Goal: Task Accomplishment & Management: Use online tool/utility

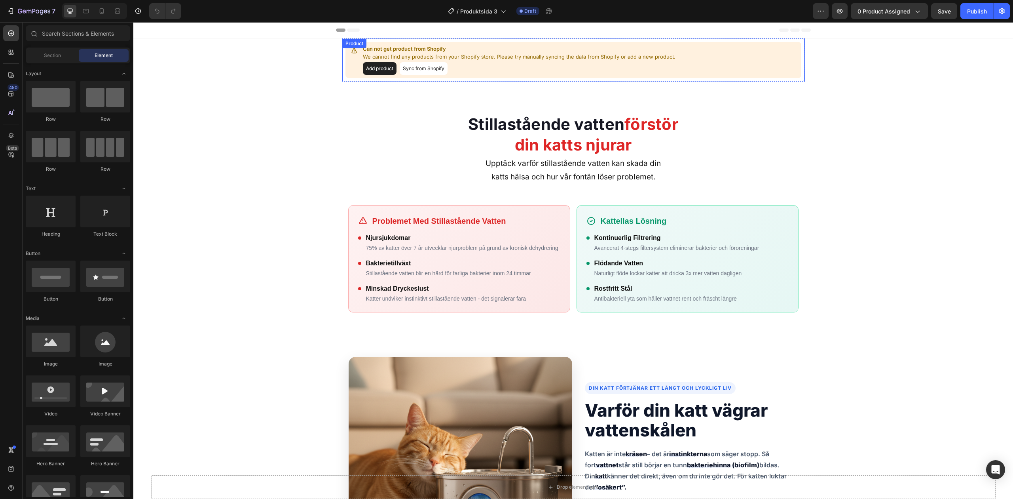
click at [373, 70] on button "Add product" at bounding box center [380, 68] width 34 height 13
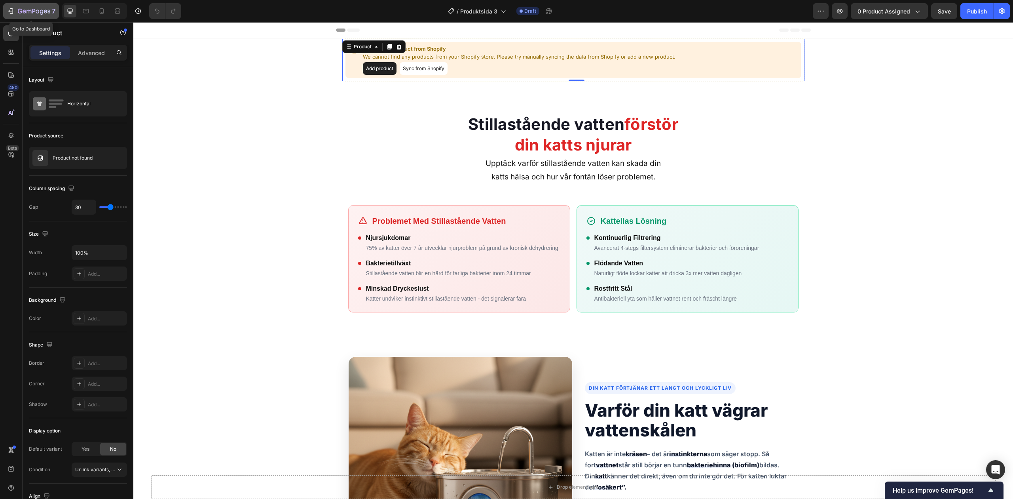
click at [5, 16] on button "7" at bounding box center [31, 11] width 56 height 16
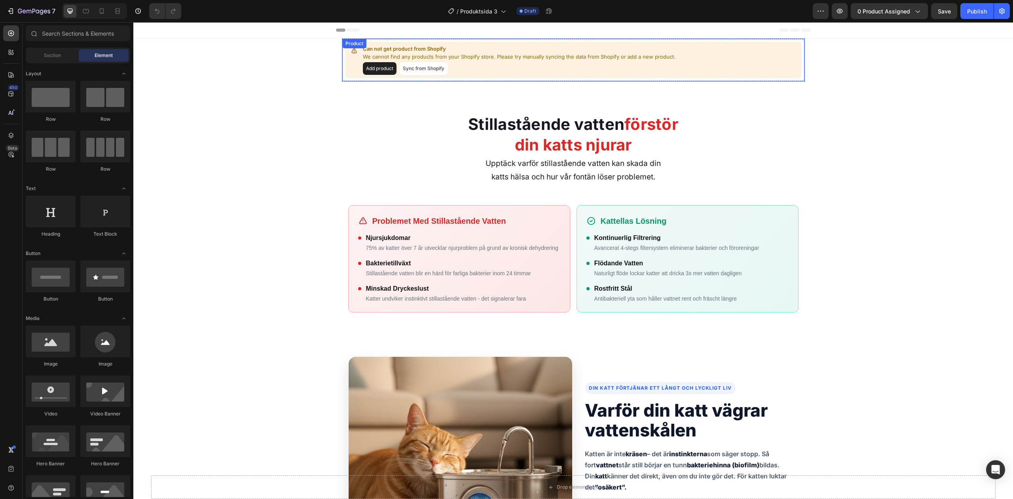
click at [386, 74] on button "Add product" at bounding box center [380, 68] width 34 height 13
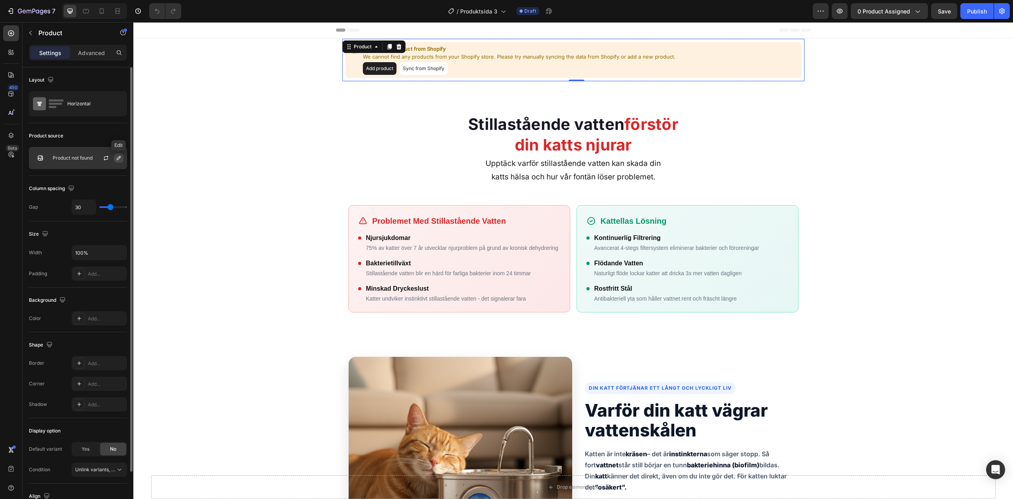
click at [116, 157] on icon "button" at bounding box center [119, 158] width 6 height 6
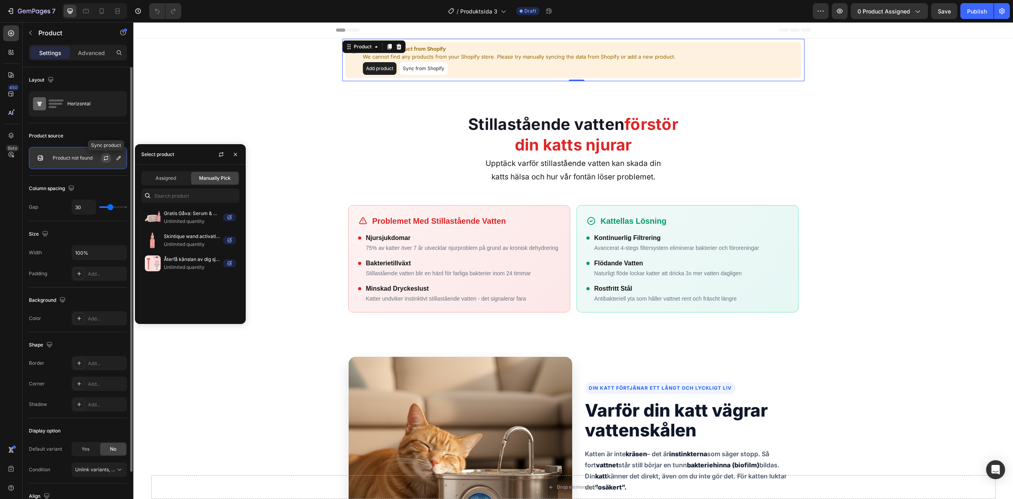
click at [105, 159] on icon "button" at bounding box center [106, 158] width 6 height 6
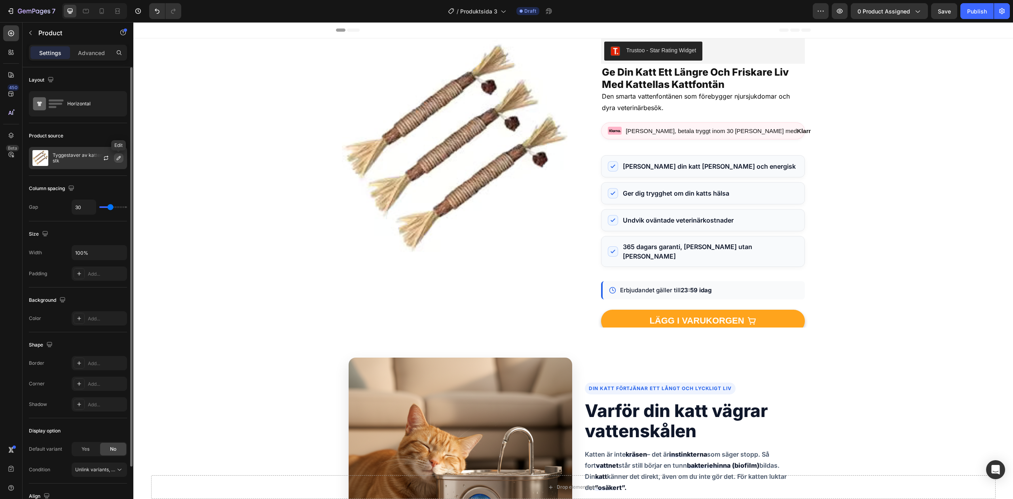
click at [119, 160] on icon "button" at bounding box center [119, 158] width 6 height 6
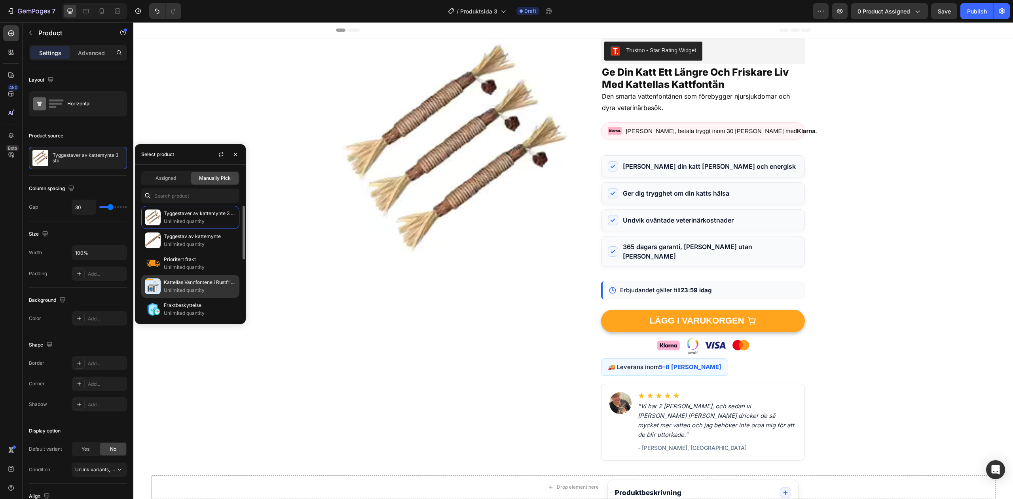
click at [194, 282] on p "Kattellas Vannfontene i Rustfritt Stål" at bounding box center [200, 282] width 72 height 8
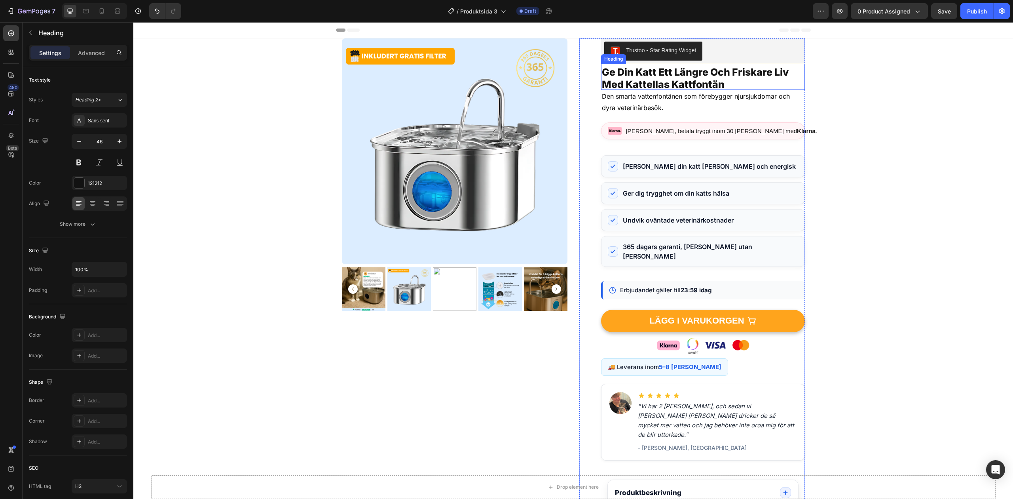
click at [643, 79] on span "Ge Din Katt Ett Längre Och Friskare Liv Med Kattellas Kattfontän" at bounding box center [695, 78] width 187 height 24
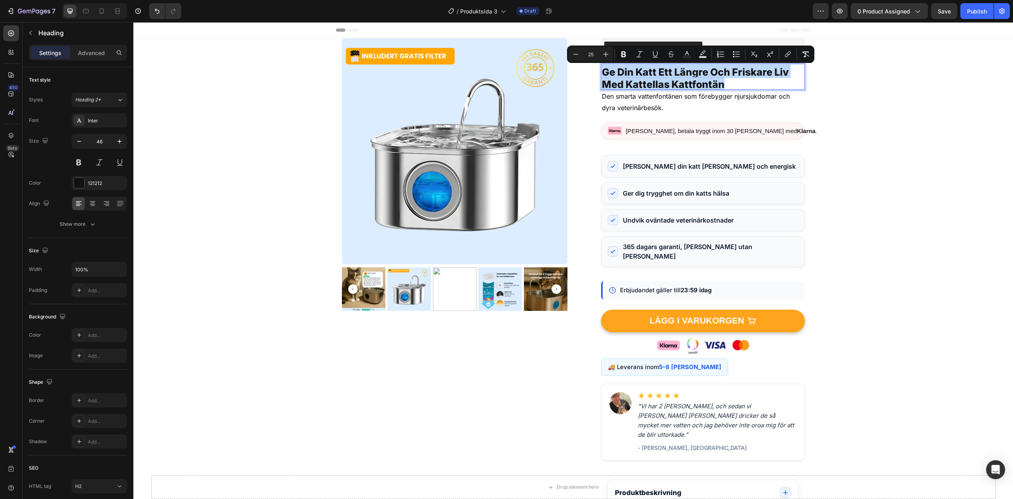
copy span "Ge Din Katt Ett Längre Och Friskare Liv Med Kattellas Kattfontän"
click at [632, 76] on p "Ge Din Katt Ett Längre Och Friskare Liv Med Kattellas Kattfontän" at bounding box center [703, 77] width 202 height 25
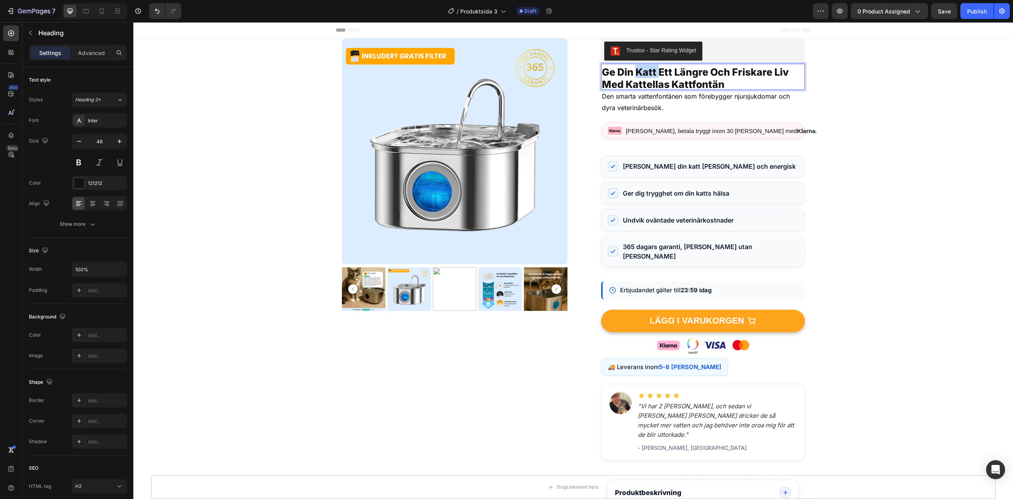
click at [632, 76] on p "Ge Din Katt Ett Längre Och Friskare Liv Med Kattellas Kattfontän" at bounding box center [703, 77] width 202 height 25
click at [633, 100] on p "Den smarta vattenfontänen som förebygger njursjukdomar och dyra veterinärbesök." at bounding box center [703, 102] width 202 height 23
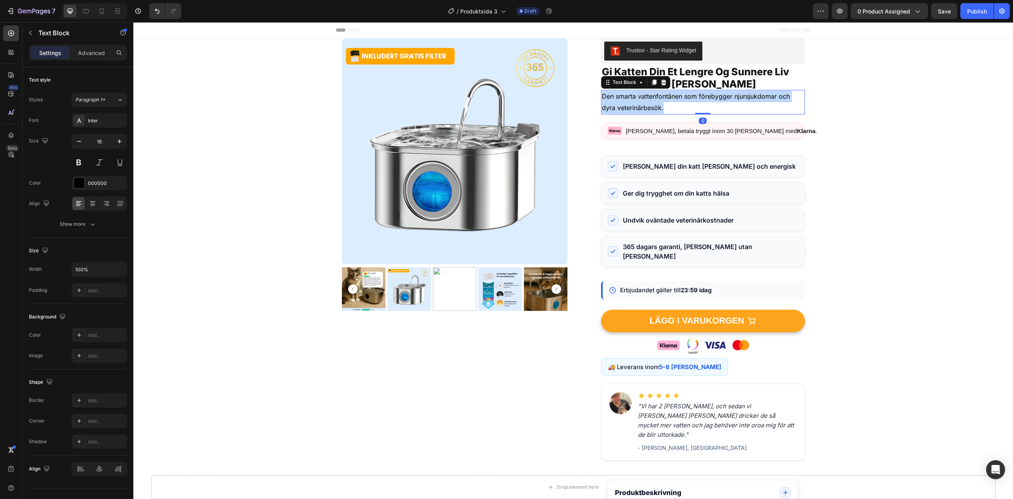
click at [633, 100] on p "Den smarta vattenfontänen som förebygger njursjukdomar och dyra veterinärbesök." at bounding box center [703, 102] width 202 height 23
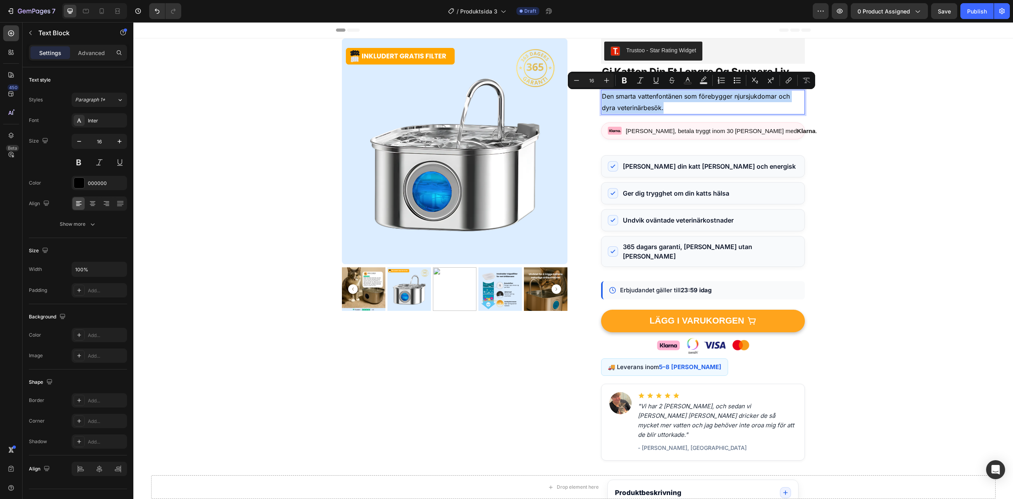
copy p "Den smarta vattenfontänen som förebygger njursjukdomar och dyra veterinärbesök."
click at [625, 97] on p "Den smarta vattenfontänen som förebygger njursjukdomar och dyra veterinärbesök." at bounding box center [703, 102] width 202 height 23
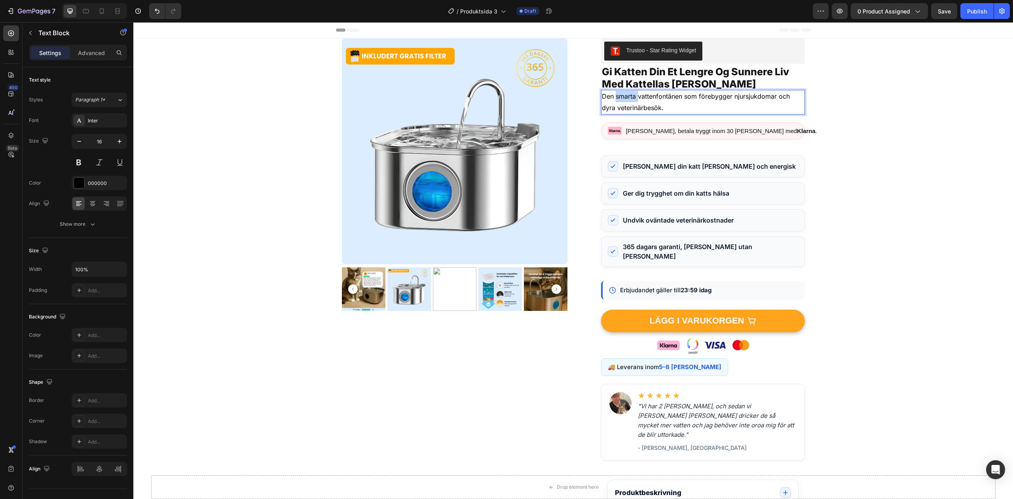
click at [625, 97] on p "Den smarta vattenfontänen som förebygger njursjukdomar och dyra veterinärbesök." at bounding box center [703, 102] width 202 height 23
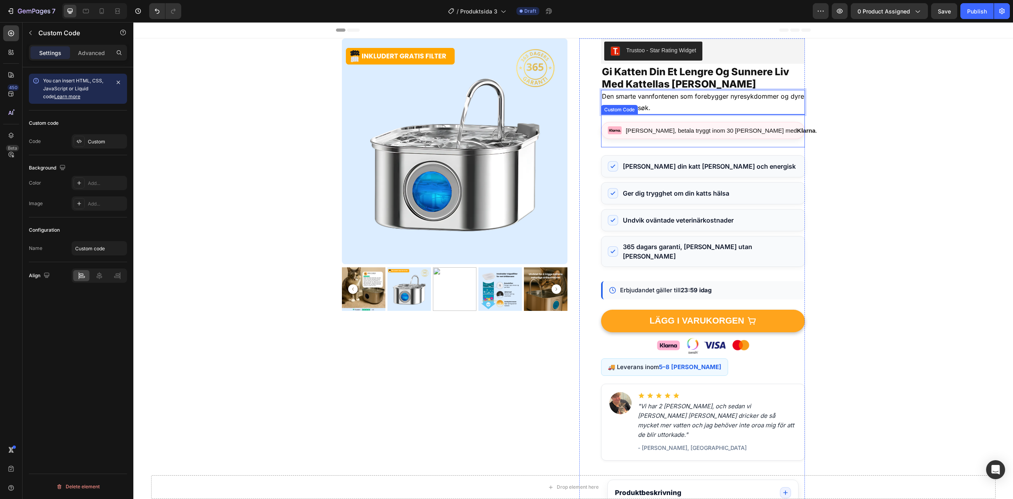
click at [675, 124] on div "[PERSON_NAME], betala tryggt inom 30 [PERSON_NAME] med Klarna ." at bounding box center [703, 130] width 204 height 17
click at [98, 142] on div "Custom" at bounding box center [106, 141] width 37 height 7
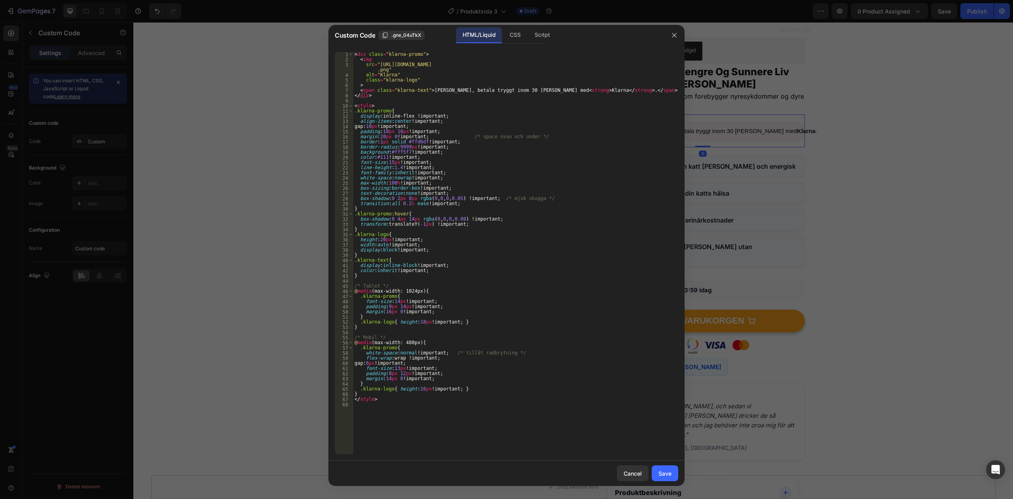
click at [490, 151] on div "< div class = "klarna-promo" > < img src = "[URL][DOMAIN_NAME] .png" alt = "Kla…" at bounding box center [515, 258] width 325 height 412
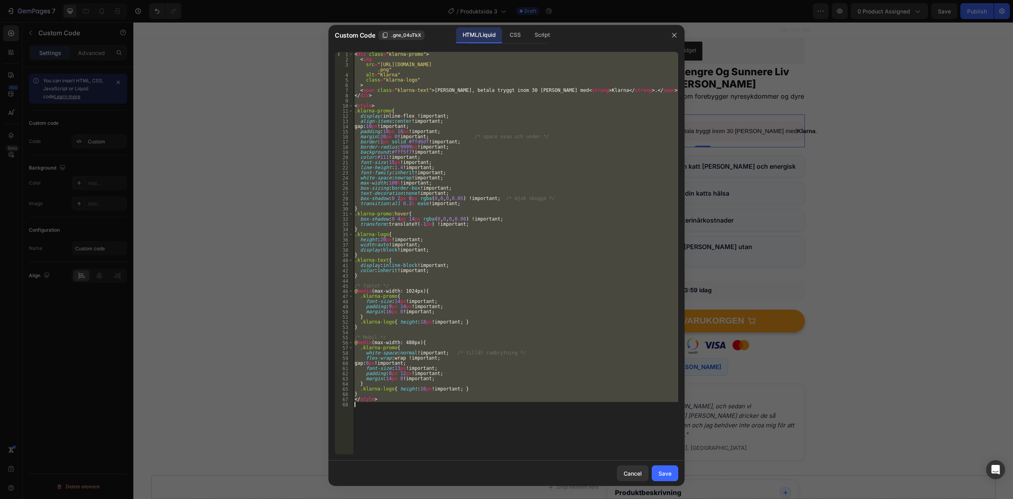
click at [601, 140] on div "< div class = "klarna-promo" > < img src = "[URL][DOMAIN_NAME] .png" alt = "Kla…" at bounding box center [515, 253] width 325 height 402
type textarea "</style>"
paste textarea
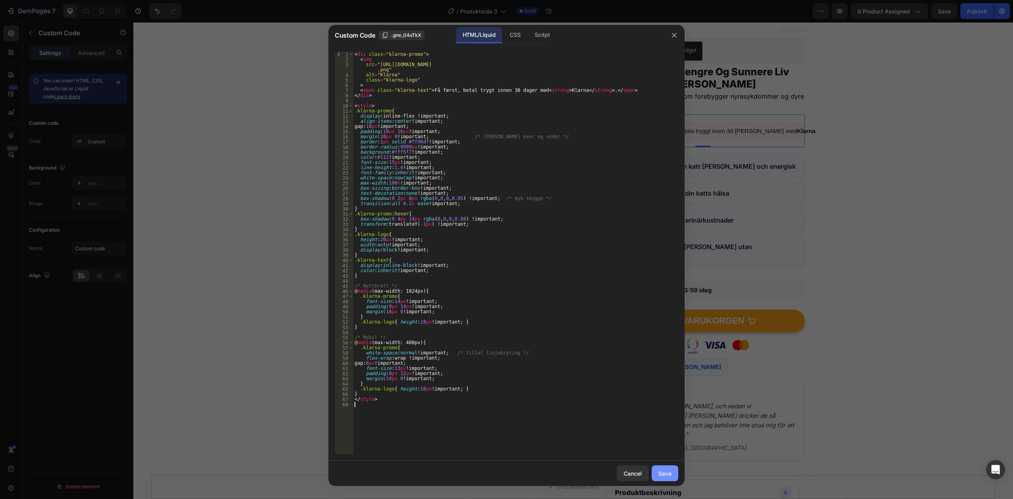
click at [666, 474] on div "Save" at bounding box center [665, 473] width 13 height 8
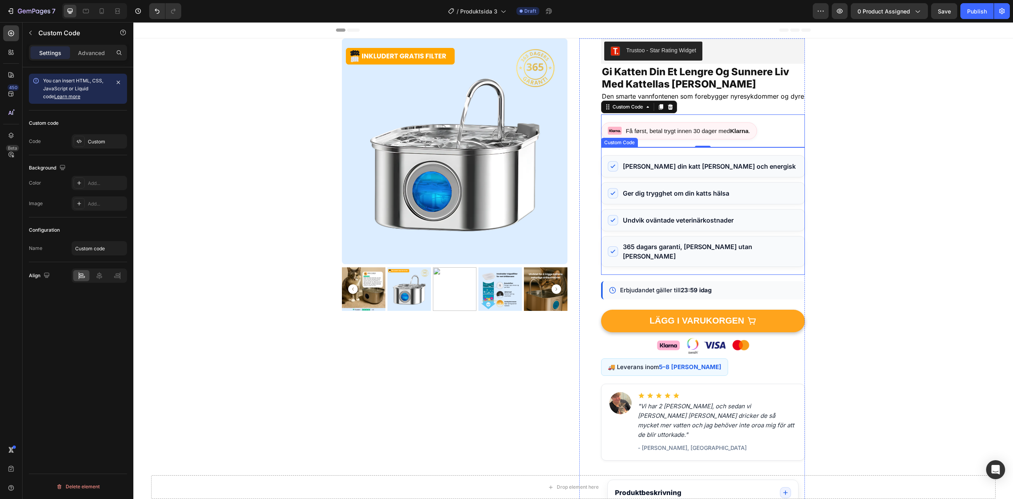
drag, startPoint x: 694, startPoint y: 177, endPoint x: 681, endPoint y: 177, distance: 12.7
click at [694, 177] on li "[PERSON_NAME] din katt [PERSON_NAME] och energisk" at bounding box center [703, 166] width 204 height 22
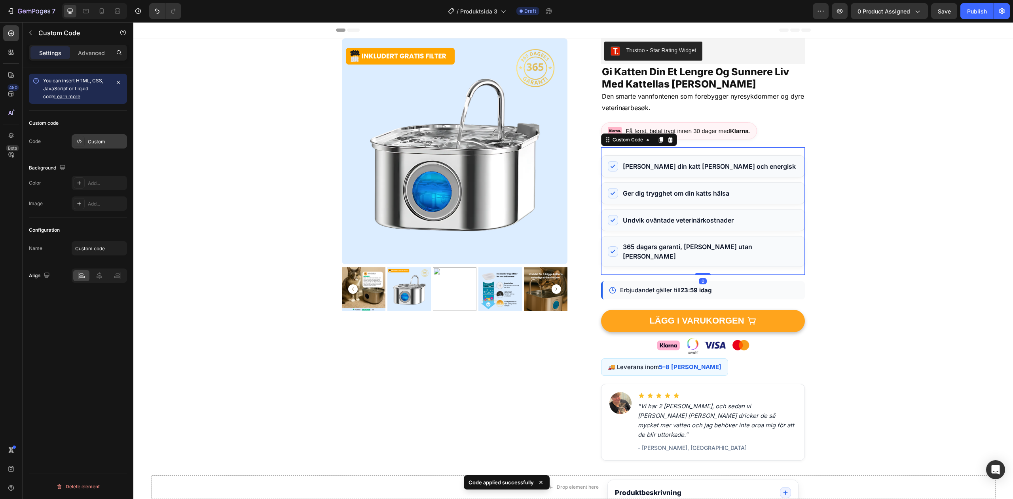
click at [84, 140] on div at bounding box center [79, 141] width 11 height 11
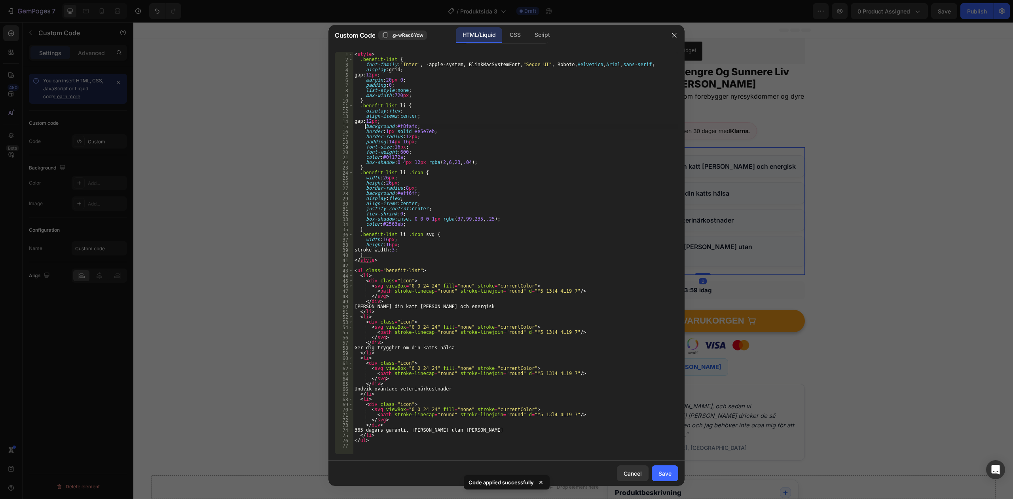
click at [366, 129] on div "< style > .benefit-list { font-family : ' Inter ' , -apple-system, BlinkMacSyst…" at bounding box center [515, 258] width 325 height 412
click at [410, 133] on div "< style > .benefit-list { font-family : ' Inter ' , -apple-system, BlinkMacSyst…" at bounding box center [515, 258] width 325 height 412
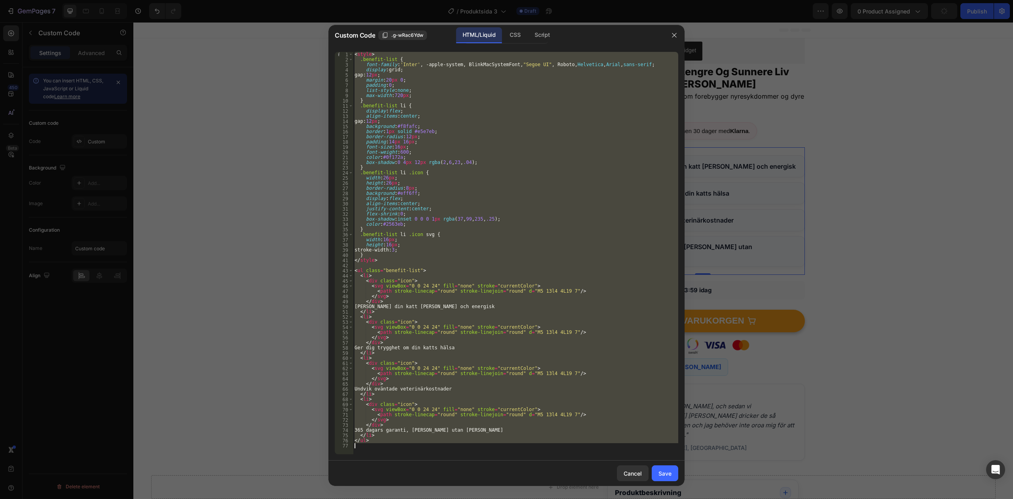
click at [444, 162] on div "< style > .benefit-list { font-family : ' Inter ' , -apple-system, BlinkMacSyst…" at bounding box center [515, 253] width 325 height 402
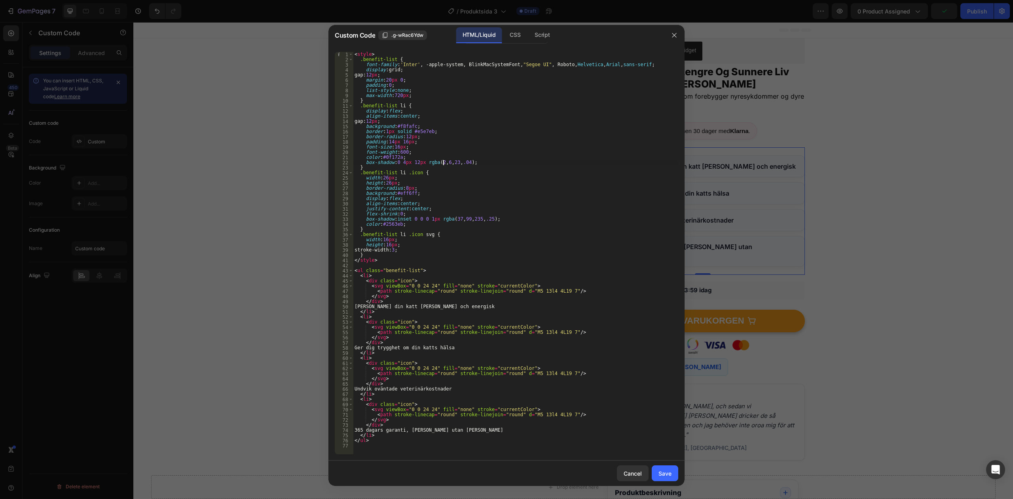
type textarea "</ul>"
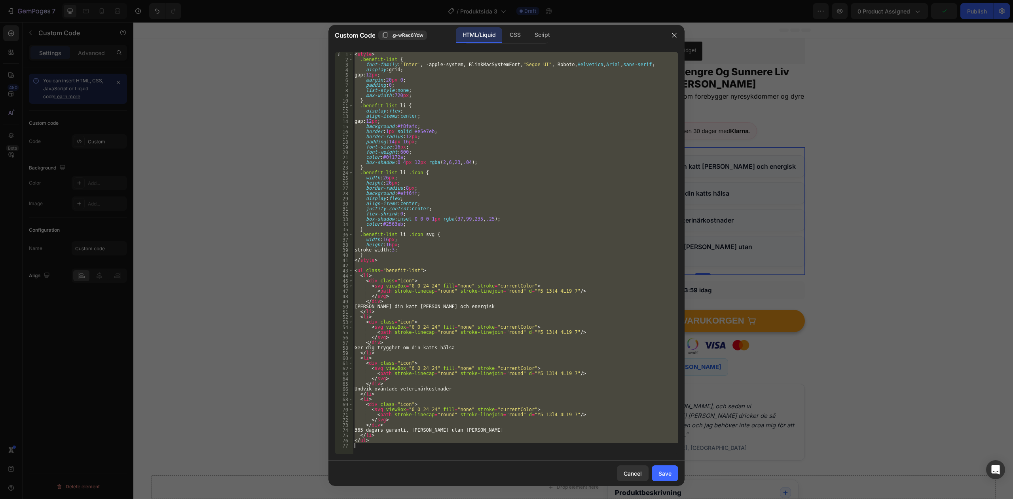
paste textarea
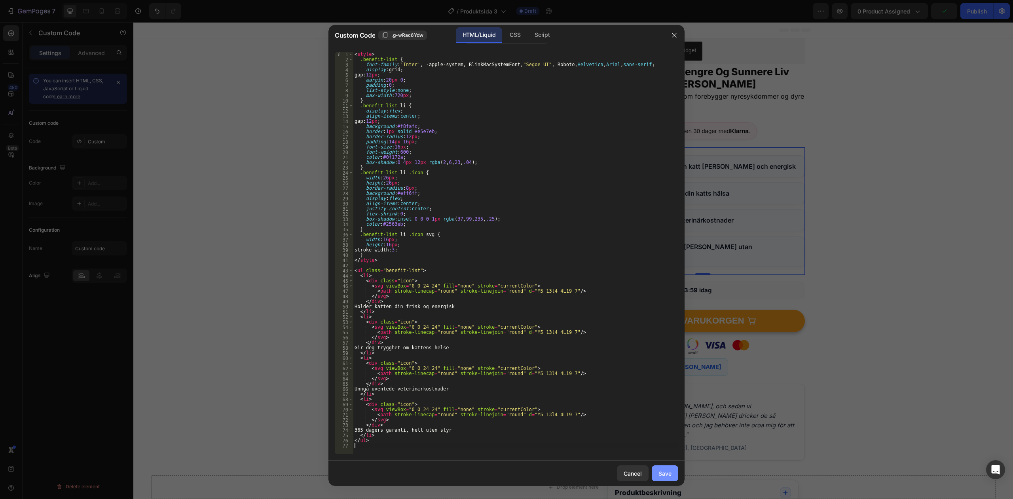
click at [659, 470] on div "Save" at bounding box center [665, 473] width 13 height 8
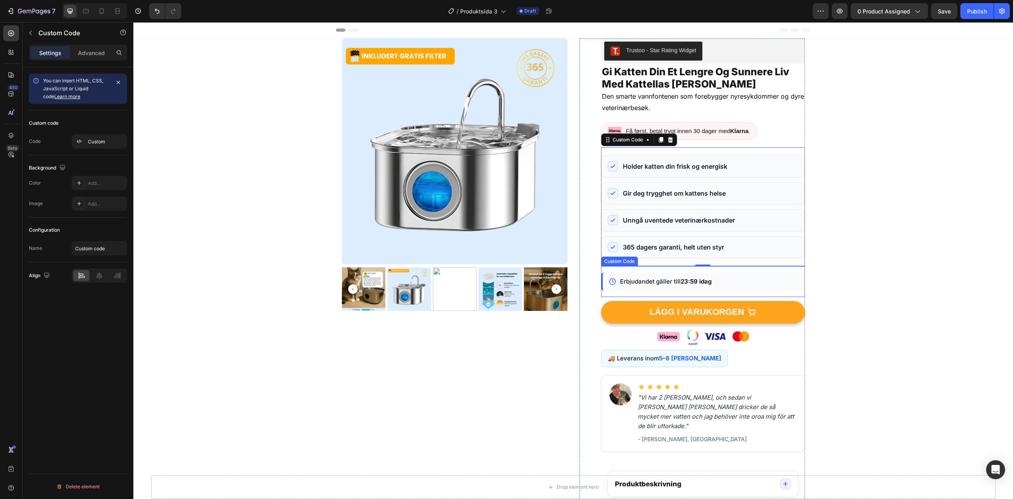
click at [732, 286] on div "Erbjudandet gäller till 23:59 idag" at bounding box center [703, 281] width 204 height 19
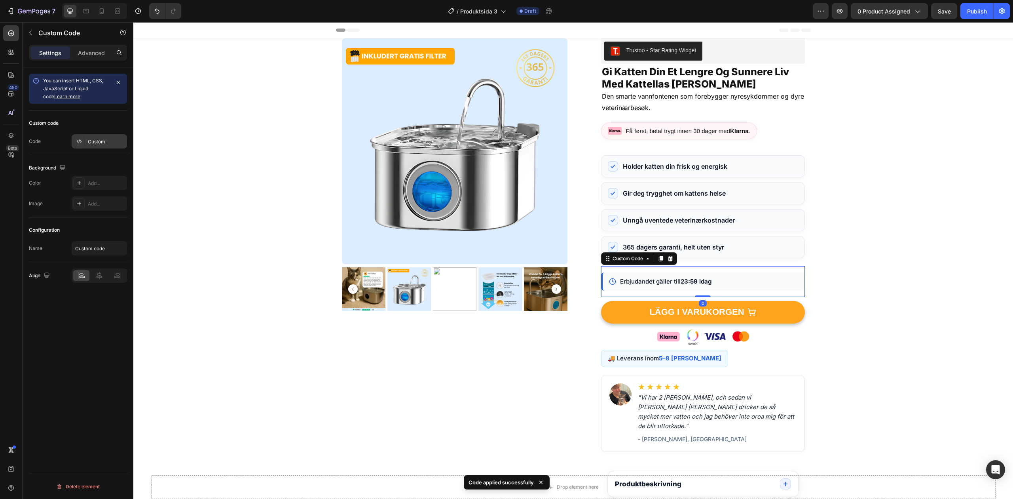
click at [96, 143] on div "Custom" at bounding box center [106, 141] width 37 height 7
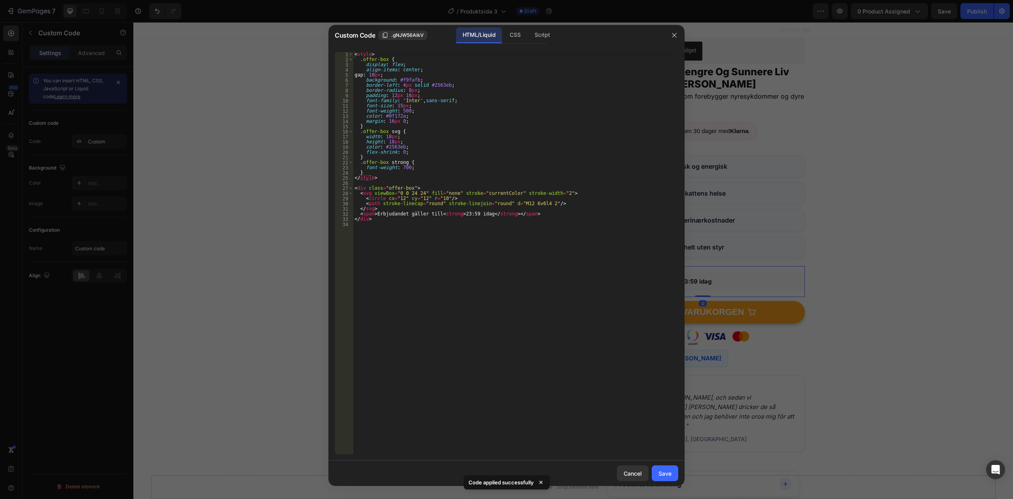
click at [453, 170] on div "< style > .offer-box { display : flex ; align-items : center ; gap : 10 px ; ba…" at bounding box center [515, 258] width 325 height 412
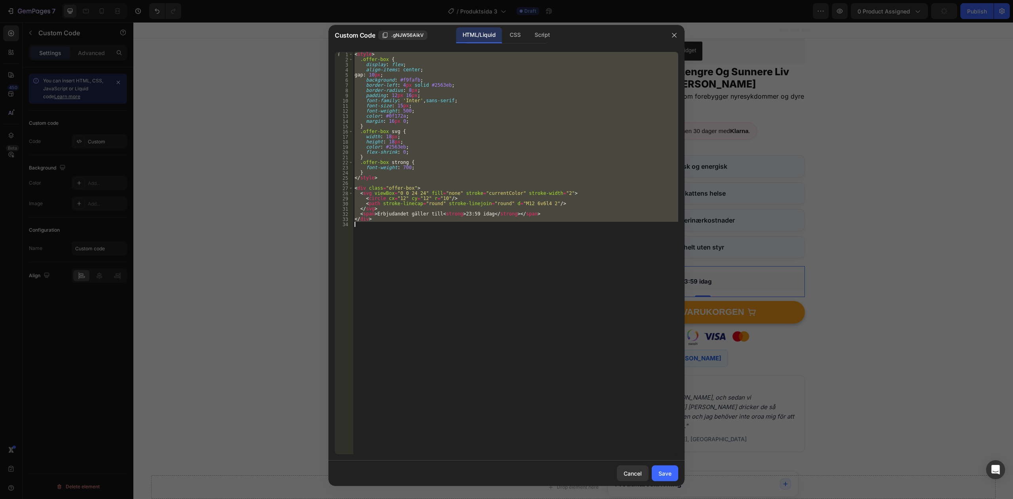
click at [537, 187] on div "< style > .offer-box { display : flex ; align-items : center ; gap : 10 px ; ba…" at bounding box center [515, 253] width 325 height 402
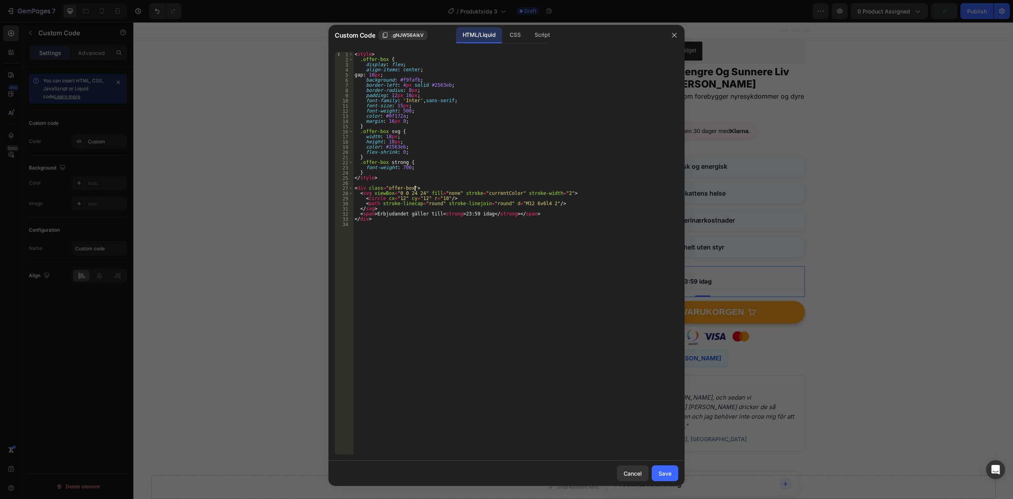
type textarea "</div>"
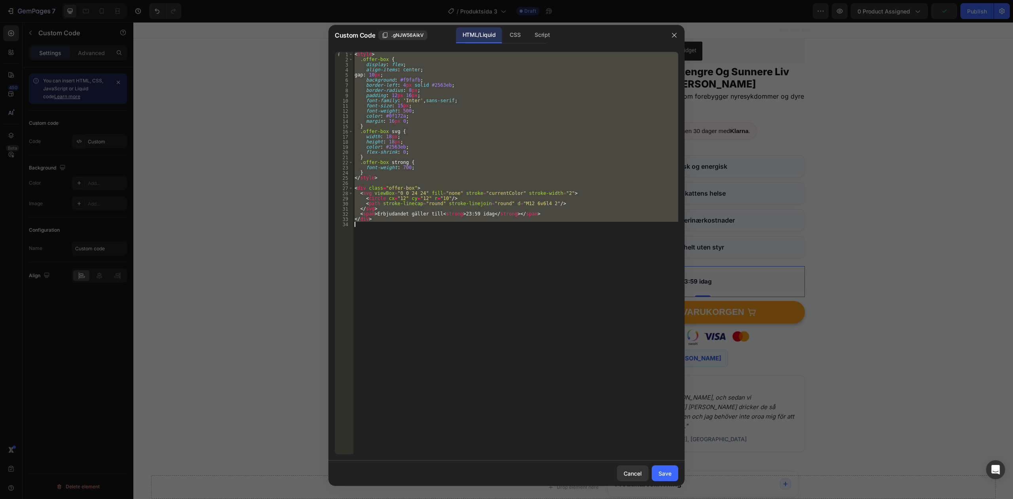
paste textarea
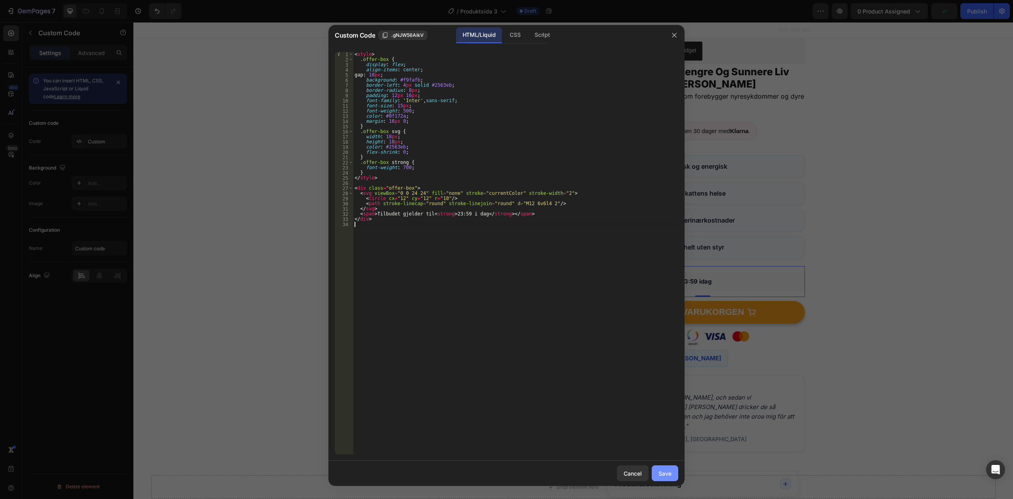
click at [671, 471] on button "Save" at bounding box center [665, 473] width 27 height 16
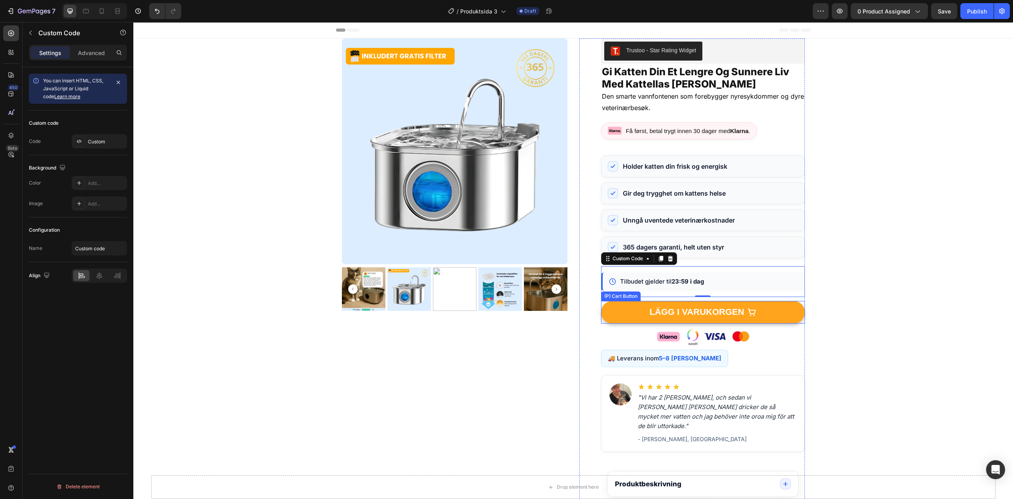
click at [759, 321] on button "LÄGG I VARUKORGEN" at bounding box center [703, 312] width 204 height 23
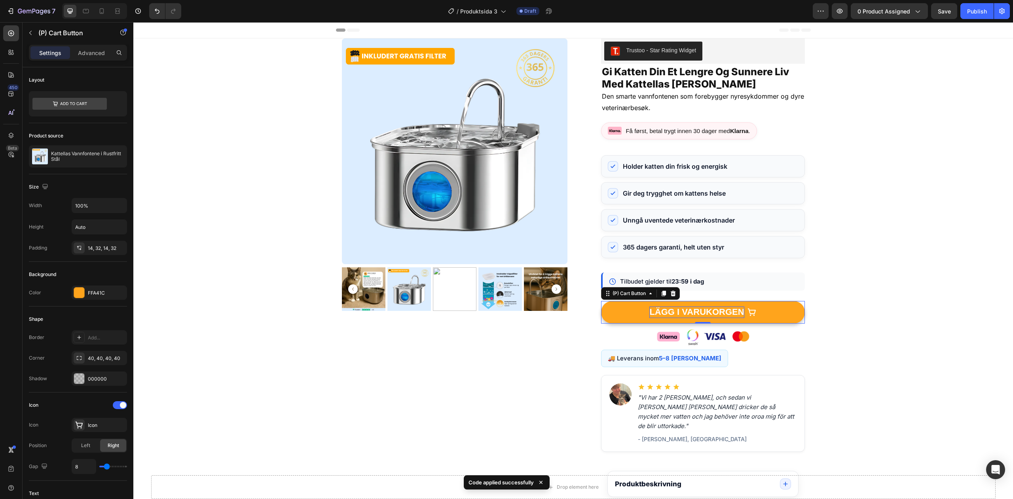
click at [694, 309] on div "LÄGG I VARUKORGEN" at bounding box center [697, 311] width 95 height 11
click at [694, 309] on p "LÄGG I VARUKORGEN" at bounding box center [697, 311] width 95 height 11
copy p "LÄGG I VARUKORGEN"
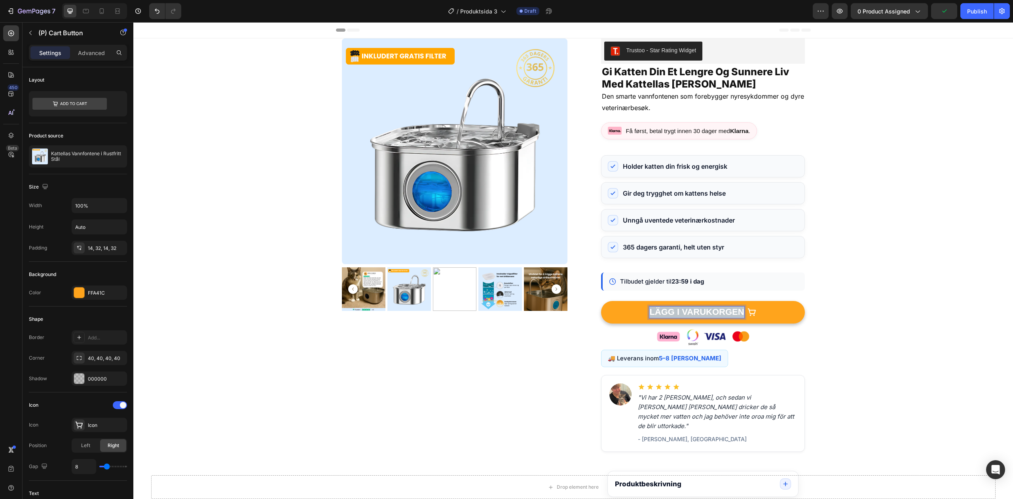
click at [675, 314] on p "LÄGG I VARUKORGEN" at bounding box center [697, 311] width 95 height 11
click at [703, 344] on img at bounding box center [703, 337] width 99 height 20
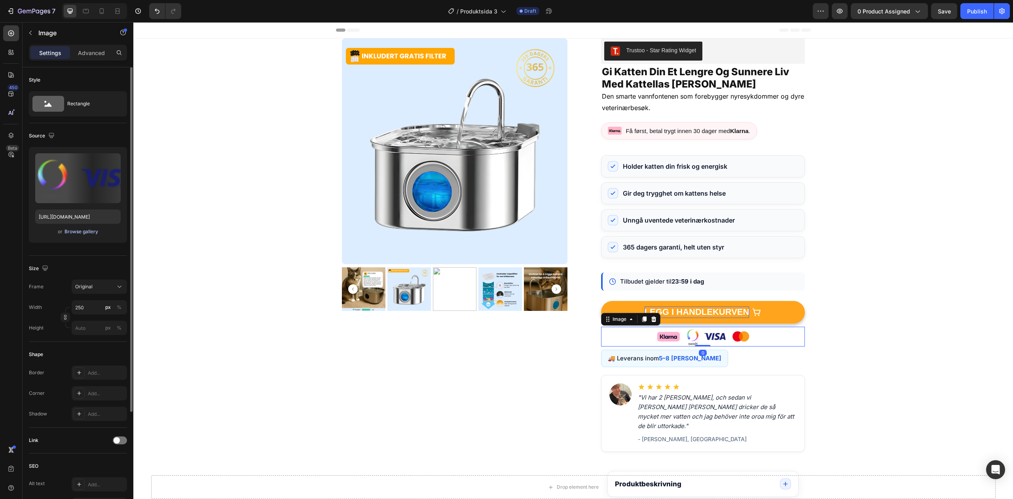
click at [89, 233] on div "Browse gallery" at bounding box center [82, 231] width 34 height 7
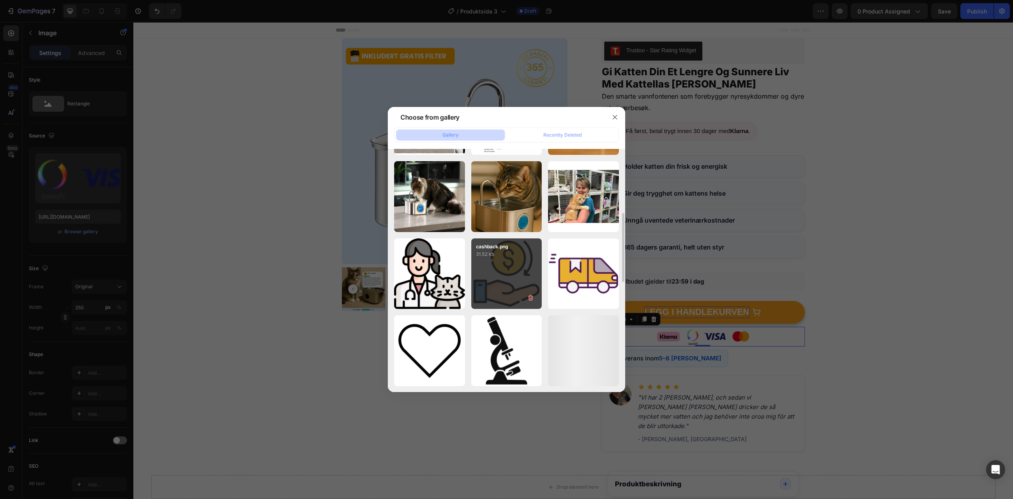
scroll to position [0, 0]
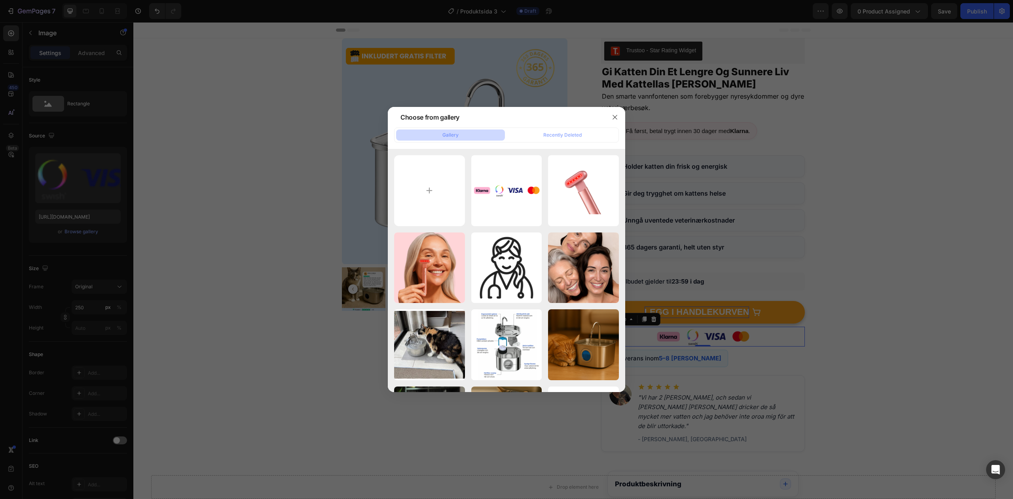
type input "C:\fakepath\gempages_578478057791161063-b3b9e5ea-ed94-4322-9541-4368225ff653.we…"
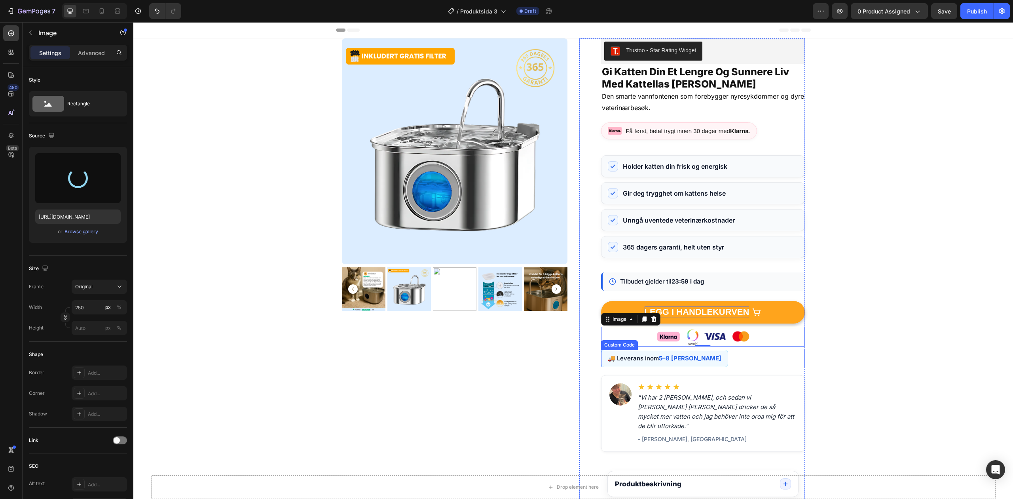
type input "[URL][DOMAIN_NAME]"
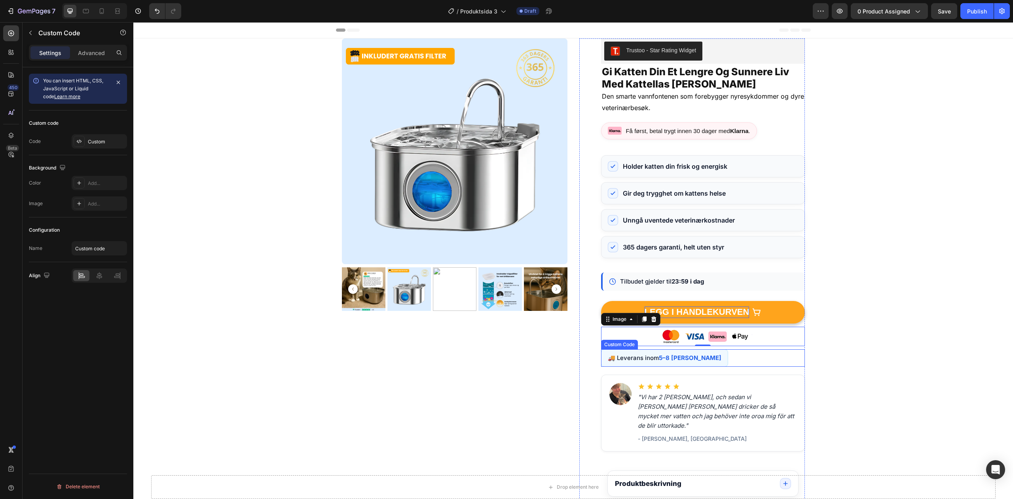
click at [634, 360] on div "🚚 Leverans inom 5–8 [PERSON_NAME]" at bounding box center [664, 358] width 127 height 18
click at [99, 135] on div "Custom" at bounding box center [99, 141] width 55 height 14
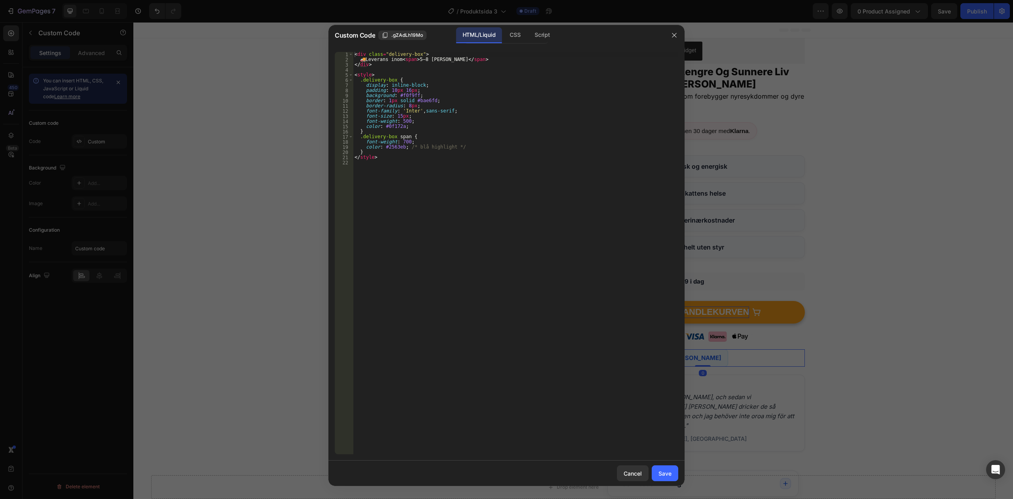
click at [411, 154] on div "< div class = "delivery-box" > 🚚 Leverans inom < span > 5–8 [PERSON_NAME] </ sp…" at bounding box center [515, 258] width 325 height 412
type textarea "</style>"
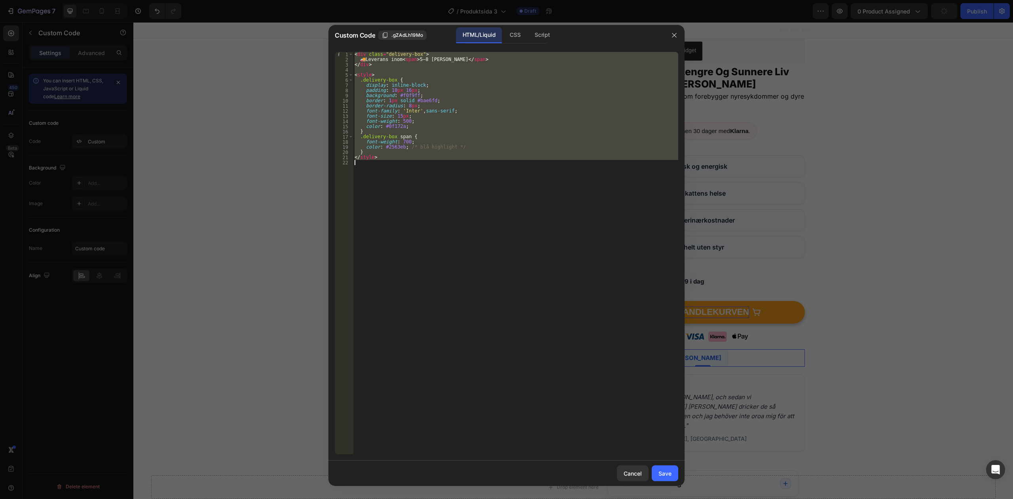
click at [537, 208] on div "< div class = "delivery-box" > 🚚 Leverans inom < span > 5–8 [PERSON_NAME] </ sp…" at bounding box center [515, 253] width 325 height 402
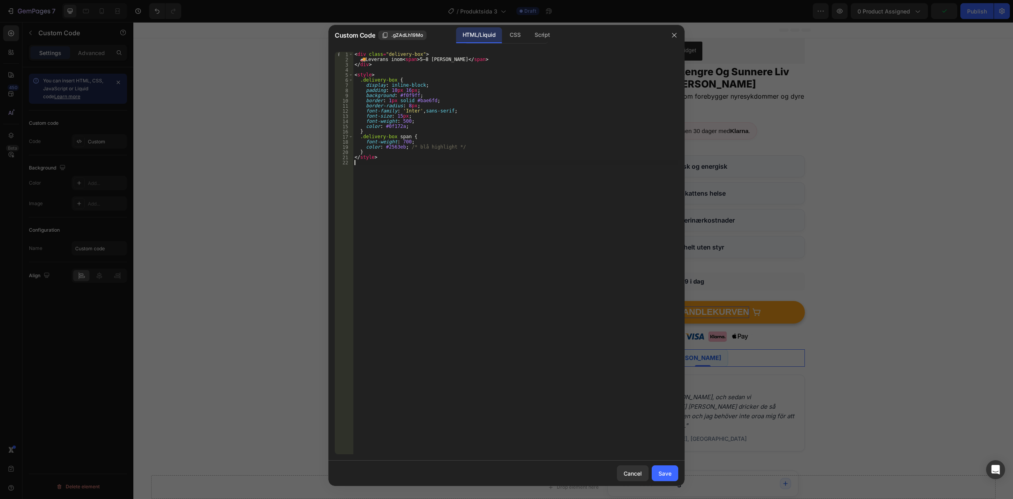
type textarea "</style>"
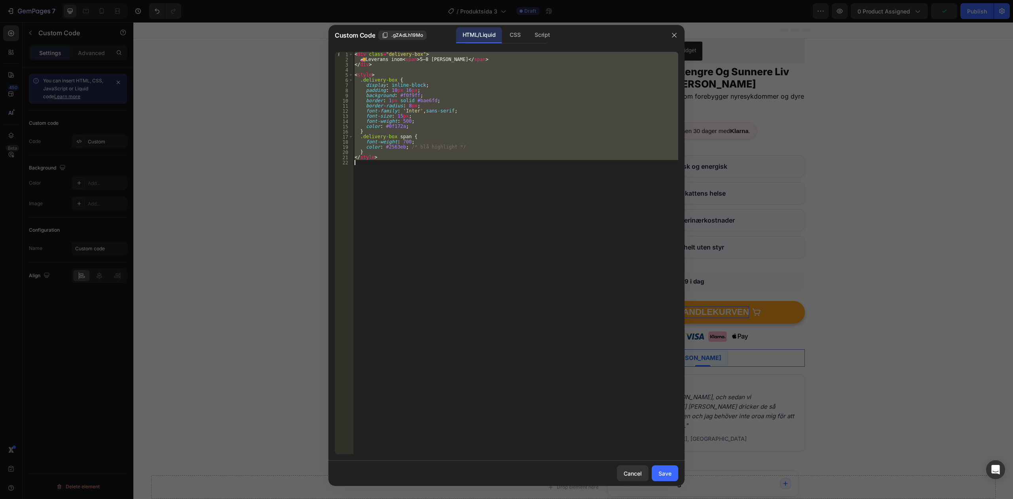
paste textarea
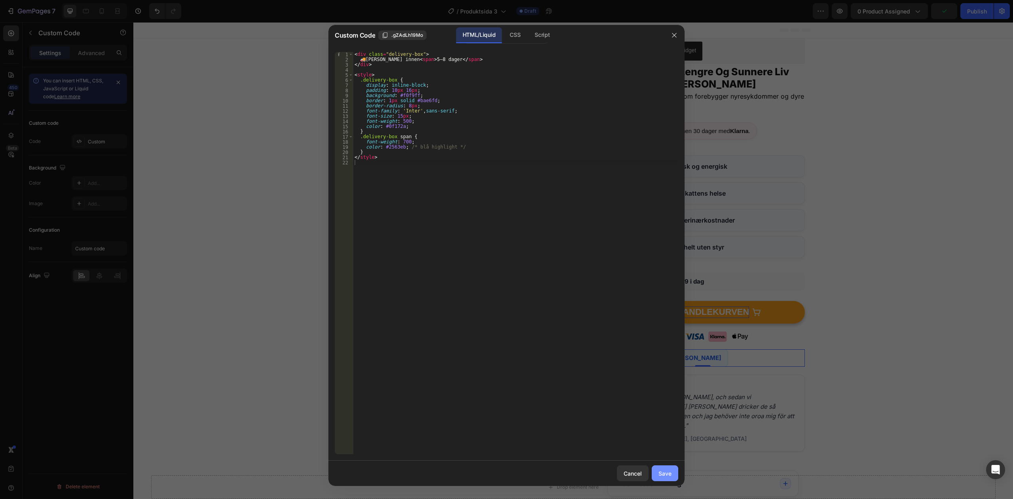
click at [675, 471] on button "Save" at bounding box center [665, 473] width 27 height 16
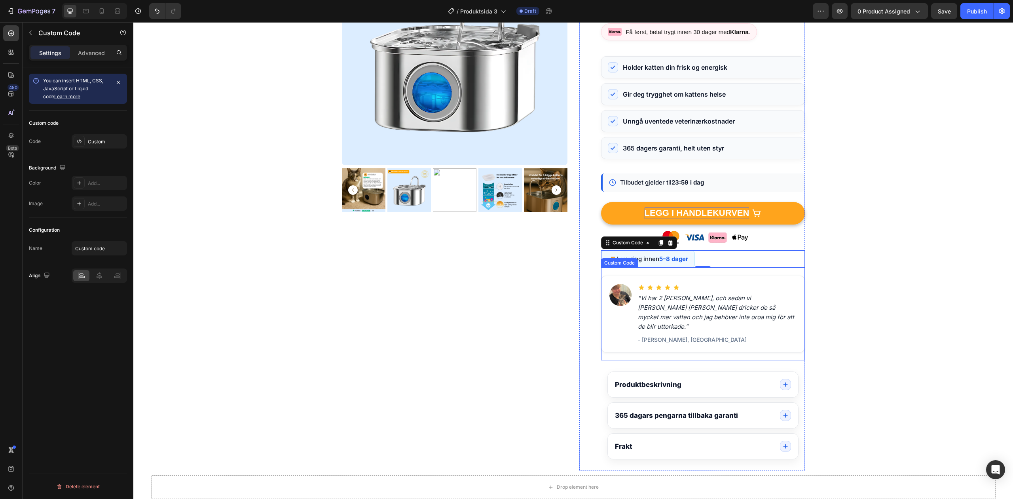
scroll to position [111, 0]
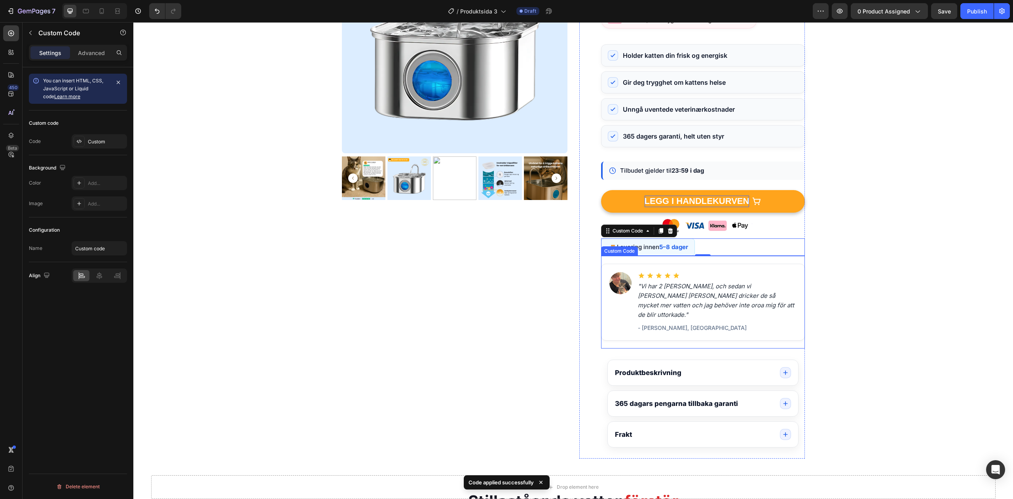
click at [720, 321] on div ""Vi har 2 [PERSON_NAME], och sedan vi [PERSON_NAME] [PERSON_NAME] dricker de så…" at bounding box center [717, 302] width 159 height 60
click at [89, 143] on div "Custom" at bounding box center [106, 141] width 37 height 7
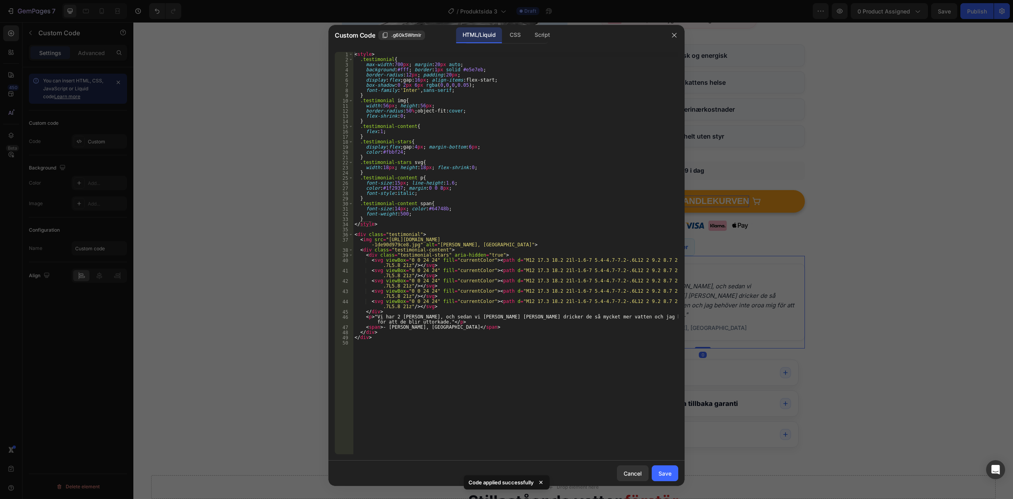
click at [385, 154] on div "< style > .testimonial { max-width : 700 px ; margin : 20 px auto ; background …" at bounding box center [515, 258] width 325 height 412
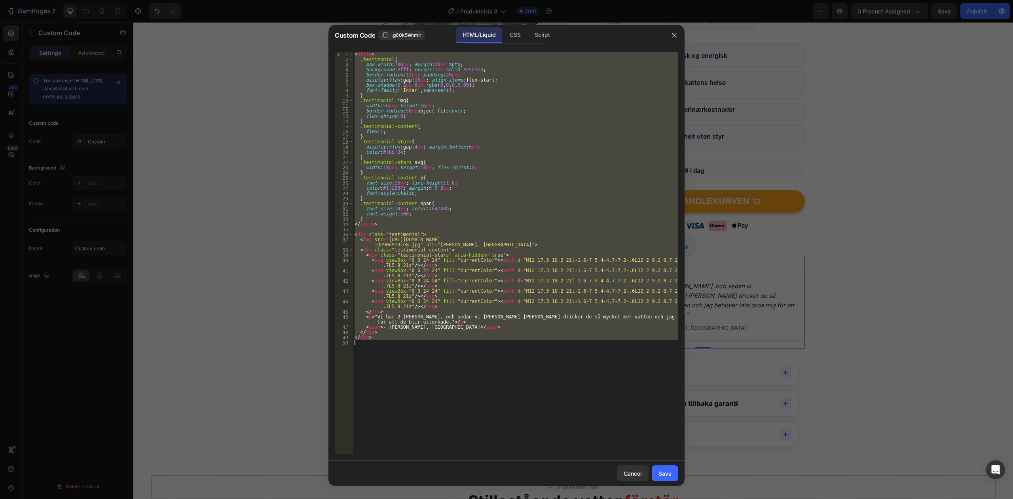
click at [621, 242] on div "< style > .testimonial { max-width : 700 px ; margin : 20 px auto ; background …" at bounding box center [515, 253] width 325 height 402
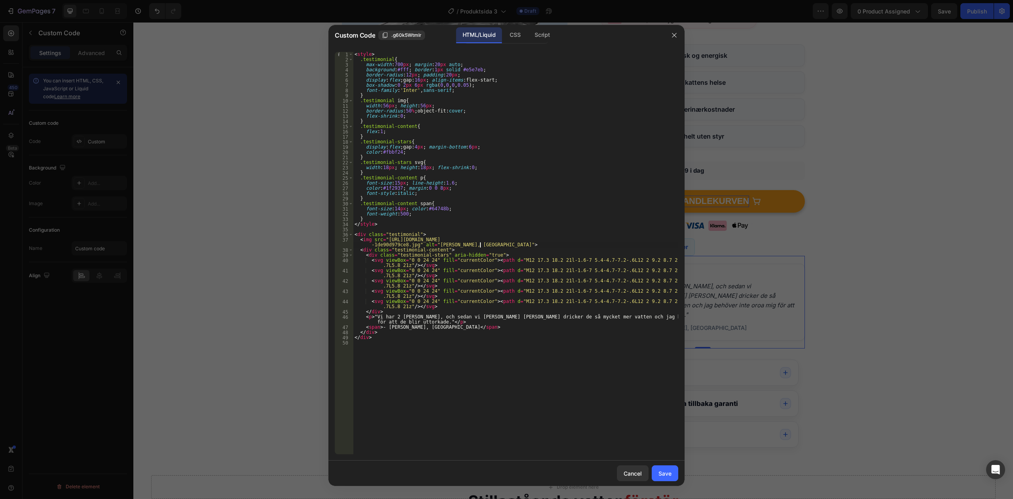
type textarea "</div>"
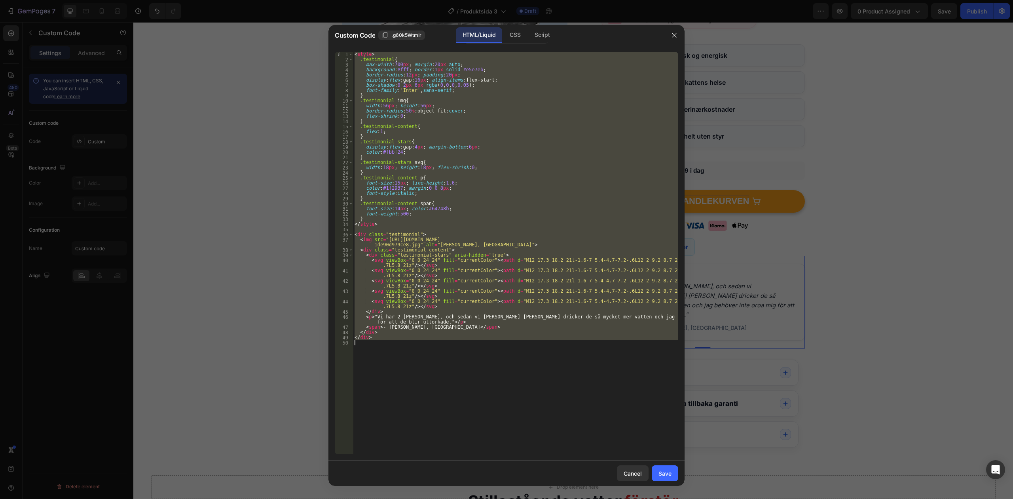
paste textarea
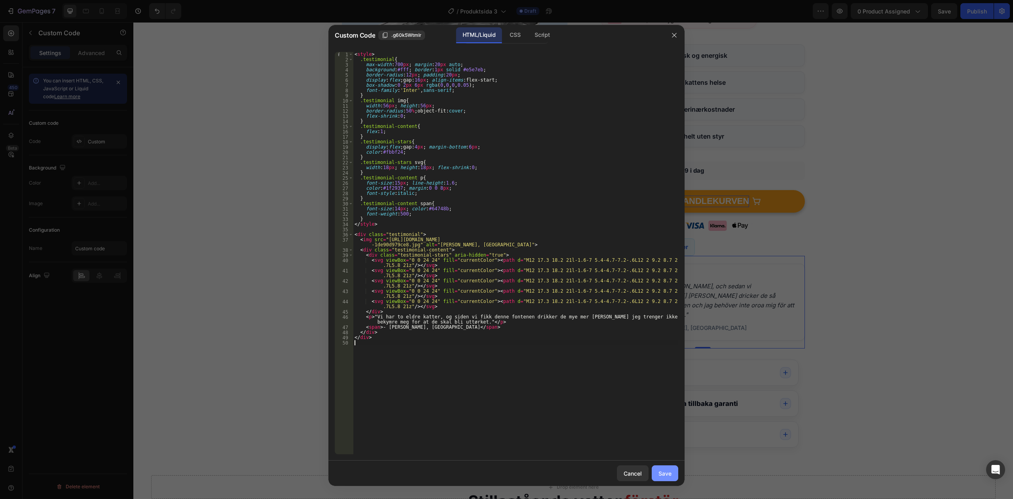
click at [675, 466] on button "Save" at bounding box center [665, 473] width 27 height 16
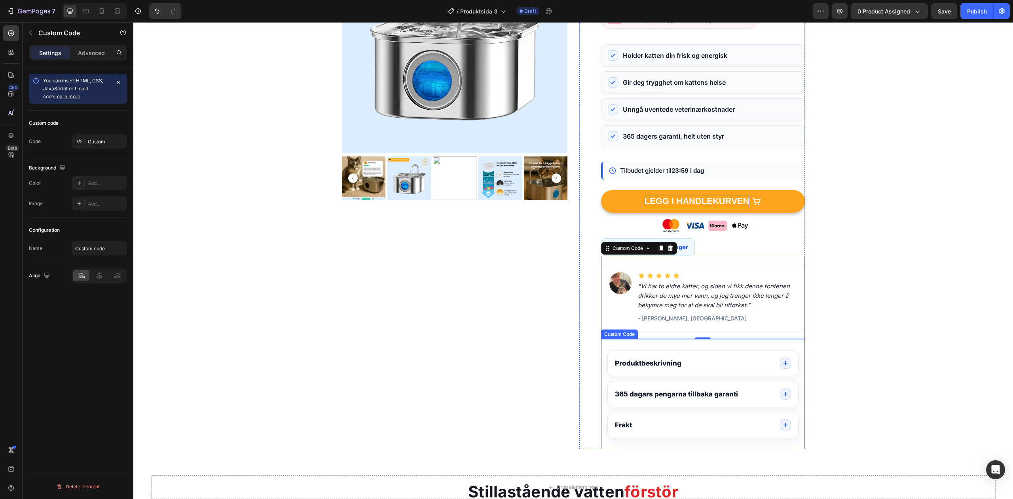
drag, startPoint x: 727, startPoint y: 365, endPoint x: 720, endPoint y: 363, distance: 7.8
click at [727, 365] on summary "Produktbeskrivning" at bounding box center [703, 362] width 190 height 25
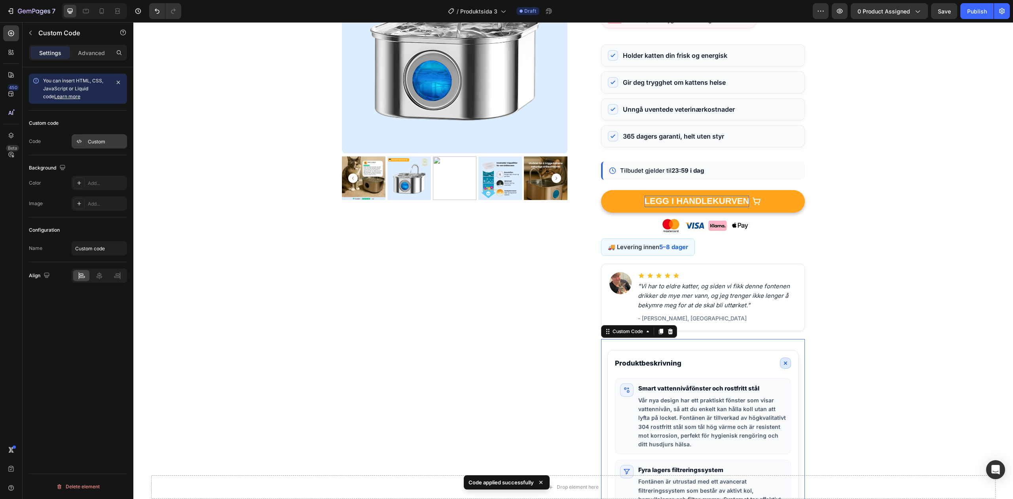
click at [97, 138] on div "Custom" at bounding box center [106, 141] width 37 height 7
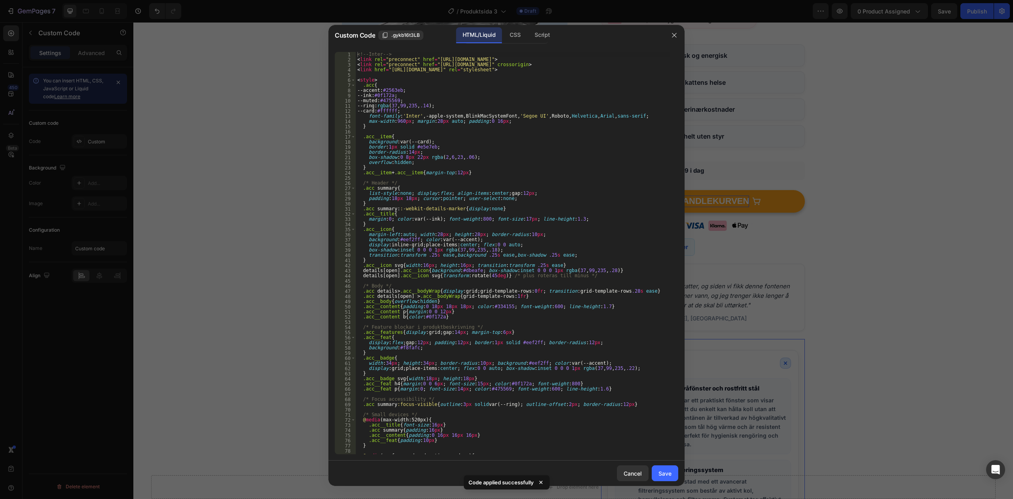
click at [467, 135] on div "<!-- Inter --> < link rel = "preconnect" href = "[URL][DOMAIN_NAME]" > < link r…" at bounding box center [513, 258] width 315 height 412
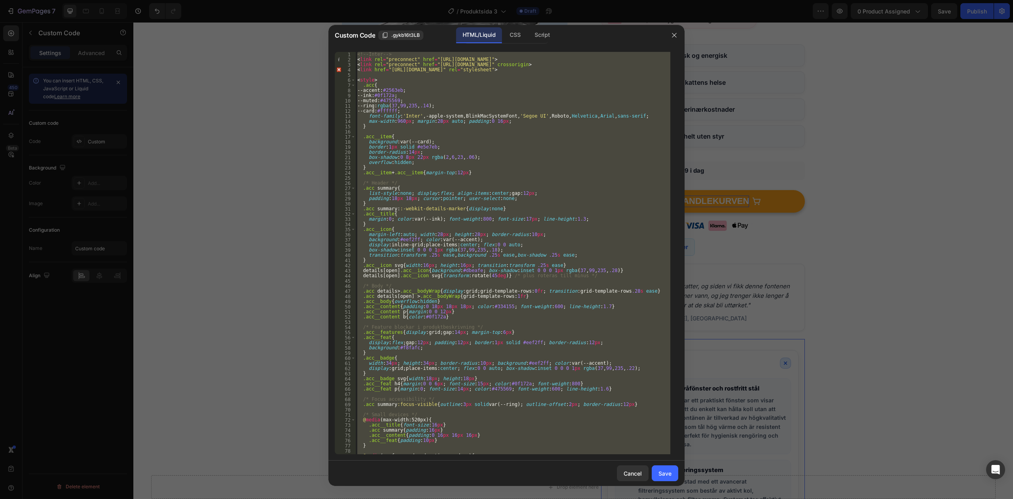
click at [545, 275] on div "<!-- Inter --> < link rel = "preconnect" href = "[URL][DOMAIN_NAME]" > < link r…" at bounding box center [513, 253] width 315 height 402
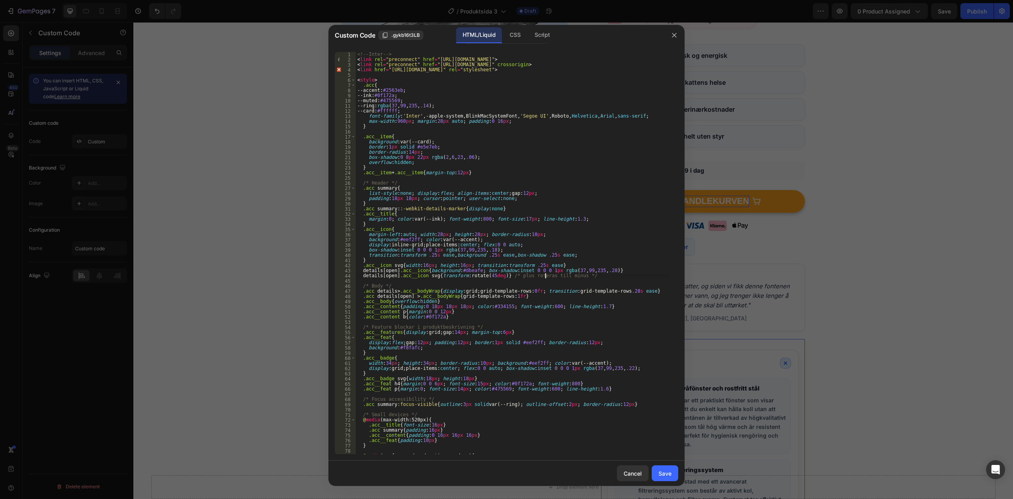
type textarea "</section>"
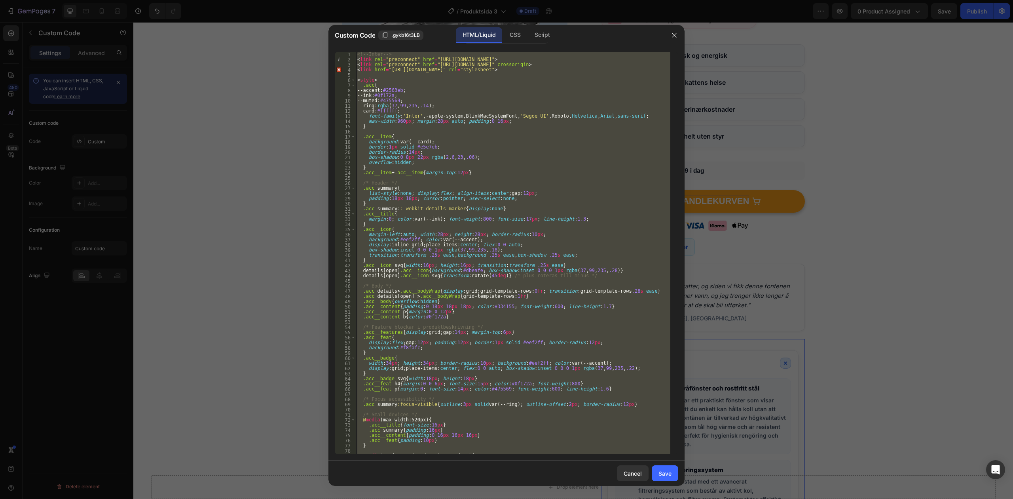
paste textarea
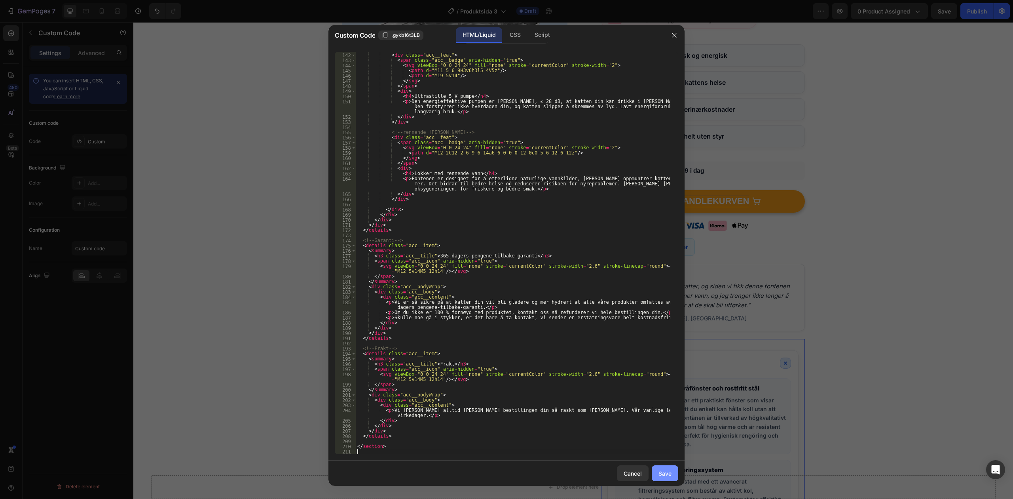
click at [669, 480] on button "Save" at bounding box center [665, 473] width 27 height 16
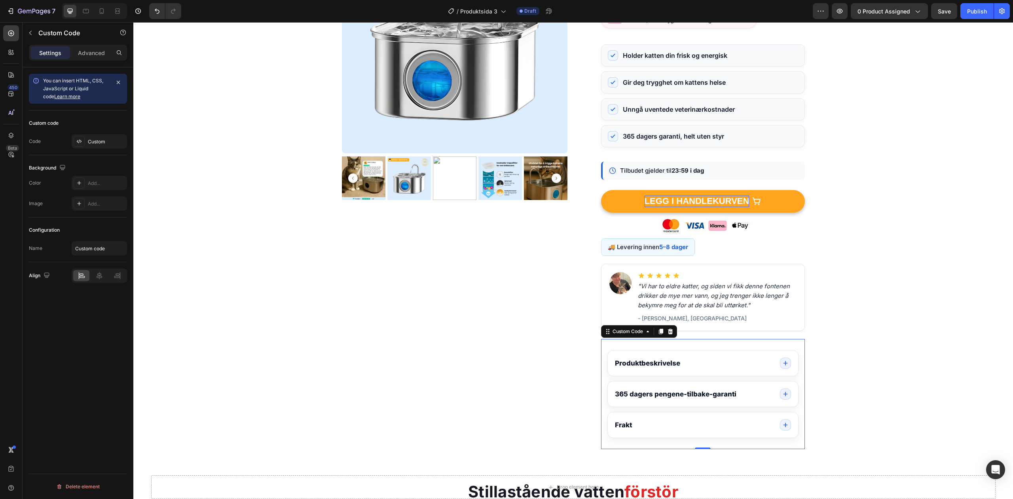
click at [775, 371] on summary "Produktbeskrivelse" at bounding box center [703, 362] width 190 height 25
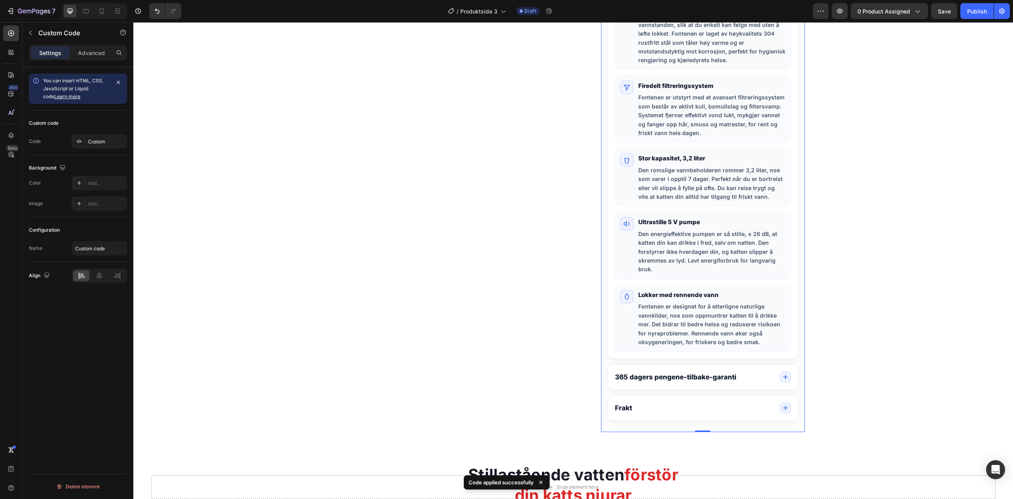
scroll to position [497, 0]
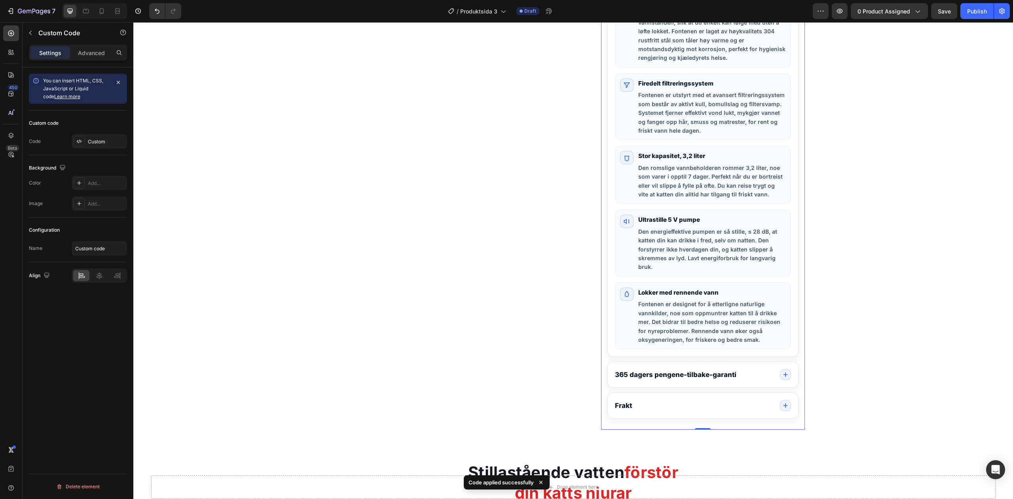
click at [784, 376] on icon "Produktinformasjon" at bounding box center [786, 375] width 4 height 4
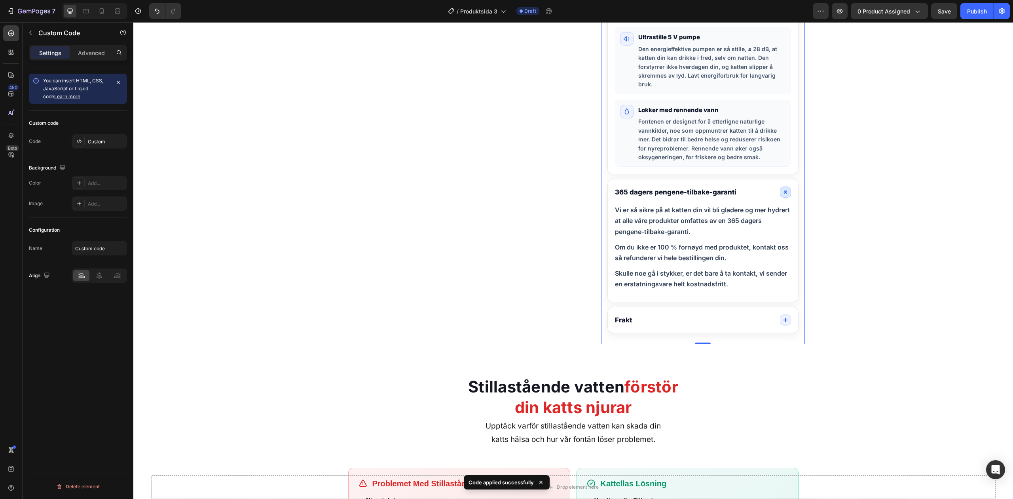
scroll to position [683, 0]
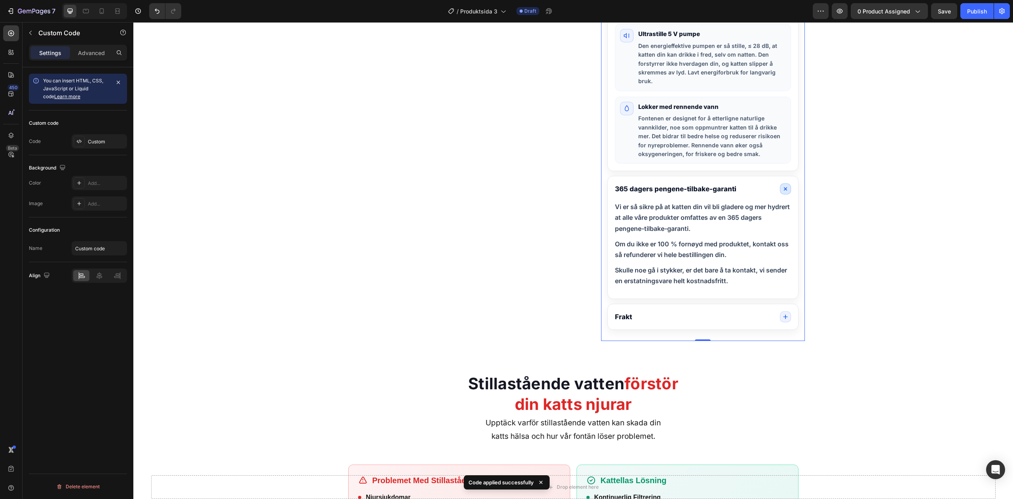
click at [783, 320] on icon "Produktinformasjon" at bounding box center [786, 317] width 6 height 6
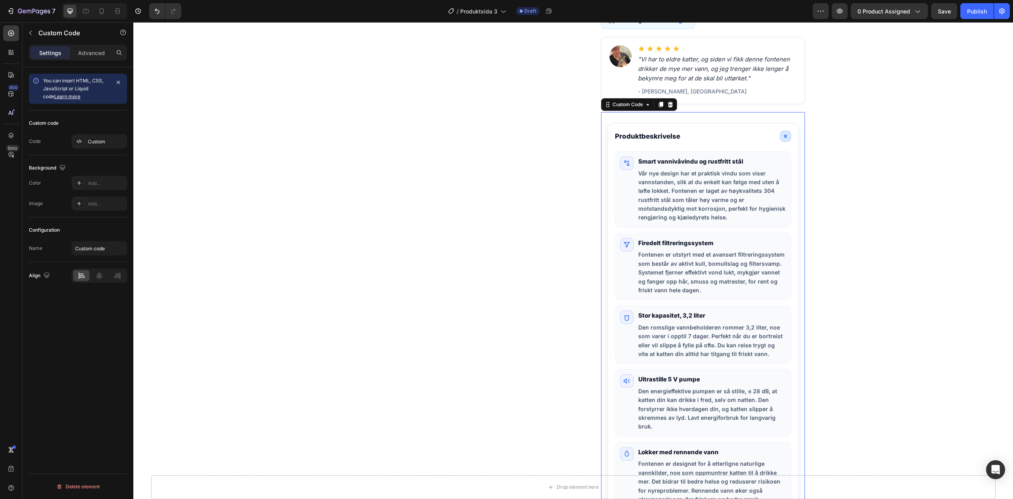
scroll to position [335, 0]
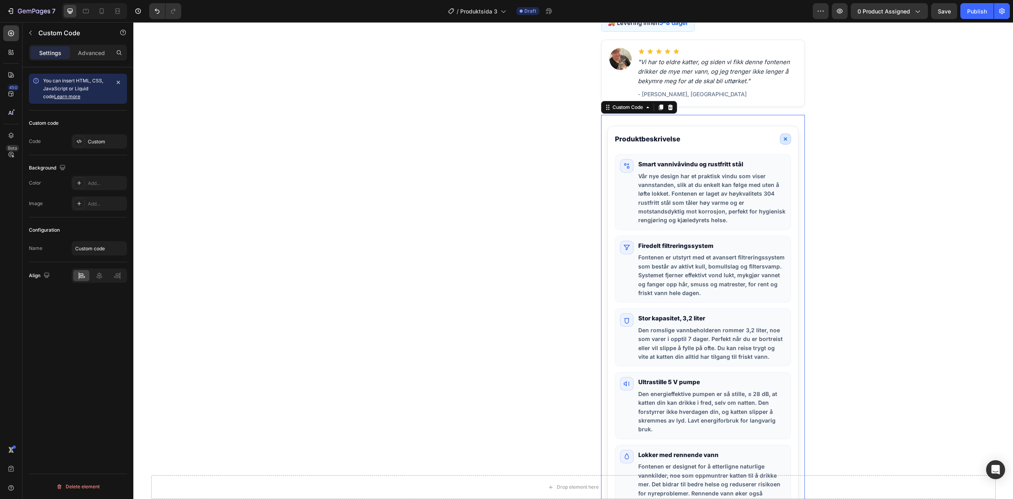
click at [780, 136] on span "Produktinformasjon" at bounding box center [785, 138] width 11 height 11
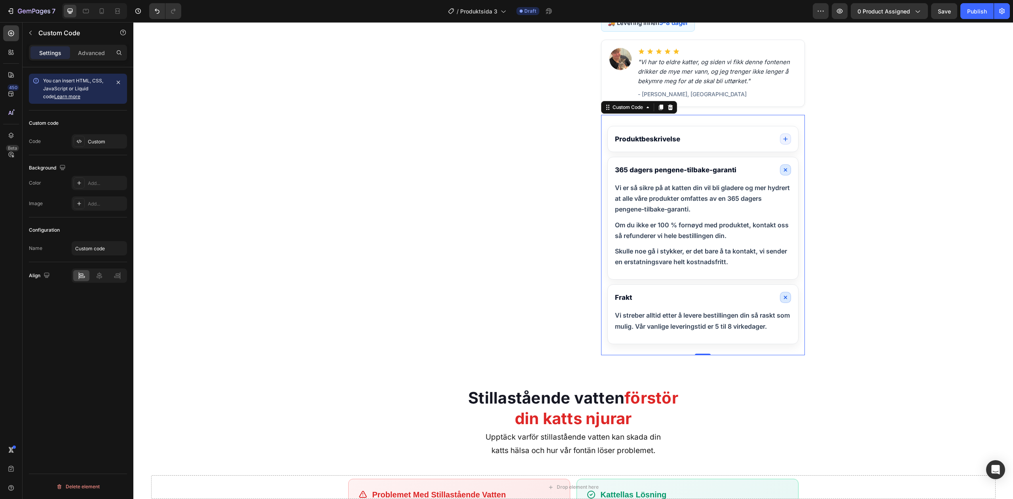
click at [783, 167] on span "Produktinformasjon" at bounding box center [785, 169] width 11 height 11
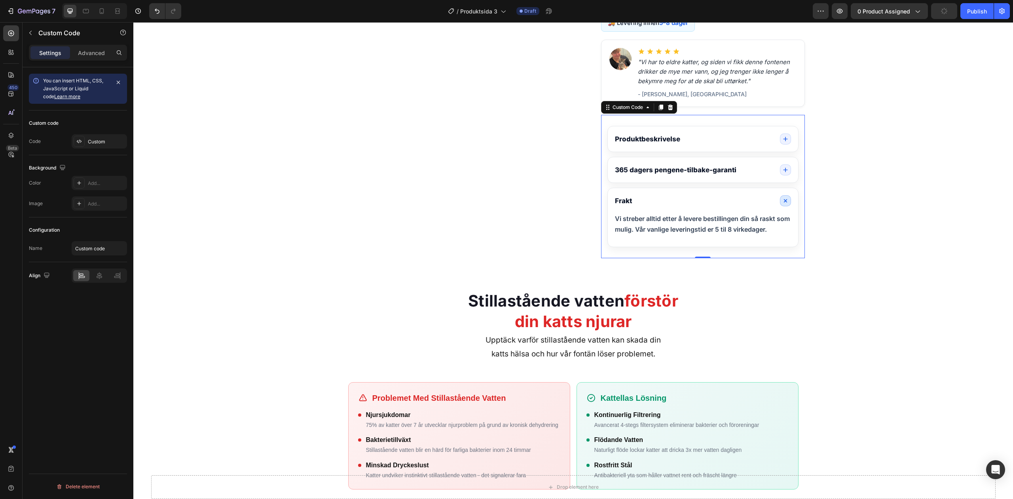
click at [781, 203] on icon "Produktinformasjon" at bounding box center [785, 200] width 9 height 9
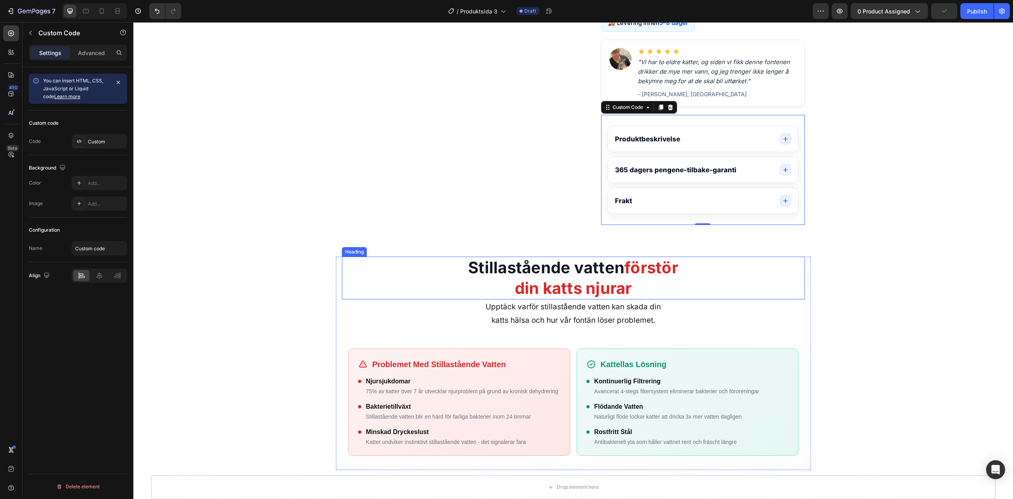
click at [595, 271] on strong "Stillastående vatten" at bounding box center [546, 267] width 156 height 19
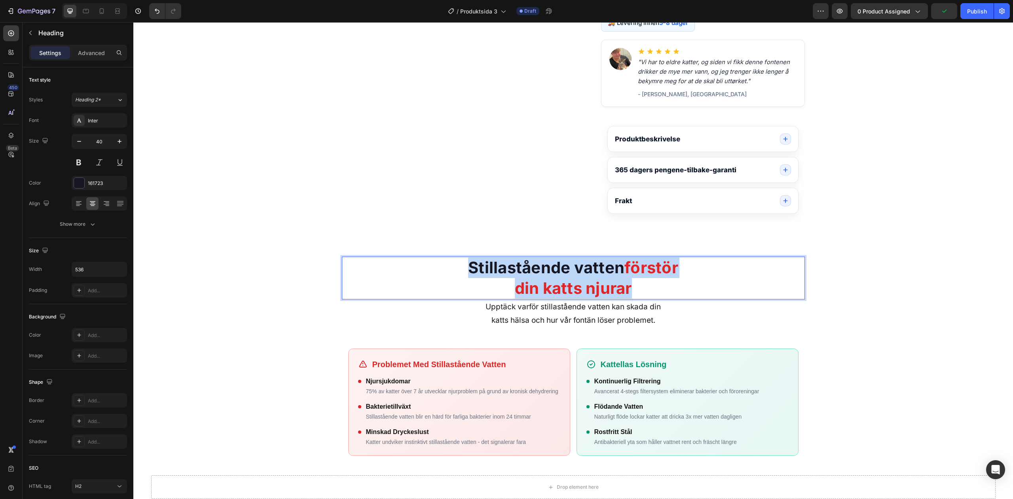
click at [595, 271] on strong "Stillastående vatten" at bounding box center [546, 267] width 156 height 19
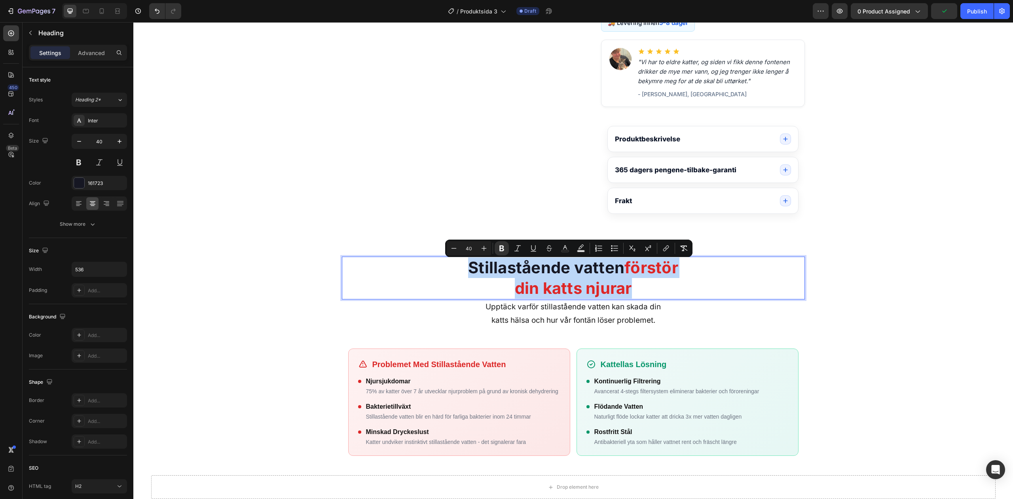
copy p "Stillastående vatten förstör din katts njurar"
click at [562, 297] on strong "förstör din katts njurar" at bounding box center [596, 278] width 163 height 40
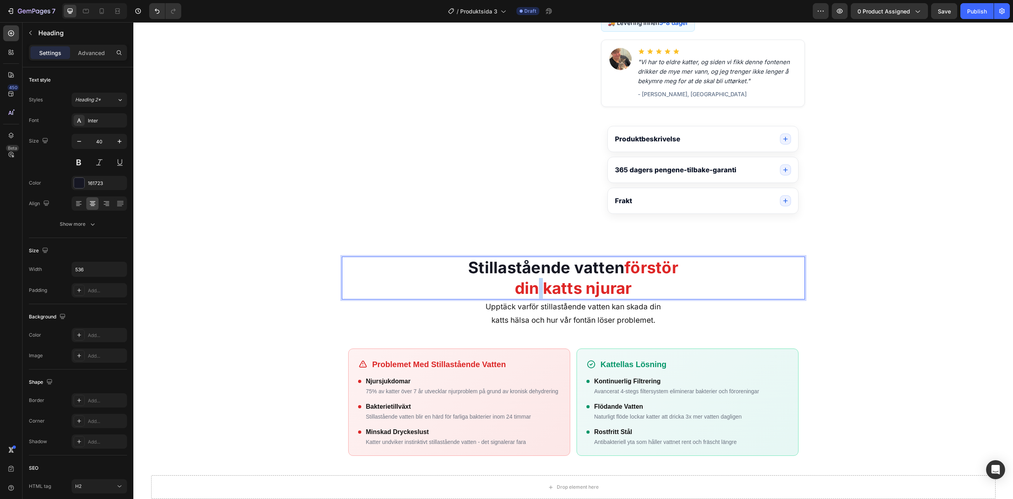
click at [562, 297] on strong "förstör din katts njurar" at bounding box center [596, 278] width 163 height 40
click at [612, 292] on strong "förstör din katts njurar" at bounding box center [596, 278] width 163 height 40
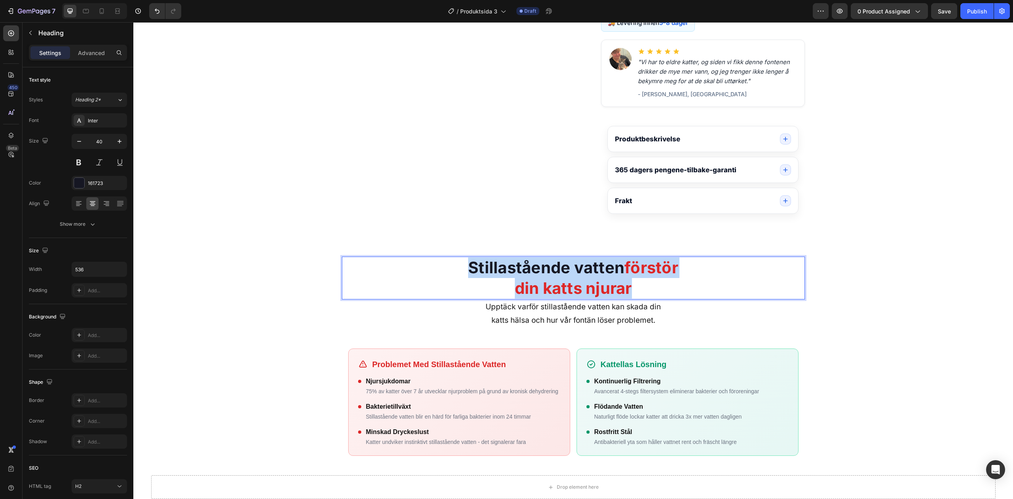
click at [612, 292] on strong "förstör din katts njurar" at bounding box center [596, 278] width 163 height 40
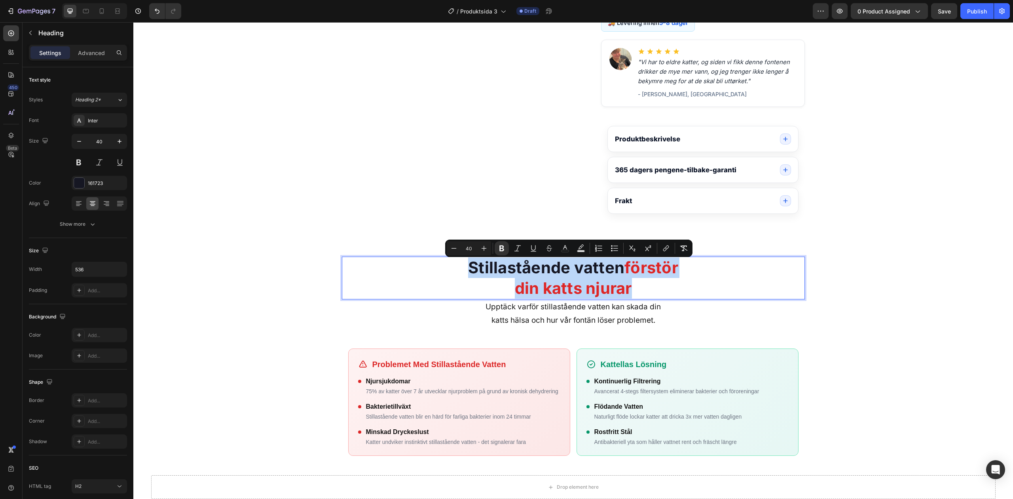
click at [589, 291] on strong "förstör din katts njurar" at bounding box center [596, 278] width 163 height 40
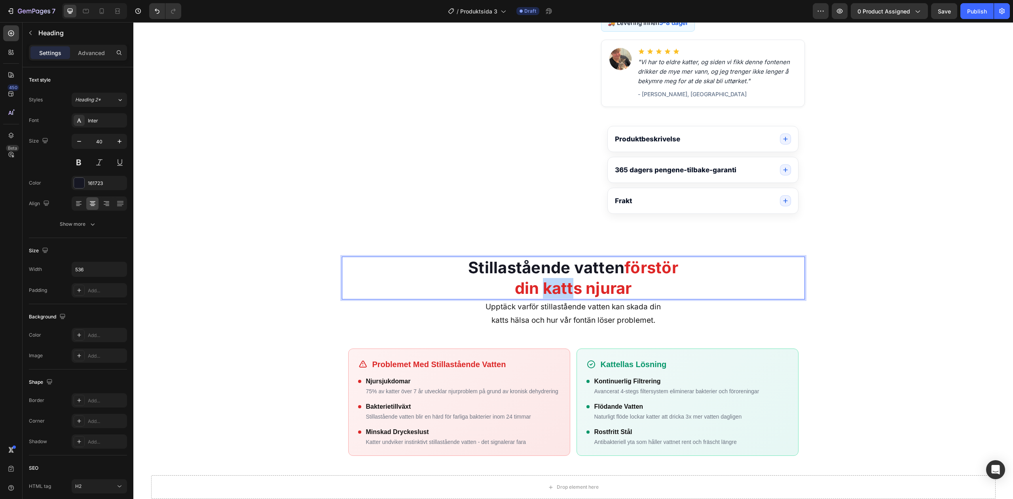
click at [567, 291] on strong "förstör din katts njurar" at bounding box center [596, 278] width 163 height 40
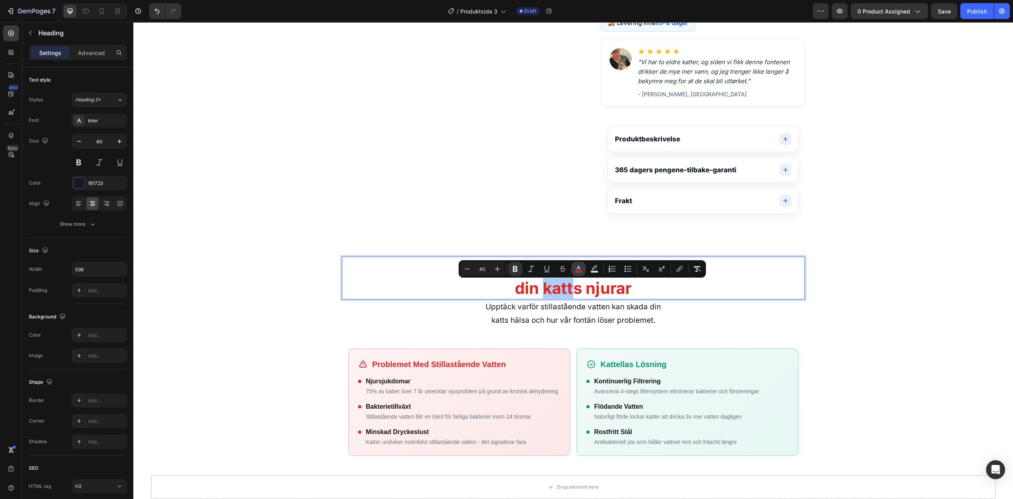
click at [579, 273] on button "color" at bounding box center [579, 269] width 14 height 14
type input "DE2626"
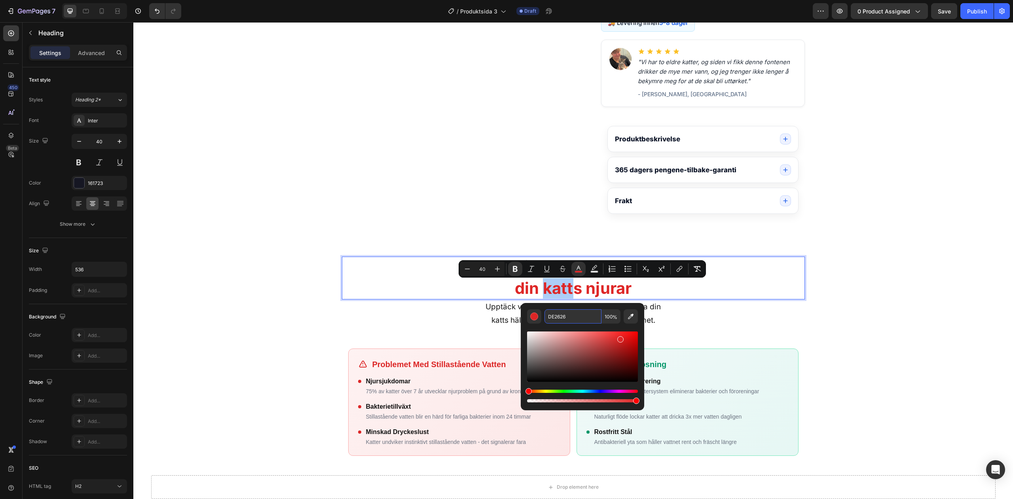
click at [583, 316] on input "DE2626" at bounding box center [573, 316] width 57 height 14
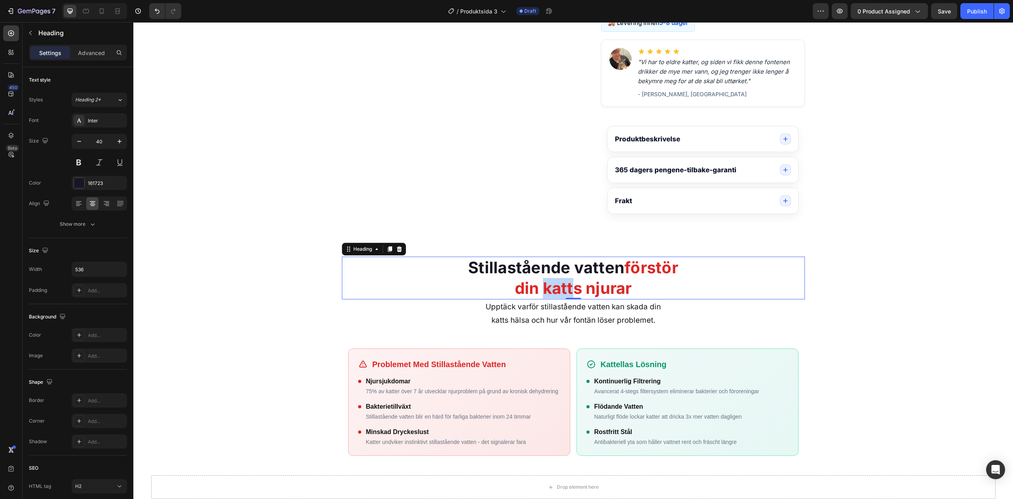
click at [547, 288] on strong "förstör din katts njurar" at bounding box center [596, 278] width 163 height 40
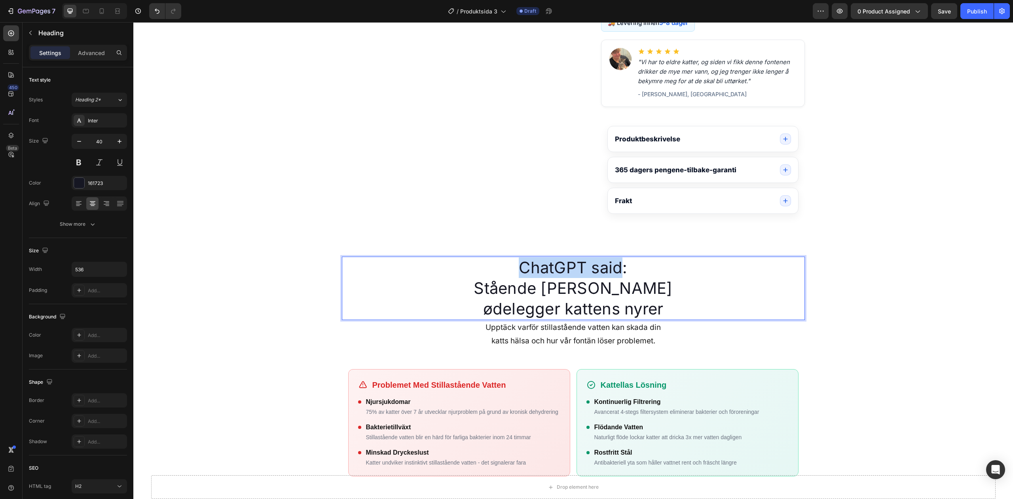
drag, startPoint x: 618, startPoint y: 276, endPoint x: 496, endPoint y: 268, distance: 122.2
click at [496, 268] on p "ChatGPT said:" at bounding box center [573, 267] width 211 height 21
click at [520, 266] on p ":" at bounding box center [573, 267] width 211 height 21
click at [485, 286] on p "Stående [PERSON_NAME] ødelegger kattens nyrer" at bounding box center [573, 298] width 211 height 41
click at [479, 286] on p "Stående [PERSON_NAME] ødelegger kattens nyrer" at bounding box center [573, 298] width 211 height 41
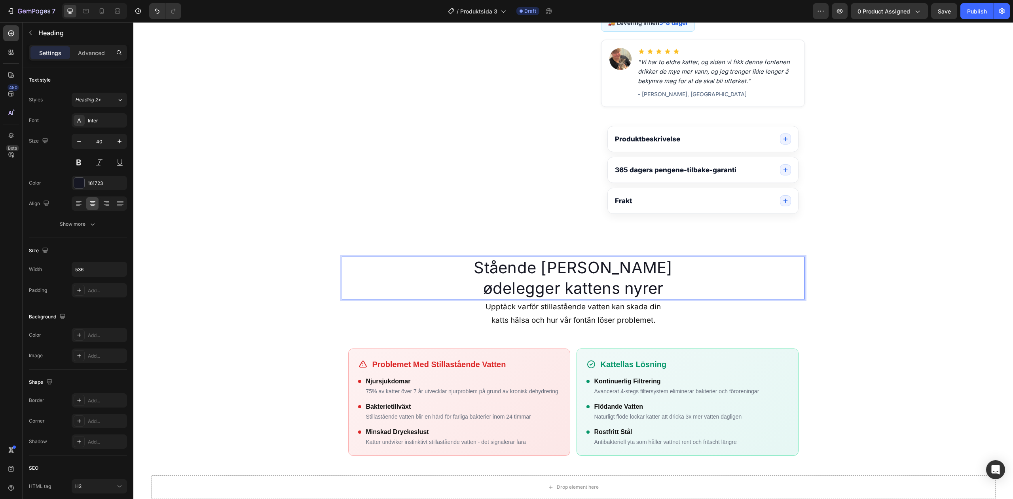
click at [581, 289] on p "Stående [PERSON_NAME] ødelegger kattens nyrer" at bounding box center [573, 277] width 211 height 41
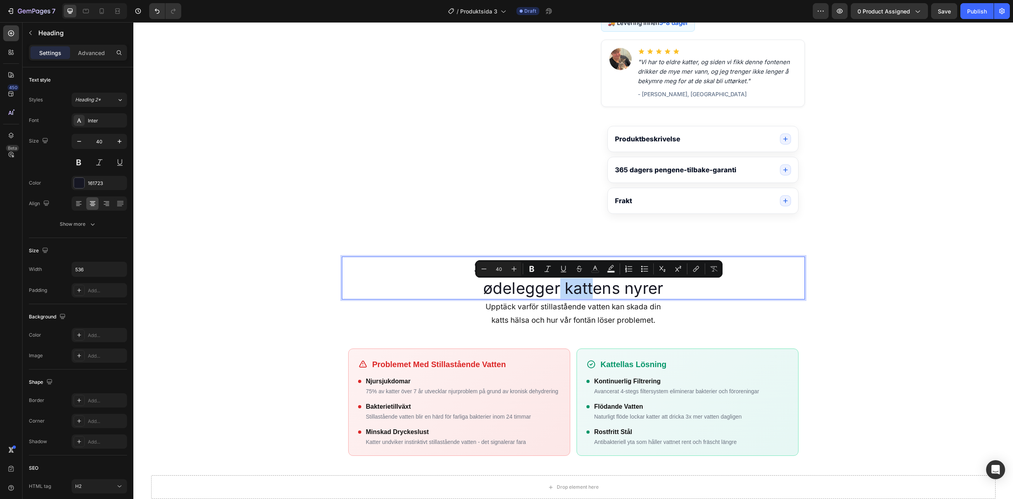
click at [610, 289] on p "Stående [PERSON_NAME] ødelegger kattens nyrer" at bounding box center [573, 277] width 211 height 41
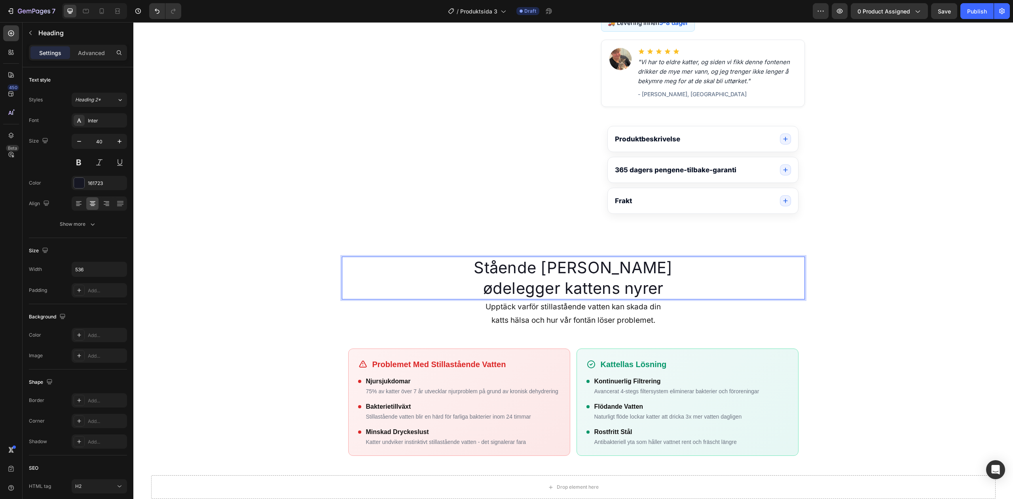
click at [586, 270] on p "Stående [PERSON_NAME] ødelegger kattens nyrer" at bounding box center [573, 277] width 211 height 41
click at [537, 296] on p "Stående [PERSON_NAME] ødelegger kattens nyrer" at bounding box center [573, 277] width 211 height 41
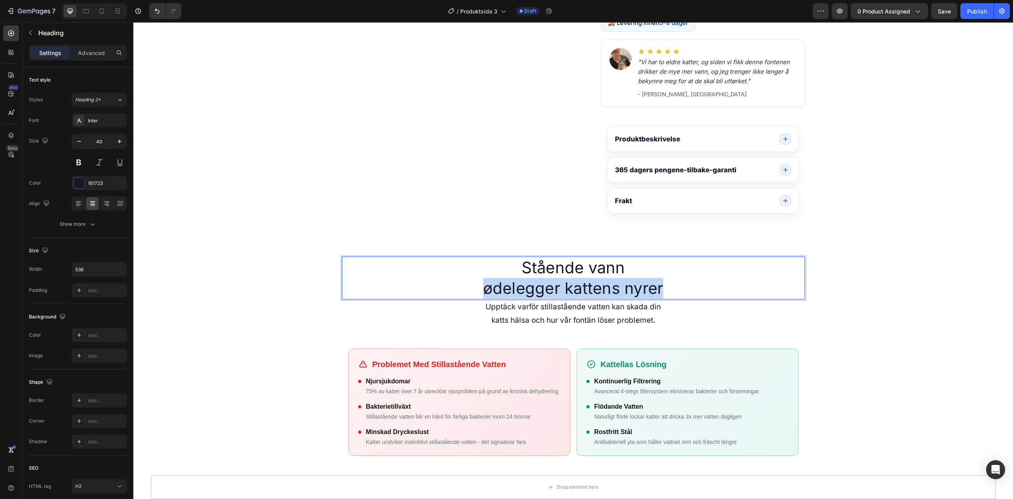
click at [537, 296] on p "Stående [PERSON_NAME] ødelegger kattens nyrer" at bounding box center [573, 277] width 211 height 41
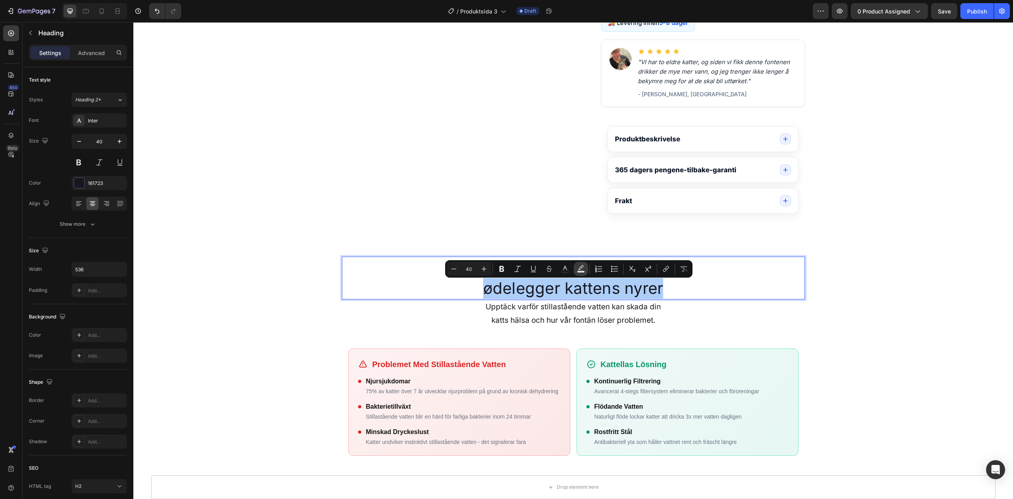
click at [582, 266] on icon "Editor contextual toolbar" at bounding box center [581, 269] width 8 height 8
type input "000000"
type input "77"
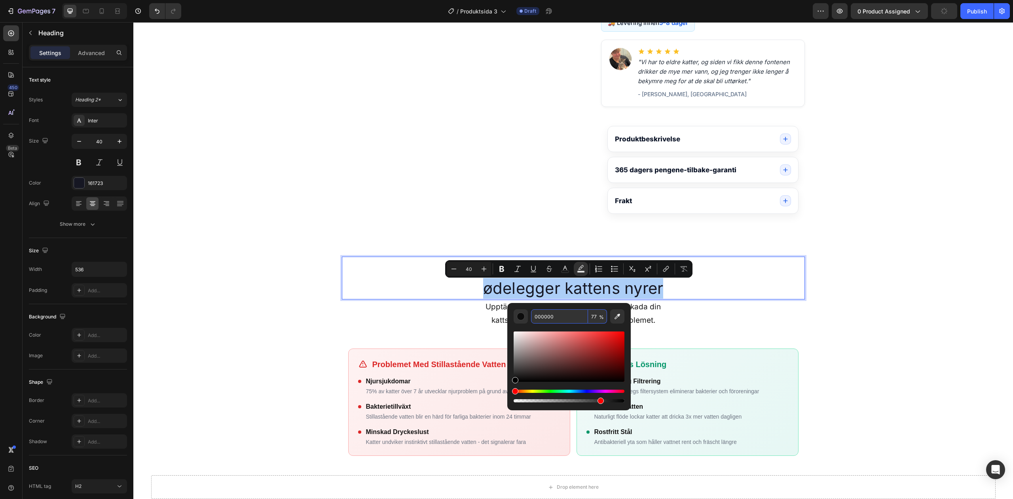
click at [572, 312] on input "000000" at bounding box center [559, 316] width 57 height 14
paste input "DE2626"
type input "DE2626"
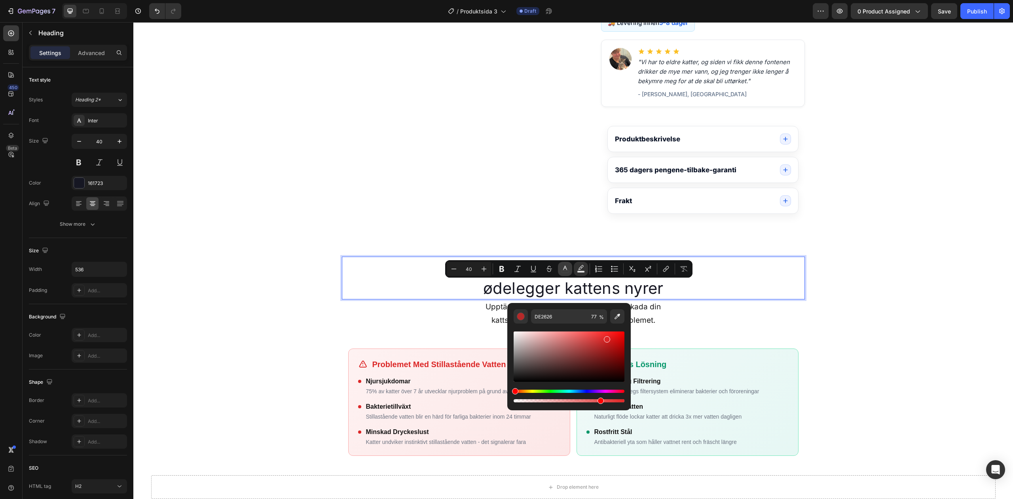
click at [567, 272] on icon "Editor contextual toolbar" at bounding box center [565, 269] width 8 height 8
type input "161723"
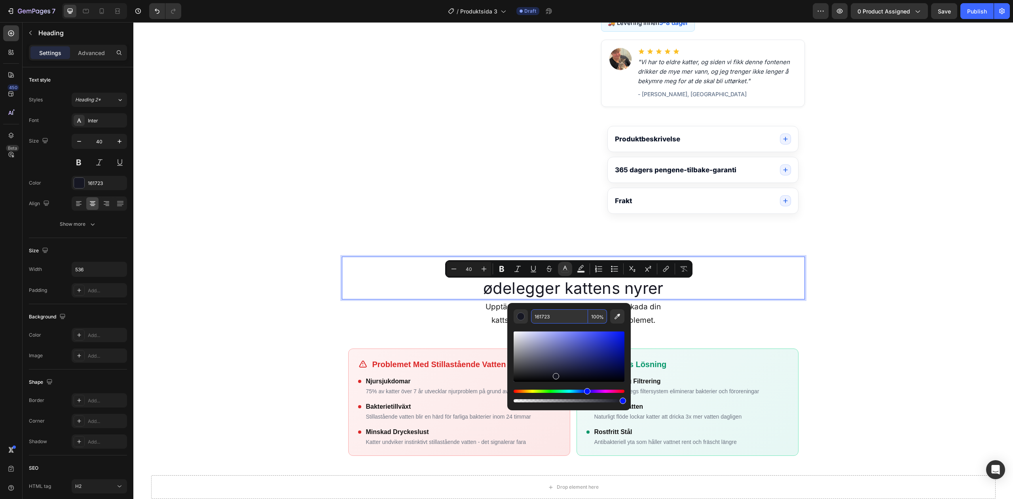
click at [551, 317] on input "161723" at bounding box center [559, 316] width 57 height 14
paste input "DE2626"
type input "DE2626"
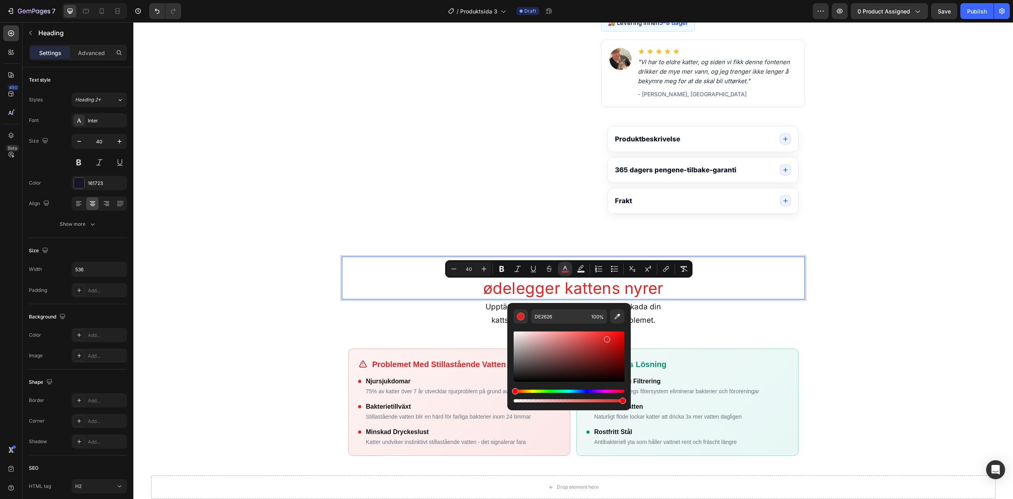
click at [521, 289] on span "ødelegger kattens nyrer" at bounding box center [573, 287] width 181 height 19
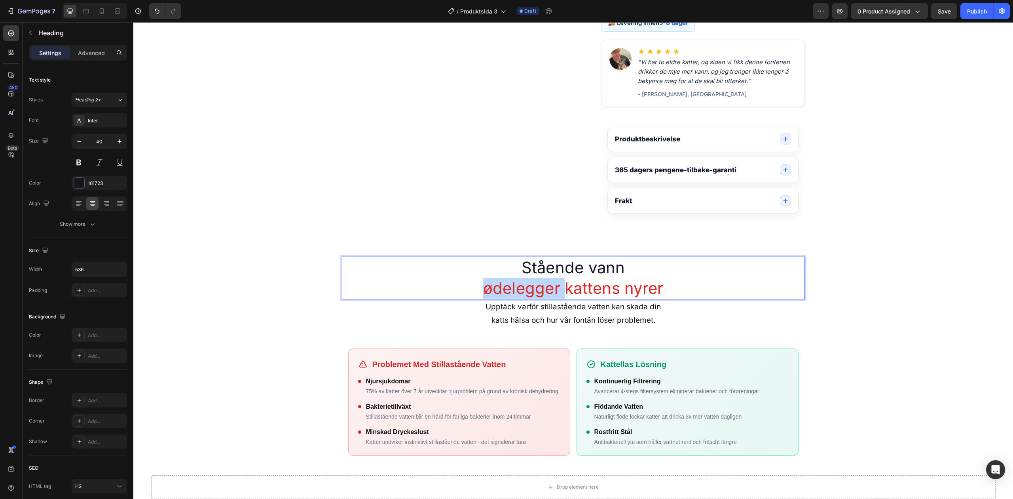
click at [521, 289] on span "ødelegger kattens nyrer" at bounding box center [573, 287] width 181 height 19
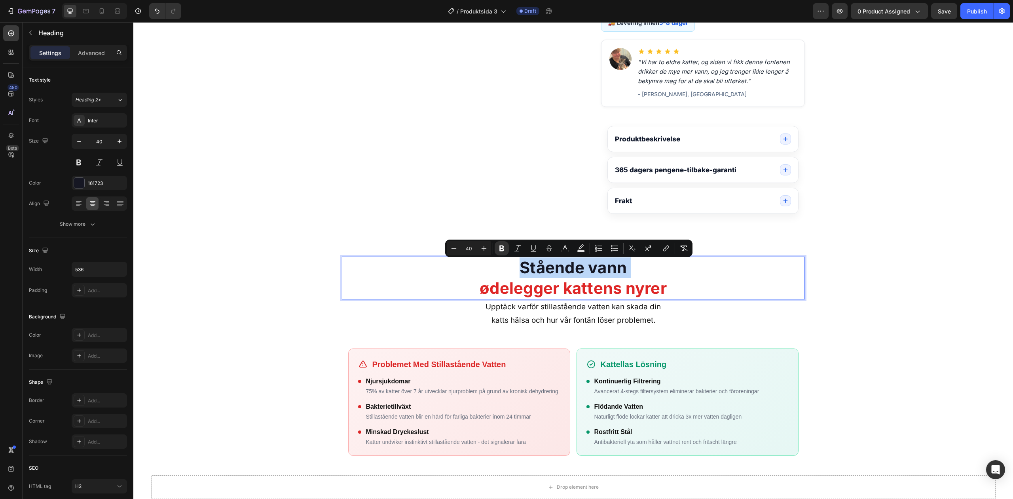
click at [521, 289] on strong "ødelegger kattens nyrer" at bounding box center [573, 287] width 187 height 19
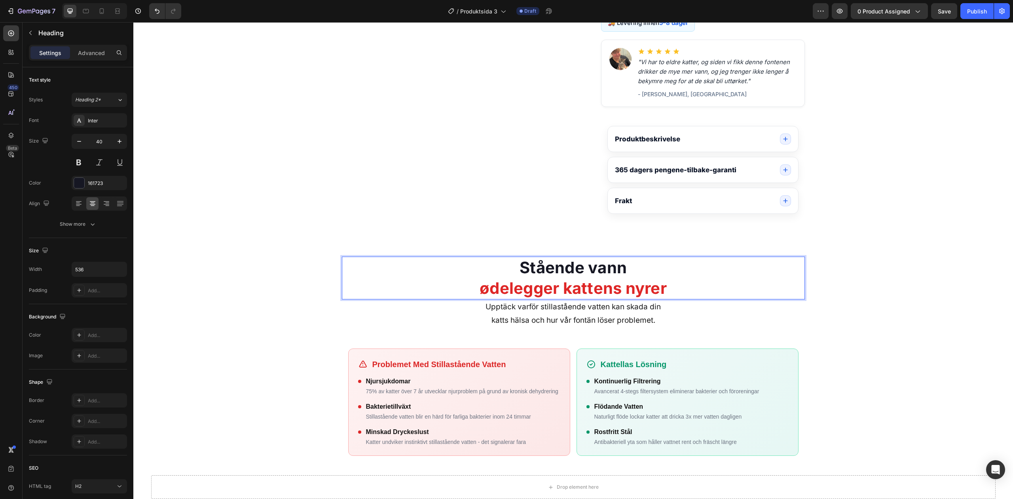
click at [439, 282] on div "Stående [PERSON_NAME] ødelegger kattens nyrer" at bounding box center [573, 278] width 463 height 43
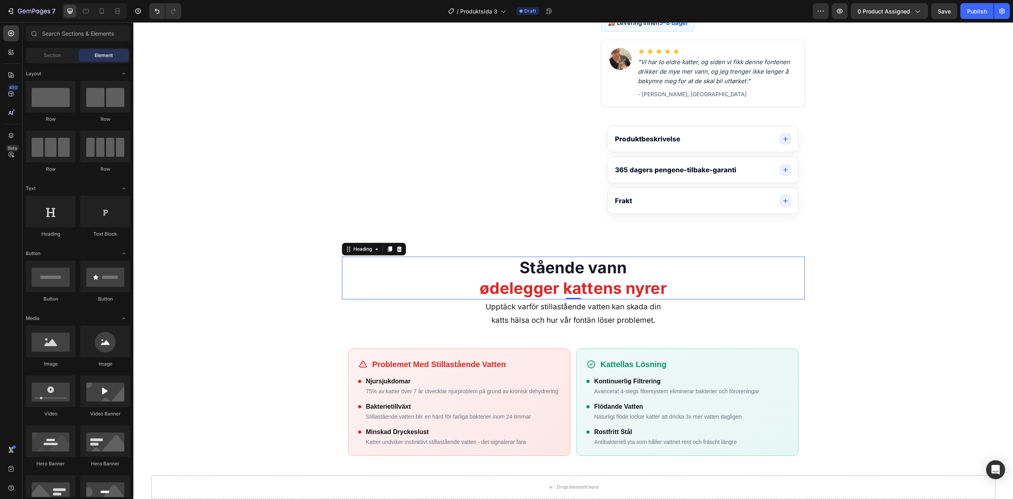
drag, startPoint x: 239, startPoint y: 285, endPoint x: 441, endPoint y: 309, distance: 202.5
click at [494, 316] on p "Upptäck varför stillastående vatten kan skada din katts hälsa och hur vår fontä…" at bounding box center [574, 313] width 462 height 27
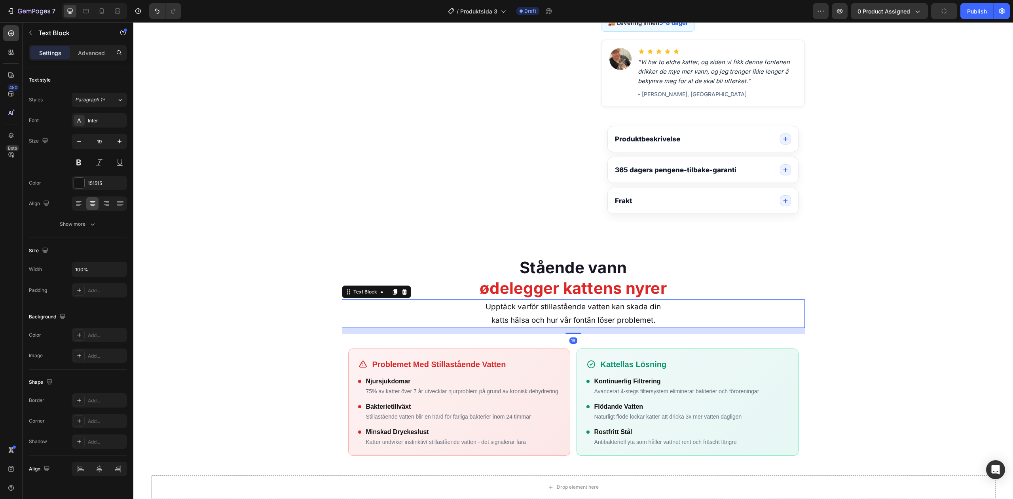
click at [494, 316] on p "Upptäck varför stillastående vatten kan skada din katts hälsa och hur vår fontä…" at bounding box center [574, 313] width 462 height 27
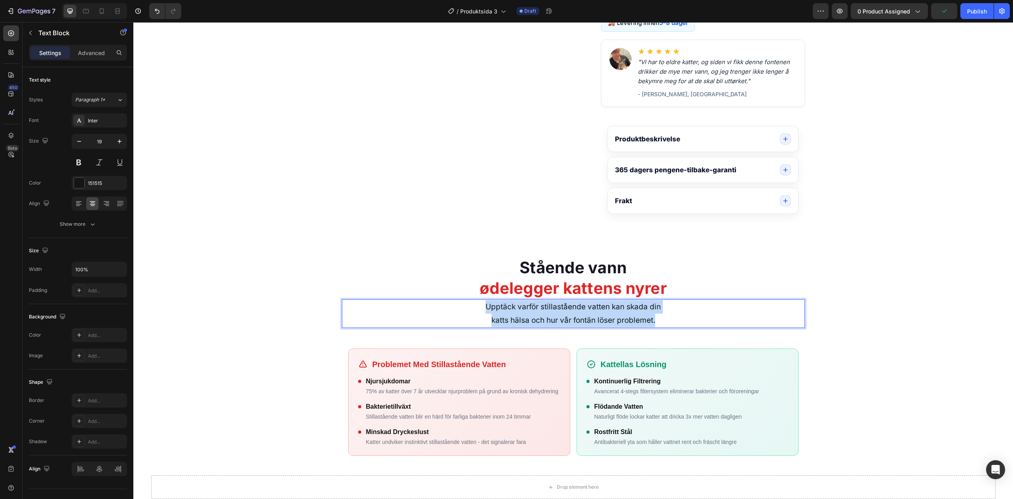
copy p "Upptäck varför stillastående vatten kan skada din katts hälsa och hur vår fontä…"
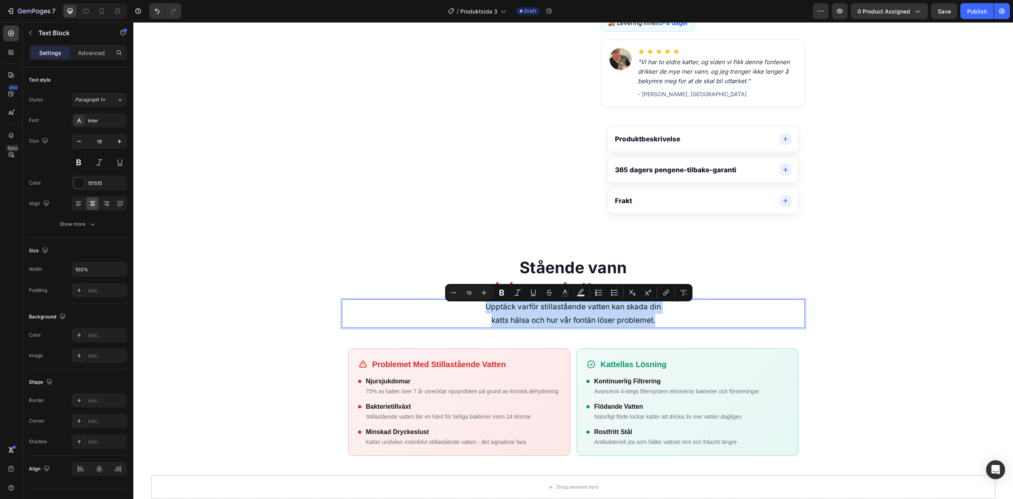
click at [527, 315] on p "Upptäck varför stillastående vatten kan skada din katts hälsa och hur vår fontä…" at bounding box center [574, 313] width 462 height 27
click at [527, 314] on p "Upptäck varför stillastående vatten kan skada din katts hälsa och hur vår fontä…" at bounding box center [574, 313] width 462 height 27
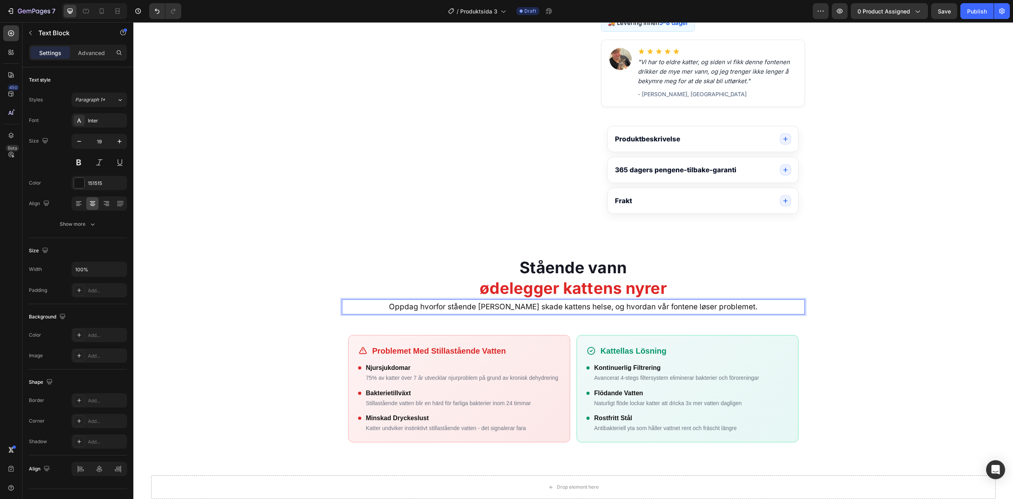
click at [599, 310] on p "Oppdag hvorfor stående [PERSON_NAME] skade kattens helse, og hvordan vår fonten…" at bounding box center [574, 306] width 462 height 13
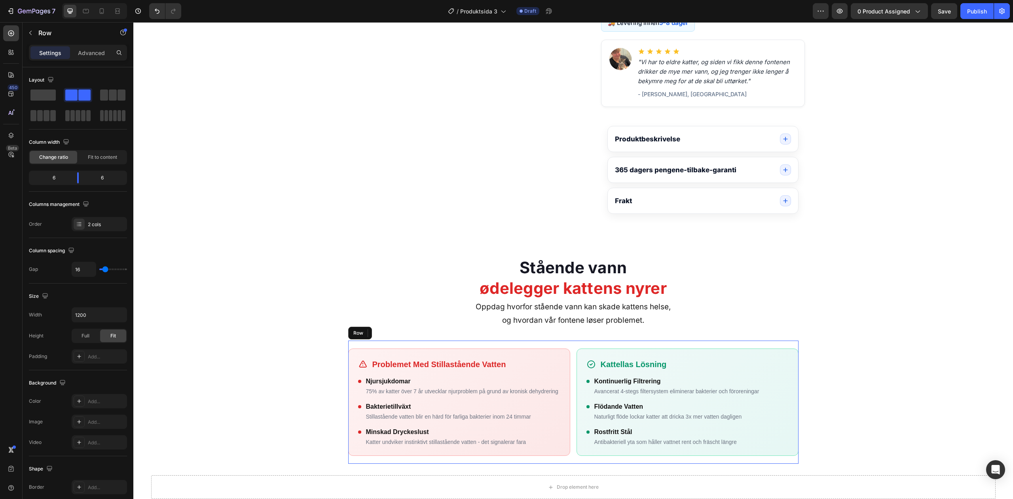
click at [567, 368] on div "Problemet Med Stillastående Vatten Njursjukdomar 75% [PERSON_NAME] över 7 år ut…" at bounding box center [573, 401] width 450 height 123
click at [512, 370] on div "Problemet Med Stillastående Vatten" at bounding box center [459, 364] width 202 height 12
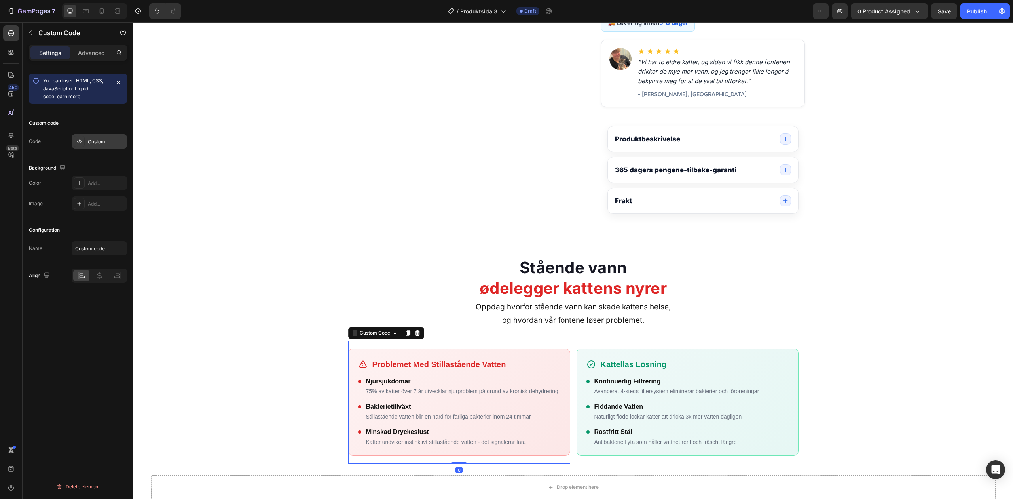
click at [86, 141] on div "Custom" at bounding box center [99, 141] width 55 height 14
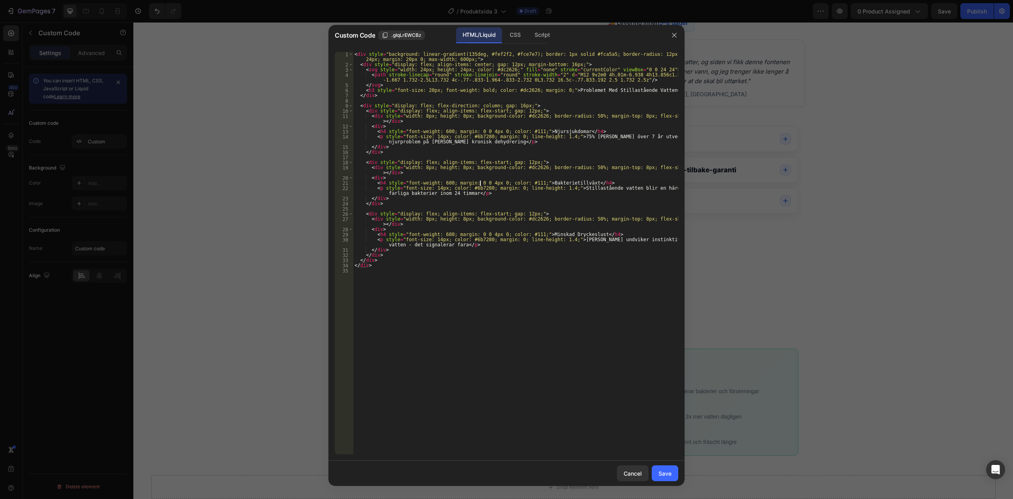
click at [480, 184] on div "< div style = "background: linear-gradient(135deg, #fef2f2, #fce7e7); border: 1…" at bounding box center [515, 261] width 325 height 418
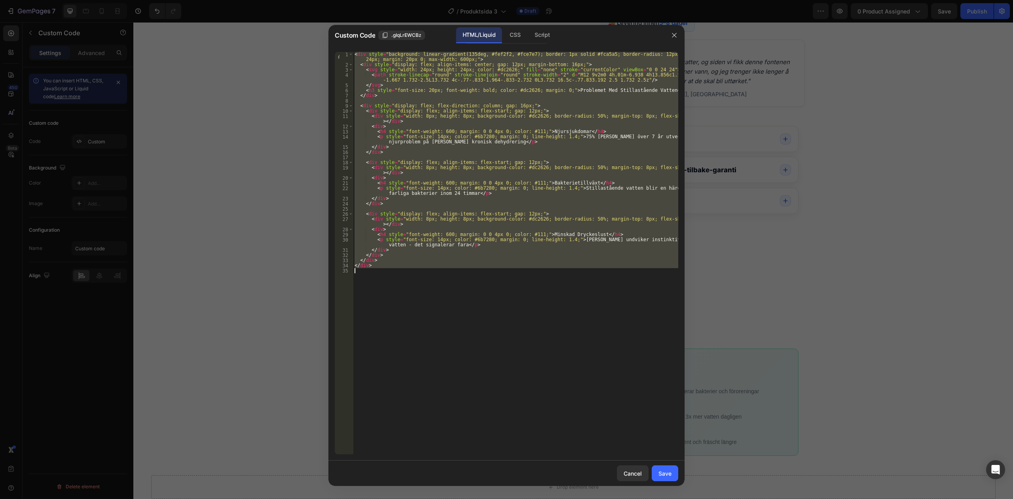
click at [442, 200] on div "< div style = "background: linear-gradient(135deg, #fef2f2, #fce7e7); border: 1…" at bounding box center [515, 253] width 325 height 402
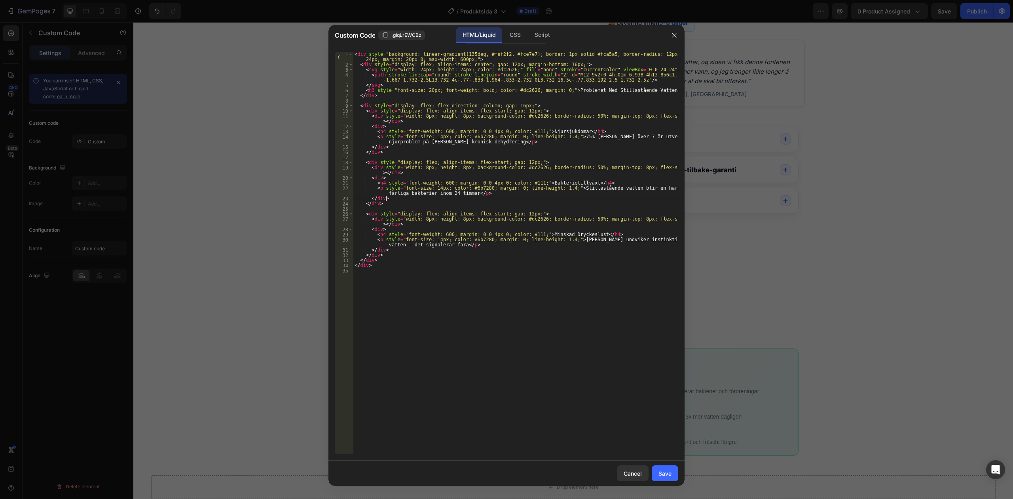
type textarea "</div>"
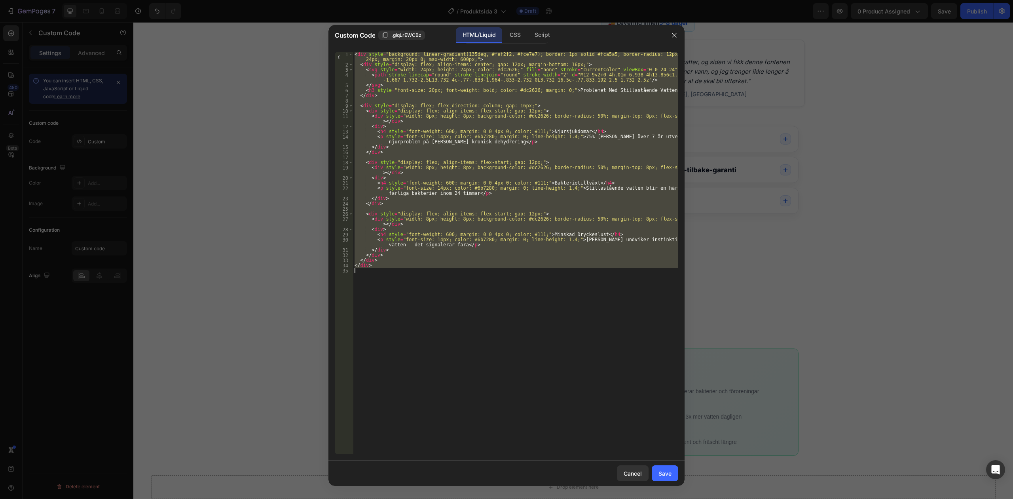
paste textarea
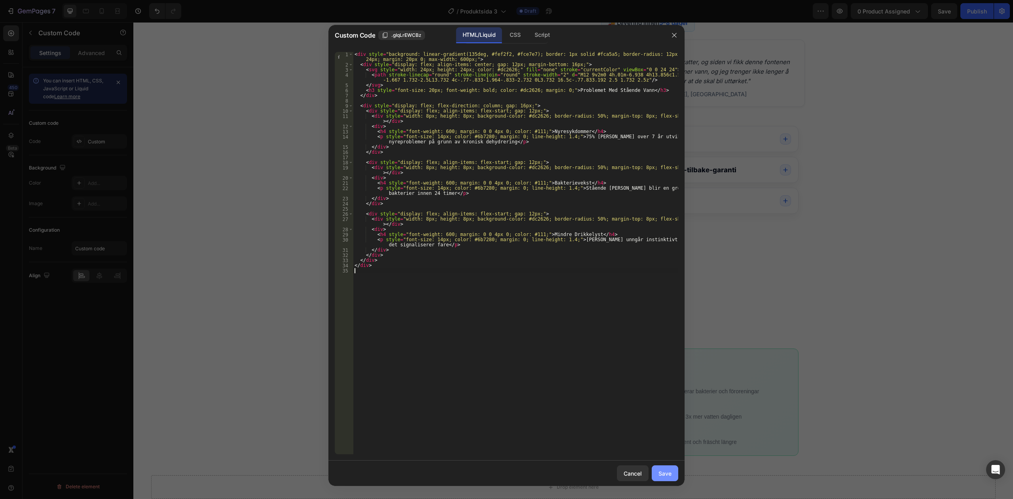
click at [659, 471] on div "Save" at bounding box center [665, 473] width 13 height 8
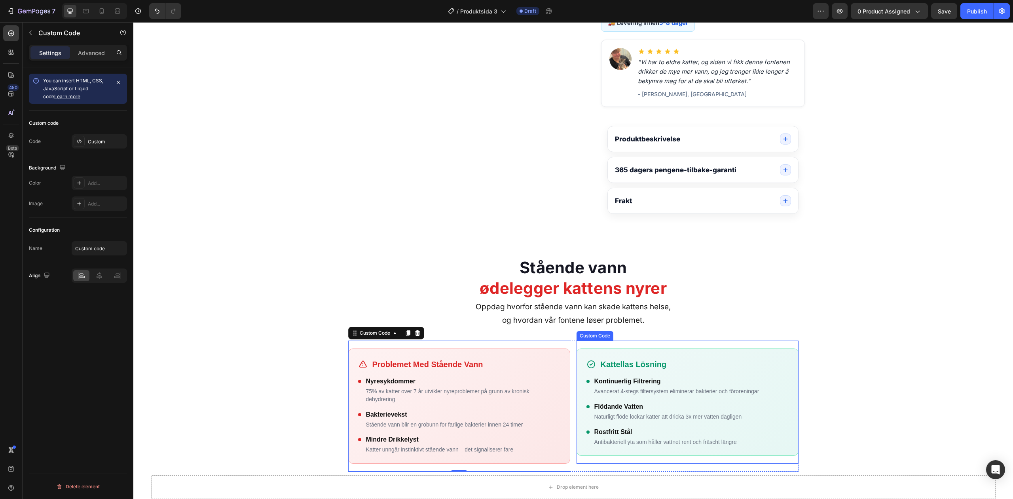
click at [676, 421] on p "Naturligt flöde lockar katter att dricka 3x mer vatten dagligen" at bounding box center [669, 417] width 148 height 8
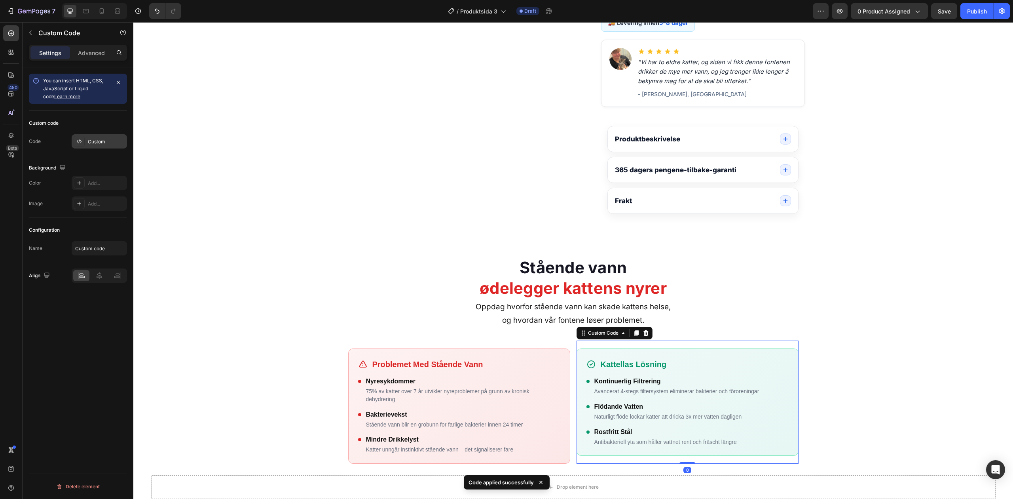
click at [107, 146] on div "Custom" at bounding box center [99, 141] width 55 height 14
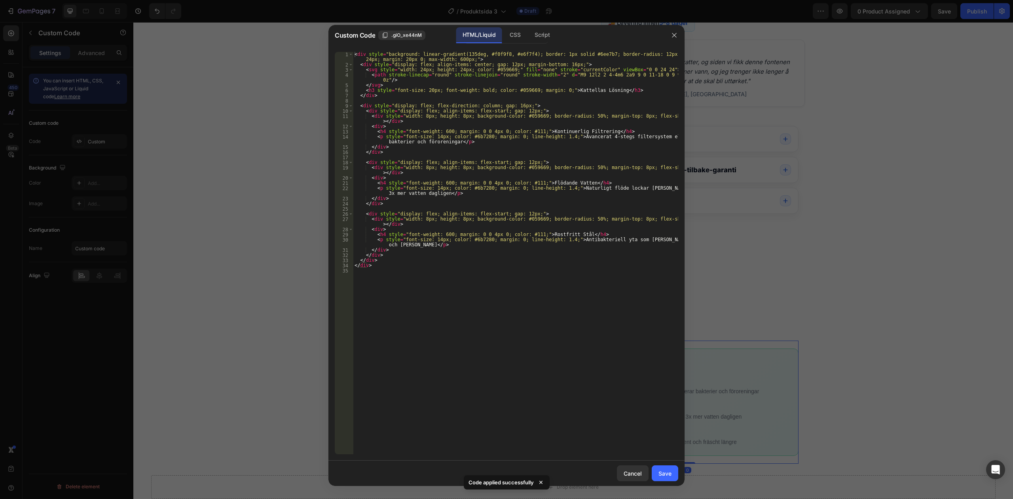
click at [512, 161] on div "< div style = "background: linear-gradient(135deg, #f0f9f8, #e6f7f4); border: 1…" at bounding box center [515, 261] width 325 height 418
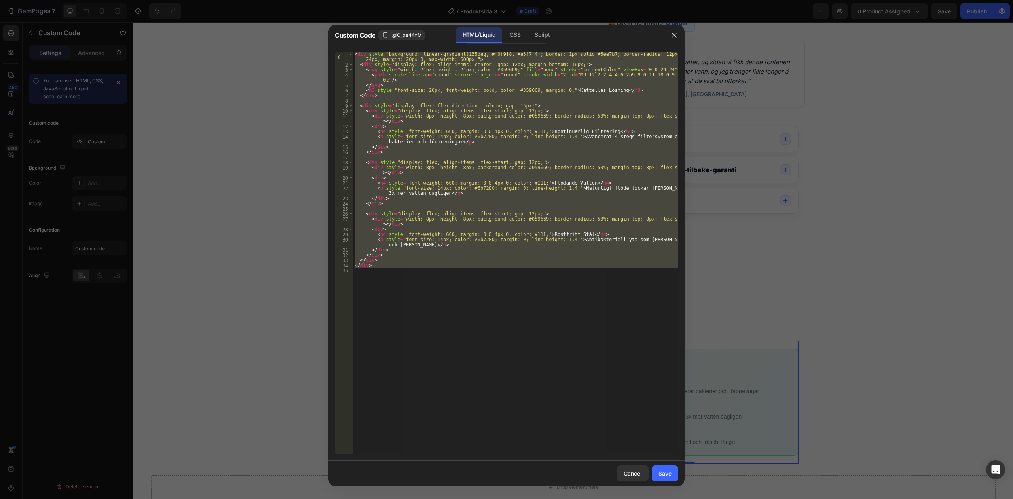
click at [610, 168] on div "< div style = "background: linear-gradient(135deg, #f0f9f8, #e6f7f4); border: 1…" at bounding box center [515, 253] width 325 height 402
type textarea "</div>"
paste textarea
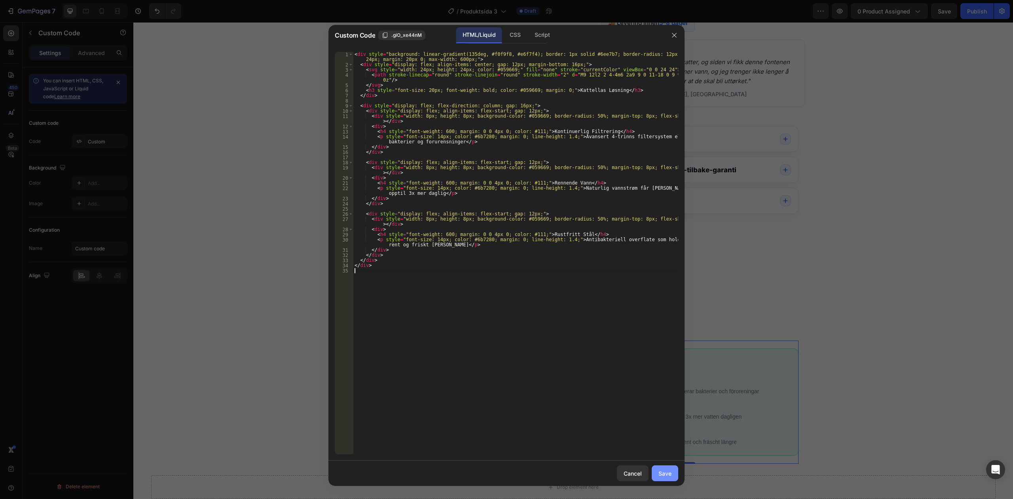
click at [672, 474] on button "Save" at bounding box center [665, 473] width 27 height 16
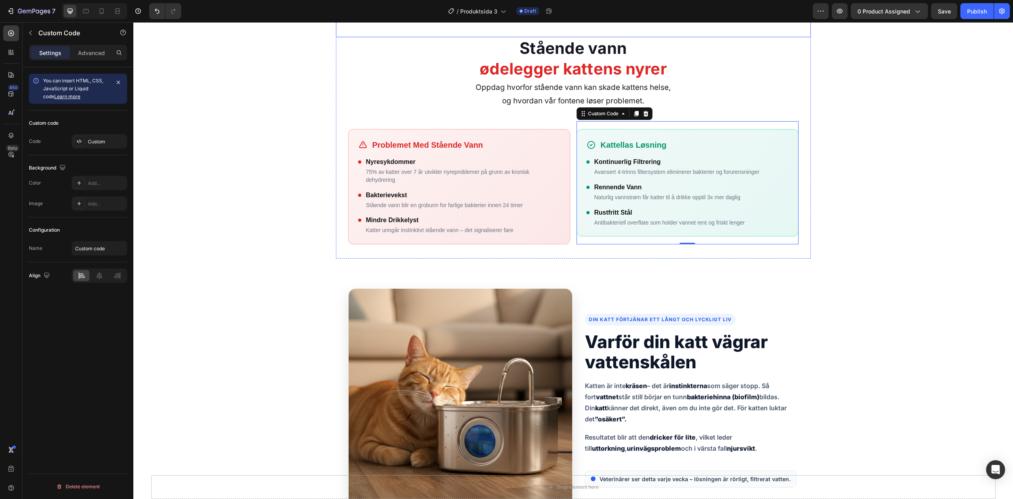
scroll to position [555, 0]
click at [663, 302] on div "Din katt förtjänar ett långt och lyckligt liv Varför din katt vägrar vattenskål…" at bounding box center [574, 400] width 450 height 224
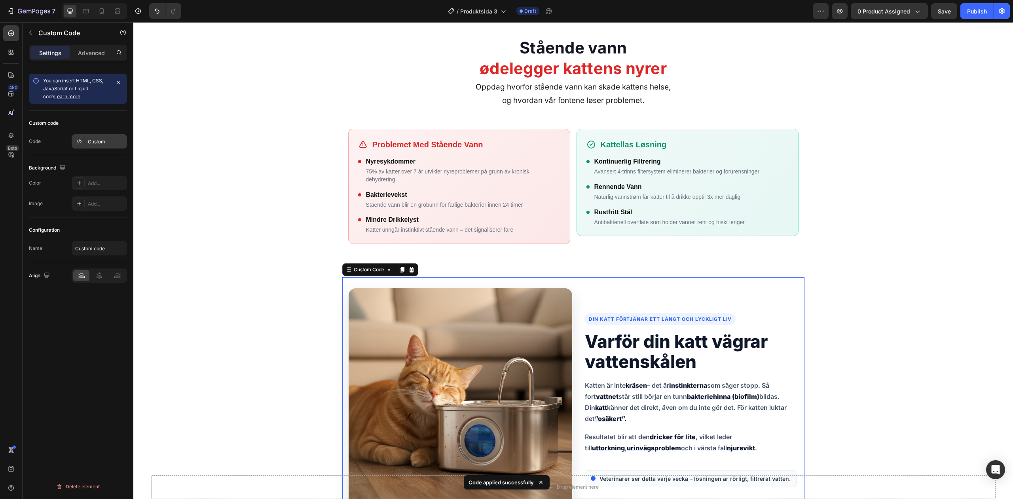
click at [99, 144] on div "Custom" at bounding box center [106, 141] width 37 height 7
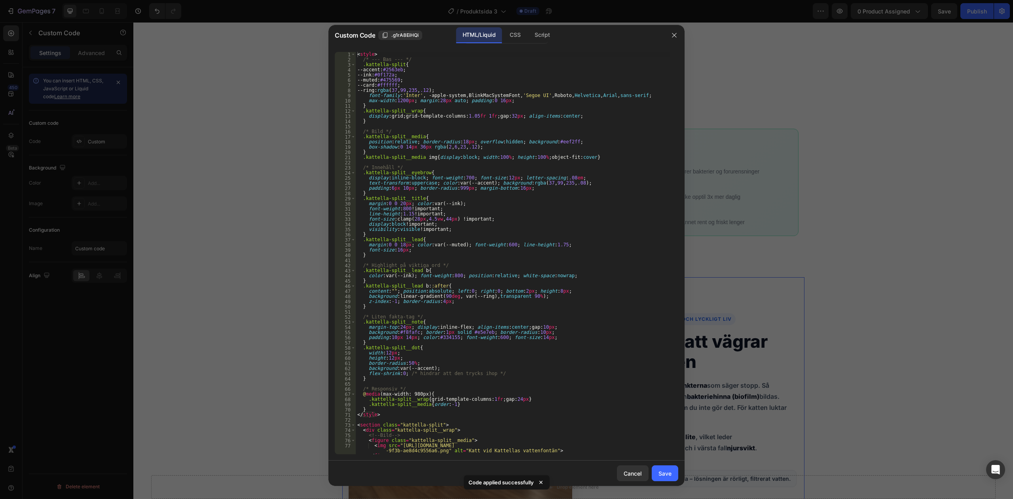
click at [528, 176] on div "< style > /* --- Bas --- */ .kattella-split { --accent : #2563eb ; --ink : #0f1…" at bounding box center [513, 258] width 315 height 412
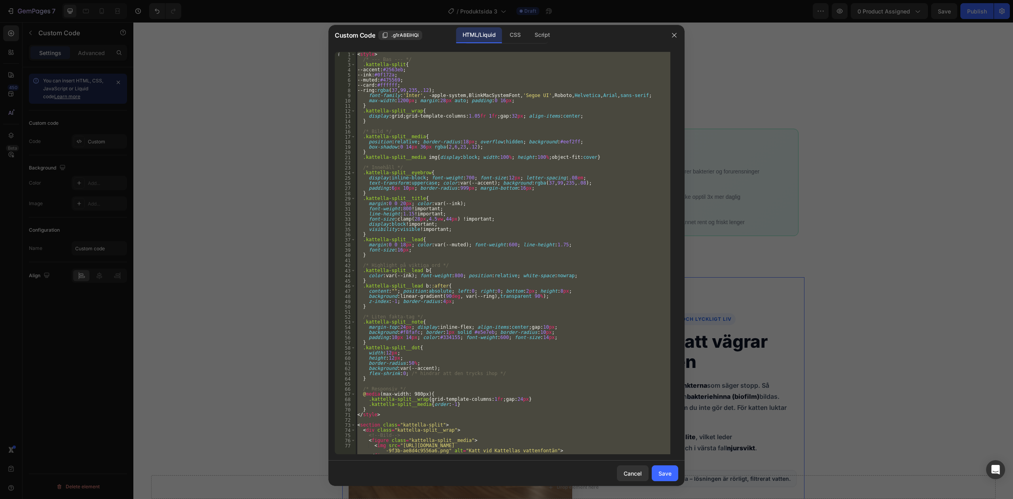
click at [462, 216] on div "< style > /* --- Bas --- */ .kattella-split { --accent : #2563eb ; --ink : #0f1…" at bounding box center [513, 253] width 315 height 402
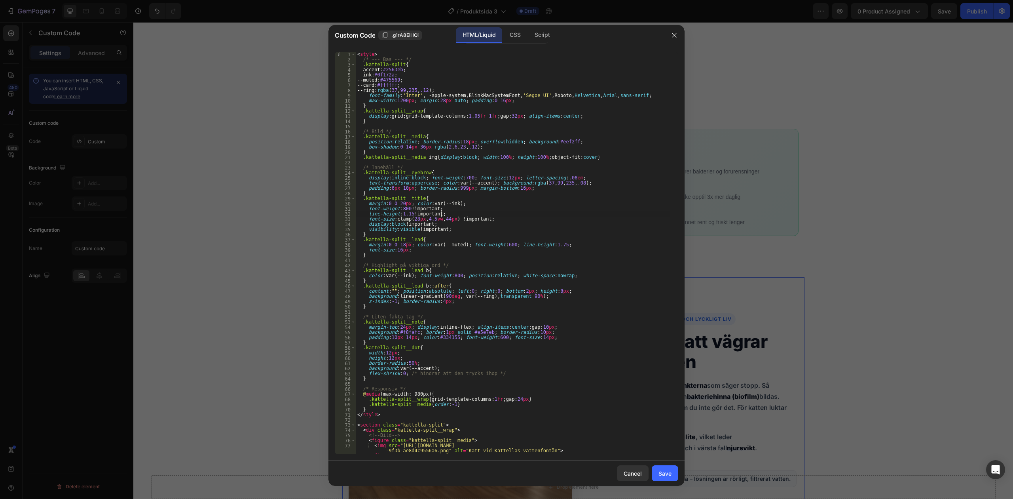
type textarea "</section>"
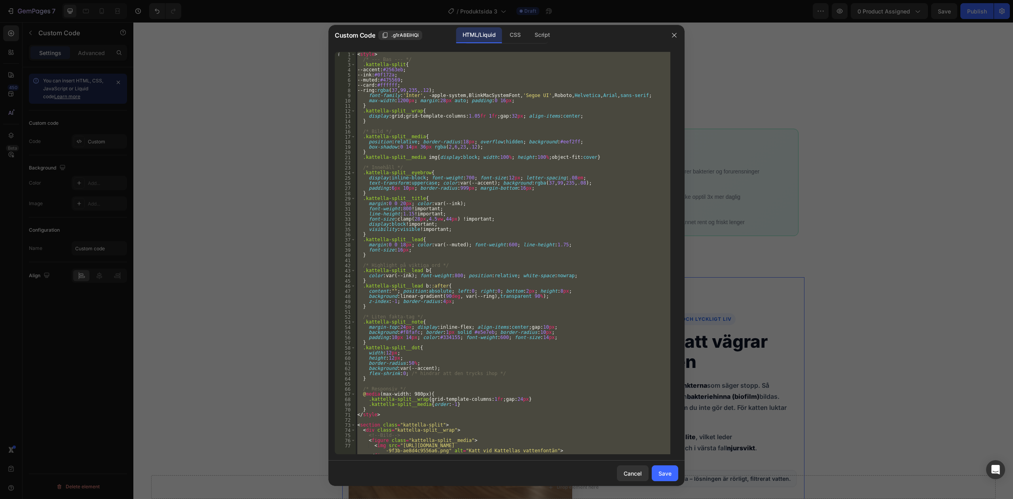
paste textarea
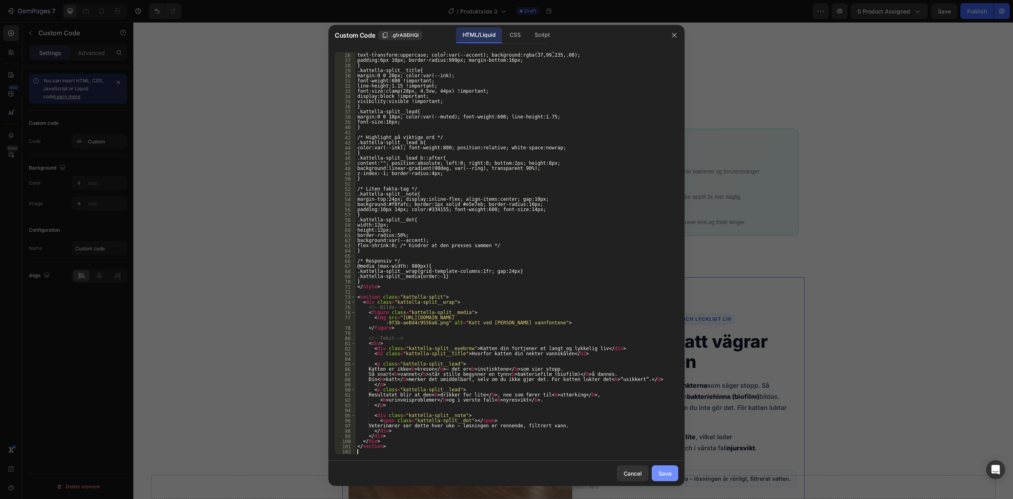
click at [662, 474] on div "Save" at bounding box center [665, 473] width 13 height 8
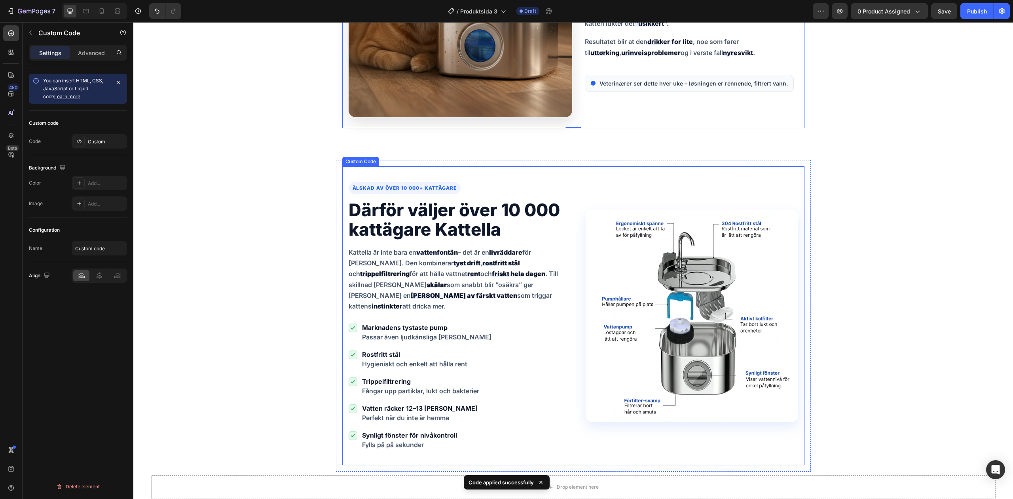
scroll to position [953, 0]
click at [532, 276] on p "Kattella är inte bara en vattenfontän – det är en livräddare för [PERSON_NAME].…" at bounding box center [460, 278] width 223 height 65
click at [105, 143] on div "Custom" at bounding box center [106, 141] width 37 height 7
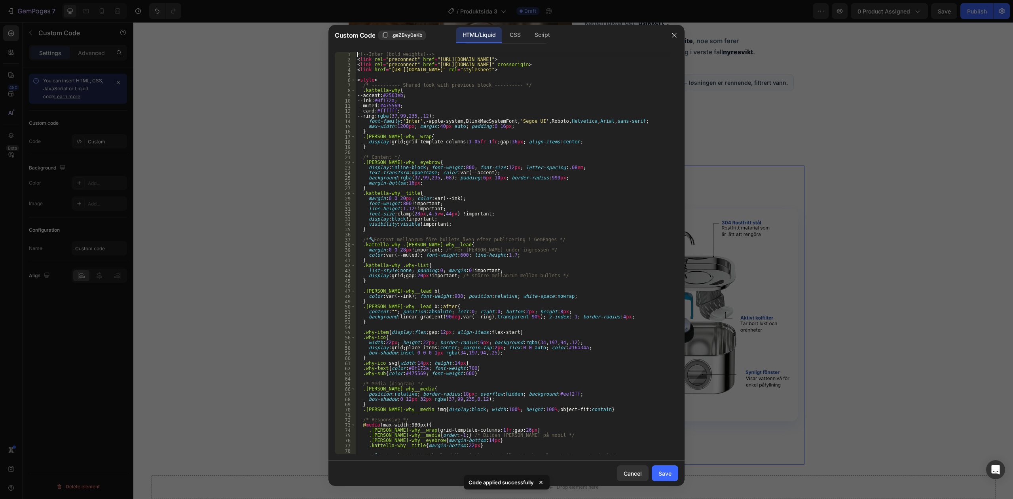
click at [349, 158] on div "21" at bounding box center [345, 157] width 21 height 5
click at [411, 163] on div "<!-- Inter (bold weights) --> < link rel = "preconnect" href = "[URL][DOMAIN_NA…" at bounding box center [513, 258] width 315 height 412
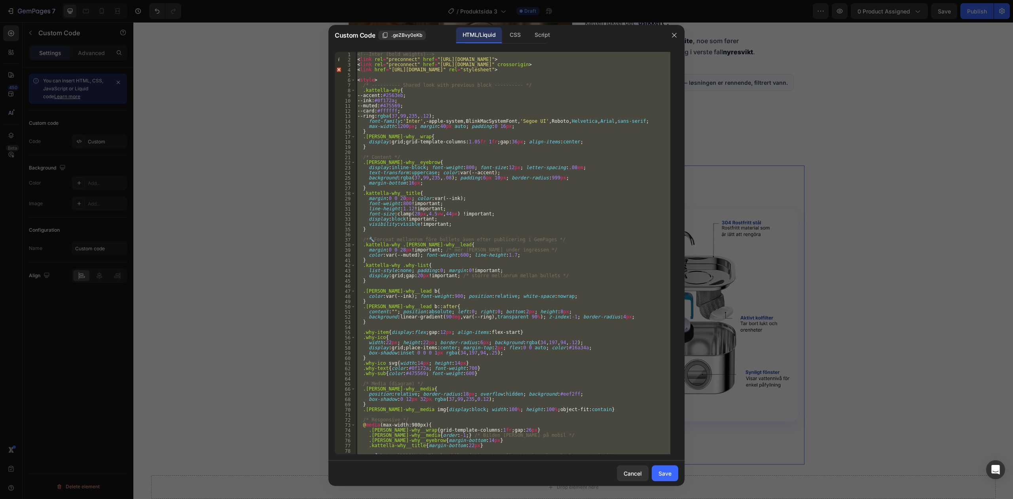
click at [488, 159] on div "<!-- Inter (bold weights) --> < link rel = "preconnect" href = "[URL][DOMAIN_NA…" at bounding box center [513, 253] width 315 height 402
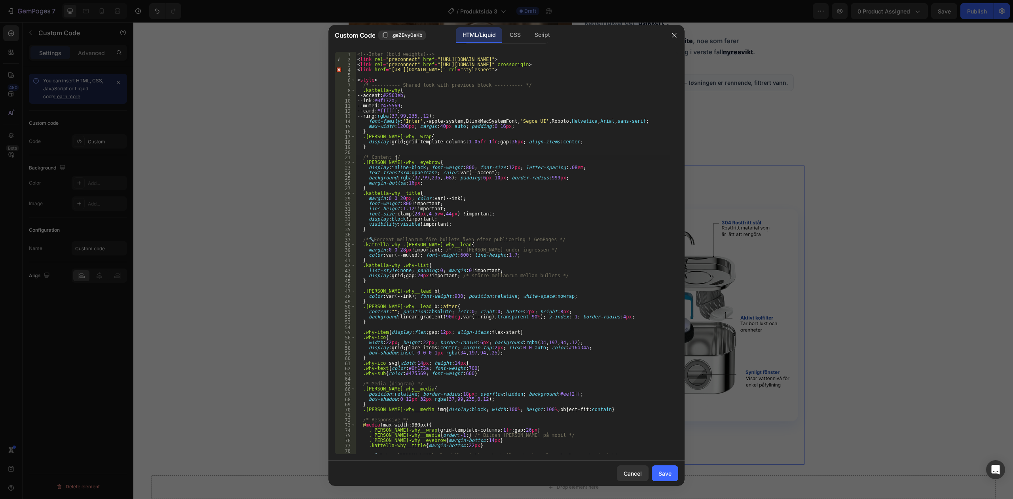
type textarea "</section>"
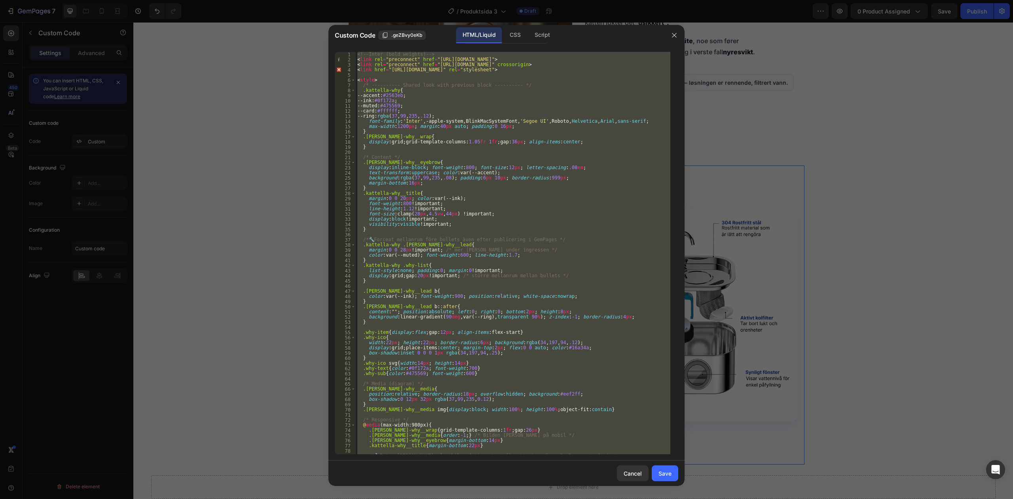
paste textarea
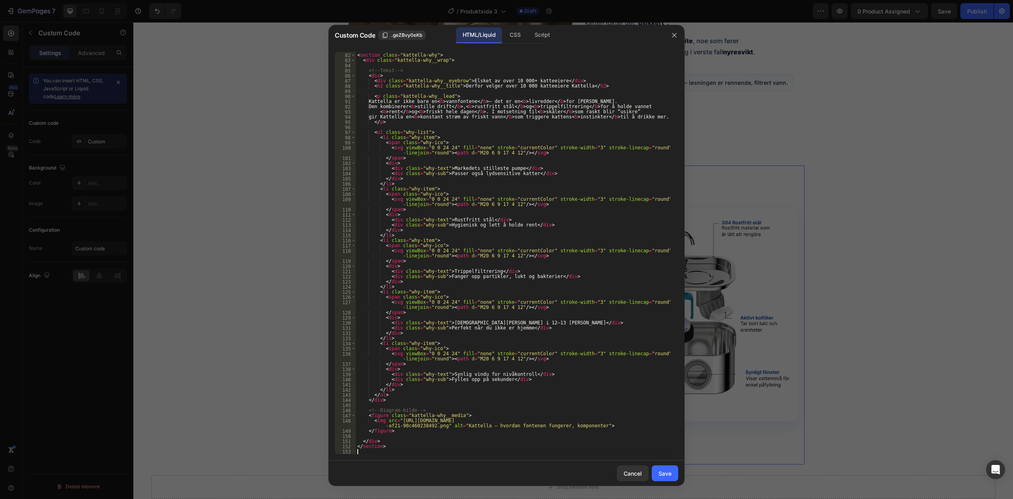
click at [661, 461] on div "Cancel Save" at bounding box center [507, 472] width 356 height 25
click at [668, 468] on button "Save" at bounding box center [665, 473] width 27 height 16
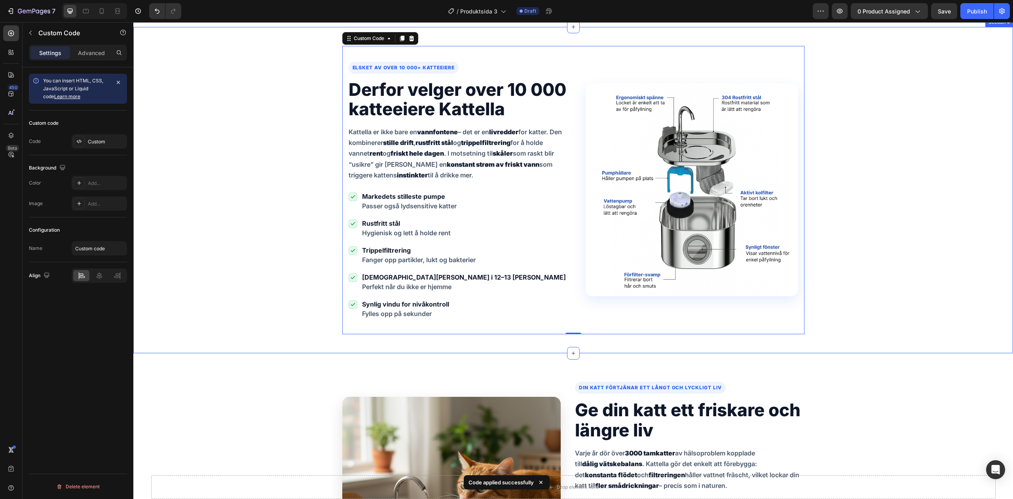
scroll to position [1072, 0]
click at [618, 168] on img at bounding box center [692, 190] width 213 height 213
click at [699, 146] on img at bounding box center [692, 190] width 213 height 213
click at [643, 182] on img at bounding box center [692, 190] width 213 height 213
click at [100, 146] on div "Custom" at bounding box center [99, 141] width 55 height 14
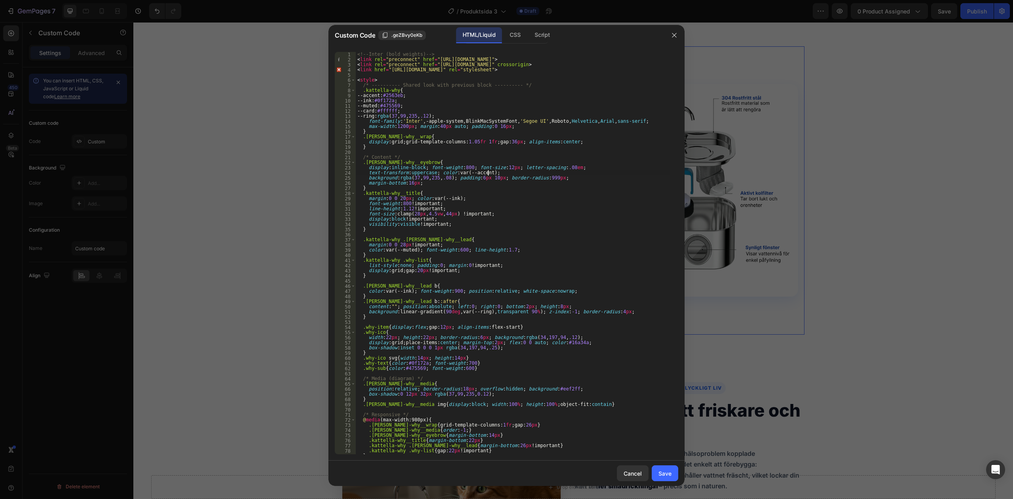
click at [534, 175] on div "<!-- Inter (bold weights) --> < link rel = "preconnect" href = "[URL][DOMAIN_NA…" at bounding box center [513, 258] width 315 height 412
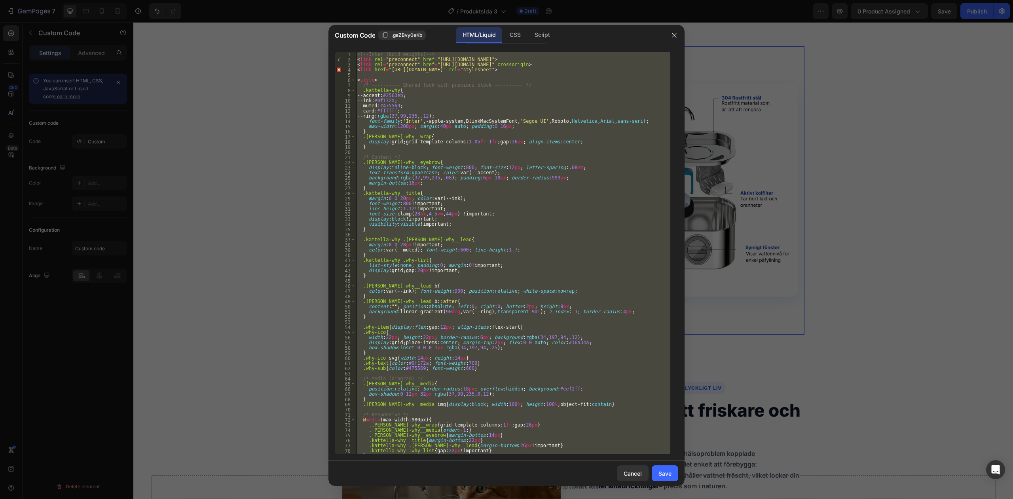
click at [482, 214] on div "<!-- Inter (bold weights) --> < link rel = "preconnect" href = "[URL][DOMAIN_NA…" at bounding box center [513, 253] width 315 height 402
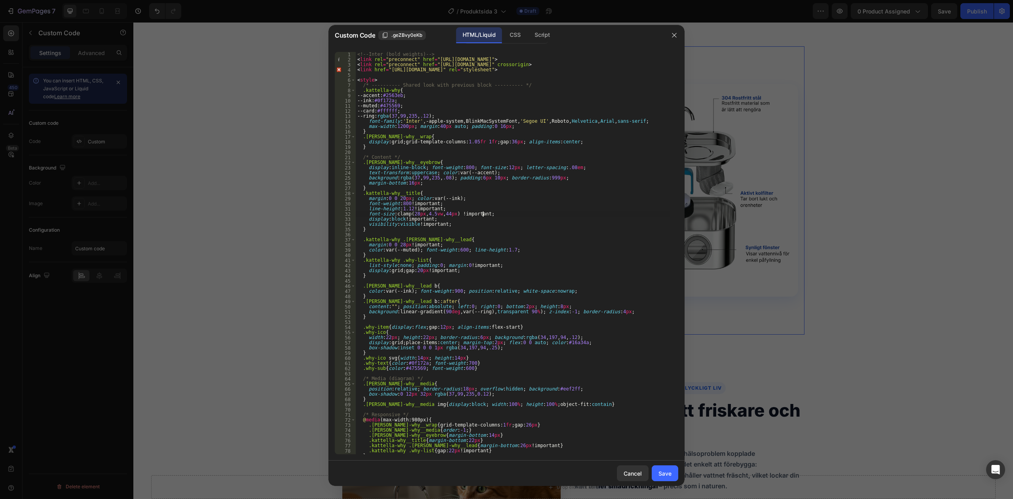
type textarea "</section>"
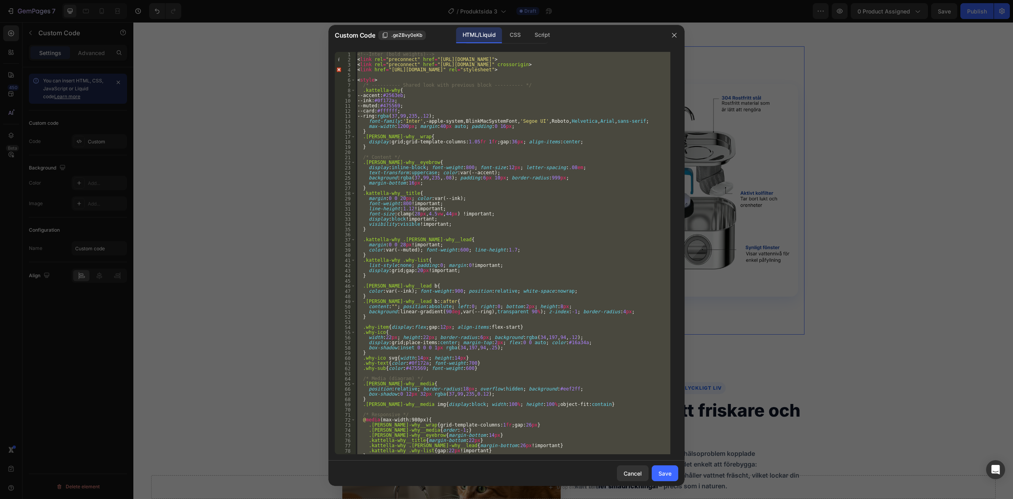
paste textarea
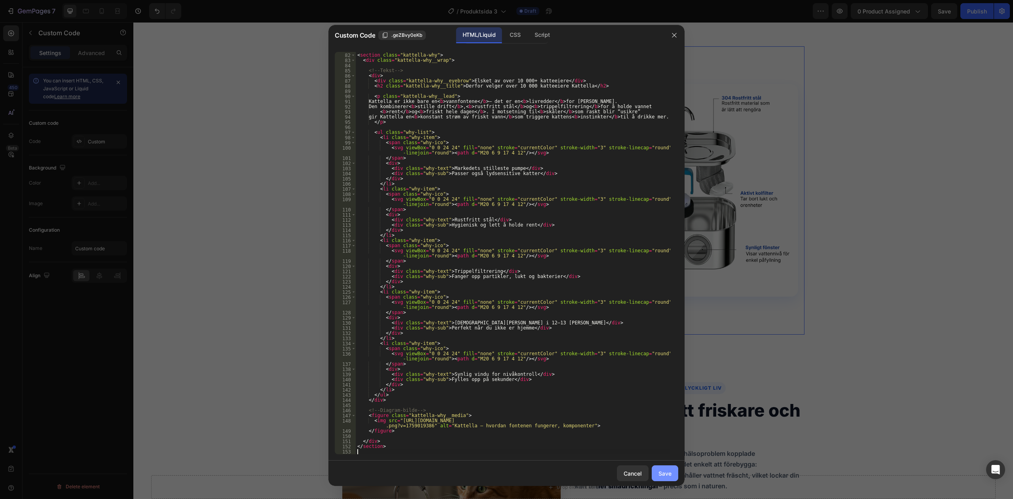
click at [670, 470] on div "Save" at bounding box center [665, 473] width 13 height 8
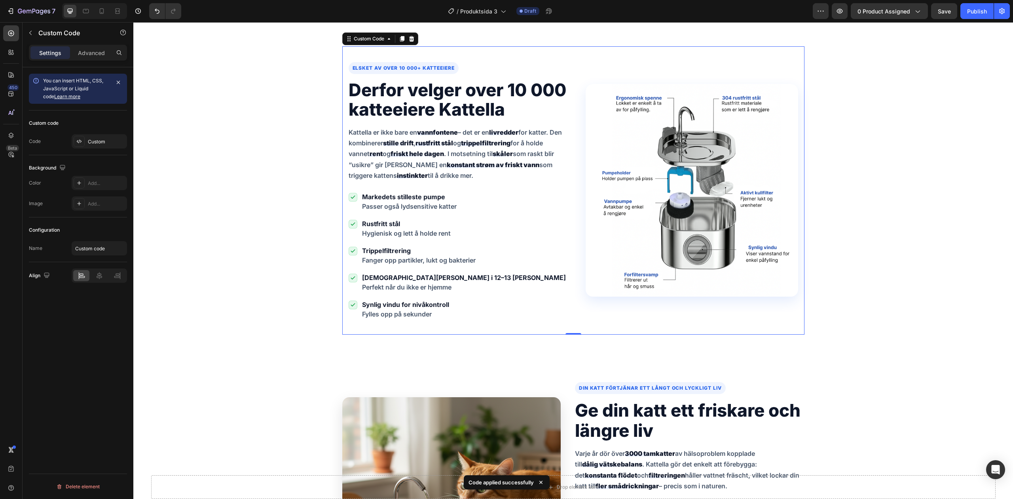
click at [626, 203] on div "Elsket av over 10 000+ katteeiere Derfor velger over 10 000 katteeiere [PERSON_…" at bounding box center [574, 190] width 450 height 257
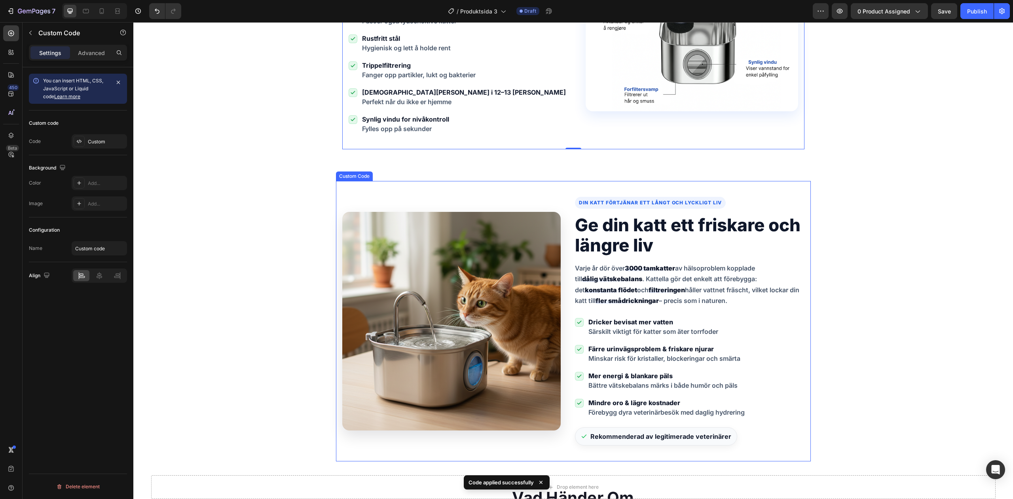
scroll to position [1258, 0]
click at [564, 243] on div "Din katt förtjänar ett långt och lyckligt liv Ge din katt ett friskare och läng…" at bounding box center [573, 320] width 462 height 249
click at [104, 145] on div "Custom" at bounding box center [106, 141] width 37 height 7
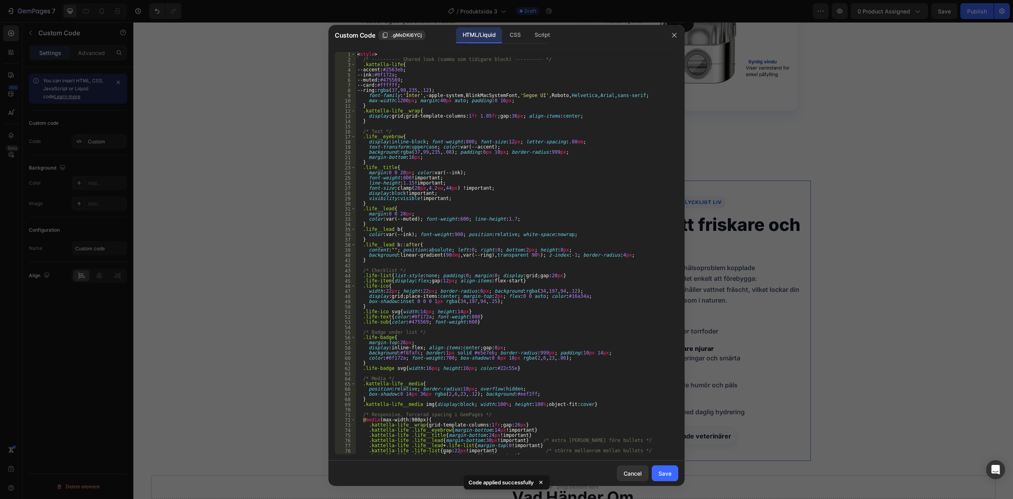
click at [426, 166] on div "< style > /* ---------- Shared look (samma som tidigare block) ---------- */ .k…" at bounding box center [513, 258] width 315 height 412
type textarea "</section>"
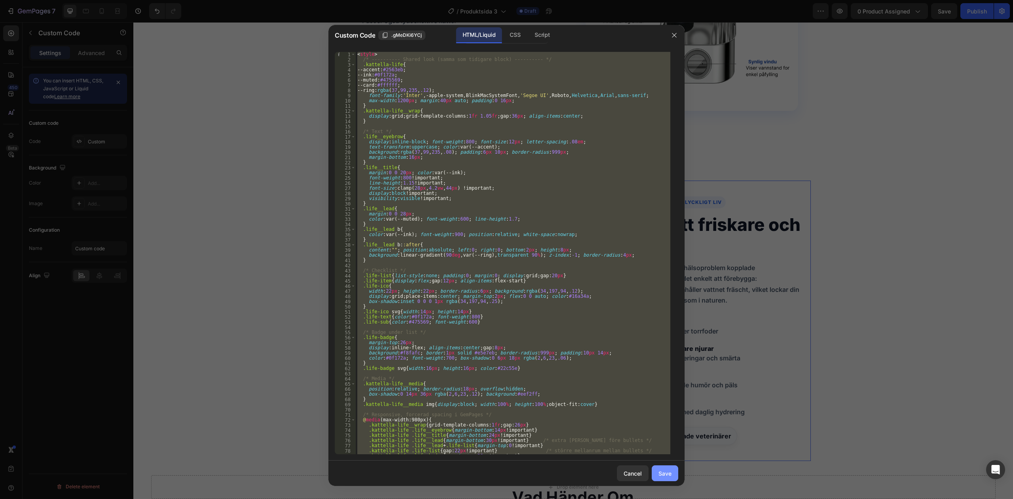
click at [669, 472] on div "Save" at bounding box center [665, 473] width 13 height 8
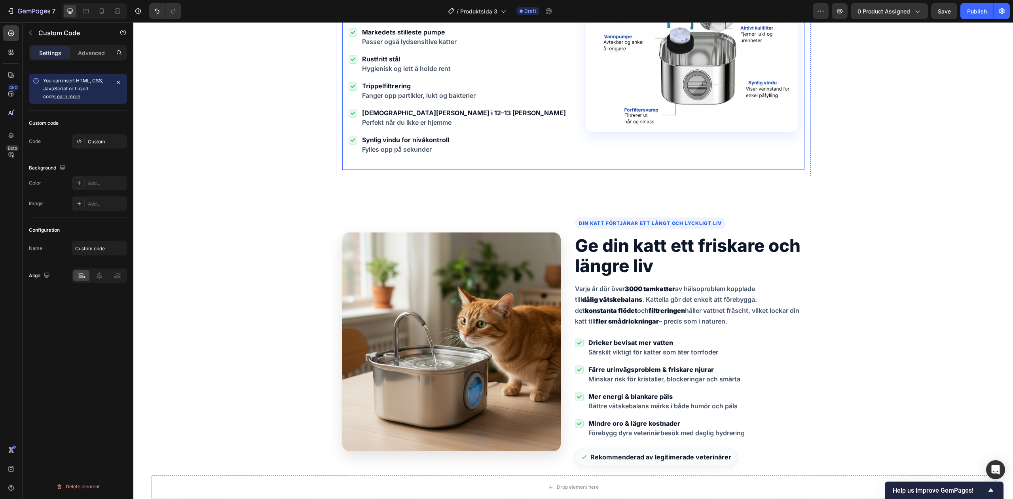
scroll to position [1242, 0]
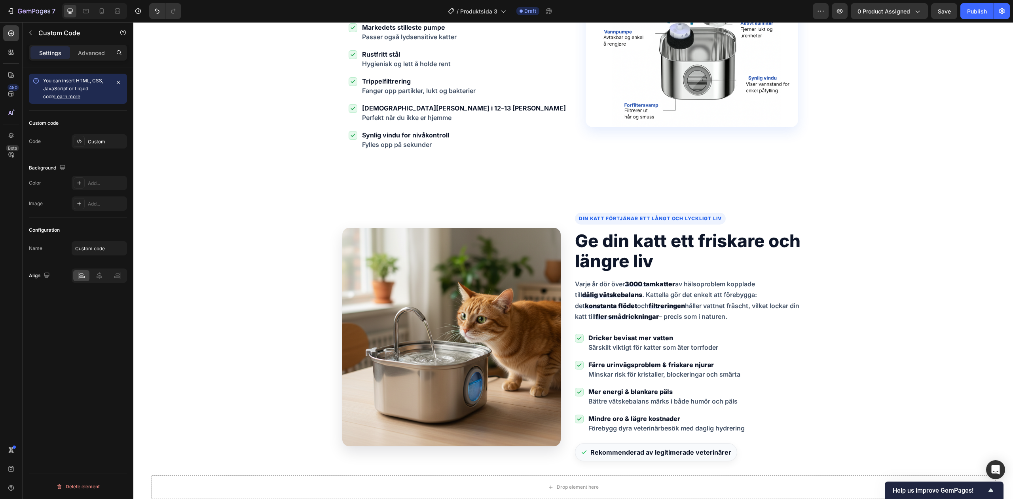
click at [602, 309] on p "Varje år dör över 3000 tamkatter av hälsoproblem kopplade till dålig vätskebala…" at bounding box center [690, 300] width 230 height 43
click at [631, 238] on h2 "Ge din katt ett friskare och längre liv" at bounding box center [690, 251] width 230 height 40
click at [100, 136] on div "Custom" at bounding box center [99, 141] width 55 height 14
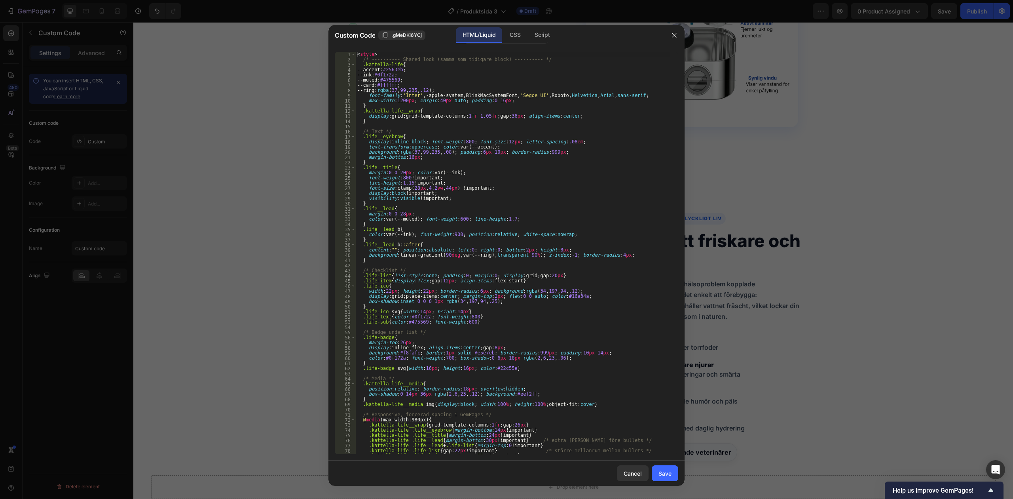
click at [420, 157] on div "< style > /* ---------- Shared look (samma som tidigare block) ---------- */ .k…" at bounding box center [513, 258] width 315 height 412
type textarea "</section>"
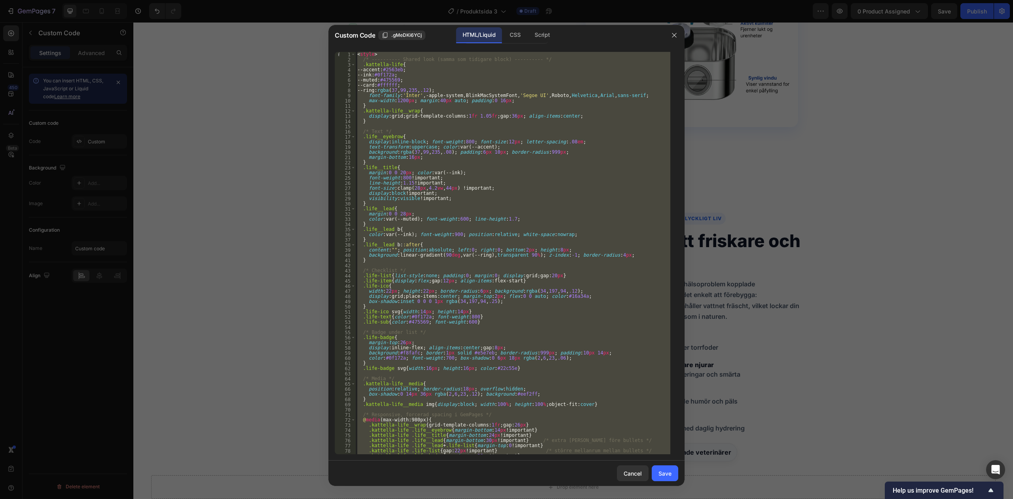
paste textarea
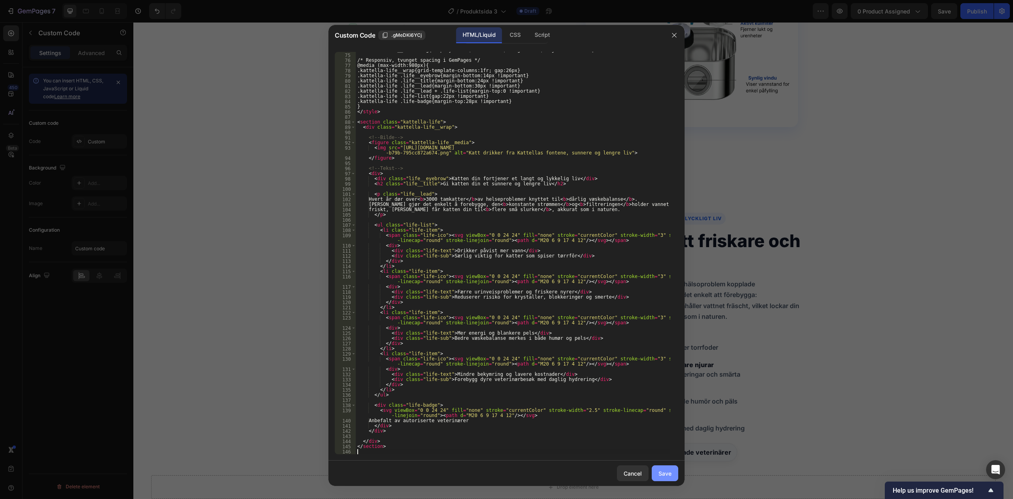
click at [667, 470] on div "Save" at bounding box center [665, 473] width 13 height 8
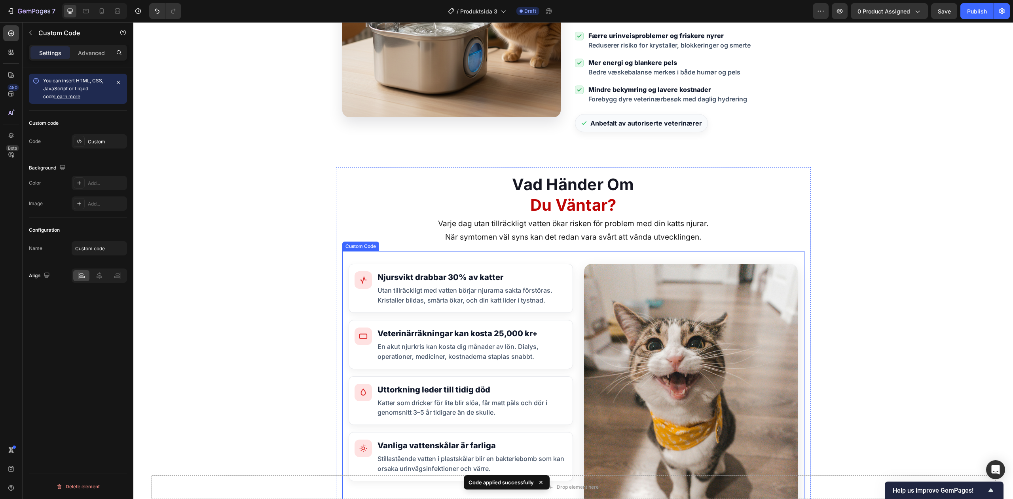
scroll to position [1574, 0]
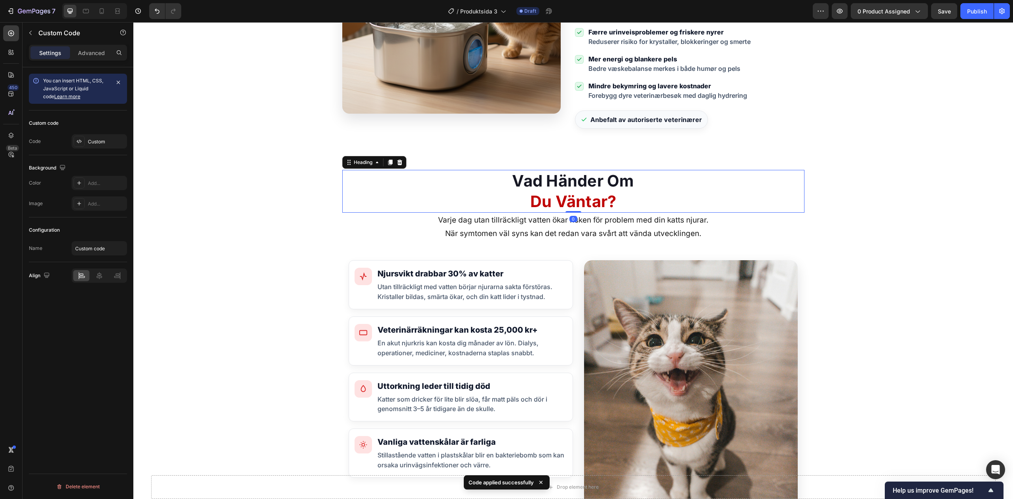
click at [577, 175] on strong "Vad Händer Om" at bounding box center [573, 180] width 122 height 19
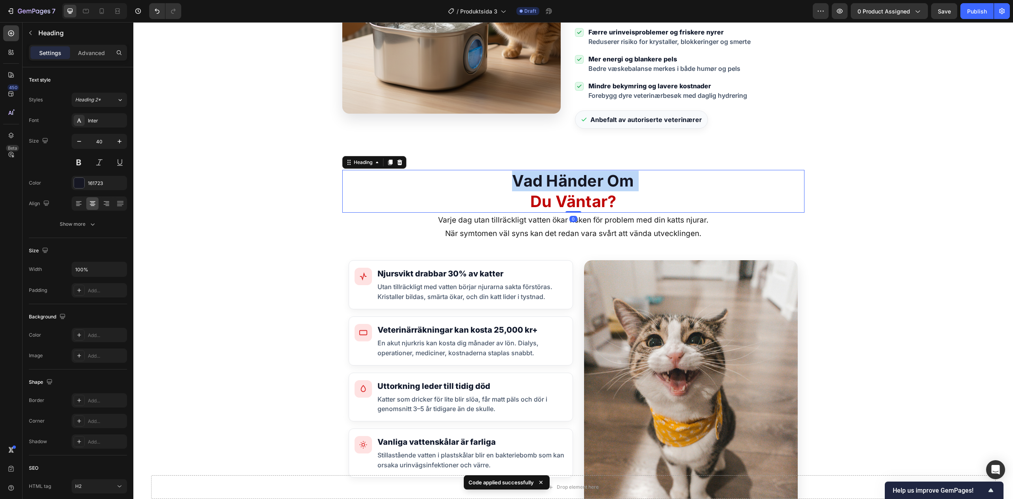
click at [577, 175] on strong "Vad Händer Om" at bounding box center [573, 180] width 122 height 19
copy p "Vad Händer Om"
click at [563, 214] on p "Varje dag utan tillräckligt vatten ökar risken för problem med din katts njurar…" at bounding box center [573, 226] width 461 height 27
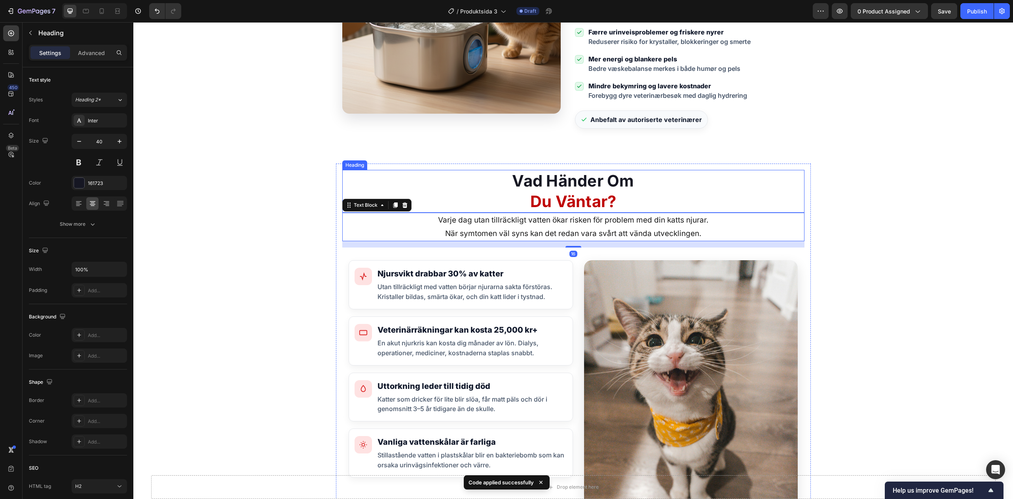
click at [561, 211] on div "⁠⁠⁠⁠⁠⁠⁠ Vad Händer Om Du Väntar? Heading" at bounding box center [573, 191] width 462 height 43
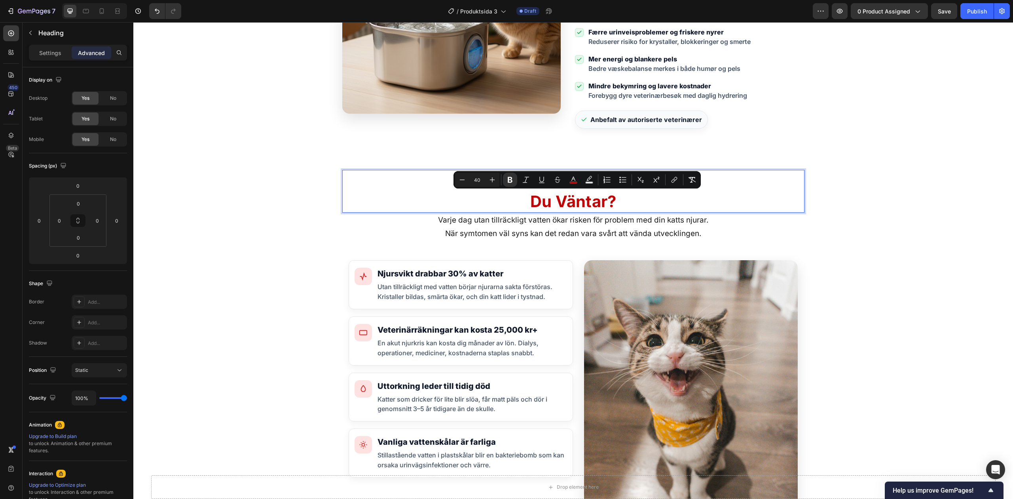
click at [567, 176] on button "color" at bounding box center [573, 180] width 14 height 14
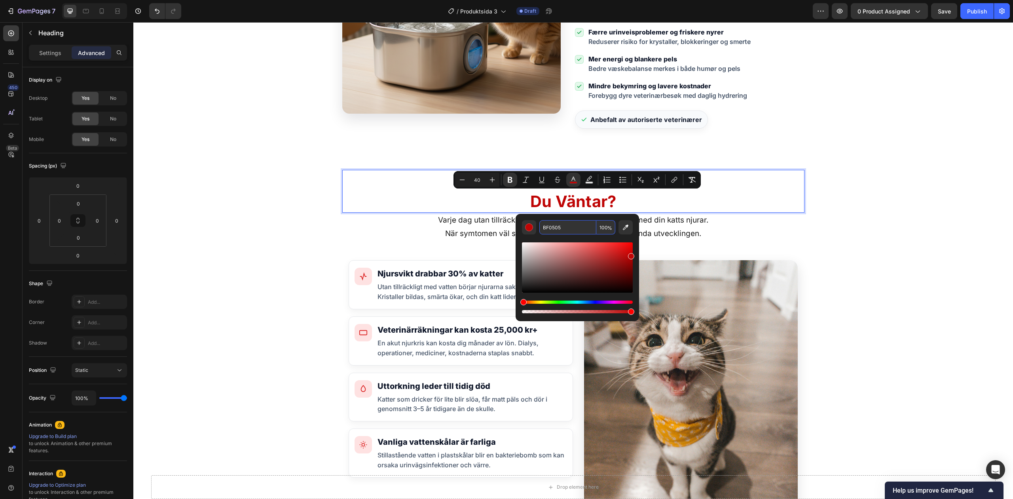
click at [557, 230] on input "BF0505" at bounding box center [568, 227] width 57 height 14
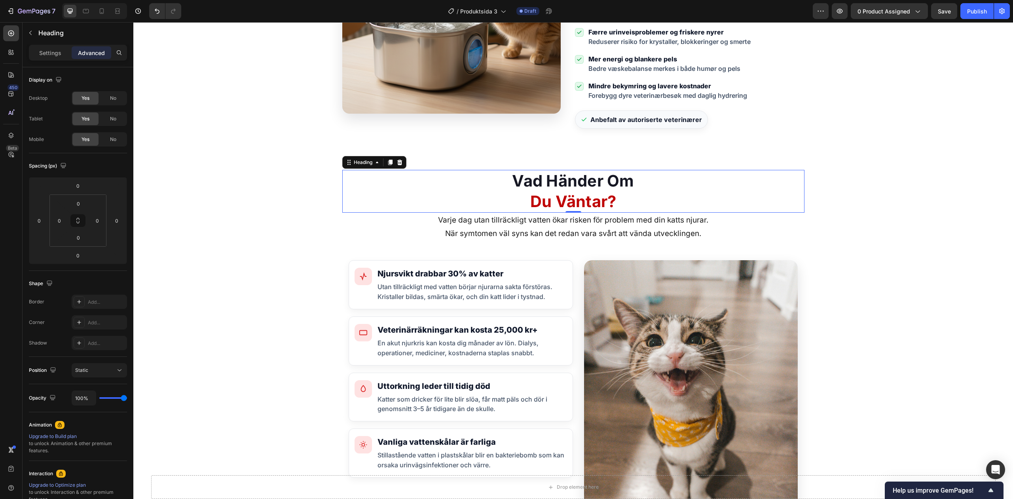
click at [560, 196] on strong "Du Väntar?" at bounding box center [573, 201] width 86 height 19
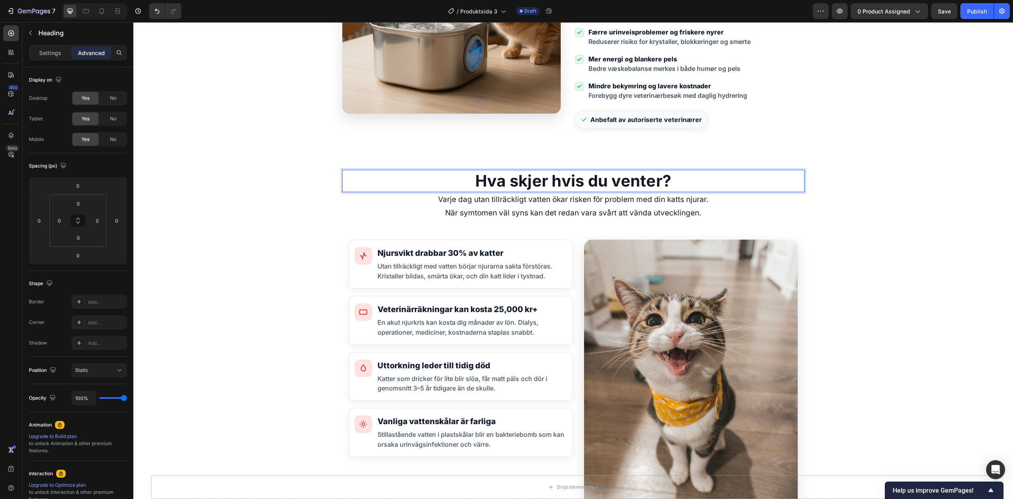
click at [549, 181] on strong "Hva skjer hvis du venter?" at bounding box center [573, 180] width 196 height 19
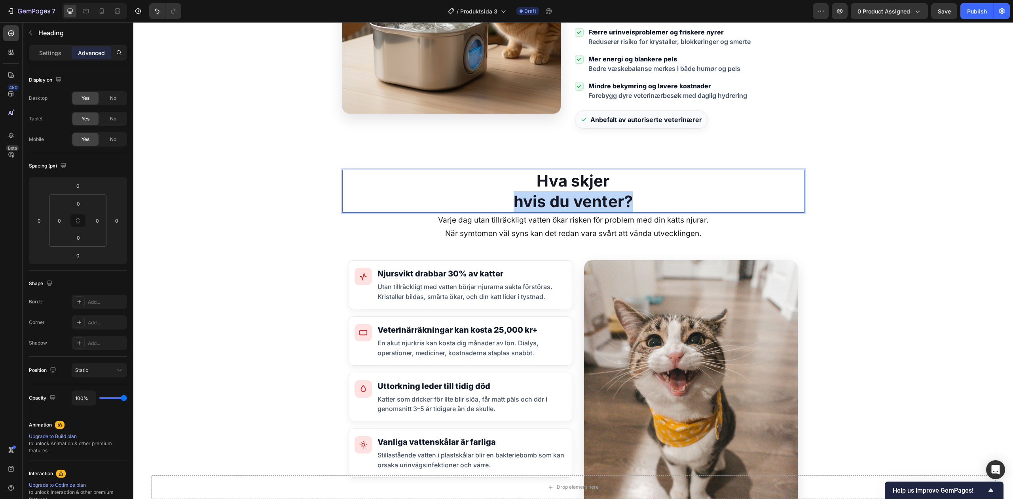
drag, startPoint x: 489, startPoint y: 201, endPoint x: 633, endPoint y: 197, distance: 144.2
click at [633, 197] on p "Hva skjer hvis du venter?" at bounding box center [573, 191] width 461 height 41
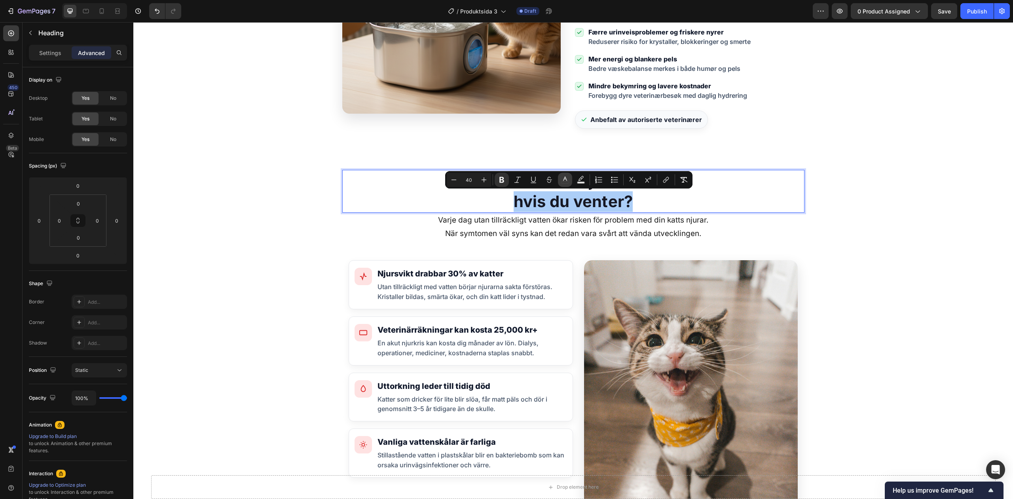
click at [564, 174] on button "color" at bounding box center [565, 180] width 14 height 14
type input "161723"
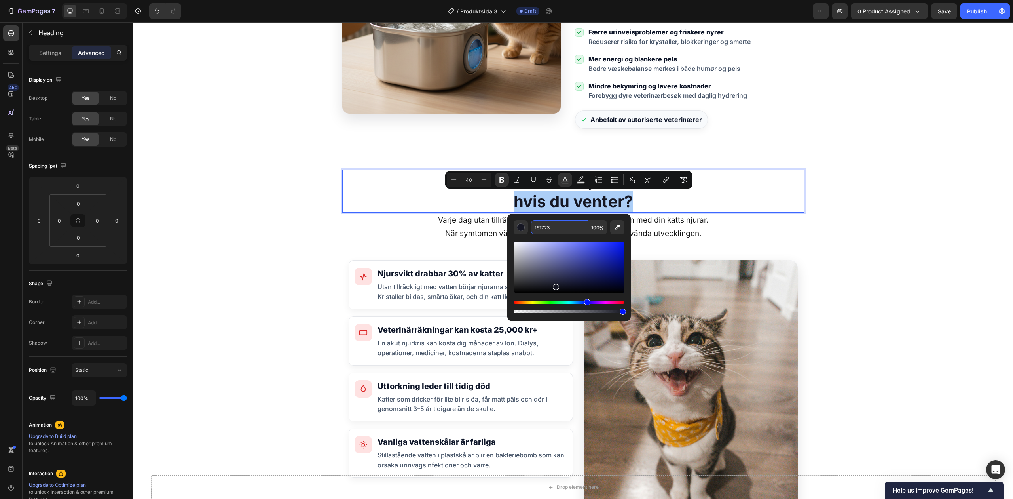
click at [556, 226] on input "161723" at bounding box center [559, 227] width 57 height 14
paste input "BF0505"
type input "BF0505"
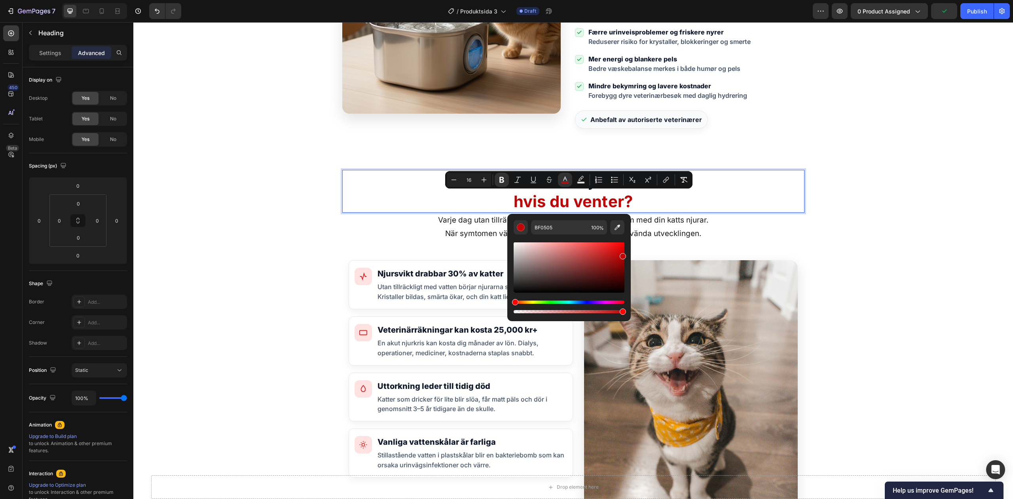
click at [640, 213] on div "Varje dag utan tillräckligt vatten ökar risken för problem med din katts njurar…" at bounding box center [573, 227] width 462 height 29
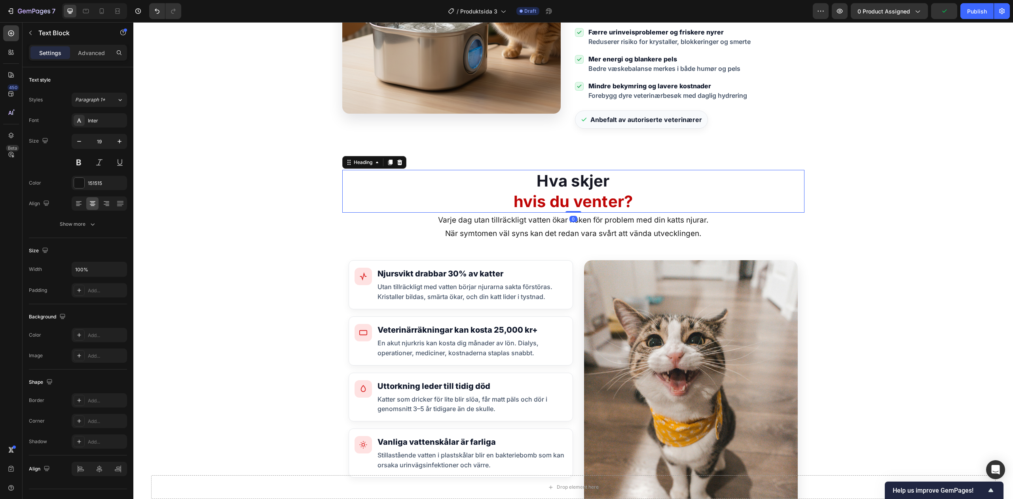
click at [576, 189] on strong "Hva skjer" at bounding box center [573, 180] width 73 height 19
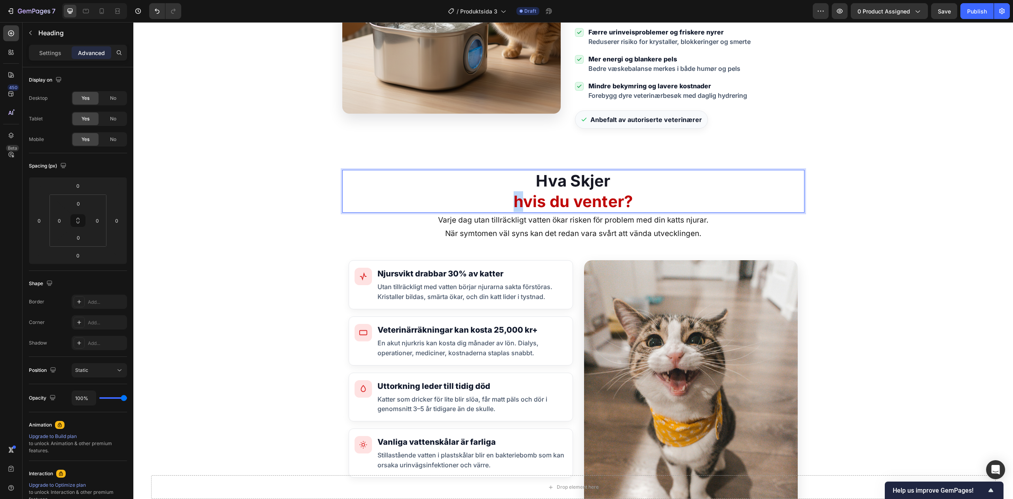
drag, startPoint x: 518, startPoint y: 201, endPoint x: 513, endPoint y: 203, distance: 5.0
click at [514, 203] on strong "hvis du venter?" at bounding box center [574, 201] width 120 height 19
click at [551, 200] on strong "Hvis du venter?" at bounding box center [574, 201] width 122 height 19
drag, startPoint x: 580, startPoint y: 201, endPoint x: 576, endPoint y: 202, distance: 4.0
click at [576, 202] on strong "Hvis Du venter?" at bounding box center [574, 201] width 124 height 19
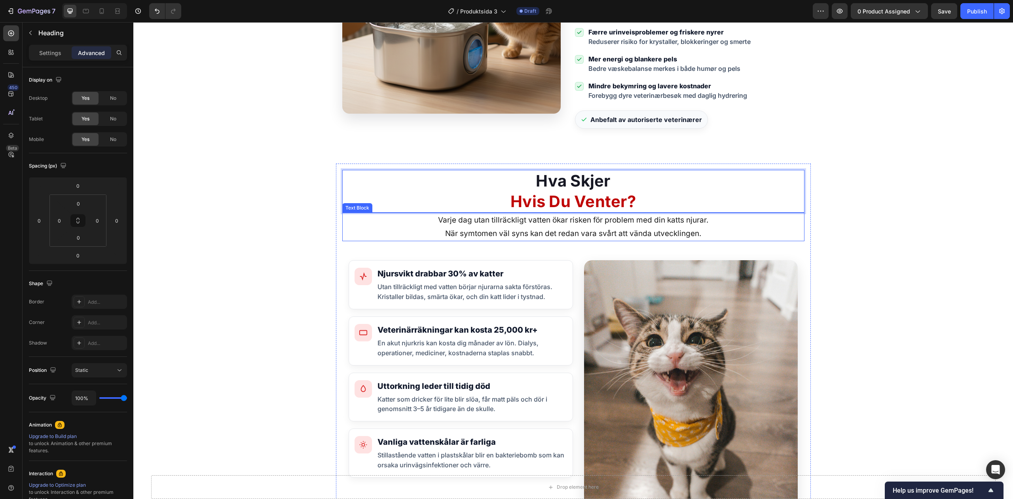
click at [601, 238] on p "Varje dag utan tillräckligt vatten ökar risken för problem med din katts njurar…" at bounding box center [573, 226] width 461 height 27
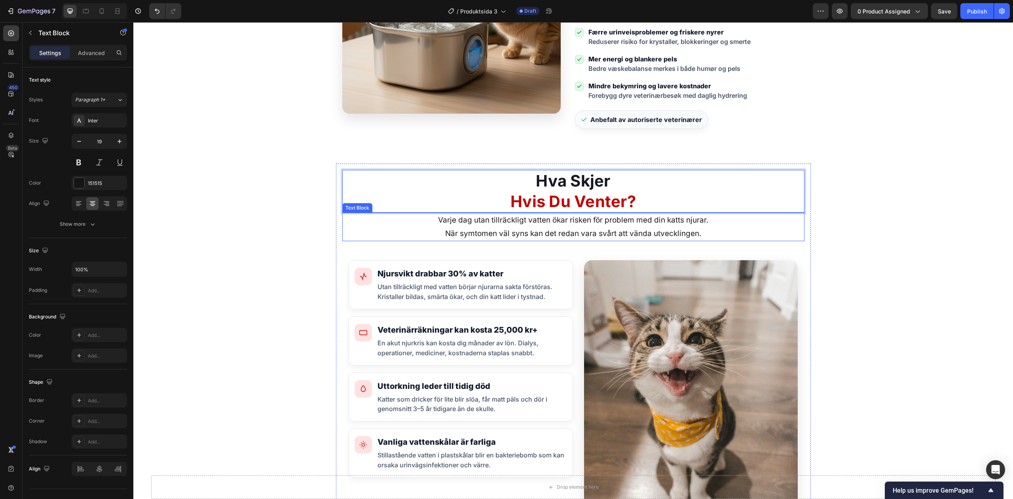
click at [601, 238] on p "Varje dag utan tillräckligt vatten ökar risken för problem med din katts njurar…" at bounding box center [573, 226] width 461 height 27
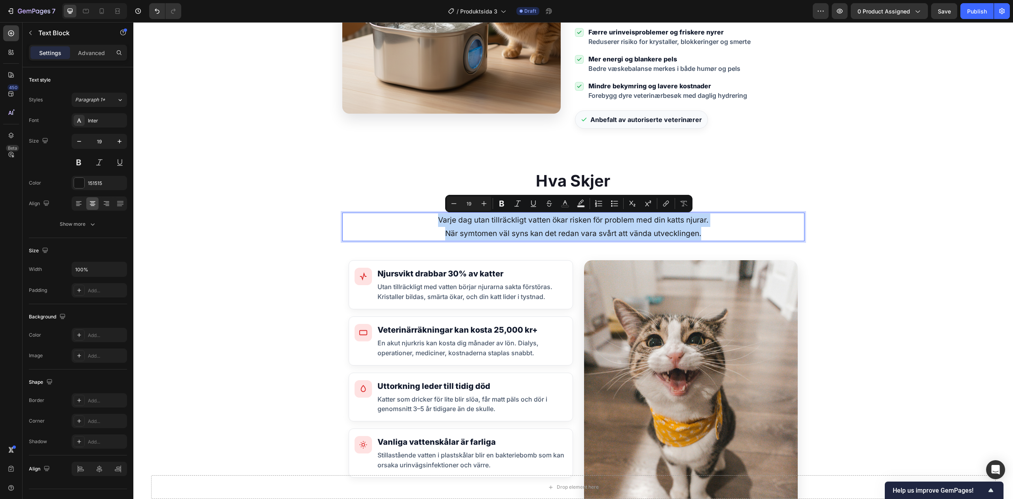
copy p "Varje dag utan tillräckligt vatten ökar risken för problem med din katts njurar…"
click at [503, 222] on p "Varje dag utan tillräckligt vatten ökar risken för problem med din katts njurar…" at bounding box center [573, 226] width 461 height 27
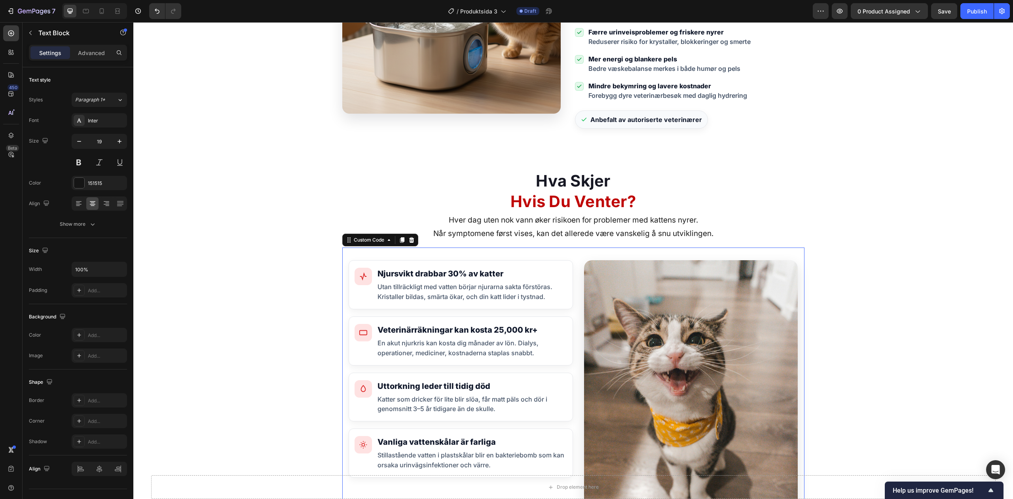
click at [494, 281] on div "Njursvikt drabbar 30% av katter Utan tillräckligt med vatten börjar njurarna sa…" at bounding box center [473, 285] width 190 height 34
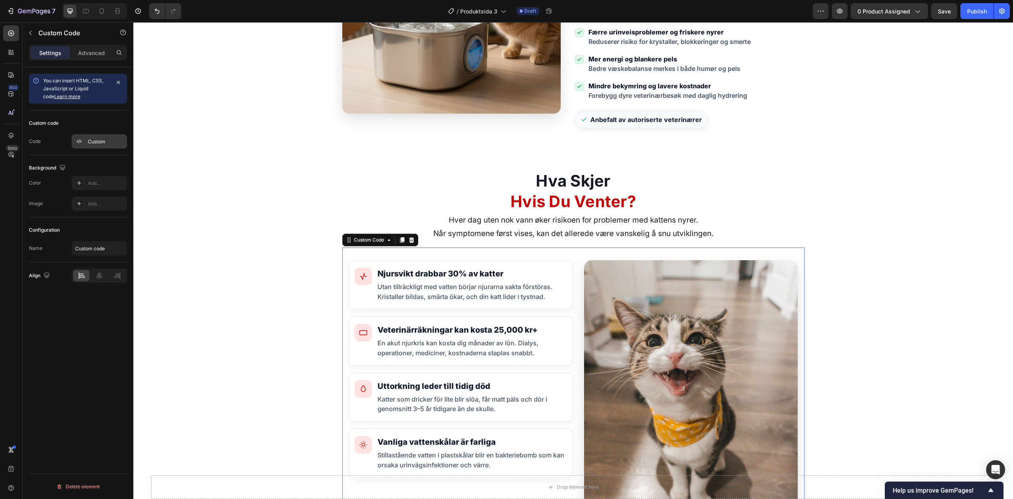
click at [93, 142] on div "Custom" at bounding box center [106, 141] width 37 height 7
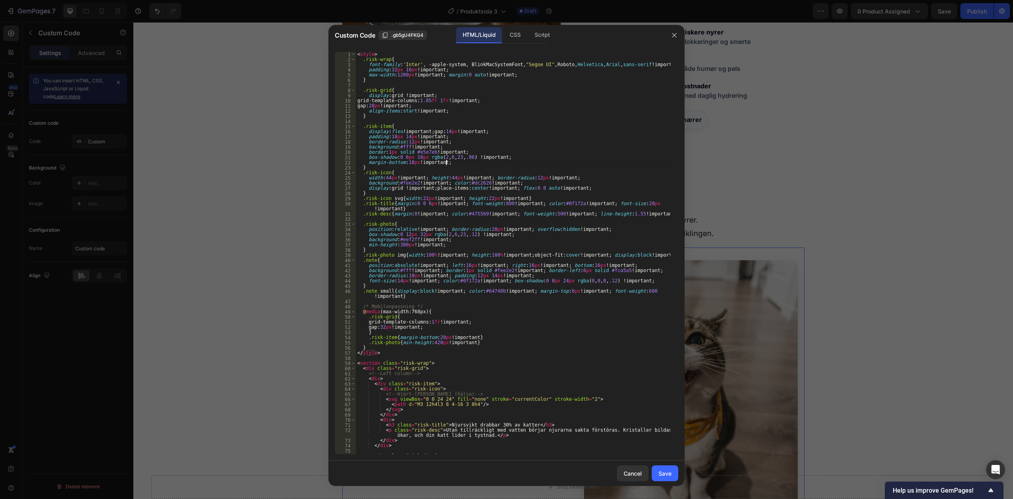
click at [452, 163] on div "< style > .risk-wrap { font-family : ' Inter ' , -apple-system, BlinkMacSystemF…" at bounding box center [513, 258] width 315 height 412
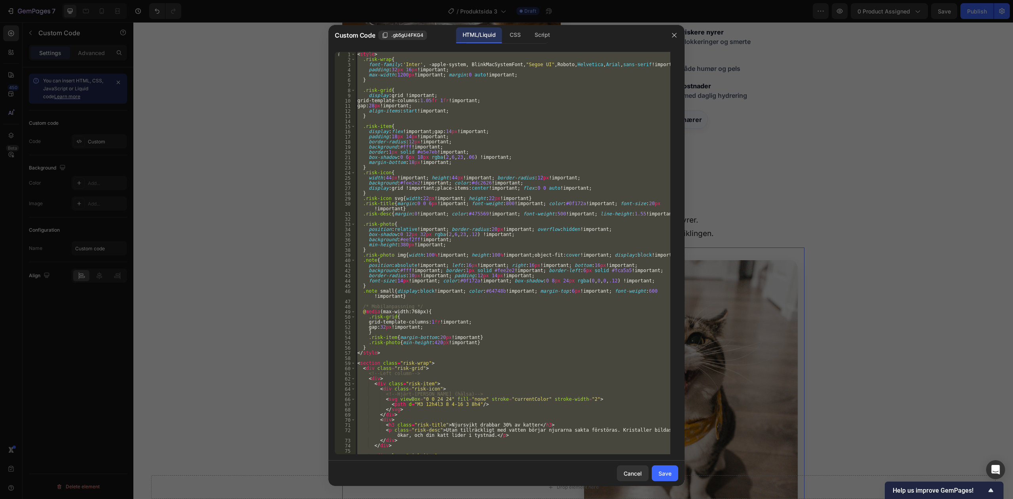
click at [578, 190] on div "< style > .risk-wrap { font-family : ' Inter ' , -apple-system, BlinkMacSystemF…" at bounding box center [513, 253] width 315 height 402
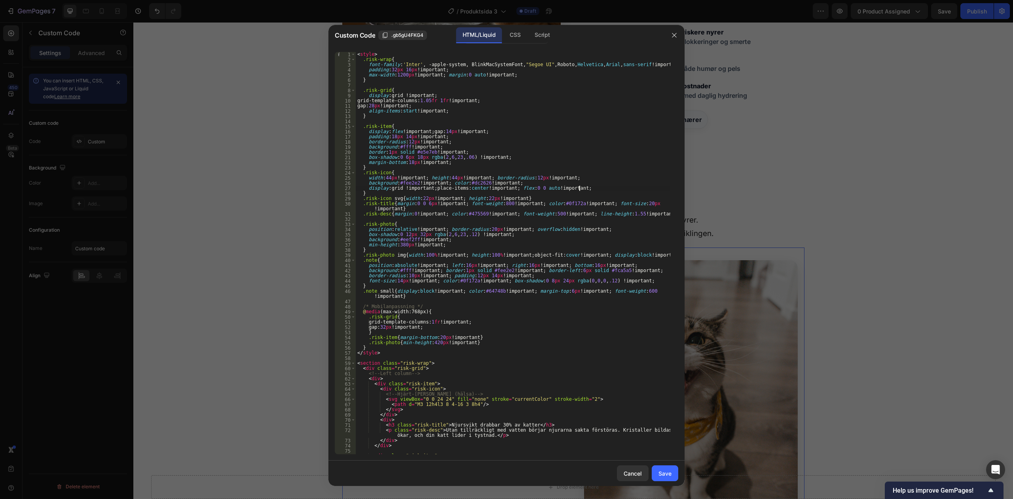
type textarea "</section>"
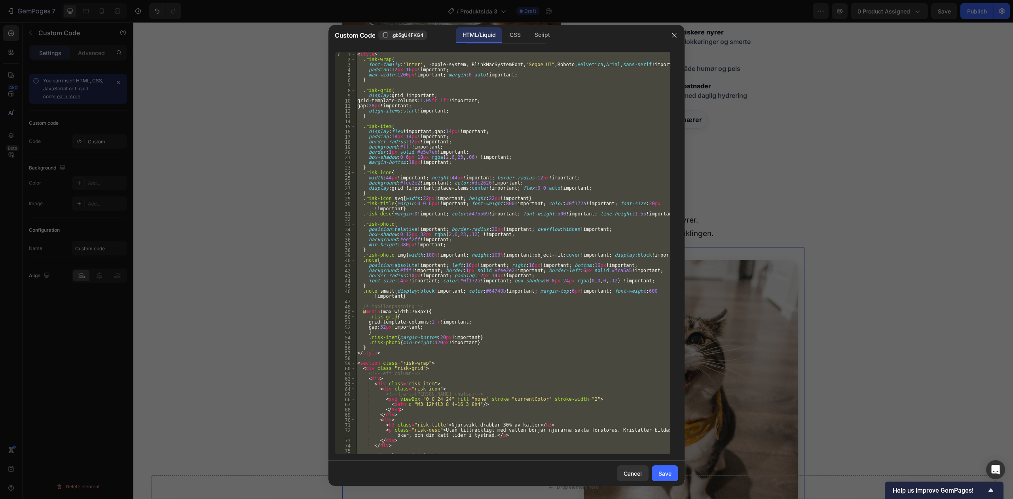
paste textarea
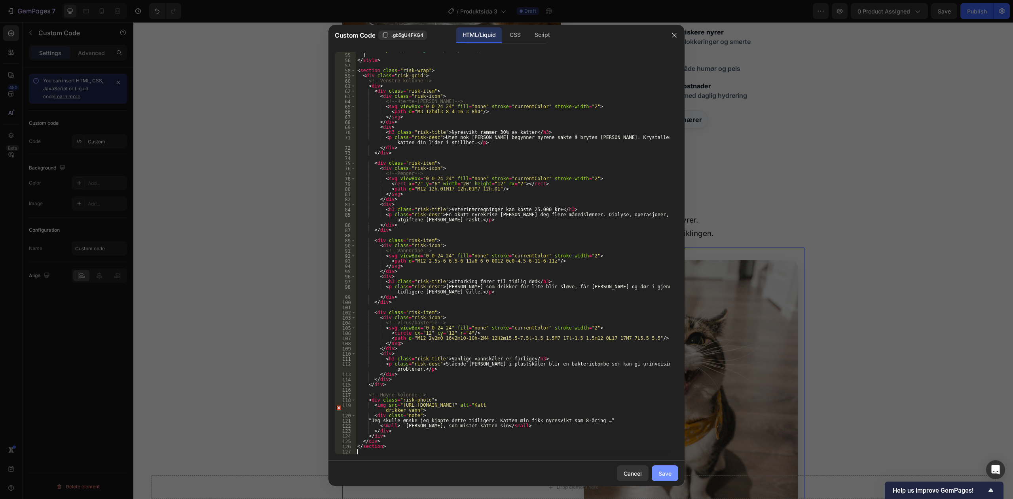
click at [667, 474] on div "Save" at bounding box center [665, 473] width 13 height 8
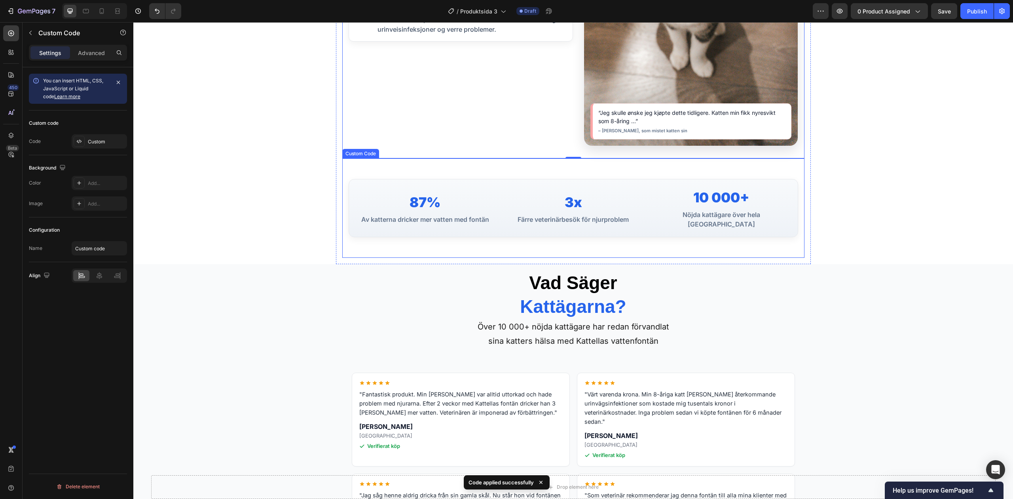
scroll to position [2012, 0]
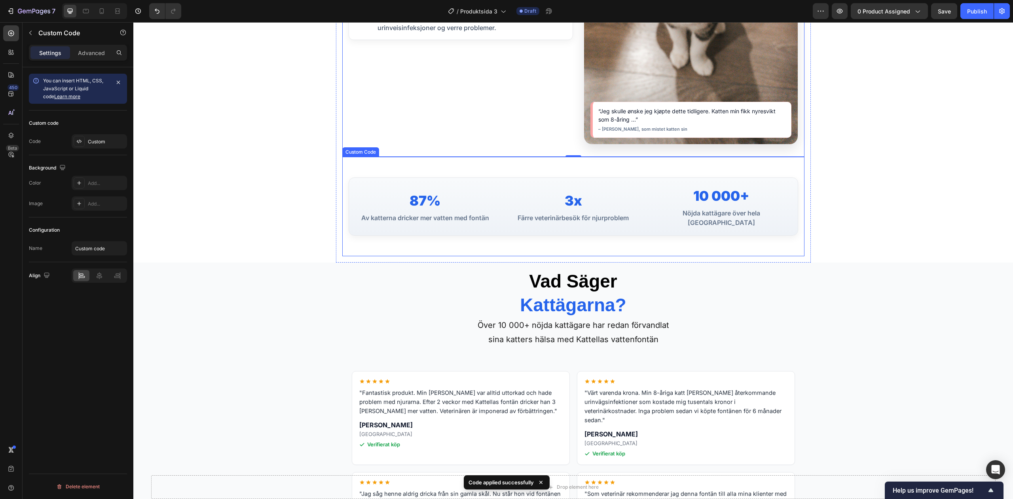
click at [650, 206] on div "10 000+ Nöjda kattägare över hela [GEOGRAPHIC_DATA]" at bounding box center [721, 207] width 143 height 42
click at [101, 138] on div "Custom" at bounding box center [99, 141] width 55 height 14
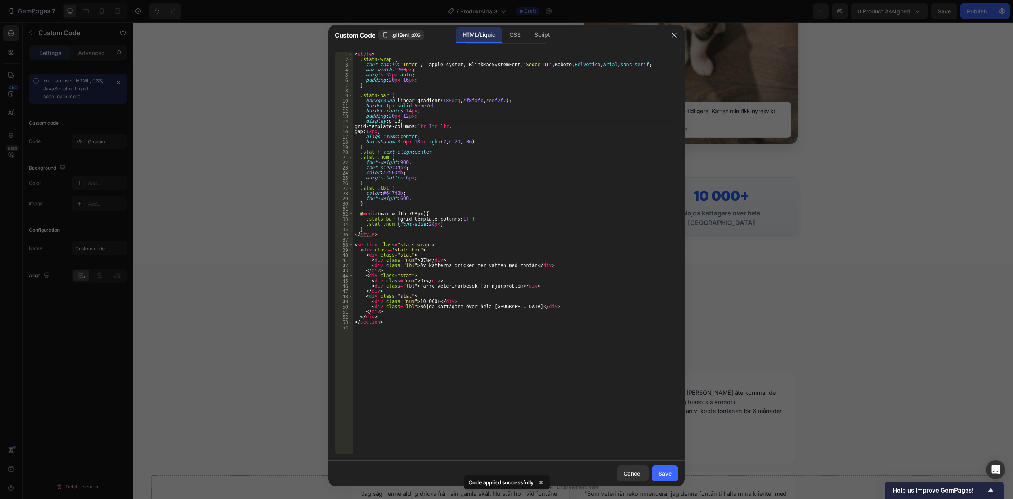
click at [401, 121] on div "< style > .stats-wrap { font-family : ' Inter ' , -apple-system, BlinkMacSystem…" at bounding box center [515, 258] width 325 height 412
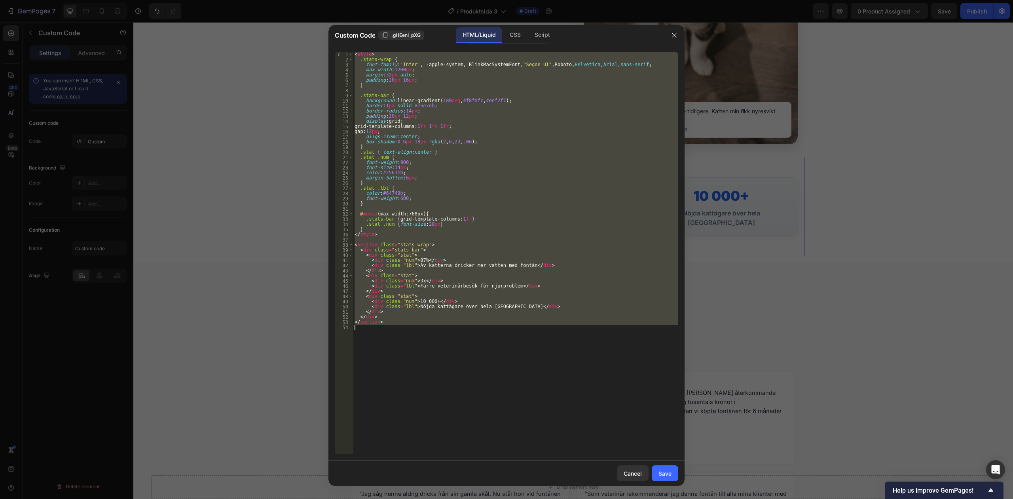
click at [464, 113] on div "< style > .stats-wrap { font-family : ' Inter ' , -apple-system, BlinkMacSystem…" at bounding box center [515, 253] width 325 height 402
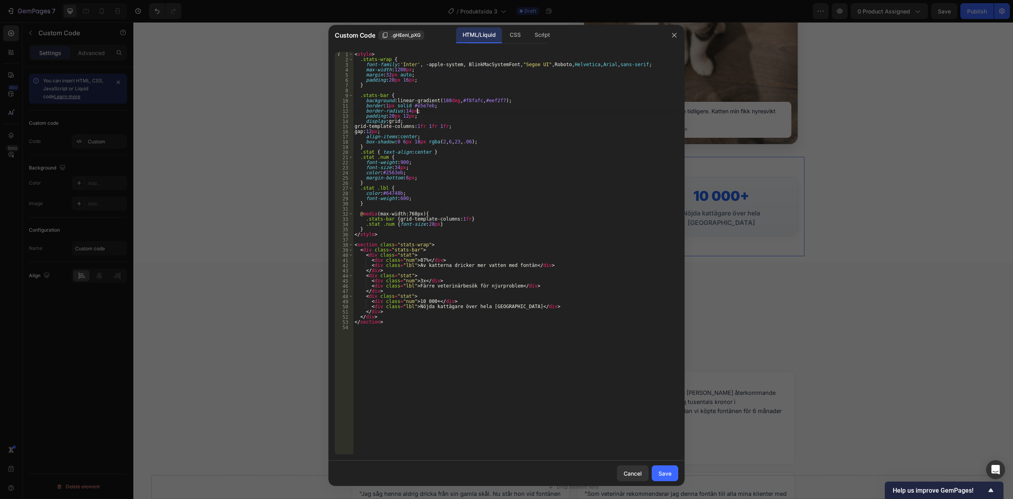
type textarea "</section>"
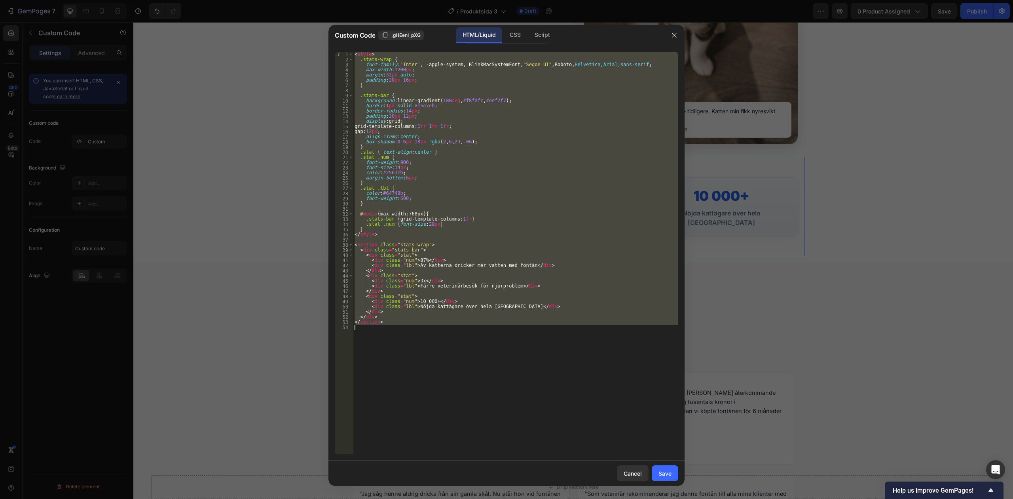
paste textarea
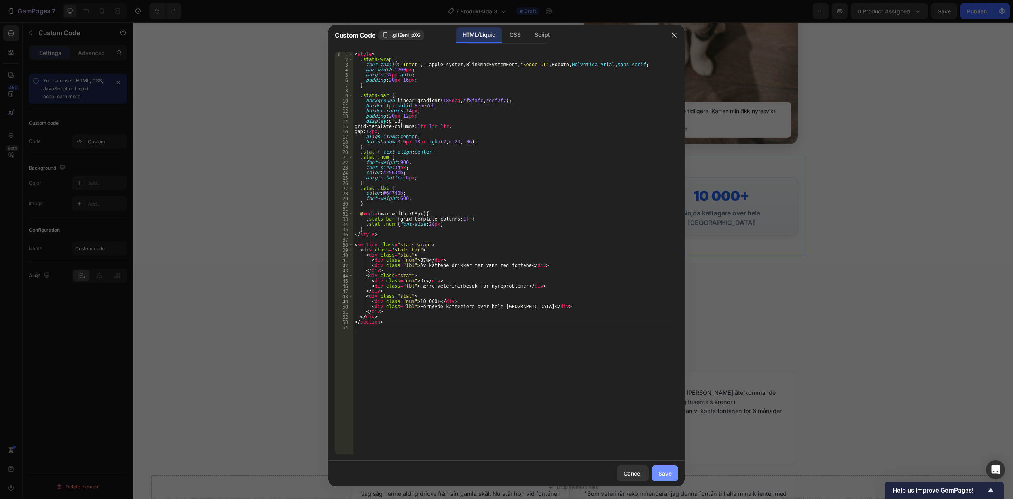
click at [670, 471] on div "Save" at bounding box center [665, 473] width 13 height 8
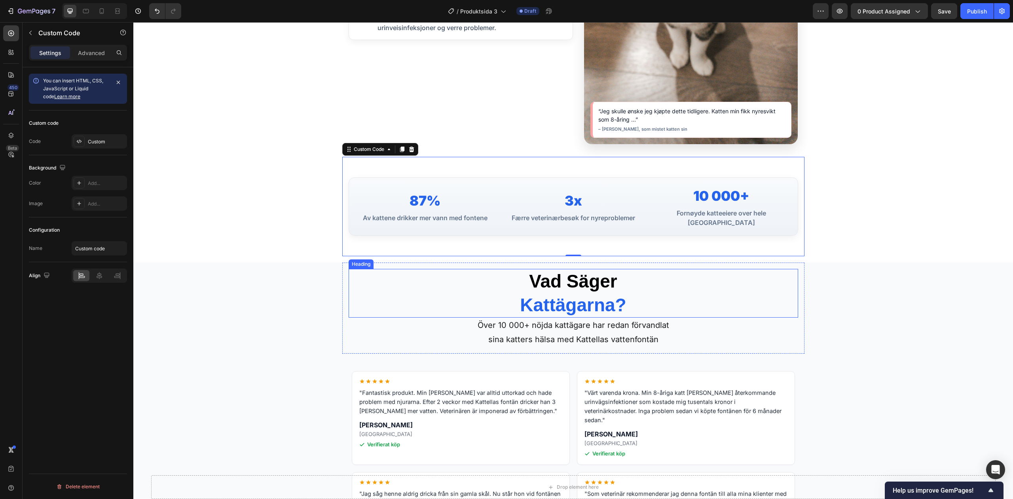
click at [610, 271] on strong "Vad Säger" at bounding box center [573, 281] width 88 height 21
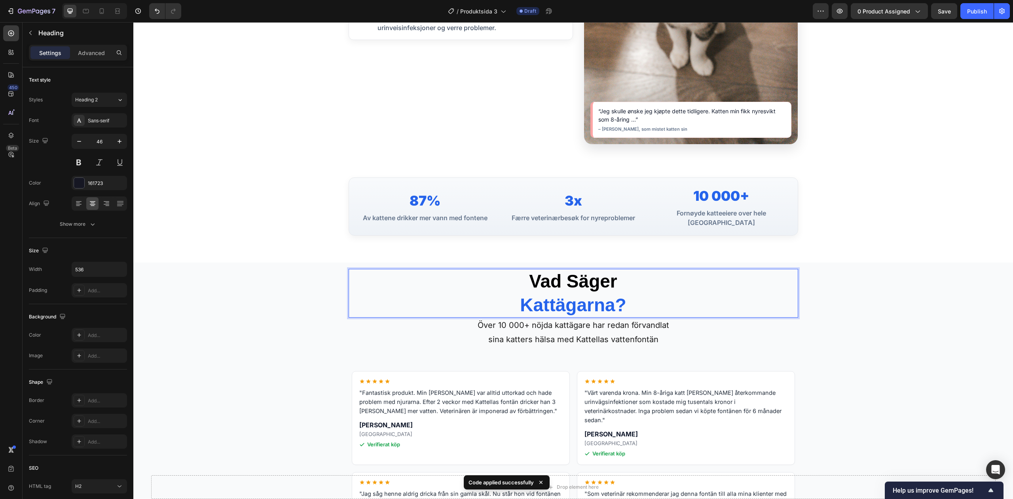
click at [602, 273] on strong "Vad Säger" at bounding box center [573, 281] width 88 height 21
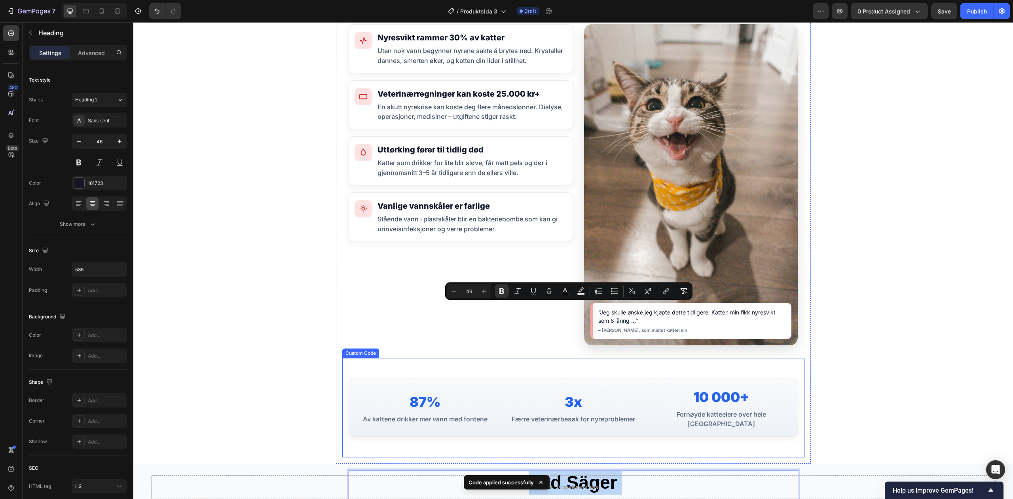
type input "16"
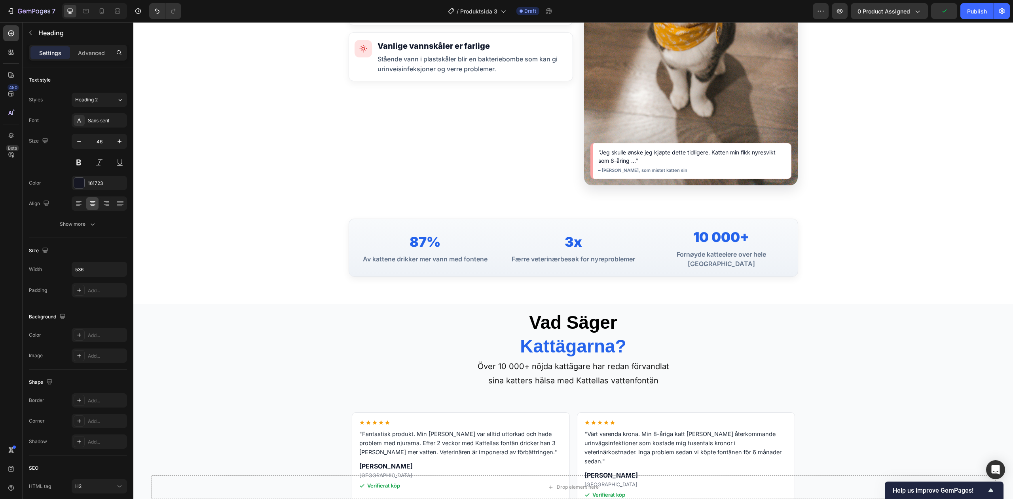
scroll to position [1982, 0]
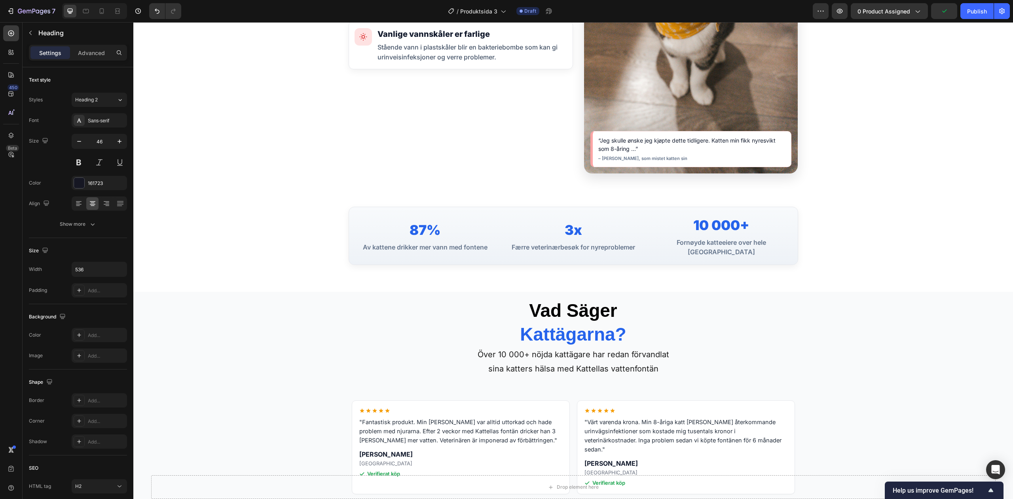
click at [587, 324] on strong "Kattägarna?" at bounding box center [573, 334] width 106 height 21
drag, startPoint x: 606, startPoint y: 328, endPoint x: 529, endPoint y: 333, distance: 76.6
click at [529, 333] on strong "Kattägarna?" at bounding box center [573, 334] width 106 height 21
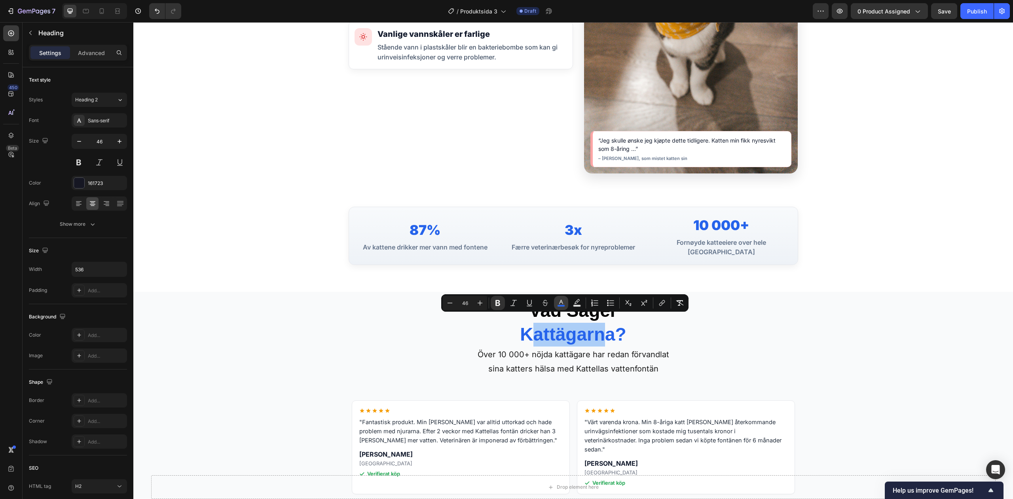
click at [559, 302] on icon "Editor contextual toolbar" at bounding box center [561, 303] width 8 height 8
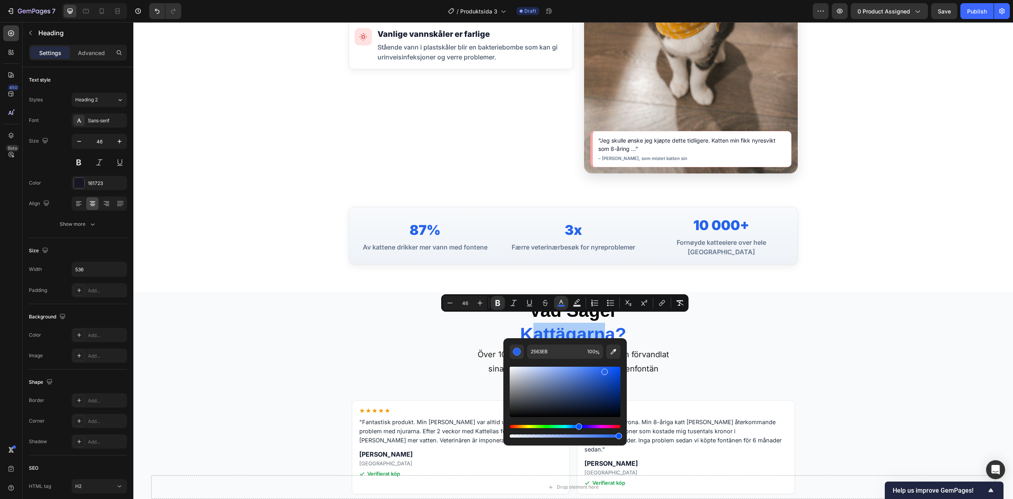
drag, startPoint x: 552, startPoint y: 363, endPoint x: 550, endPoint y: 358, distance: 5.0
click at [551, 359] on div "Editor contextual toolbar" at bounding box center [565, 399] width 111 height 80
click at [550, 358] on input "2563EB" at bounding box center [555, 351] width 57 height 14
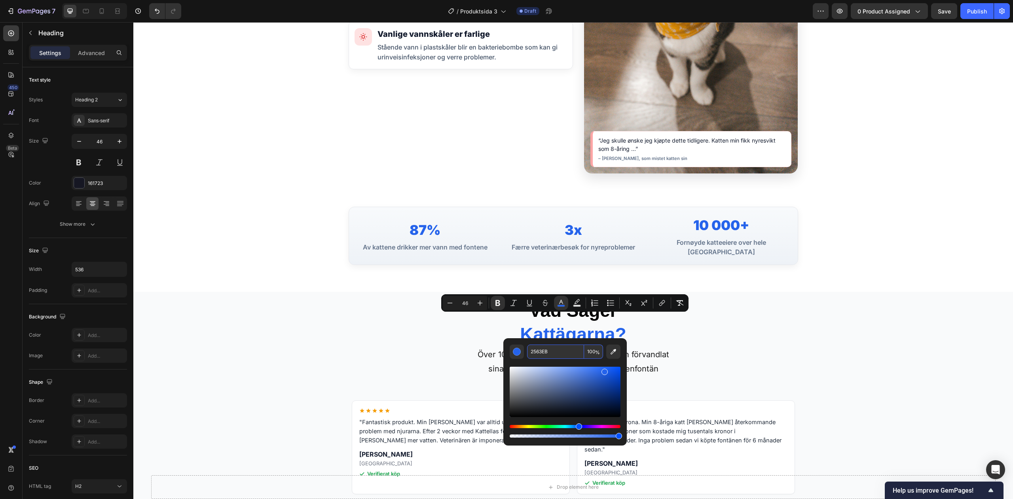
click at [673, 313] on p "Vad Säger Kattägarna?" at bounding box center [573, 323] width 211 height 48
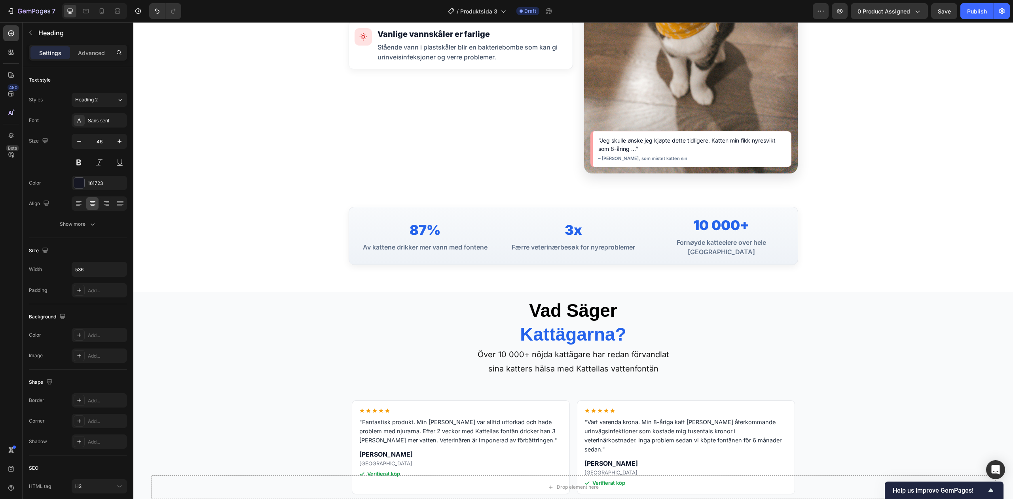
click at [567, 324] on strong "Kattägarna?" at bounding box center [573, 334] width 106 height 21
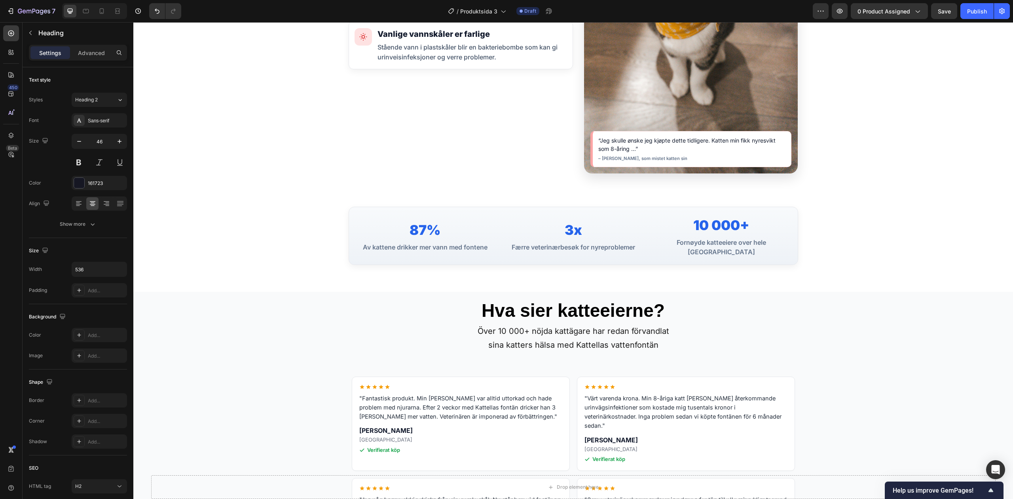
click at [558, 306] on strong "Hva sier katteeierne?" at bounding box center [573, 310] width 183 height 21
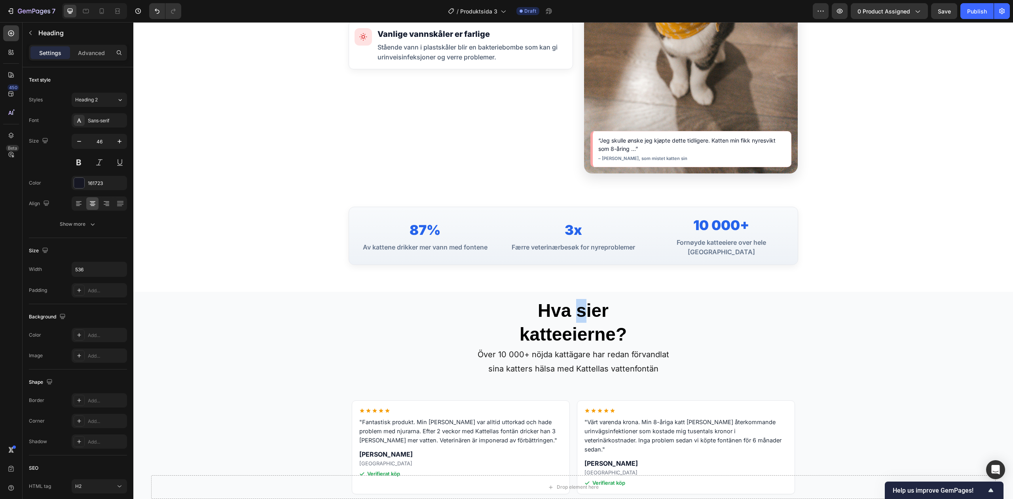
drag, startPoint x: 580, startPoint y: 303, endPoint x: 573, endPoint y: 304, distance: 6.4
click at [573, 304] on strong "Hva sier" at bounding box center [573, 310] width 71 height 21
drag, startPoint x: 526, startPoint y: 325, endPoint x: 515, endPoint y: 325, distance: 10.7
click at [515, 325] on p "Hva Sier katteeierne?" at bounding box center [573, 323] width 211 height 48
click at [556, 324] on strong "Katteeierne?" at bounding box center [573, 334] width 110 height 21
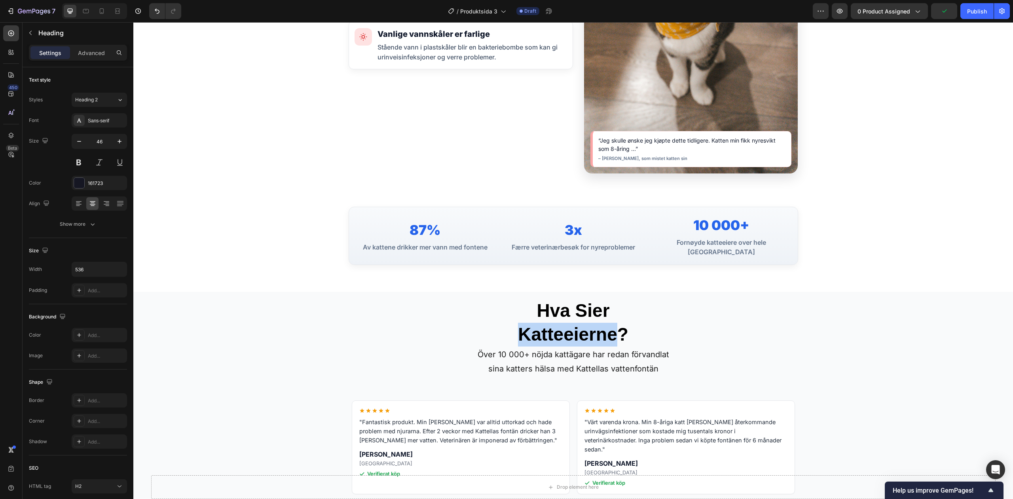
click at [556, 324] on strong "Katteeierne?" at bounding box center [573, 334] width 110 height 21
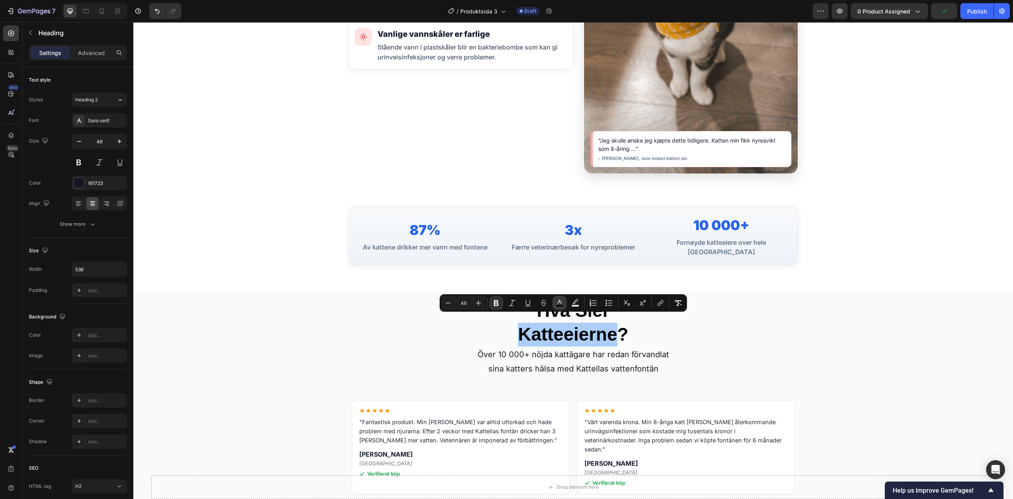
click at [564, 300] on button "color" at bounding box center [560, 303] width 14 height 14
type input "000000"
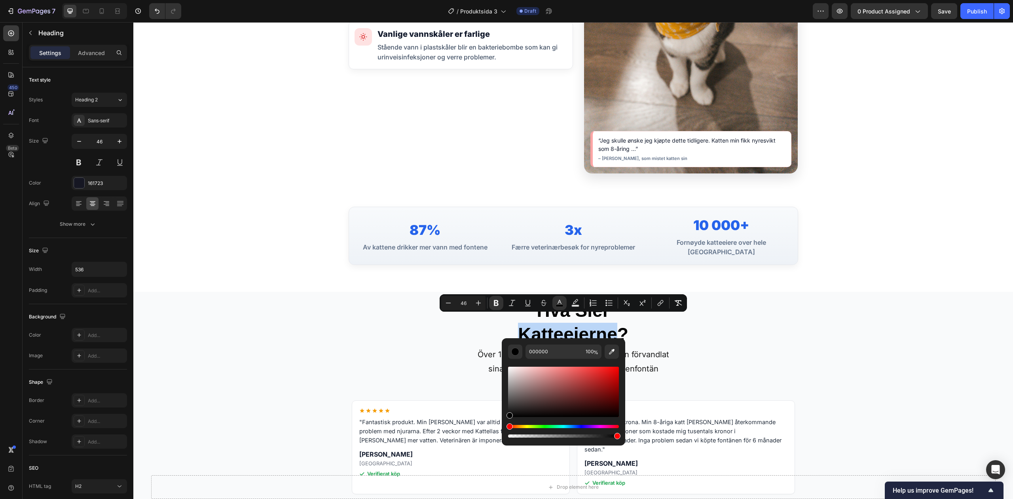
click at [596, 324] on strong "Katteeierne?" at bounding box center [573, 334] width 110 height 21
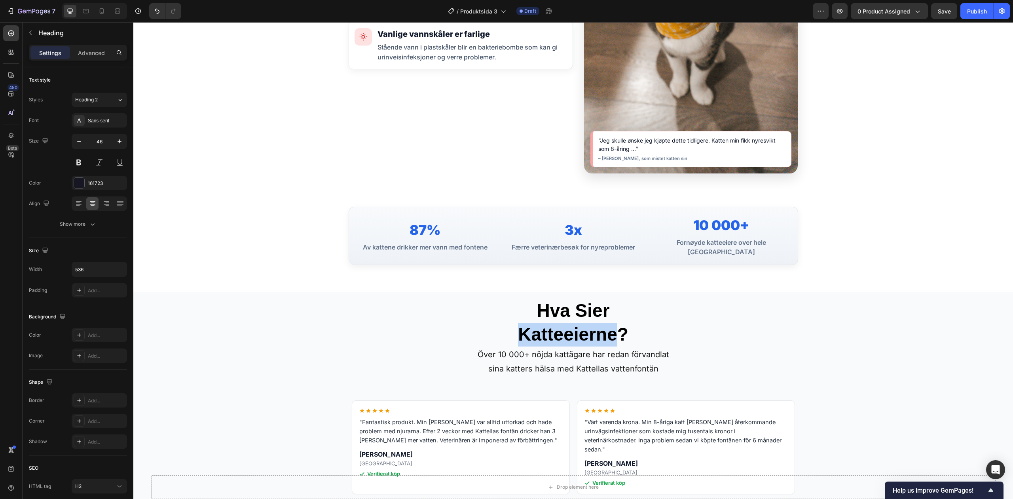
click at [596, 324] on strong "Katteeierne?" at bounding box center [573, 334] width 110 height 21
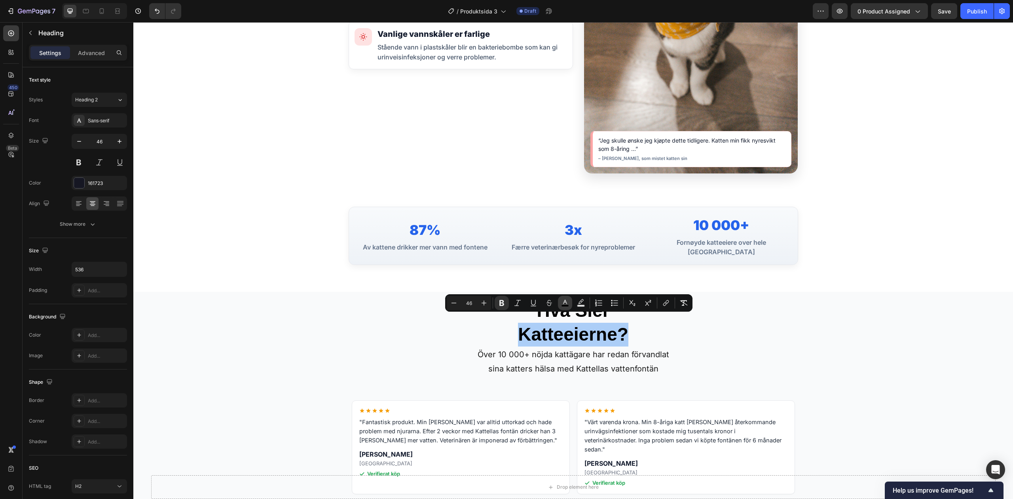
click at [567, 305] on rect "Editor contextual toolbar" at bounding box center [566, 306] width 8 height 2
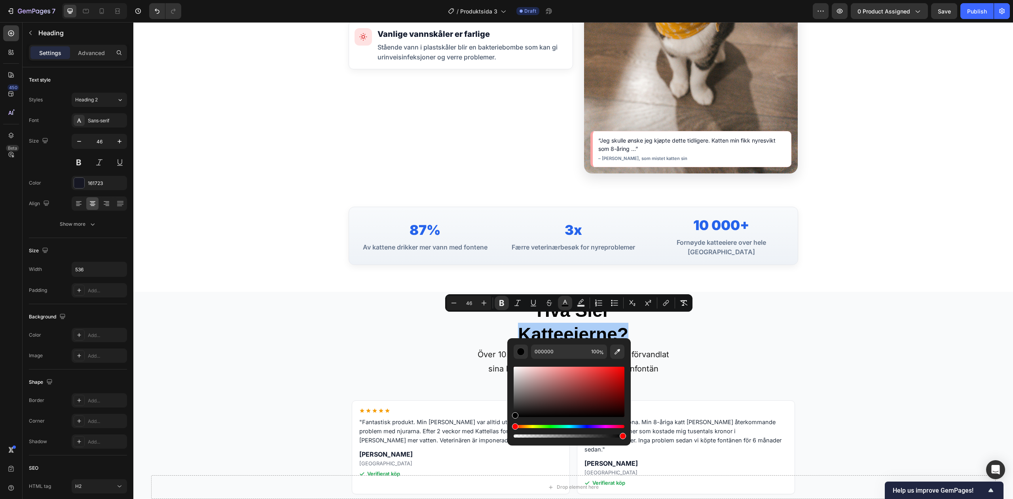
drag, startPoint x: 572, startPoint y: 338, endPoint x: 572, endPoint y: 349, distance: 10.7
click at [572, 338] on div "000000 100 %" at bounding box center [569, 388] width 124 height 101
click at [572, 350] on input "000000" at bounding box center [559, 351] width 57 height 14
paste input "2563EB"
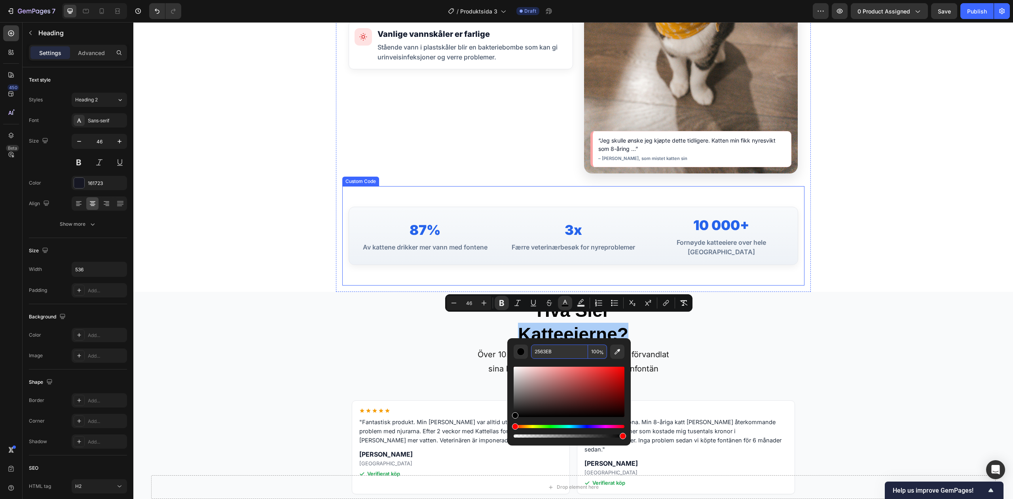
type input "2563EB"
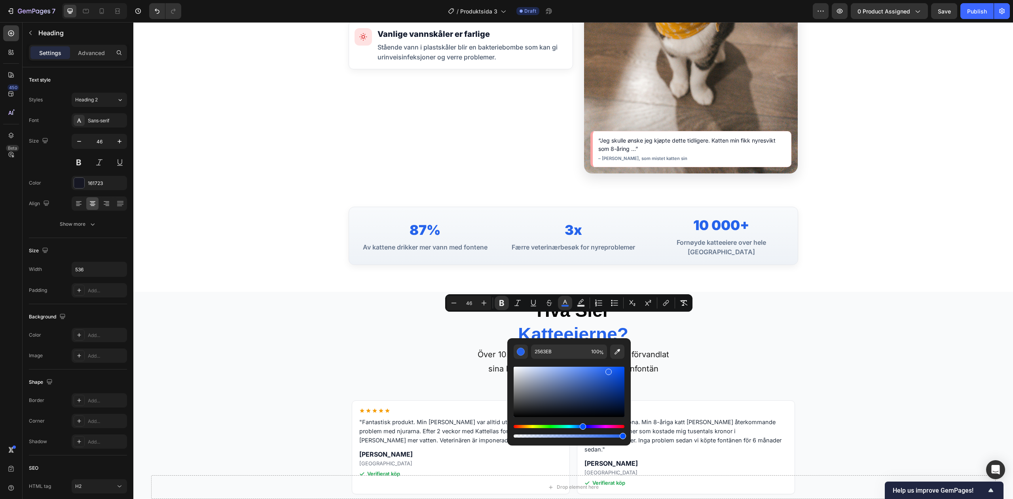
click at [711, 314] on div "Hva Sier Katteeierne?" at bounding box center [574, 322] width 450 height 49
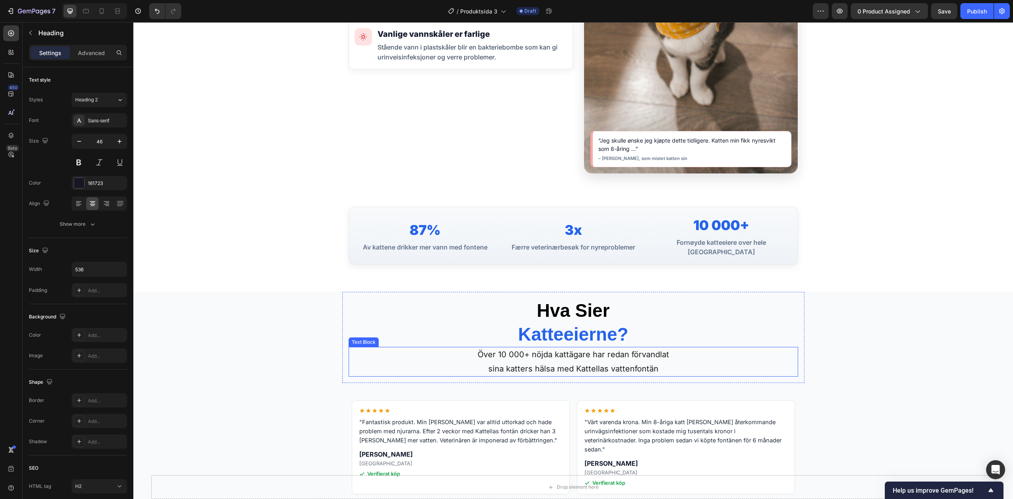
click at [580, 364] on span "sina katters hälsa med Kattellas vattenfontän" at bounding box center [573, 369] width 170 height 10
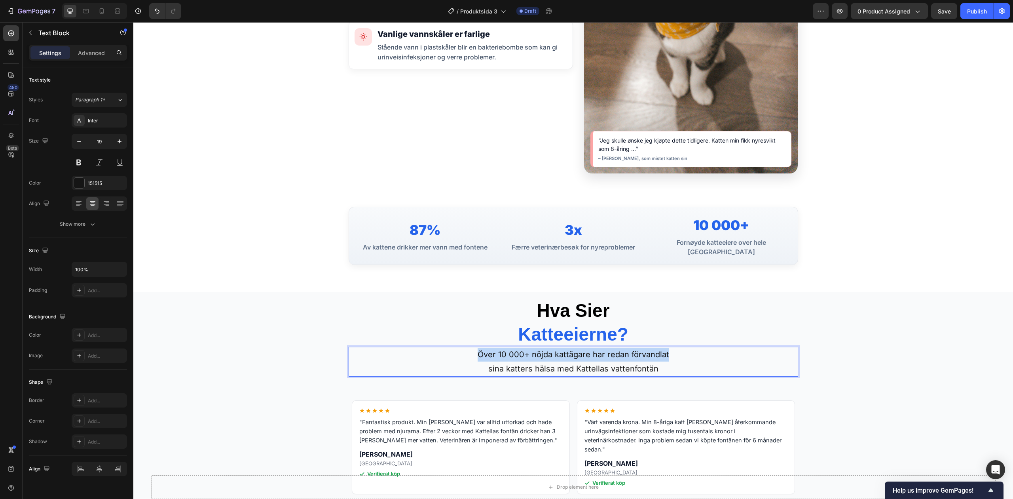
copy span "Över 10 000+ nöjda kattägare har redan förvandlat"
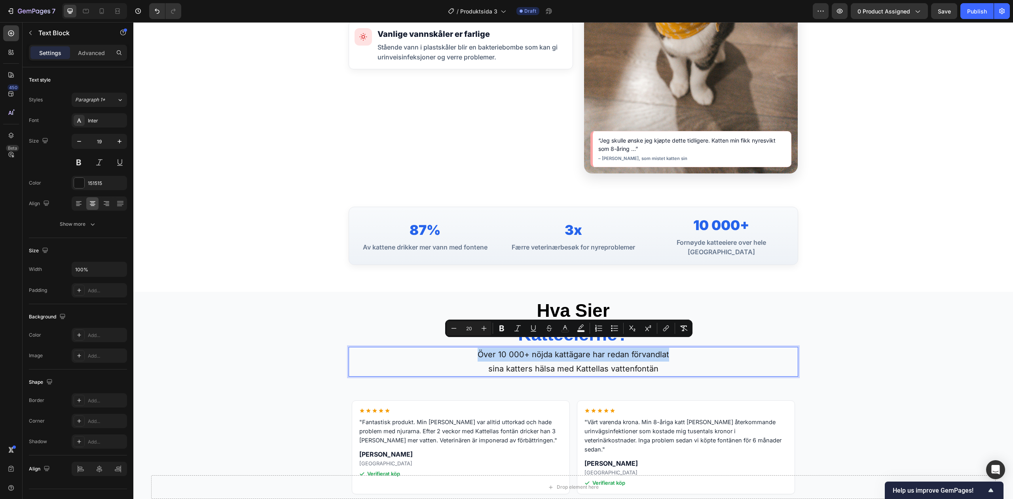
click at [565, 350] on span "Över 10 000+ nöjda kattägare har redan förvandlat" at bounding box center [574, 355] width 192 height 10
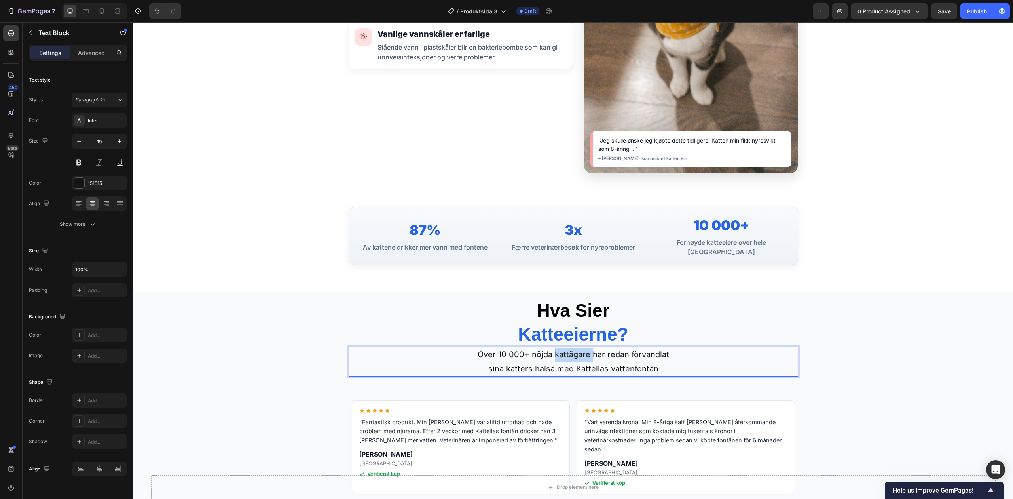
click at [565, 350] on span "Över 10 000+ nöjda kattägare har redan förvandlat" at bounding box center [574, 355] width 192 height 10
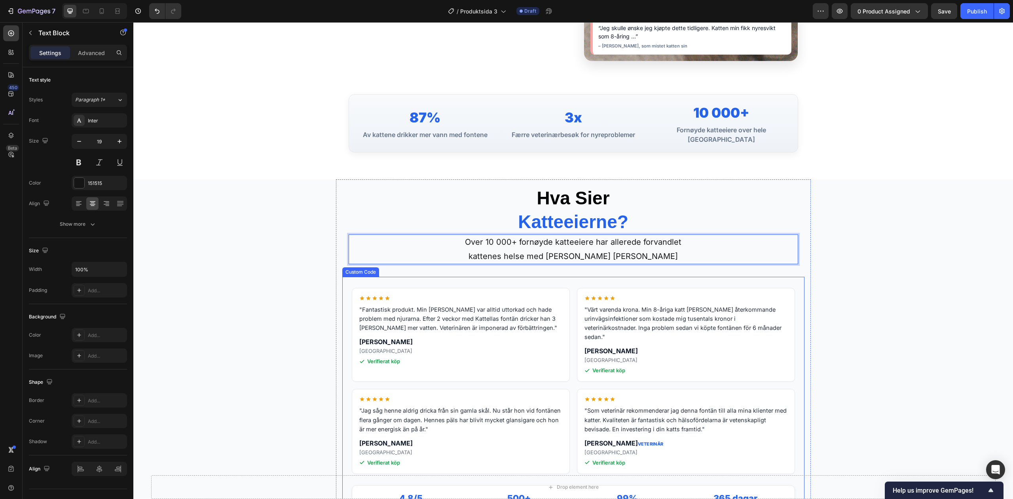
scroll to position [2097, 0]
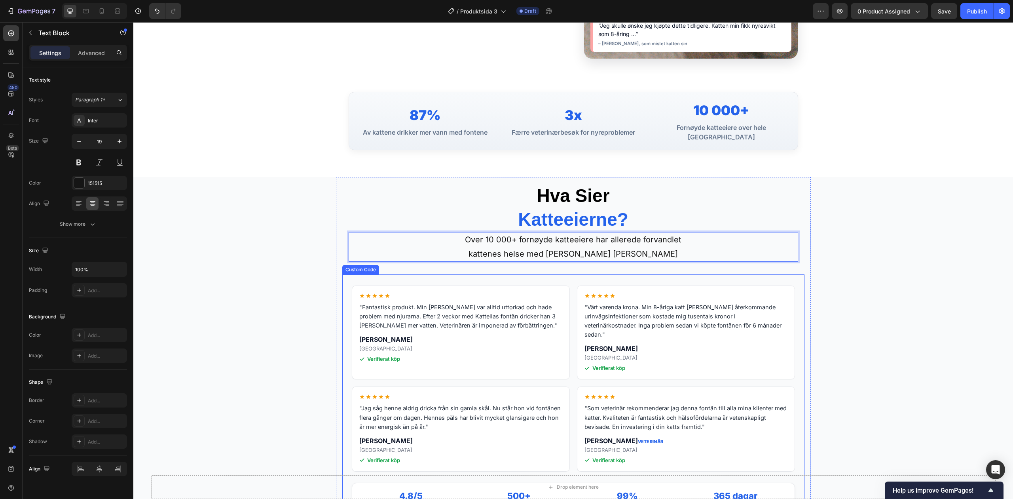
click at [554, 313] on p ""Fantastisk produkt. Min [PERSON_NAME] var alltid uttorkad och hade problem med…" at bounding box center [460, 316] width 203 height 28
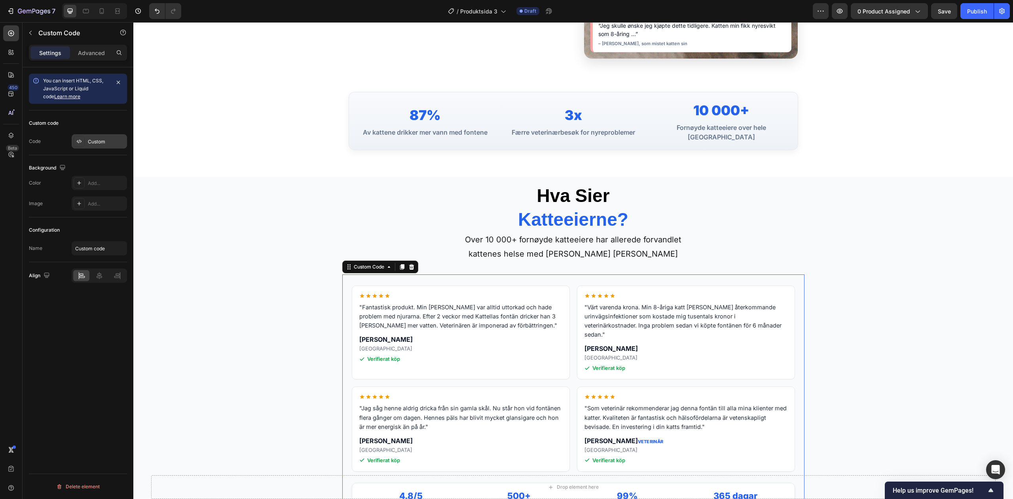
click at [99, 143] on div "Custom" at bounding box center [106, 141] width 37 height 7
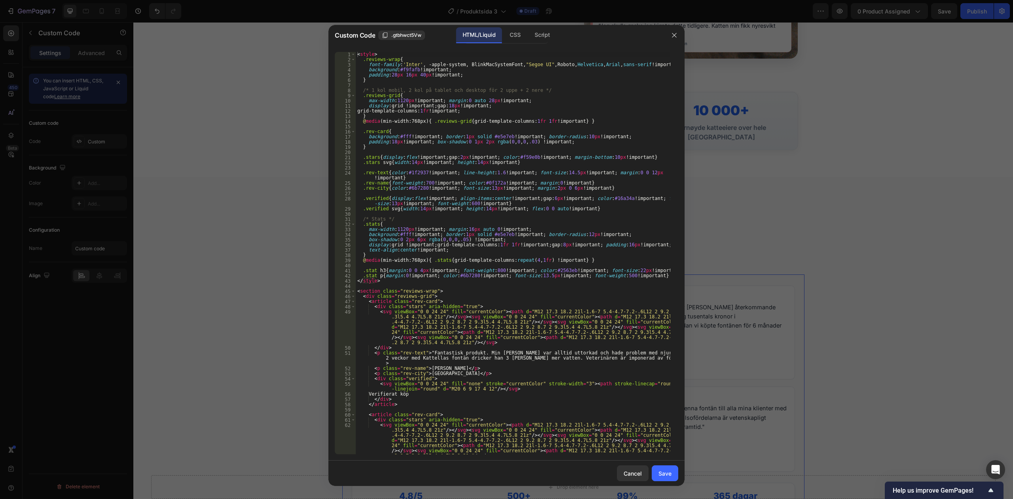
click at [407, 168] on div "< style > .reviews-wrap { font-family : ' Inter ' , -apple-system, BlinkMacSyst…" at bounding box center [513, 258] width 315 height 412
type textarea "</section>"
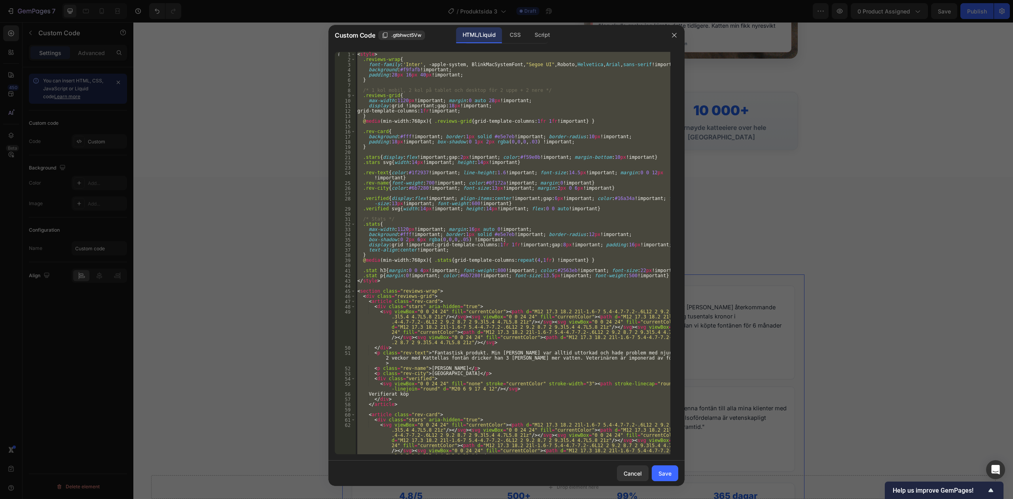
click at [468, 196] on div "< style > .reviews-wrap { font-family : ' Inter ' , -apple-system, BlinkMacSyst…" at bounding box center [513, 253] width 315 height 402
type textarea "</section>"
paste textarea
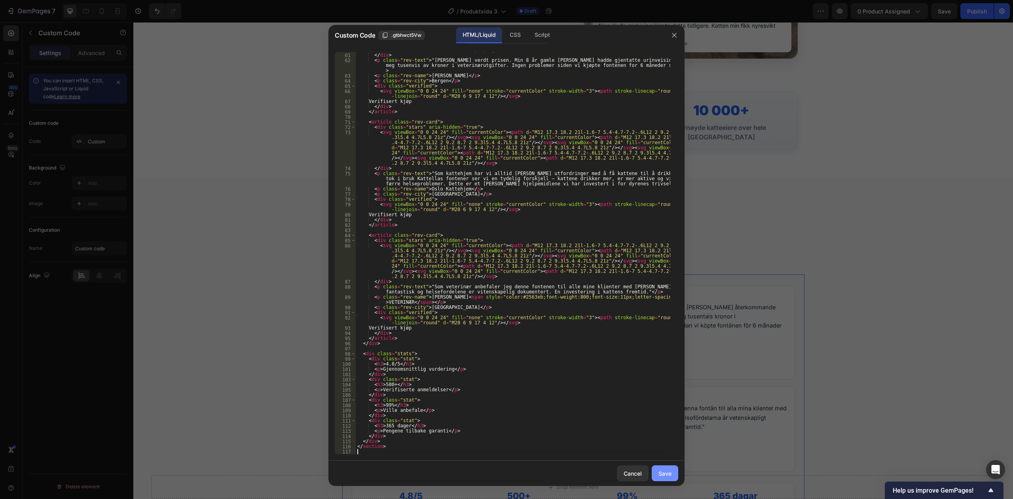
click at [661, 469] on div "Save" at bounding box center [665, 473] width 13 height 8
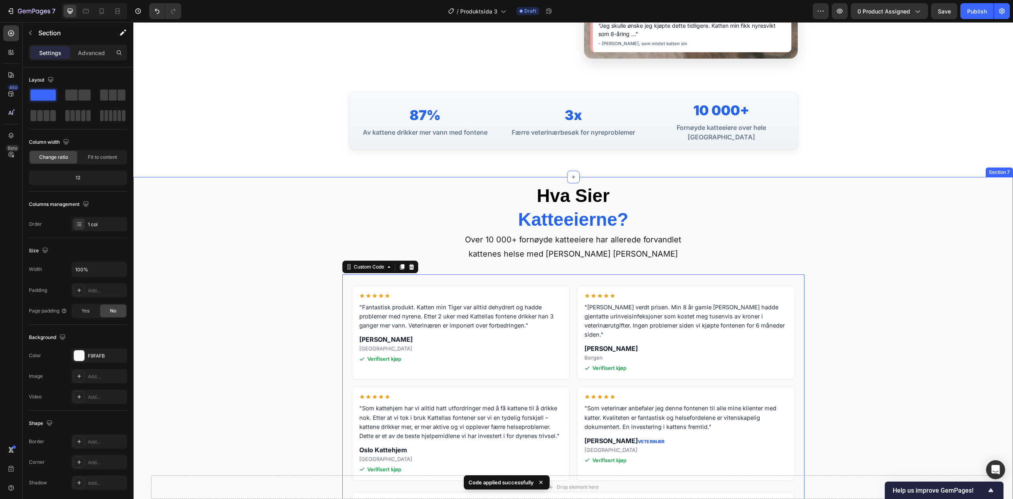
click at [831, 276] on div "⁠⁠⁠⁠⁠⁠⁠ Hva Sier Katteeierne? Heading Over 10 000+ fornøyde katteeiere har alle…" at bounding box center [573, 447] width 880 height 541
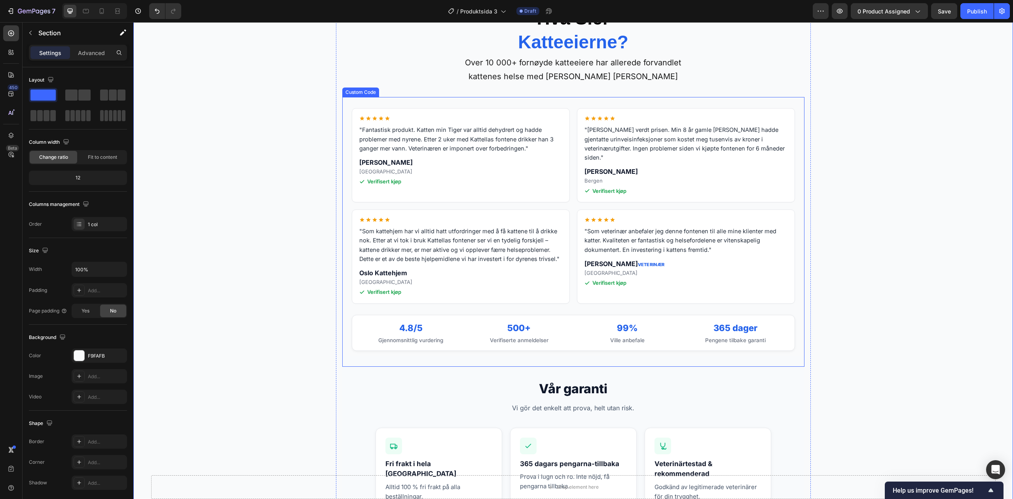
scroll to position [2267, 0]
click at [599, 378] on h2 "Vår garanti" at bounding box center [574, 387] width 450 height 19
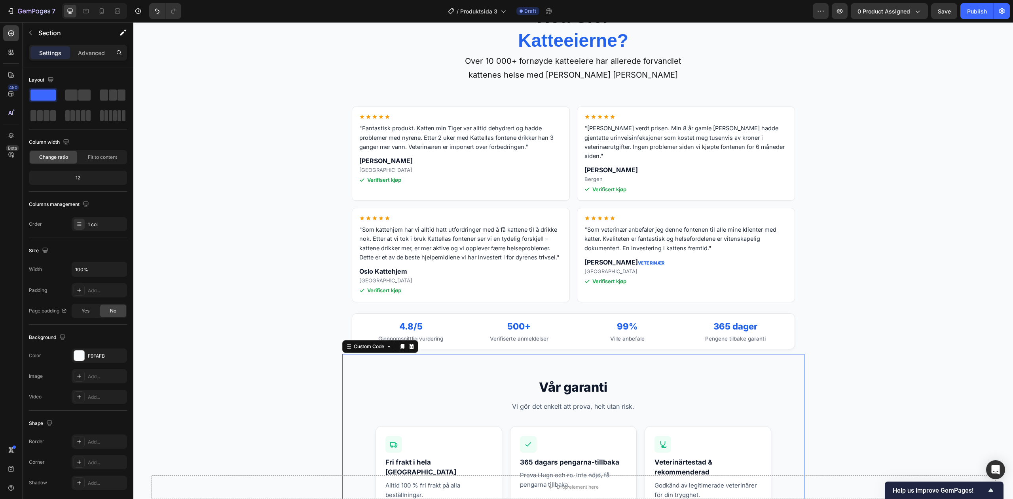
click at [599, 378] on h2 "Vår garanti" at bounding box center [574, 387] width 450 height 19
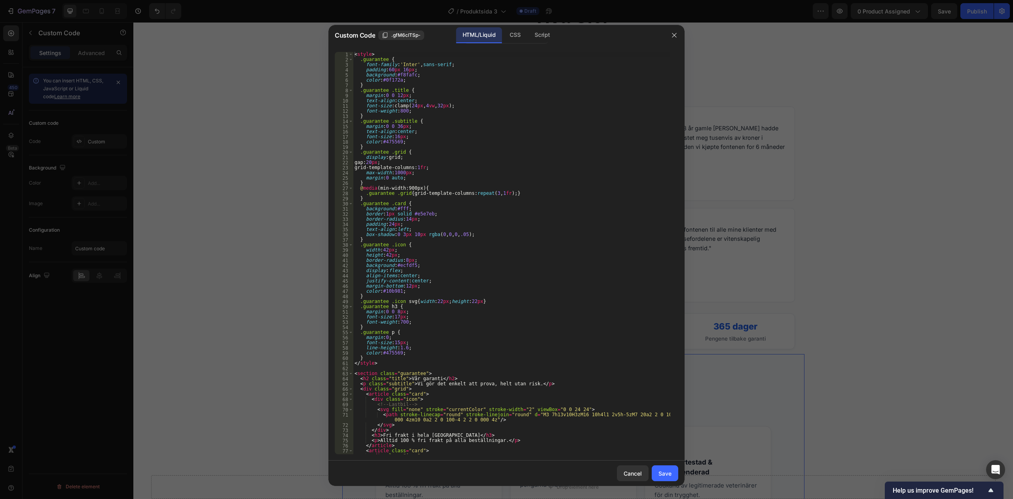
click at [599, 377] on div "< style > .guarantee { font-family : ' Inter ' , sans-serif ; padding : 60 px 1…" at bounding box center [511, 258] width 317 height 412
click at [585, 365] on div "< style > .guarantee { font-family : ' Inter ' , sans-serif ; padding : 60 px 1…" at bounding box center [511, 258] width 317 height 412
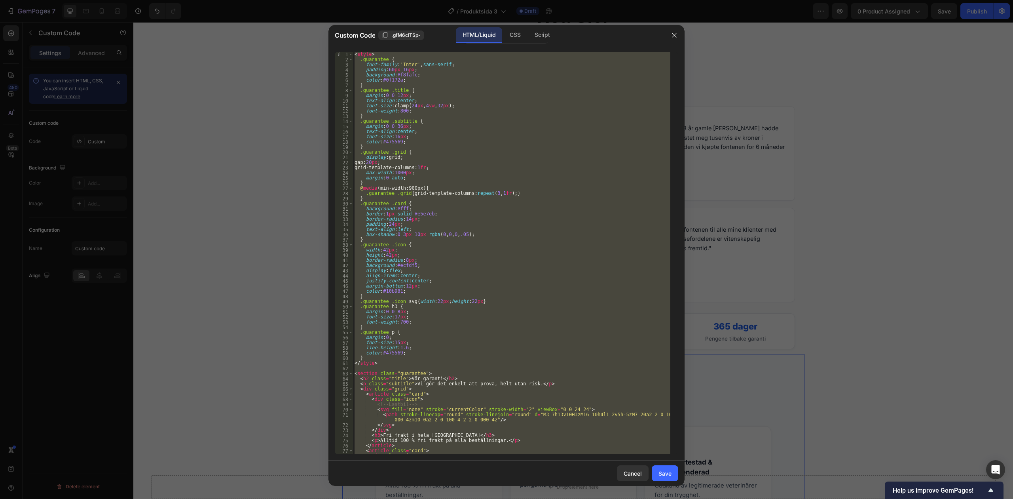
click at [450, 207] on div "< style > .guarantee { font-family : ' Inter ' , sans-serif ; padding : 60 px 1…" at bounding box center [511, 253] width 317 height 402
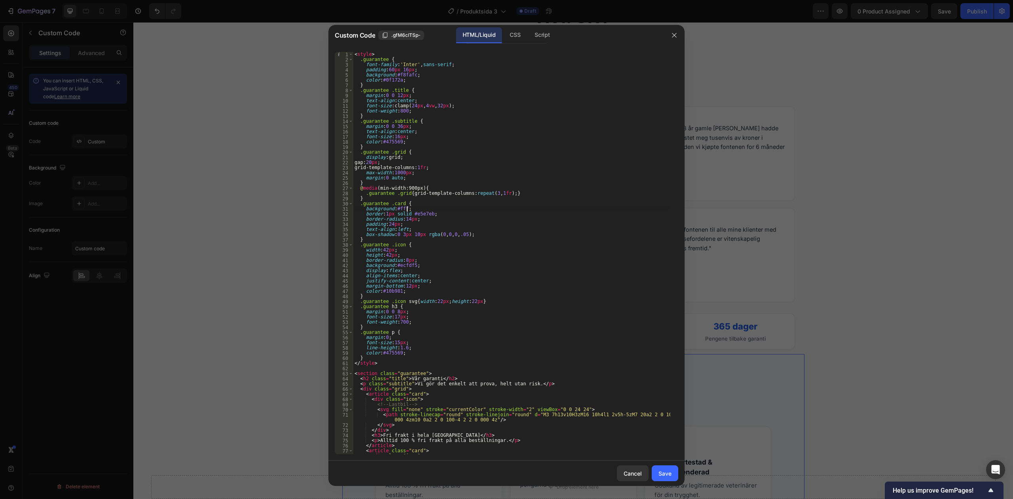
type textarea "</section>"
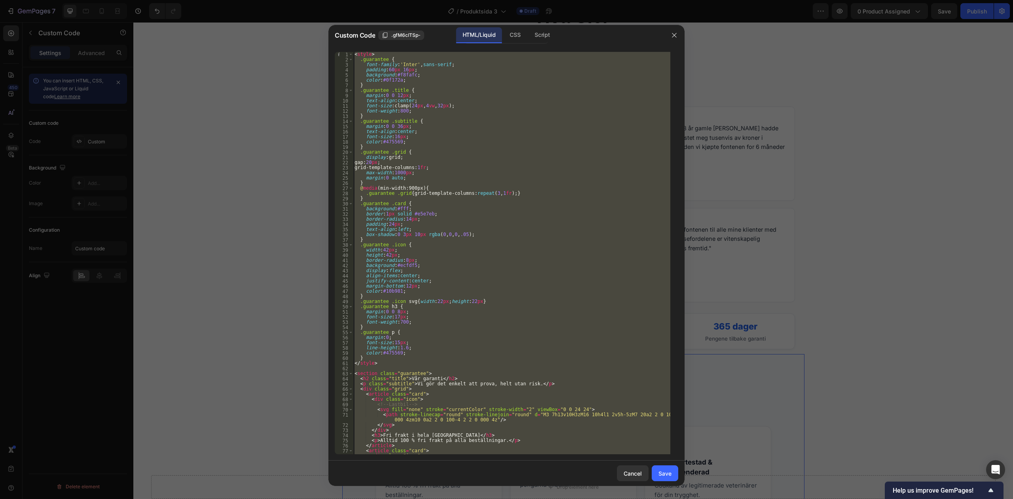
paste textarea
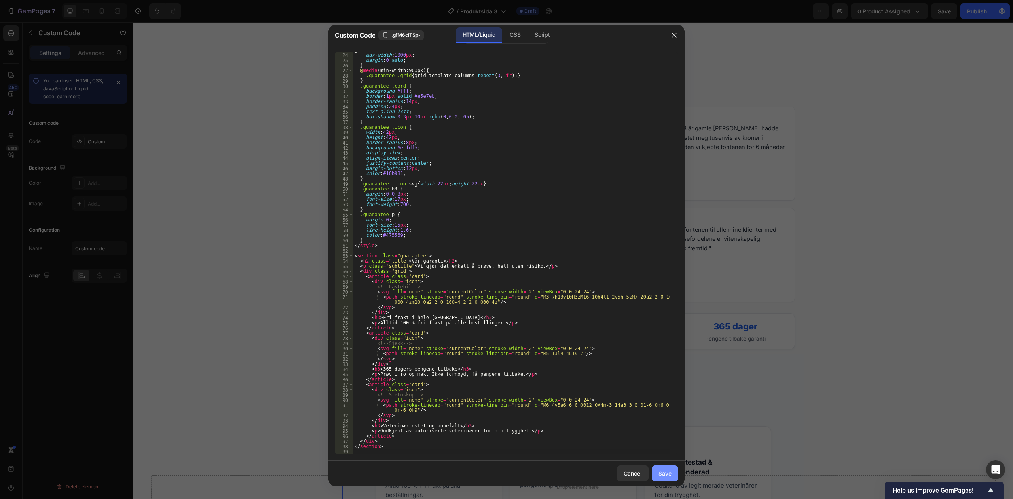
click at [663, 475] on div "Save" at bounding box center [665, 473] width 13 height 8
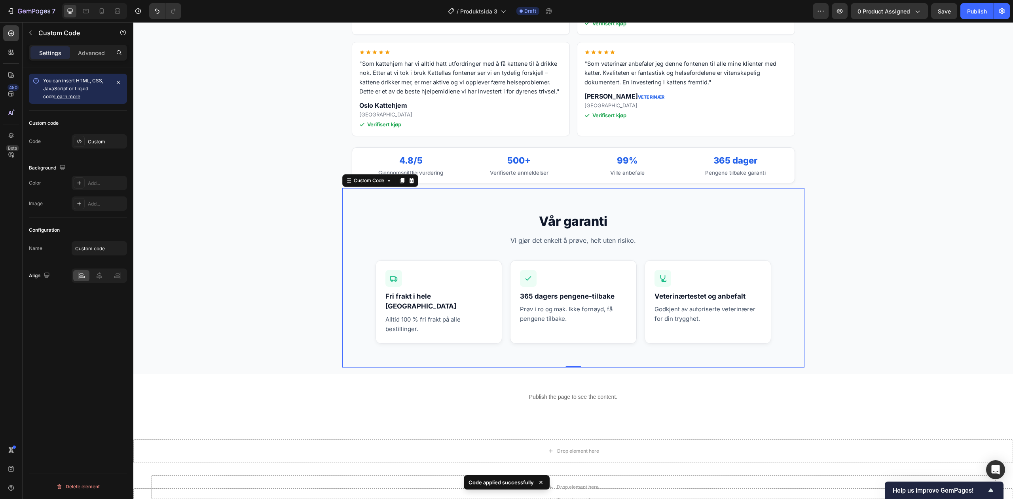
scroll to position [2535, 0]
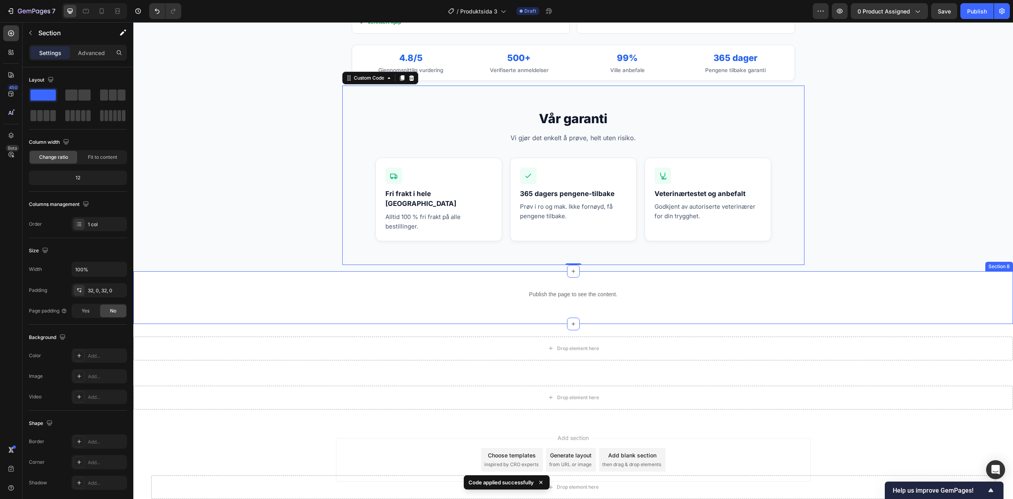
click at [634, 295] on div "Publish the page to see the content. Custom Code Row Section 8" at bounding box center [573, 297] width 880 height 53
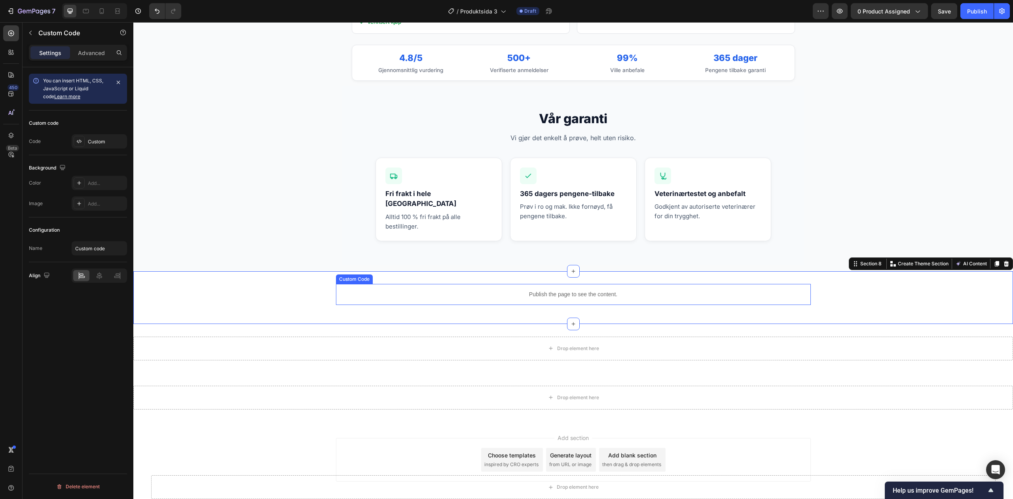
click at [583, 284] on div "Publish the page to see the content." at bounding box center [573, 294] width 475 height 21
click at [97, 132] on div "Custom code Code Custom" at bounding box center [78, 132] width 98 height 45
click at [97, 138] on div "Custom" at bounding box center [106, 141] width 37 height 7
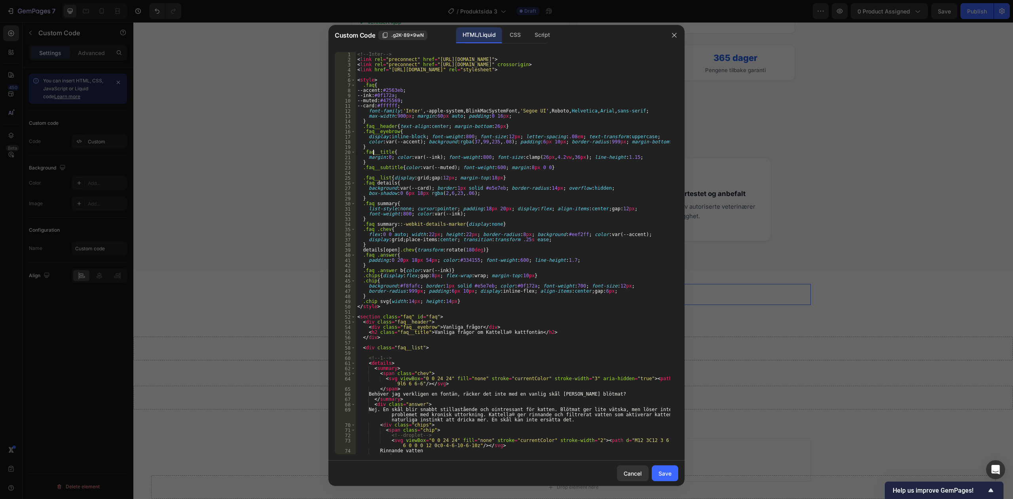
click at [374, 152] on div "<!-- Inter --> < link rel = "preconnect" href = "[URL][DOMAIN_NAME]" > < link r…" at bounding box center [513, 258] width 315 height 412
type textarea "</script>"
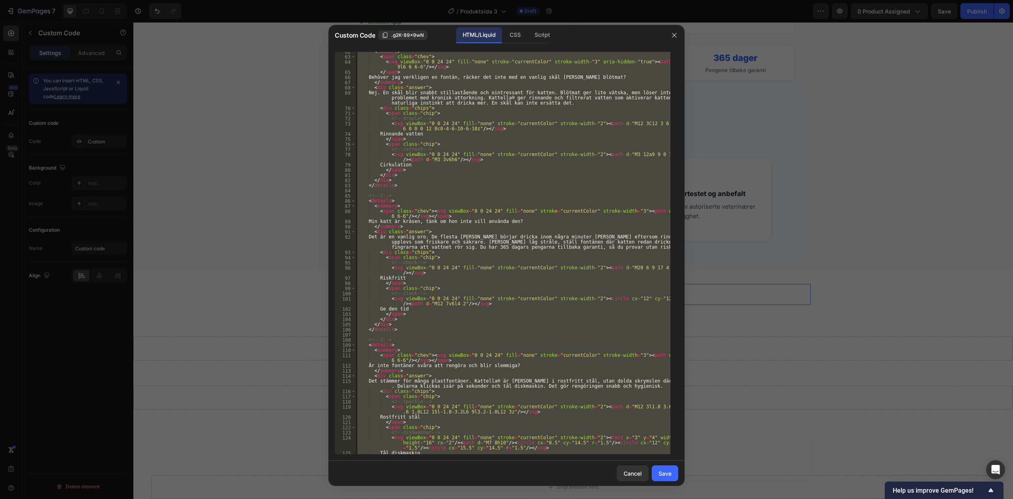
scroll to position [348, 0]
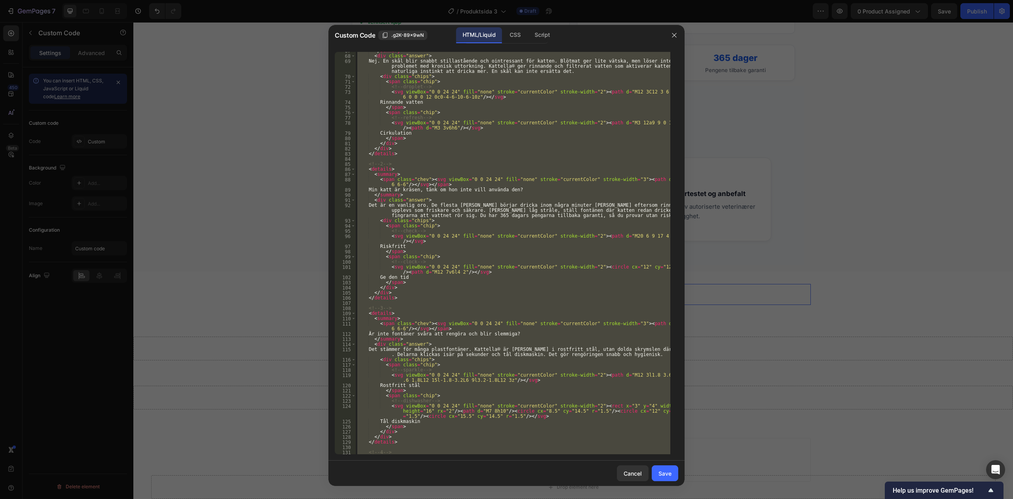
click at [844, 249] on div at bounding box center [506, 249] width 1013 height 499
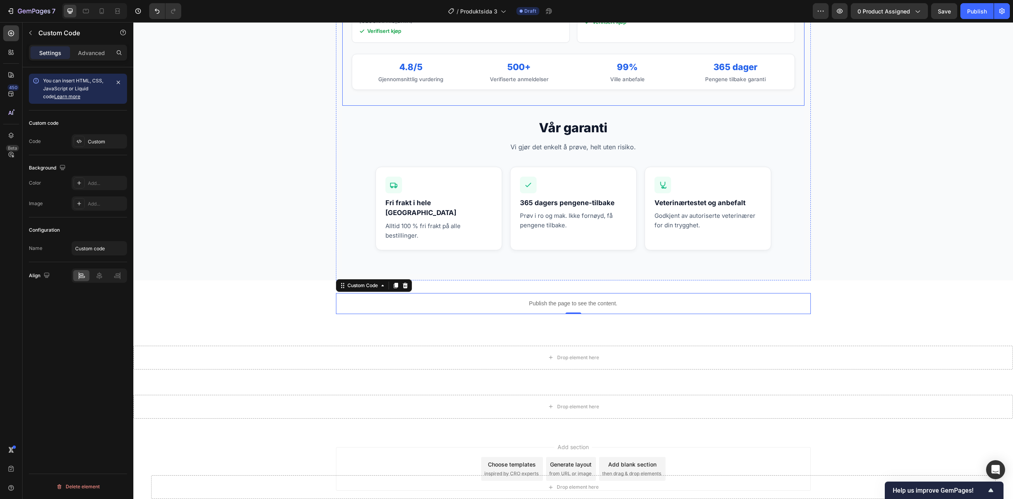
scroll to position [2535, 0]
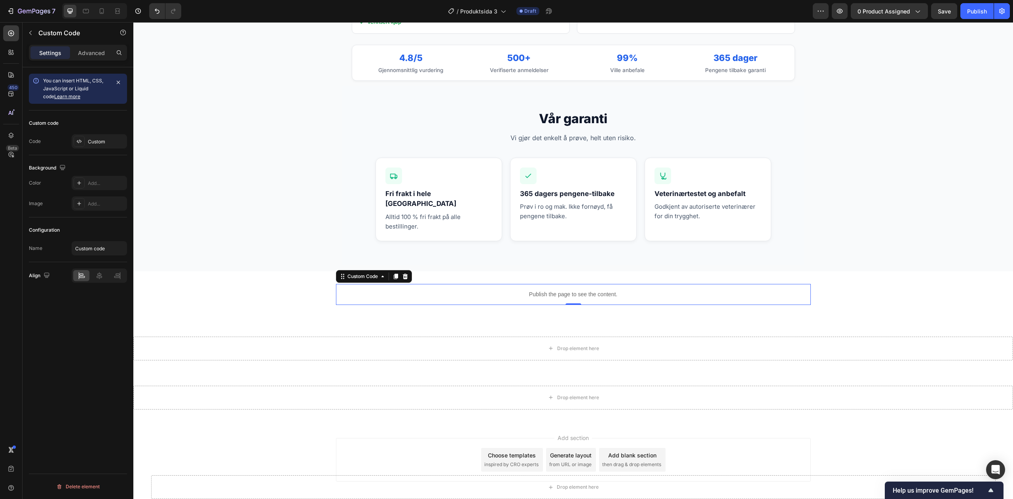
click at [572, 290] on p "Publish the page to see the content." at bounding box center [573, 294] width 475 height 8
click at [548, 290] on p "Publish the page to see the content." at bounding box center [573, 294] width 475 height 8
click at [89, 146] on div "Custom" at bounding box center [99, 141] width 55 height 14
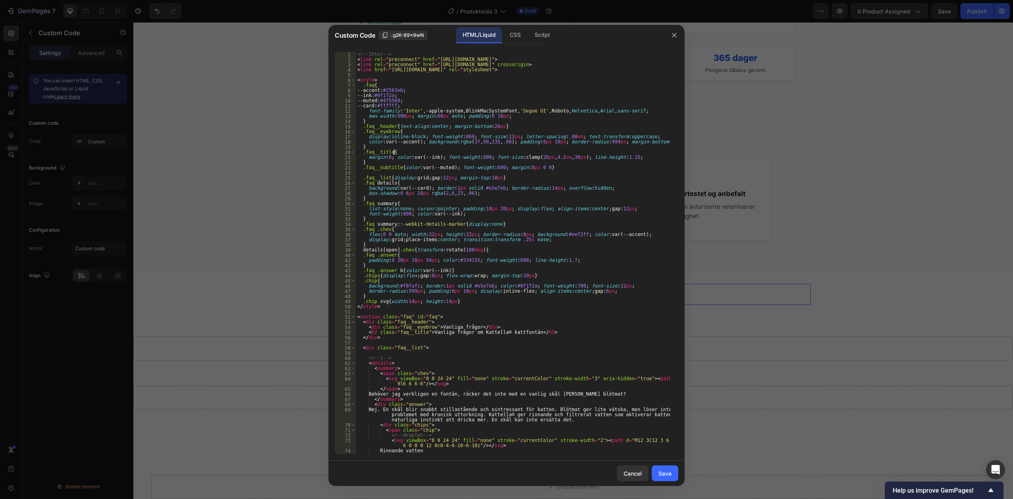
click at [422, 154] on div "<!-- Inter --> < link rel = "preconnect" href = "[URL][DOMAIN_NAME]" > < link r…" at bounding box center [513, 258] width 315 height 412
type textarea "</script>"
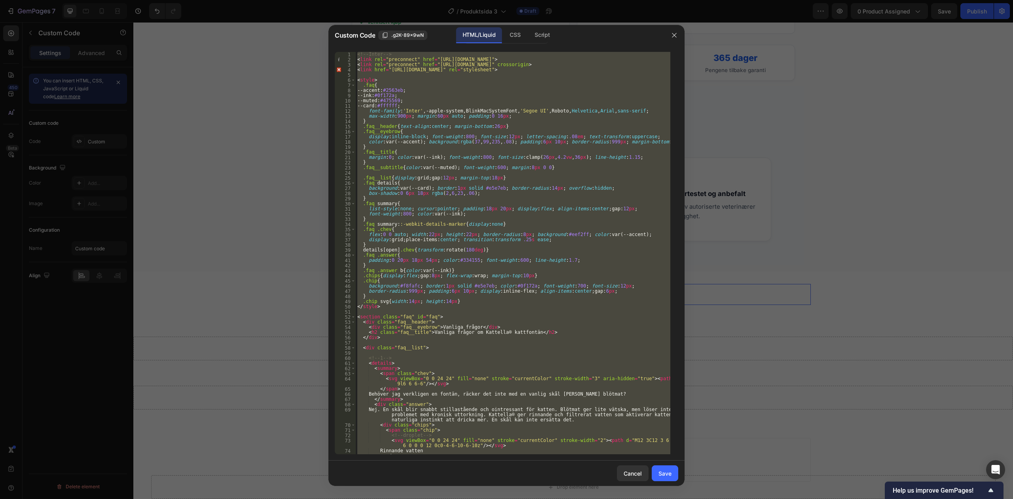
paste textarea
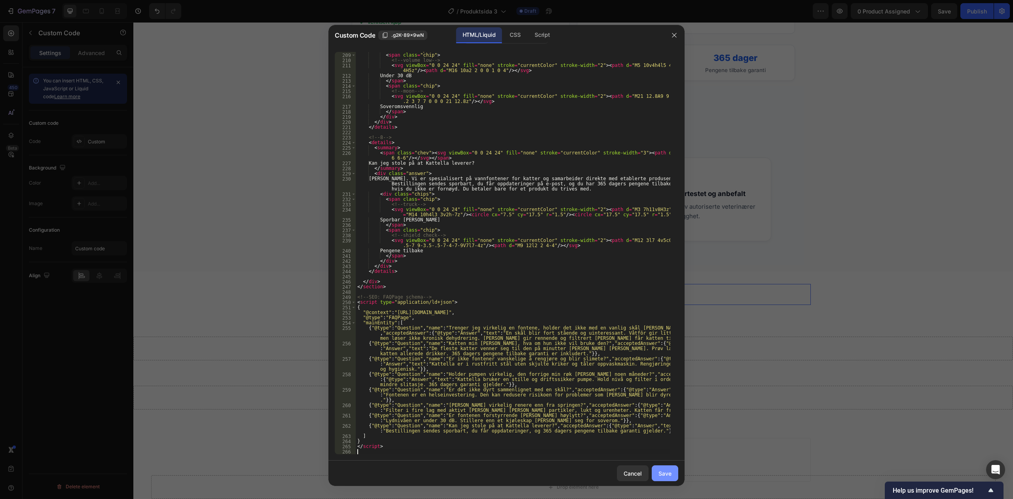
click at [666, 468] on button "Save" at bounding box center [665, 473] width 27 height 16
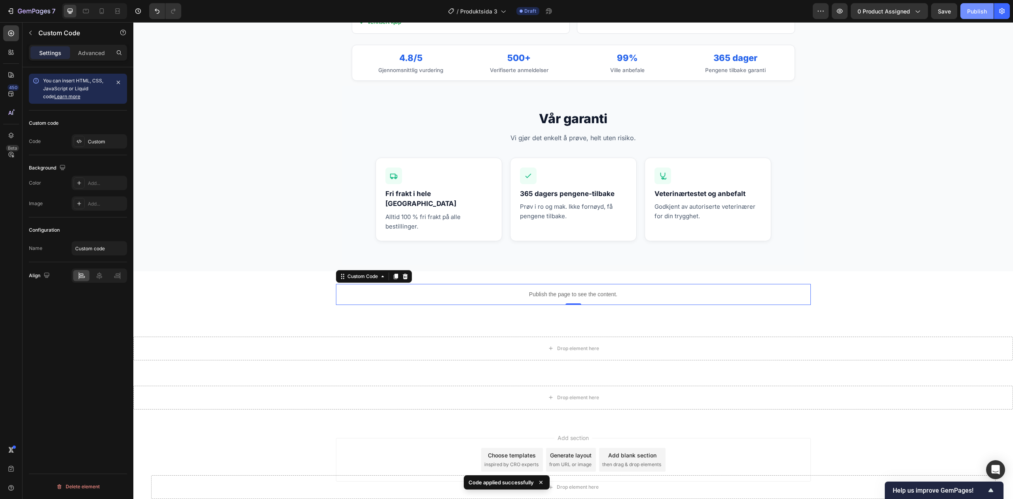
click at [969, 17] on button "Publish" at bounding box center [977, 11] width 33 height 16
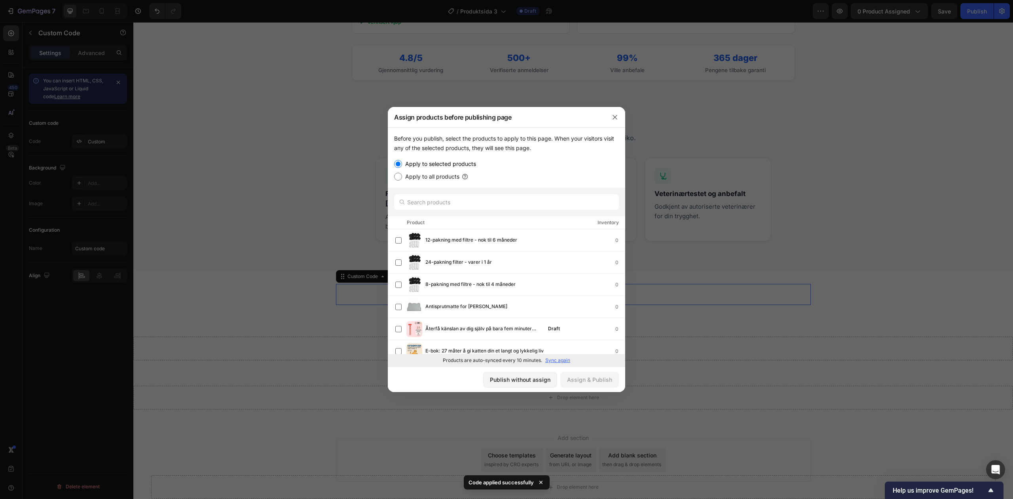
click at [433, 179] on label "Apply to all products" at bounding box center [430, 177] width 57 height 10
click at [402, 179] on input "Apply to all products" at bounding box center [398, 177] width 8 height 8
radio input "true"
click at [431, 156] on div "Before you publish, select the products to apply to this page. When your visito…" at bounding box center [507, 157] width 238 height 60
click at [436, 160] on label "Apply to selected products" at bounding box center [439, 164] width 74 height 10
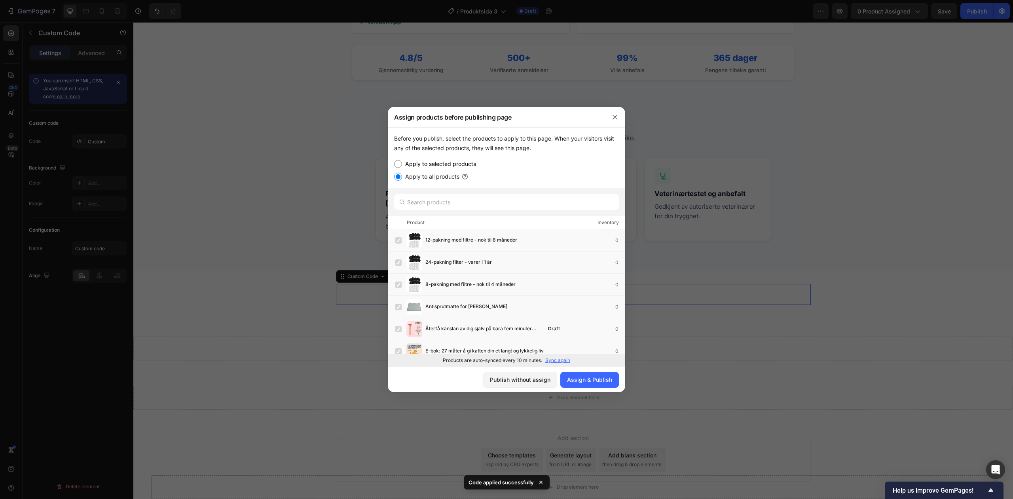
click at [402, 160] on input "Apply to selected products" at bounding box center [398, 164] width 8 height 8
radio input "true"
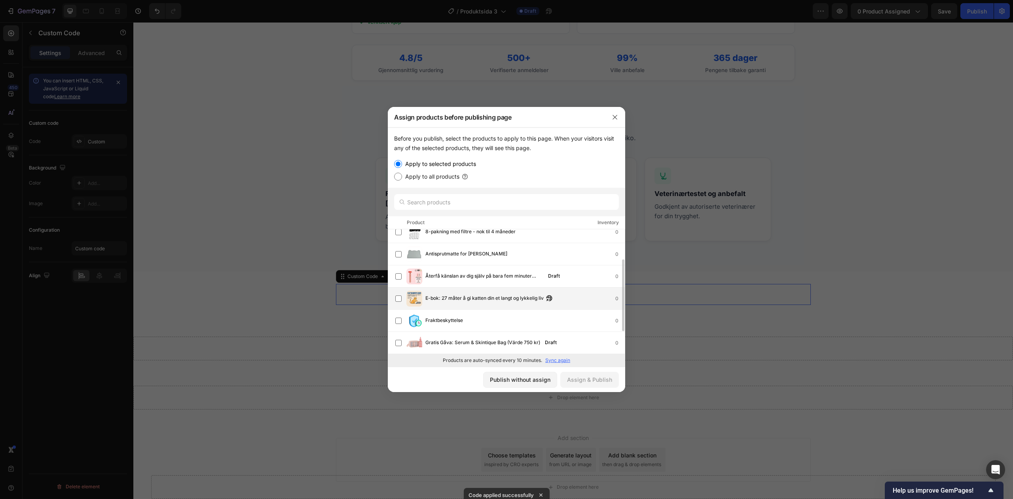
click at [467, 304] on div "E-bok: 27 måter å gi katten din et langt og lykkelig liv 0" at bounding box center [510, 299] width 230 height 16
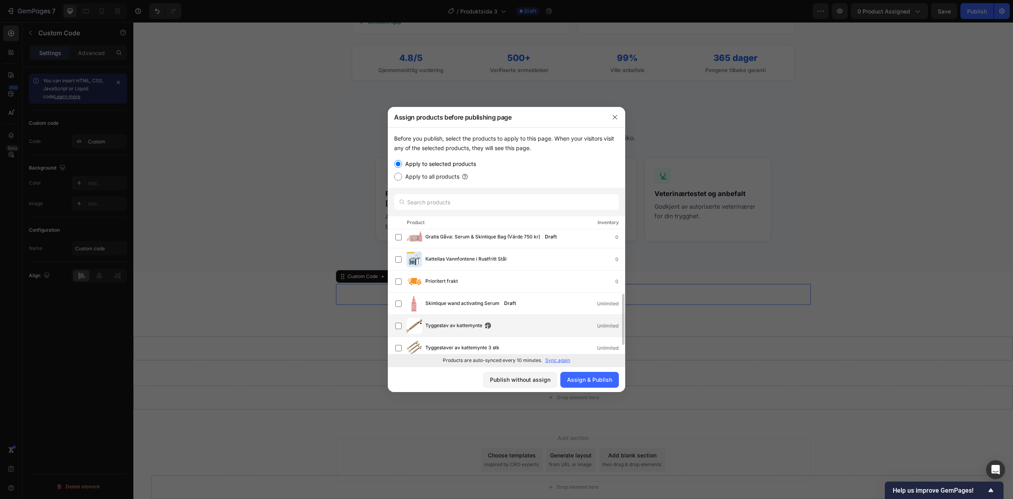
scroll to position [162, 0]
click at [525, 265] on div "Kattellas Vannfontene i Rustfritt Stål 0" at bounding box center [507, 256] width 238 height 22
click at [528, 343] on div "Tyggestaver av kattemynte 3 stk Unlimited" at bounding box center [526, 344] width 200 height 9
click at [530, 325] on div "Tyggestav av kattemynte Unlimited" at bounding box center [526, 322] width 200 height 9
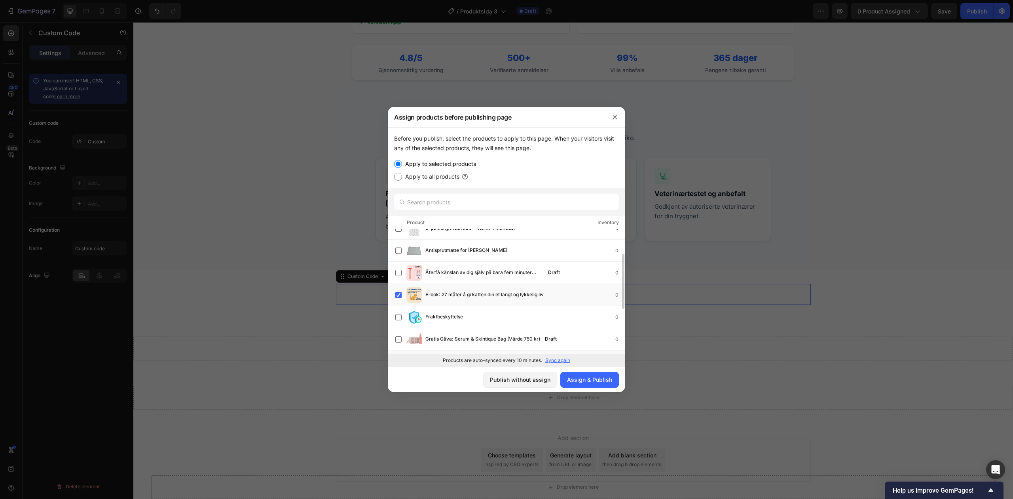
scroll to position [4, 0]
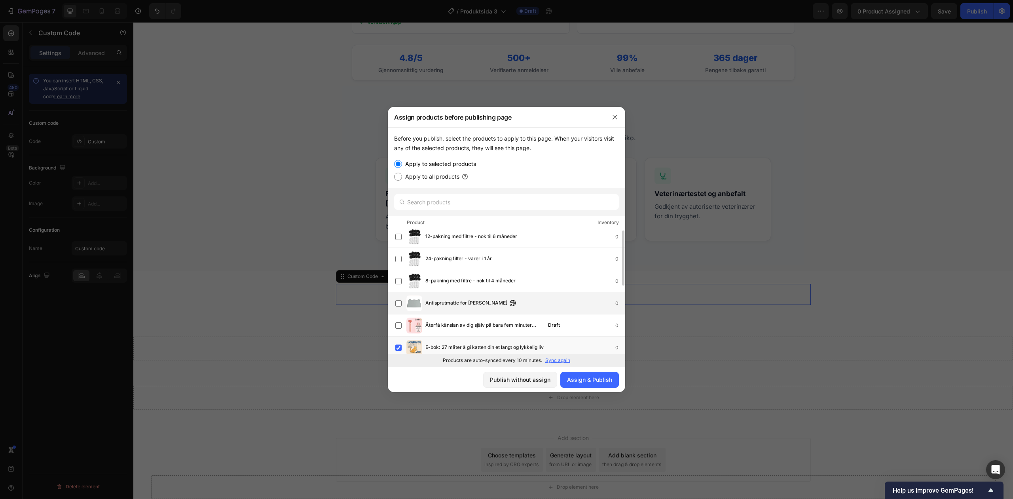
click at [550, 303] on div "Antisprutmatte for [PERSON_NAME] 0" at bounding box center [526, 303] width 200 height 9
click at [597, 382] on div "Assign & Publish" at bounding box center [589, 379] width 45 height 8
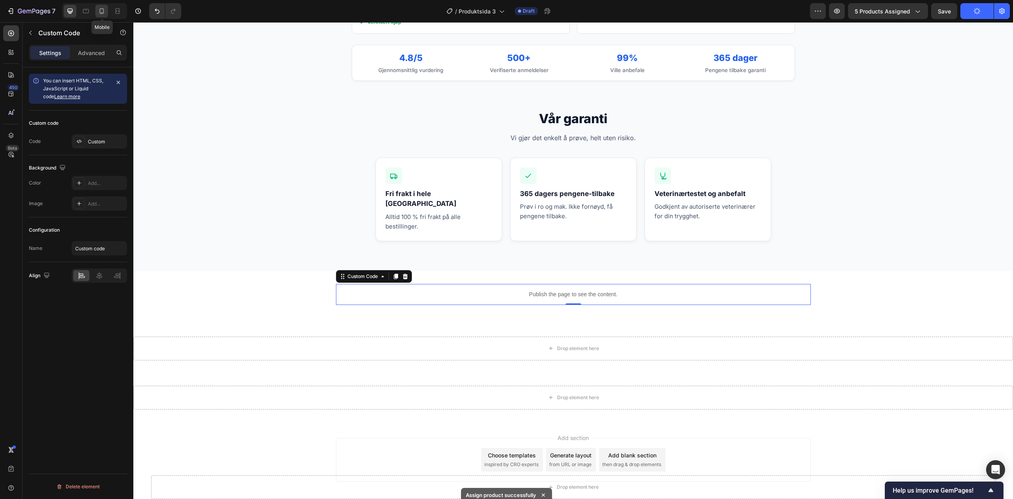
click at [102, 11] on icon at bounding box center [102, 11] width 8 height 8
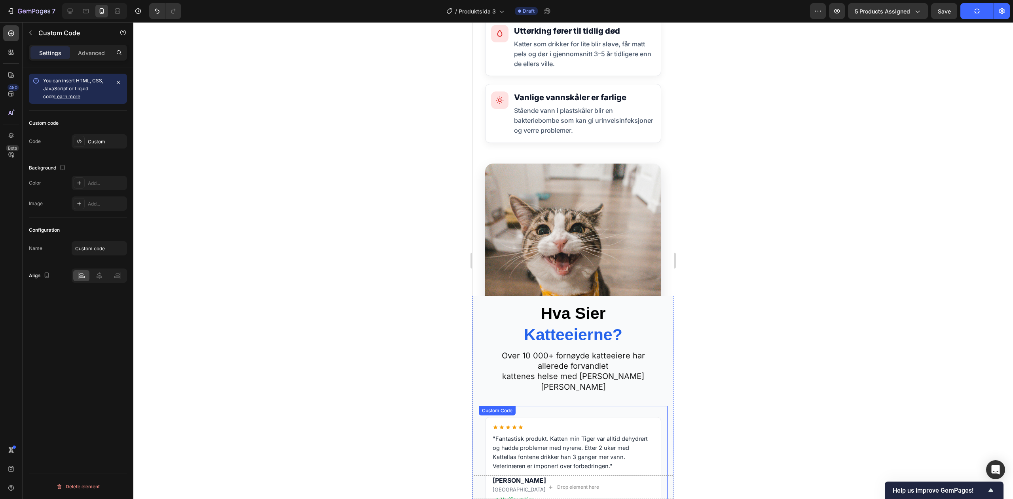
scroll to position [1957, 0]
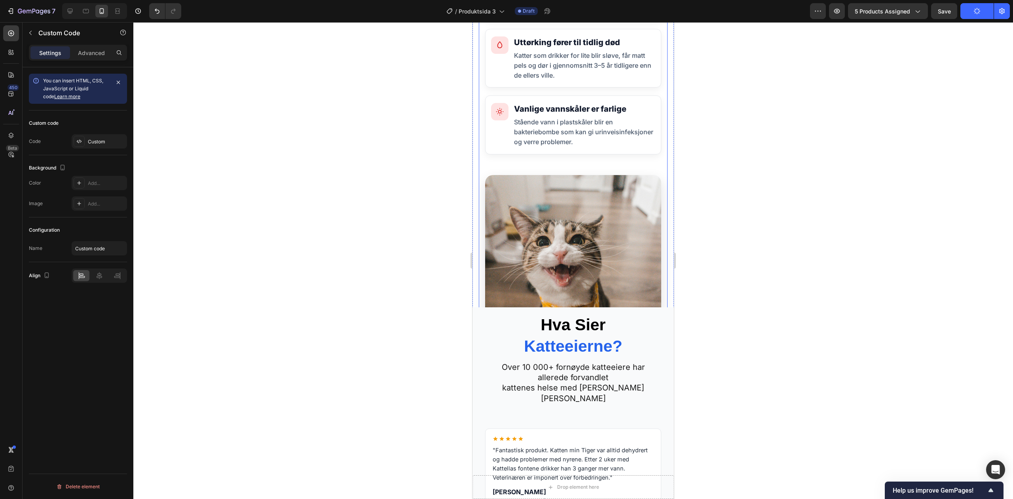
click at [575, 253] on img at bounding box center [573, 307] width 176 height 264
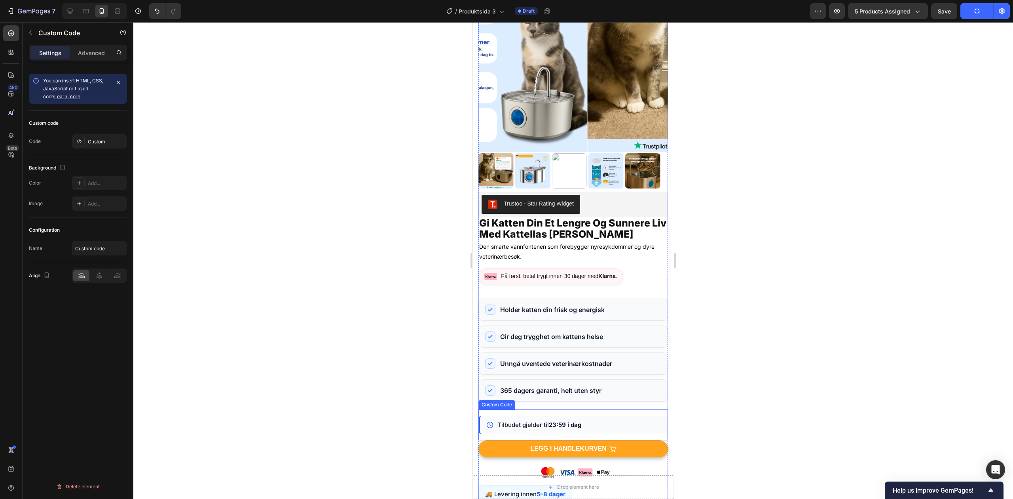
scroll to position [0, 0]
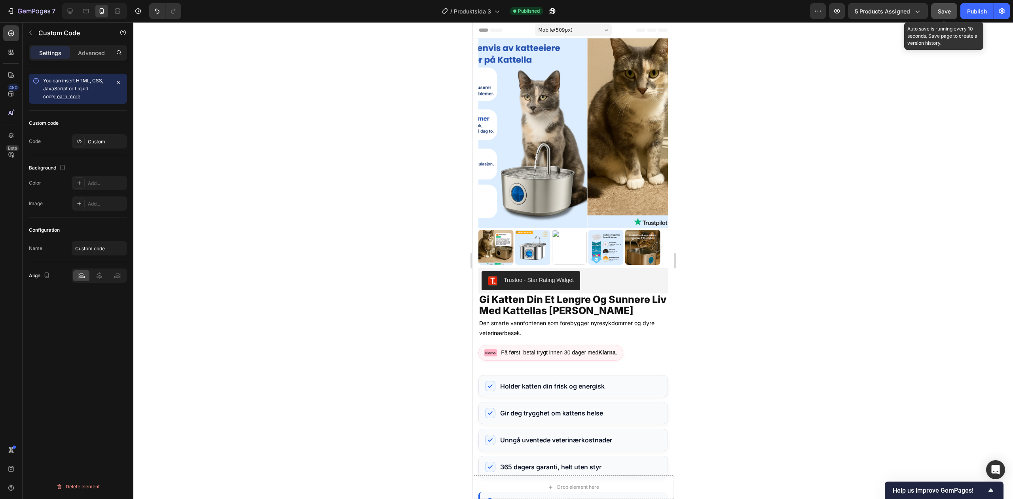
click at [948, 12] on span "Save" at bounding box center [944, 11] width 13 height 7
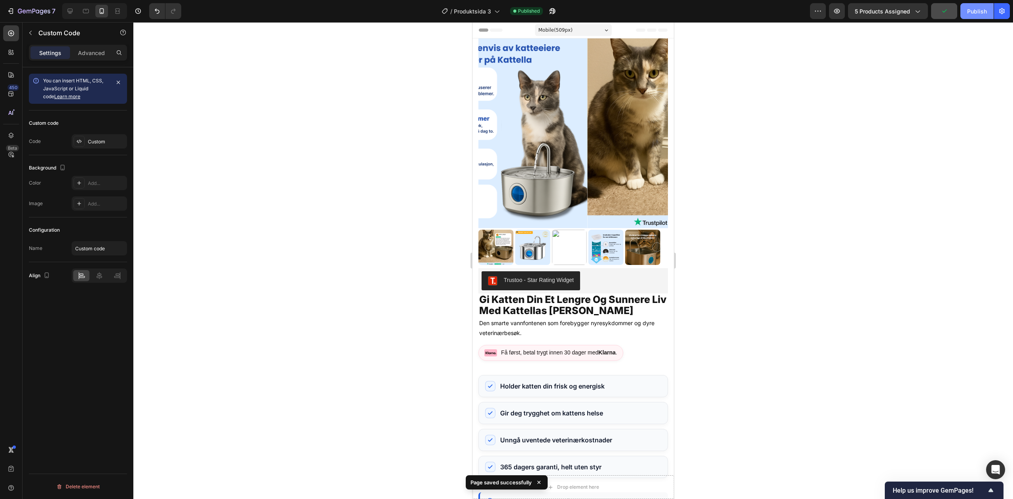
click at [977, 9] on div "Publish" at bounding box center [977, 11] width 20 height 8
click at [977, 18] on button "Publish" at bounding box center [977, 11] width 33 height 16
click at [836, 11] on icon "button" at bounding box center [837, 11] width 8 height 8
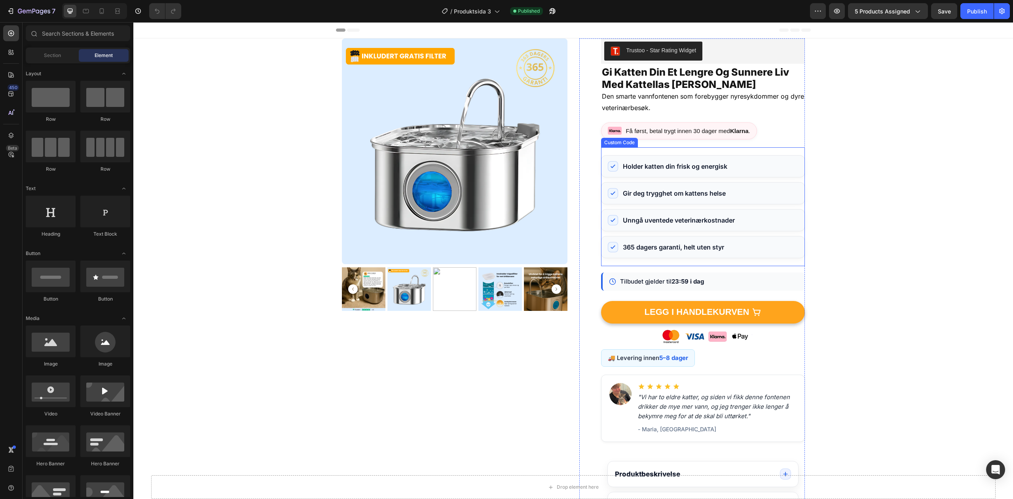
click at [750, 210] on li "Unngå uventede veterinærkostnader" at bounding box center [703, 220] width 204 height 22
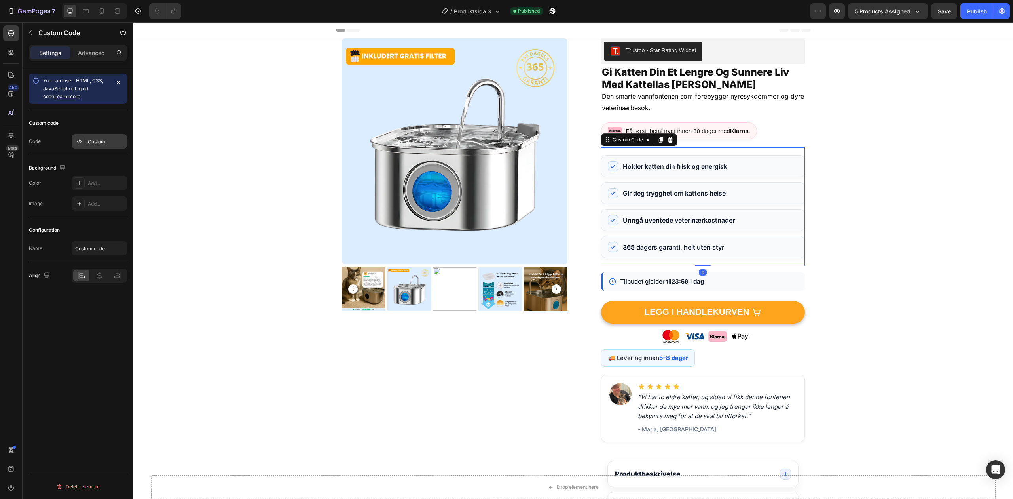
click at [94, 143] on div "Custom" at bounding box center [106, 141] width 37 height 7
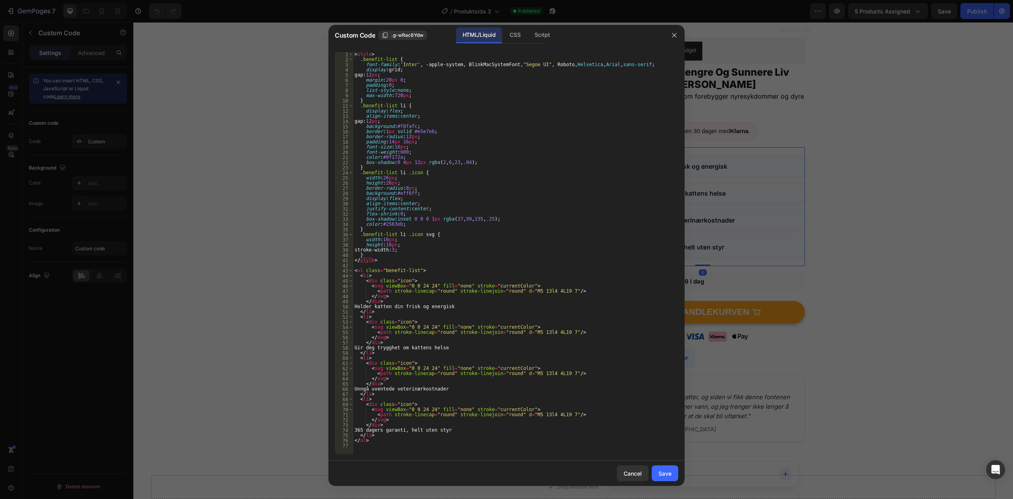
click at [460, 170] on div "< style > .benefit-list { font-family : ' Inter ' , -apple-system, BlinkMacSyst…" at bounding box center [515, 258] width 325 height 412
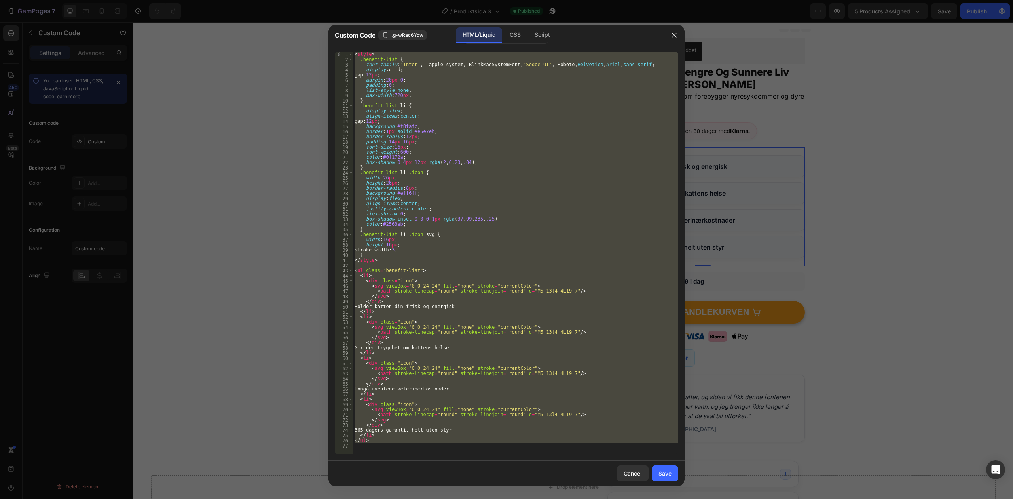
click at [569, 223] on div "< style > .benefit-list { font-family : ' Inter ' , -apple-system, BlinkMacSyst…" at bounding box center [515, 253] width 325 height 402
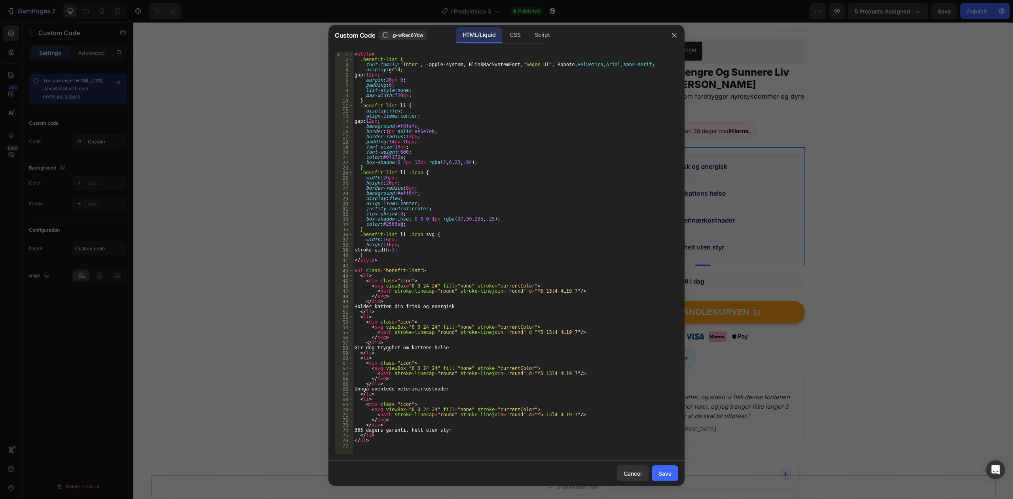
type textarea "</ul>"
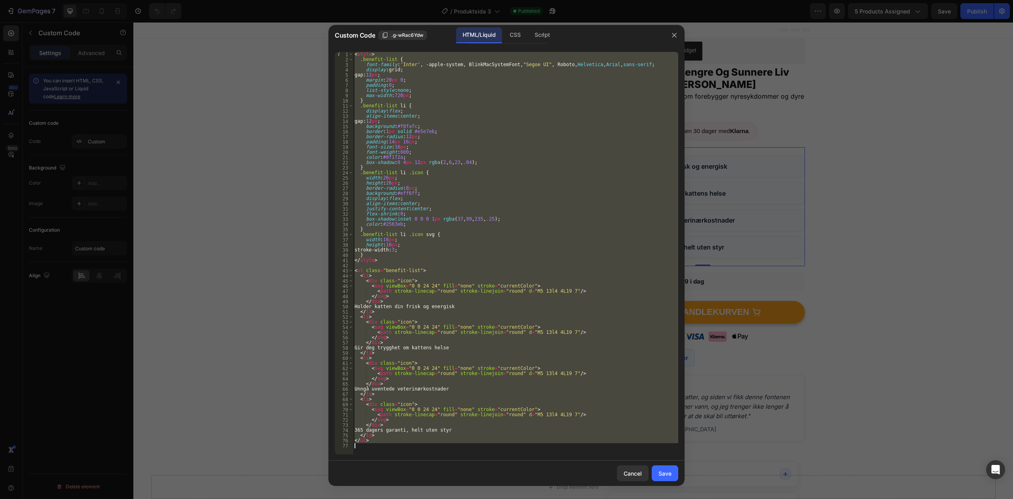
paste textarea
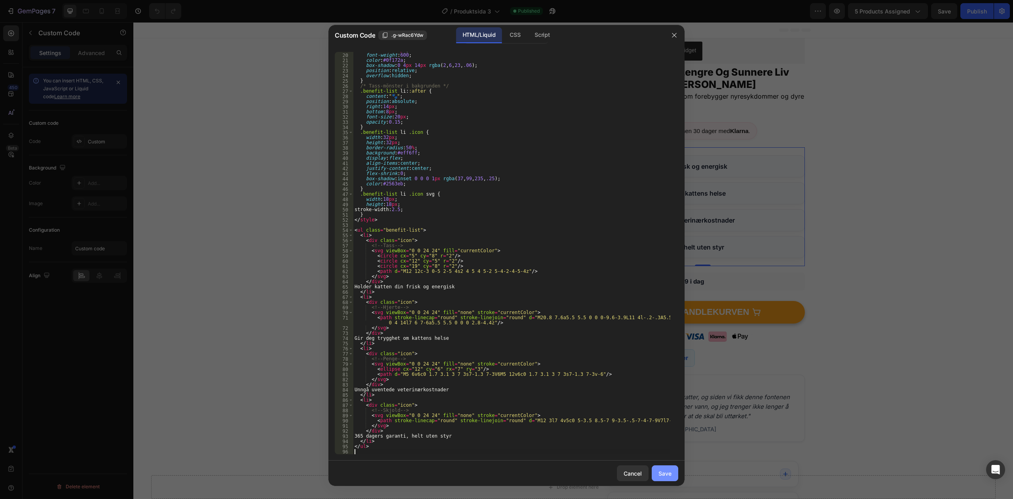
click at [665, 470] on div "Save" at bounding box center [665, 473] width 13 height 8
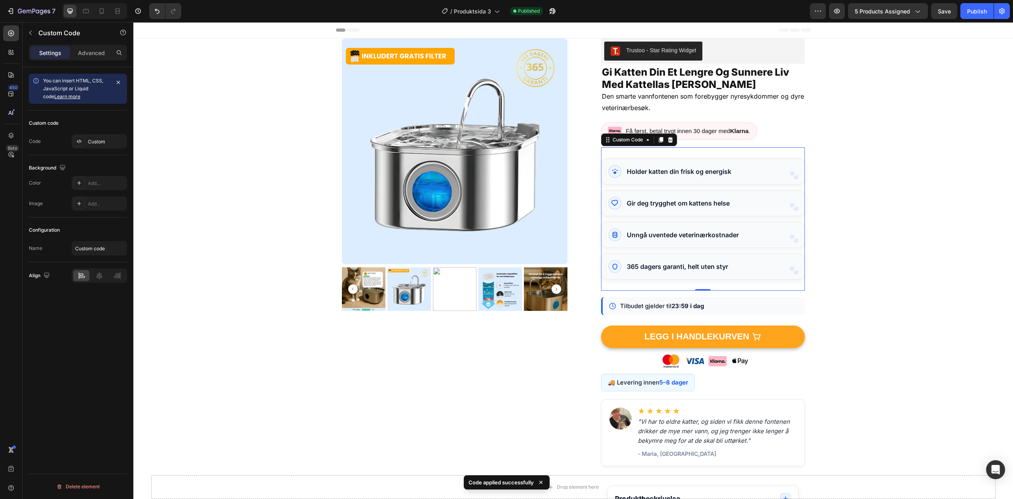
click at [786, 182] on li "Holder katten din frisk og energisk" at bounding box center [703, 171] width 204 height 26
click at [786, 180] on li "Holder katten din frisk og energisk" at bounding box center [703, 171] width 204 height 26
click at [788, 172] on li "Holder katten din frisk og energisk" at bounding box center [703, 171] width 204 height 26
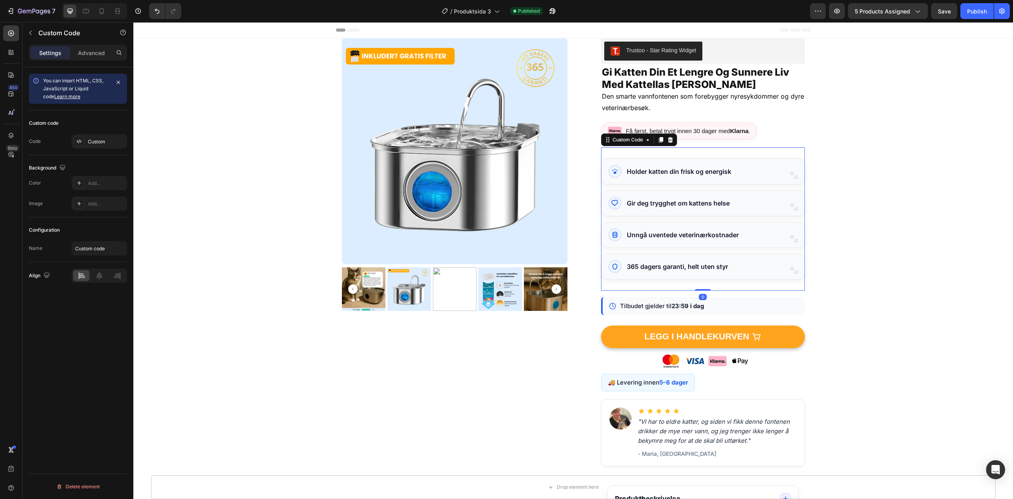
click at [786, 170] on li "Holder katten din frisk og energisk" at bounding box center [703, 171] width 204 height 26
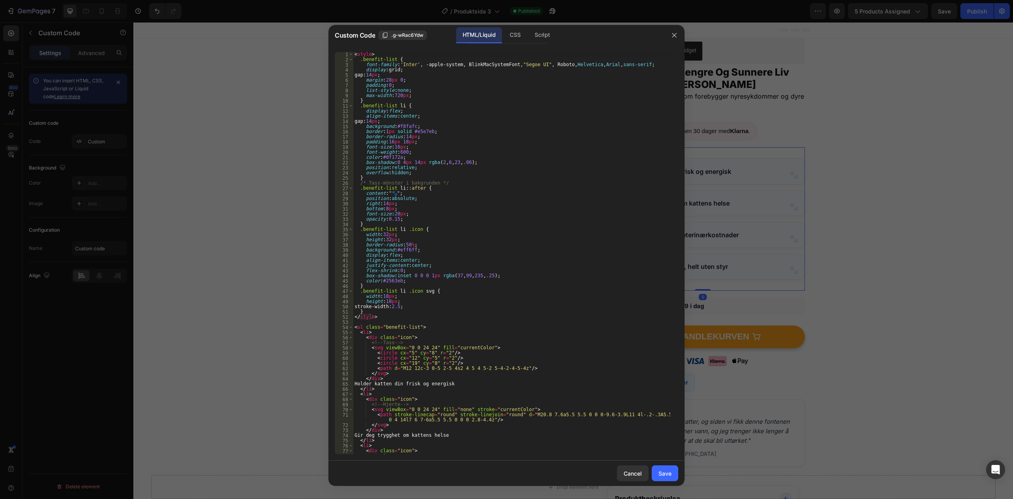
drag, startPoint x: 652, startPoint y: 148, endPoint x: 786, endPoint y: 171, distance: 135.4
click at [786, 171] on div at bounding box center [506, 249] width 1013 height 499
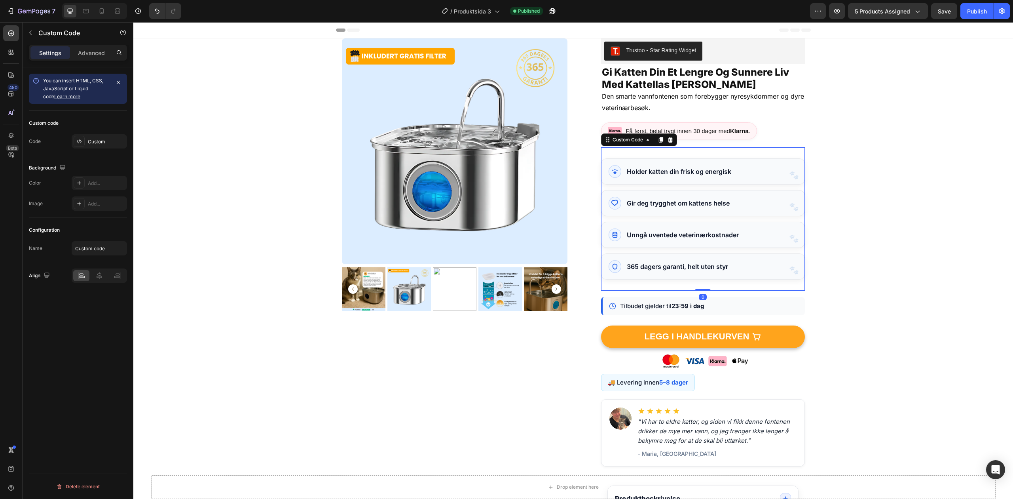
drag, startPoint x: 786, startPoint y: 171, endPoint x: 781, endPoint y: 172, distance: 4.4
click at [781, 172] on li "Holder katten din frisk og energisk" at bounding box center [703, 171] width 204 height 26
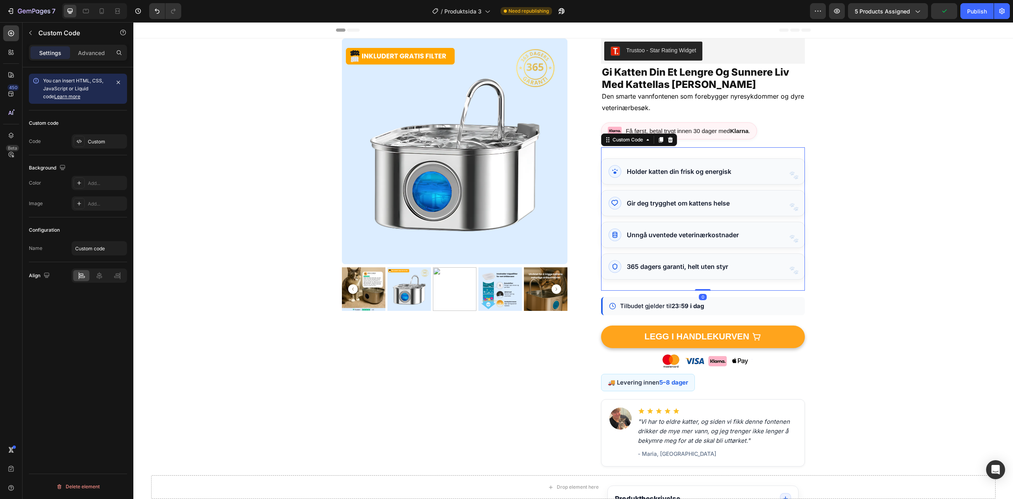
click at [754, 163] on li "Holder katten din frisk og energisk" at bounding box center [703, 171] width 204 height 26
click at [774, 170] on li "Holder katten din frisk og energisk" at bounding box center [703, 171] width 204 height 26
click at [795, 172] on li "Holder katten din frisk og energisk" at bounding box center [703, 171] width 204 height 26
click at [713, 189] on ul "Holder katten din frisk og energisk Gir deg trygghet om kattens helse Unngå uve…" at bounding box center [703, 218] width 204 height 121
click at [91, 145] on div "Custom" at bounding box center [106, 141] width 37 height 7
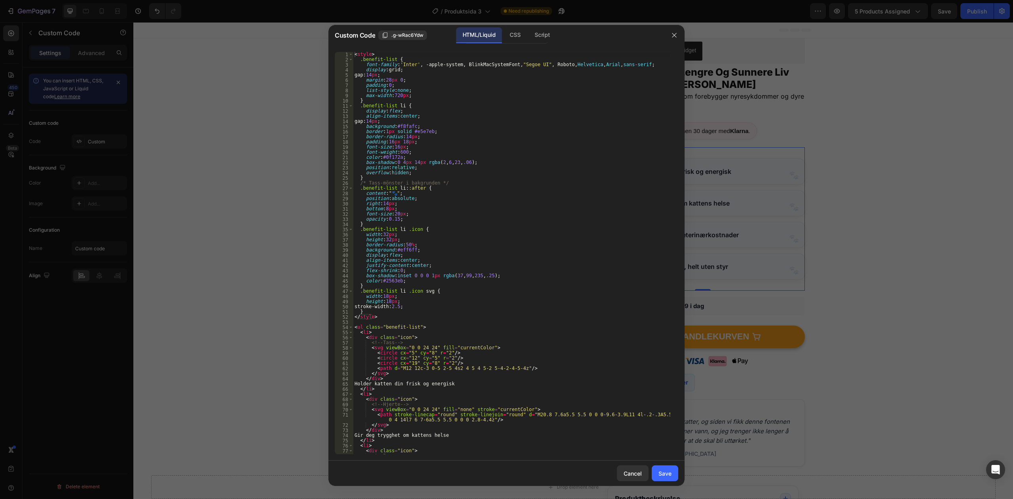
click at [490, 162] on div "< style > .benefit-list { font-family : ' Inter ' , -apple-system, BlinkMacSyst…" at bounding box center [511, 258] width 317 height 412
type textarea "</ul>"
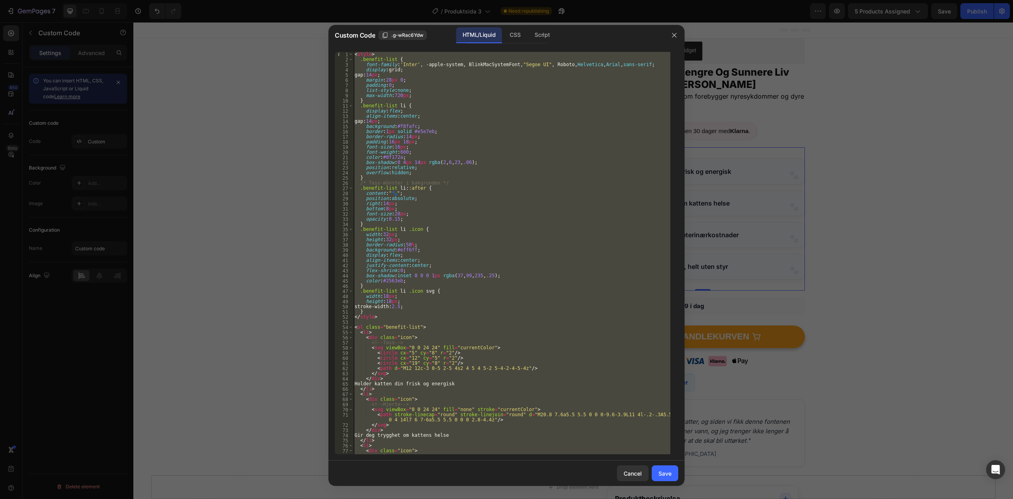
paste textarea
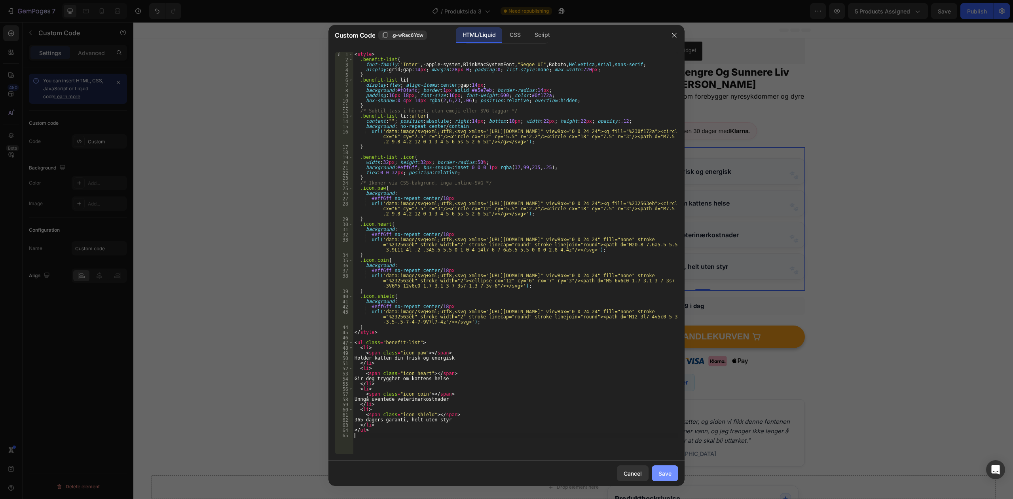
click at [669, 473] on div "Save" at bounding box center [665, 473] width 13 height 8
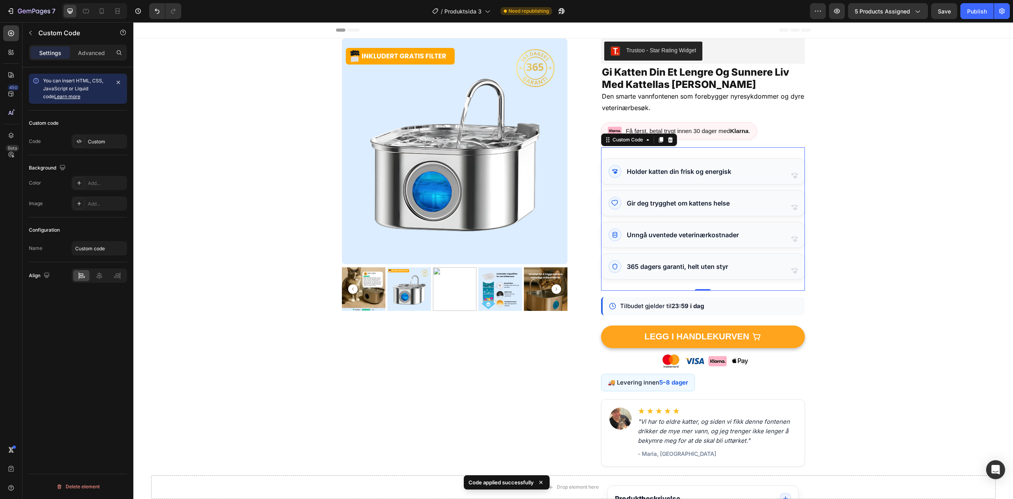
click at [788, 271] on li "365 dagers garanti, helt uten styr" at bounding box center [703, 266] width 204 height 26
click at [791, 270] on li "365 dagers garanti, helt uten styr" at bounding box center [703, 266] width 204 height 26
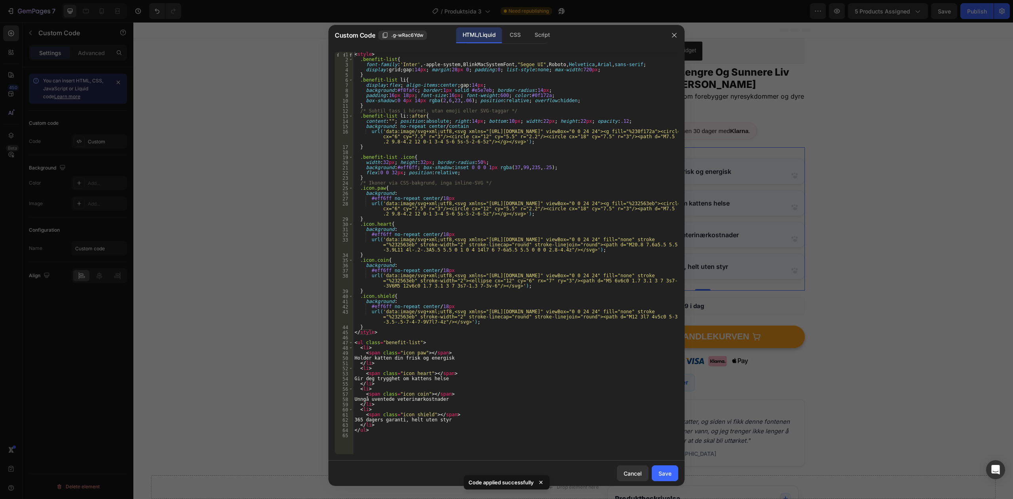
click at [834, 260] on div at bounding box center [506, 249] width 1013 height 499
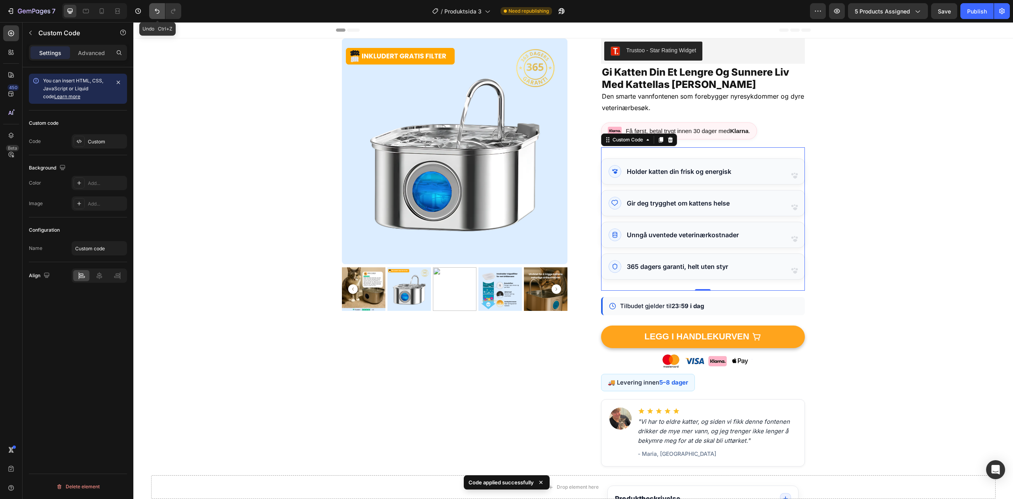
click at [159, 8] on icon "Undo/Redo" at bounding box center [157, 11] width 8 height 8
click at [155, 9] on icon "Undo/Redo" at bounding box center [157, 11] width 8 height 8
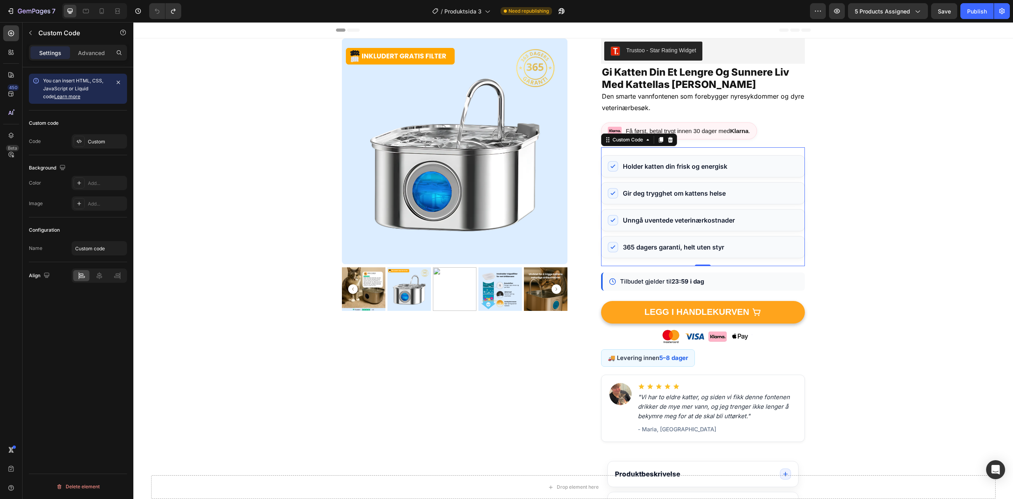
click at [787, 192] on li "Gir deg trygghet om kattens helse" at bounding box center [703, 193] width 204 height 22
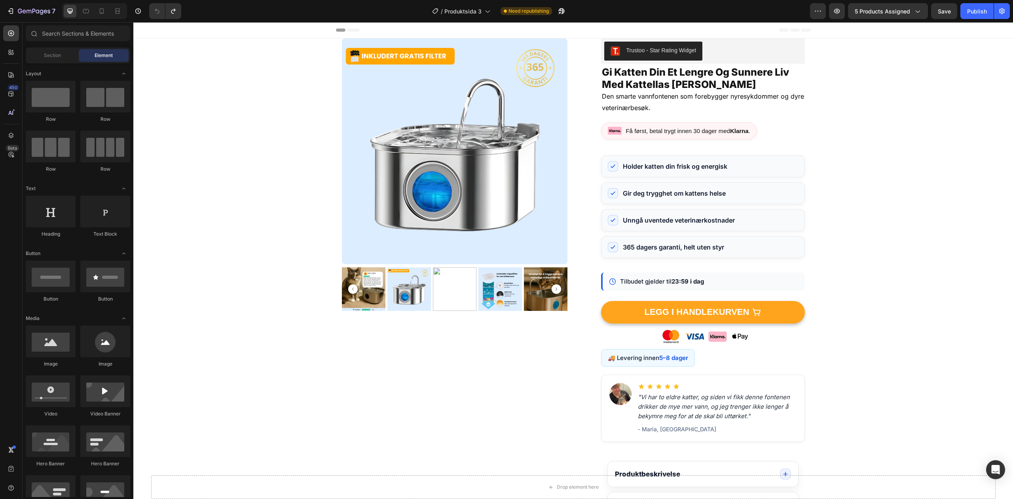
click at [171, 7] on icon "Undo/Redo" at bounding box center [173, 11] width 8 height 8
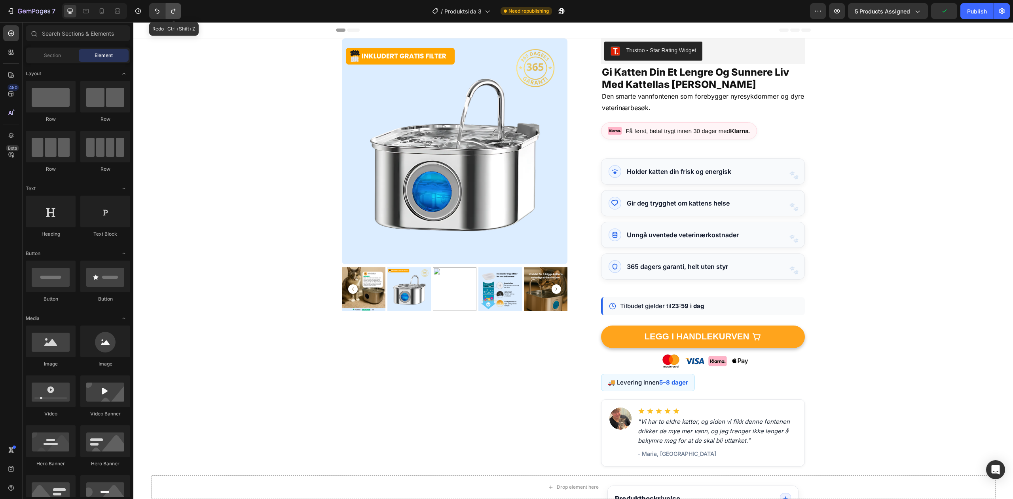
click at [171, 7] on icon "Undo/Redo" at bounding box center [173, 11] width 8 height 8
click at [160, 15] on button "Undo/Redo" at bounding box center [157, 11] width 16 height 16
click at [172, 15] on button "Undo/Redo" at bounding box center [173, 11] width 16 height 16
click at [153, 16] on button "Undo/Redo" at bounding box center [157, 11] width 16 height 16
click at [171, 9] on icon "Undo/Redo" at bounding box center [173, 11] width 8 height 8
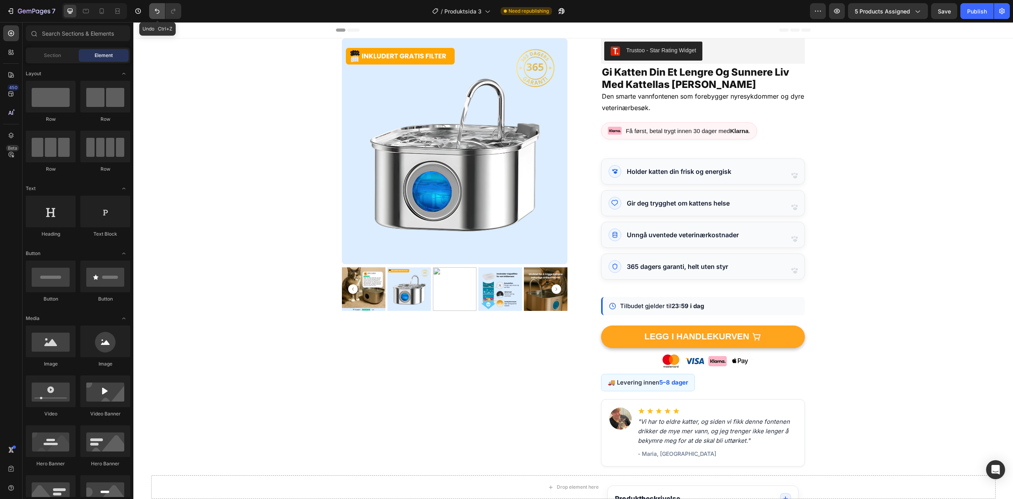
click at [158, 9] on icon "Undo/Redo" at bounding box center [157, 11] width 8 height 8
click at [957, 11] on button "Save" at bounding box center [944, 11] width 26 height 16
click at [104, 6] on div at bounding box center [101, 11] width 13 height 13
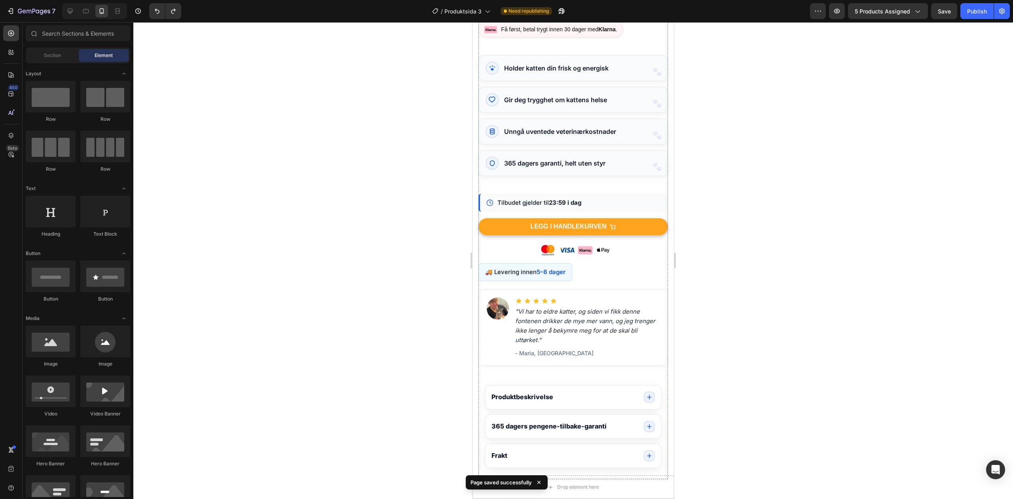
scroll to position [329, 0]
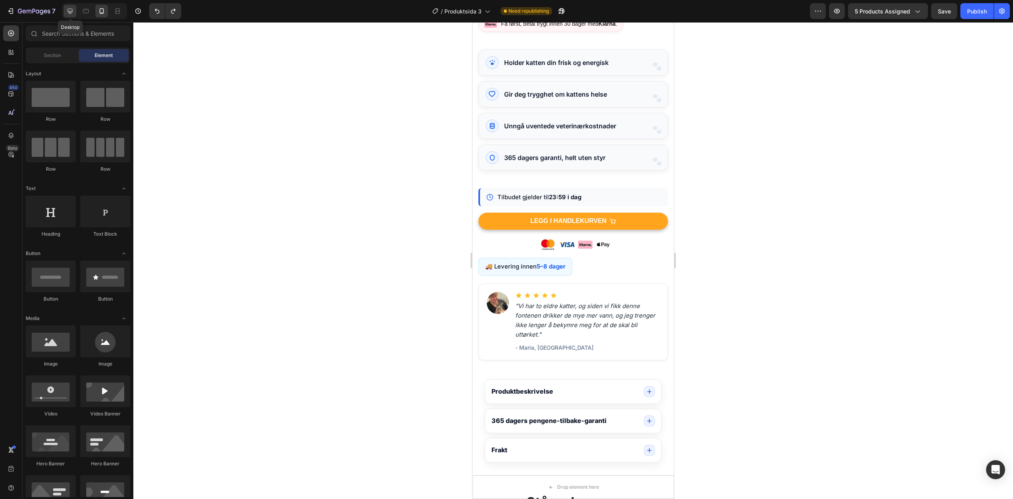
click at [67, 9] on icon at bounding box center [70, 11] width 8 height 8
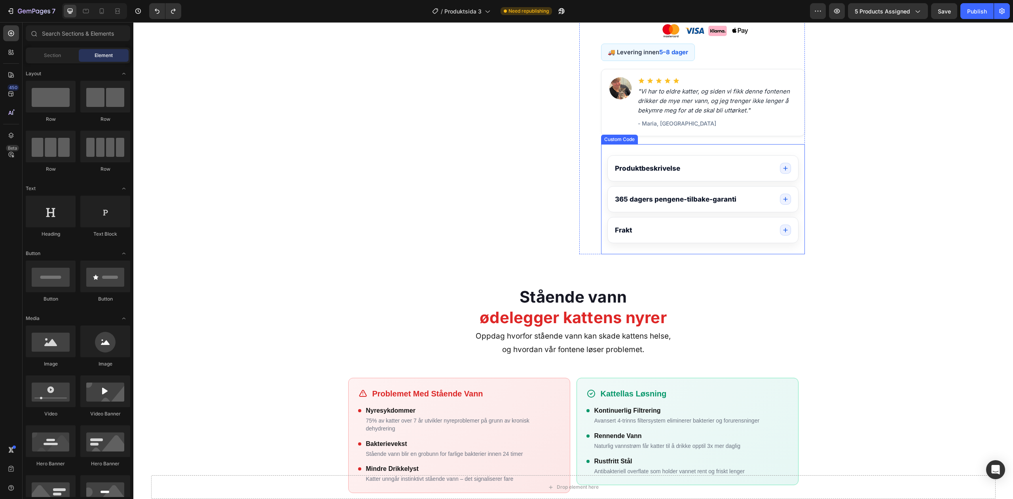
scroll to position [317, 0]
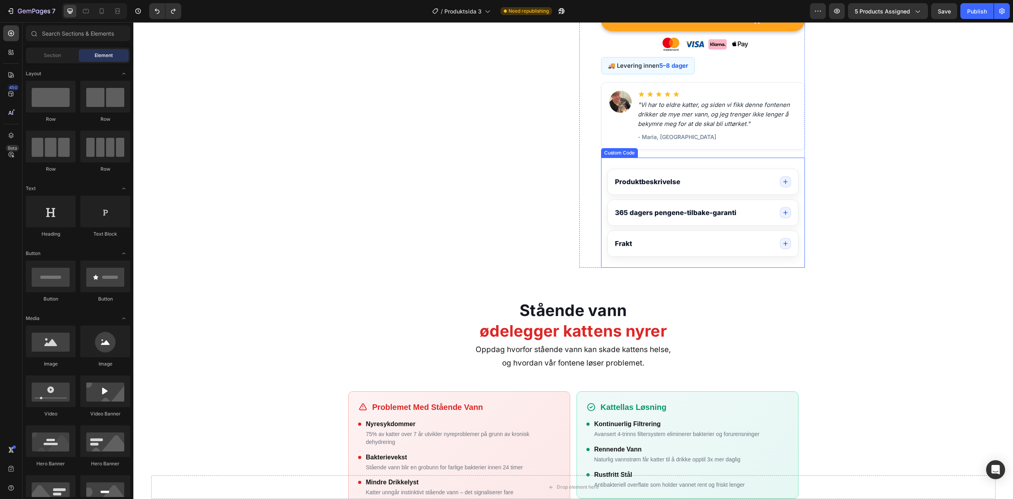
click at [700, 219] on summary "365 dagers pengene-tilbake-garanti" at bounding box center [703, 212] width 190 height 25
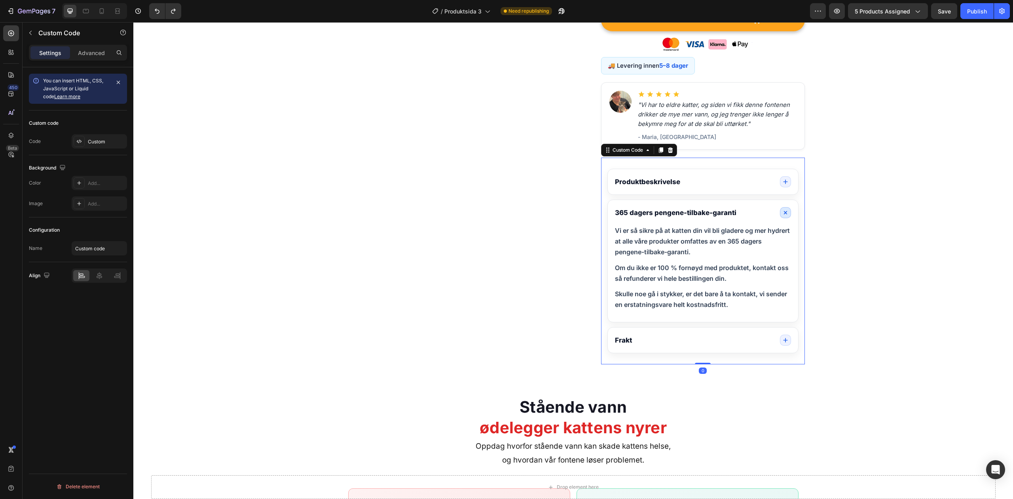
click at [780, 190] on summary "Produktbeskrivelse" at bounding box center [703, 181] width 190 height 25
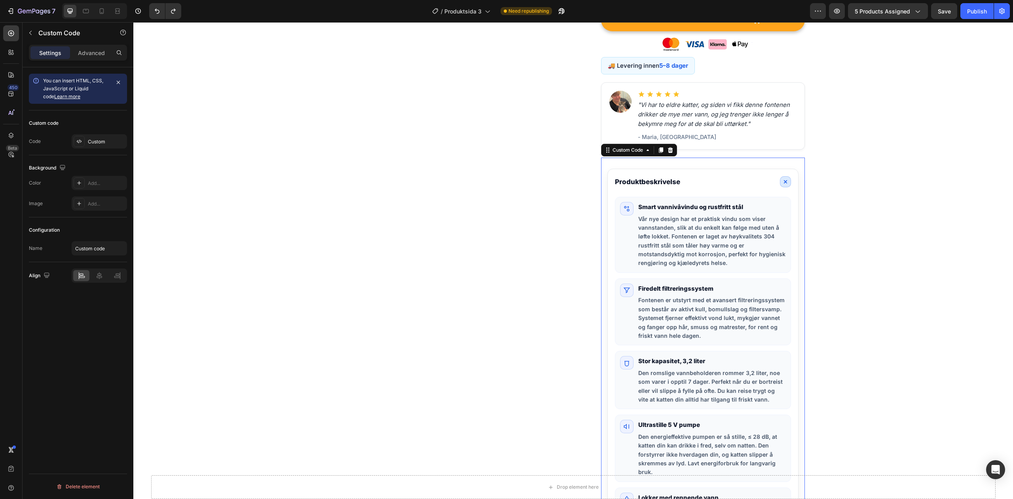
click at [781, 184] on icon "Produktinformasjon" at bounding box center [785, 181] width 9 height 9
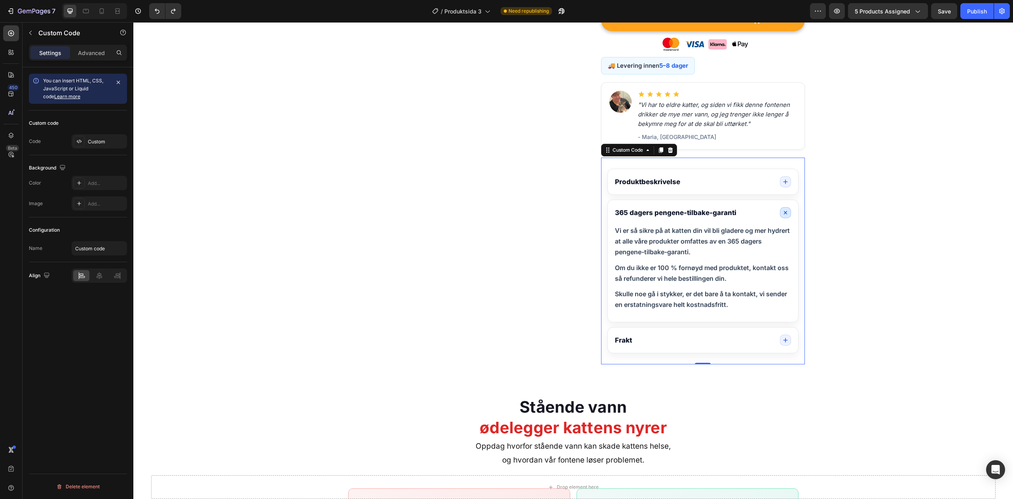
click at [781, 214] on icon "Produktinformasjon" at bounding box center [785, 212] width 9 height 9
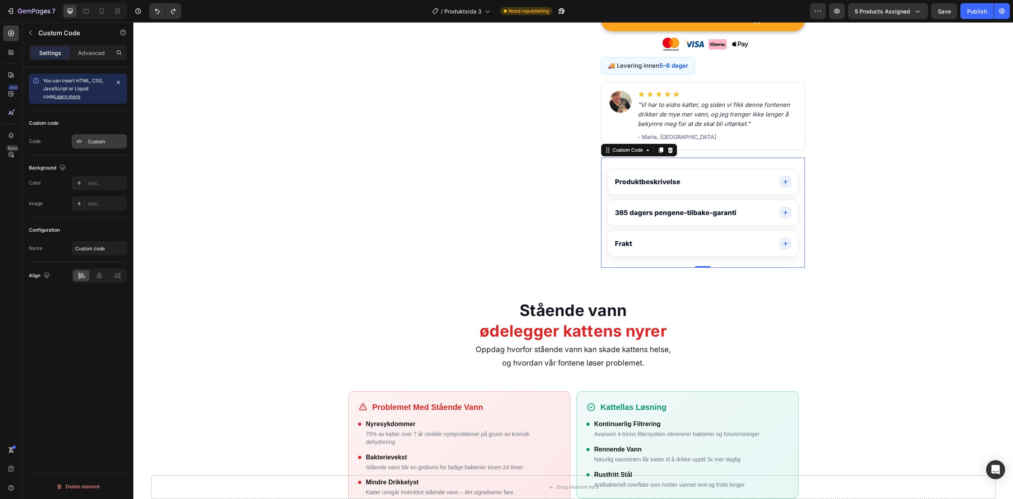
click at [87, 146] on div "Custom" at bounding box center [99, 141] width 55 height 14
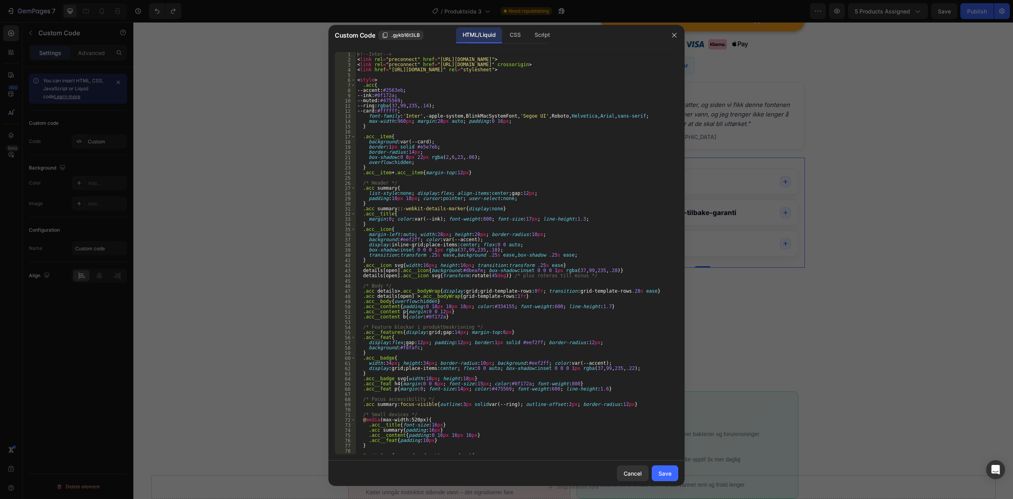
click at [455, 169] on div "<!-- Inter --> < link rel = "preconnect" href = "[URL][DOMAIN_NAME]" > < link r…" at bounding box center [513, 258] width 315 height 412
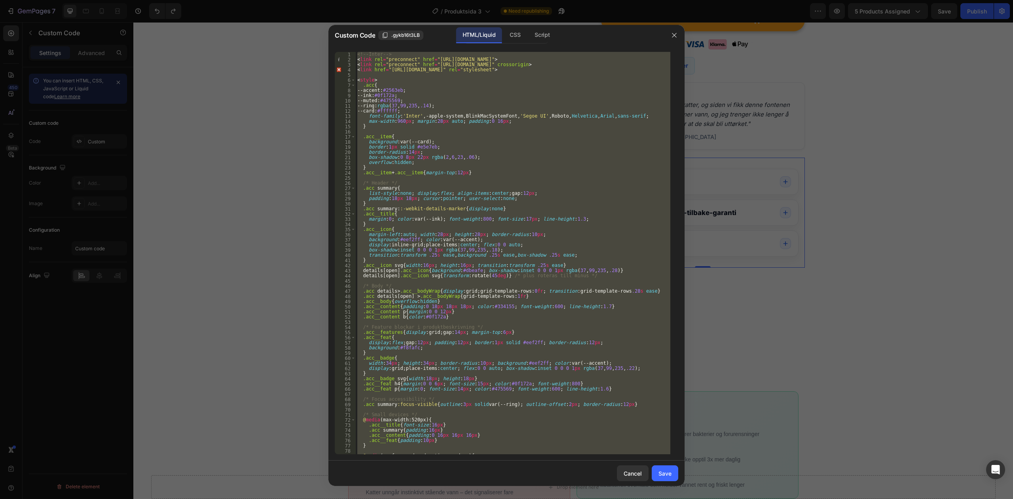
click at [526, 170] on div "<!-- Inter --> < link rel = "preconnect" href = "[URL][DOMAIN_NAME]" > < link r…" at bounding box center [513, 253] width 315 height 402
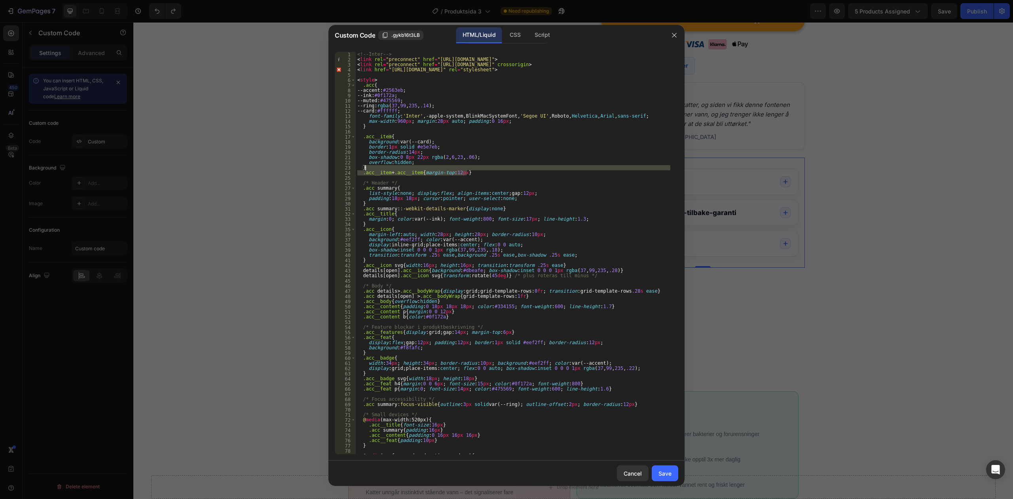
type textarea "</section>"
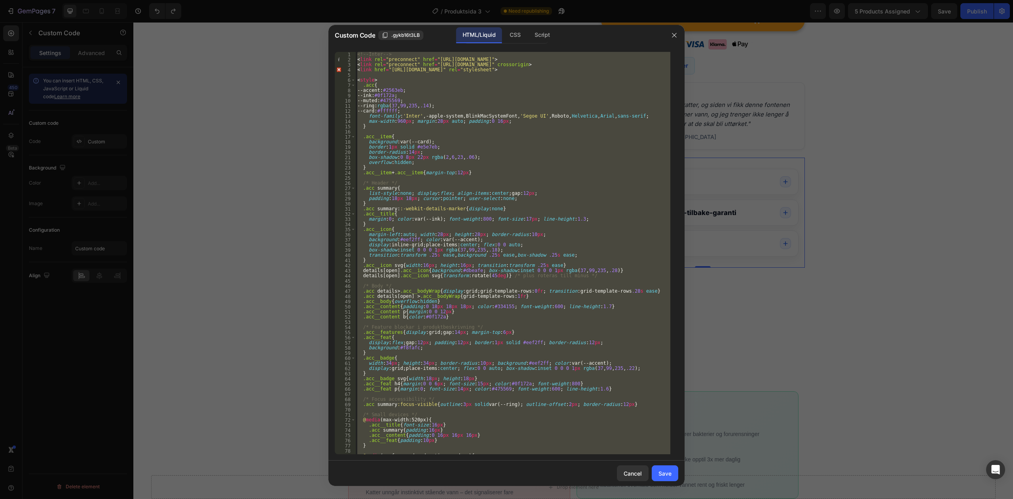
paste textarea
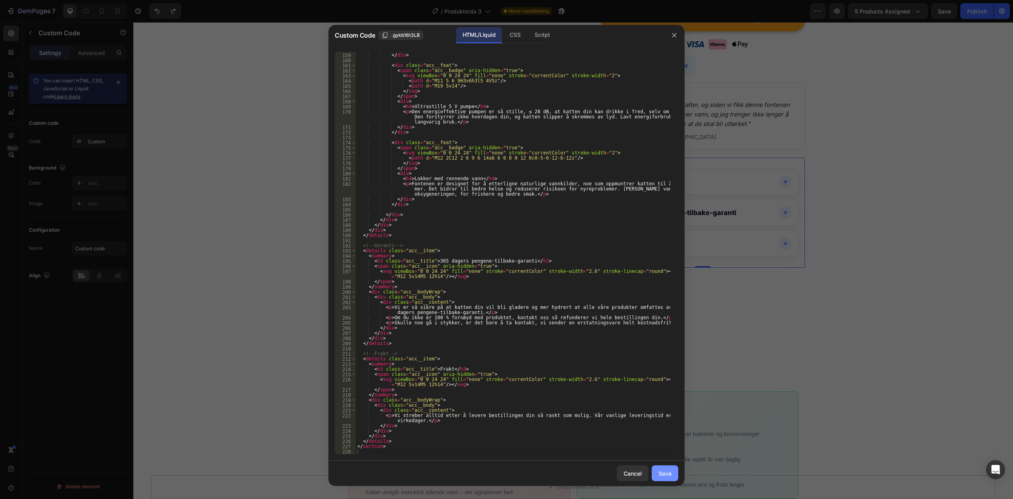
click at [663, 470] on div "Save" at bounding box center [665, 473] width 13 height 8
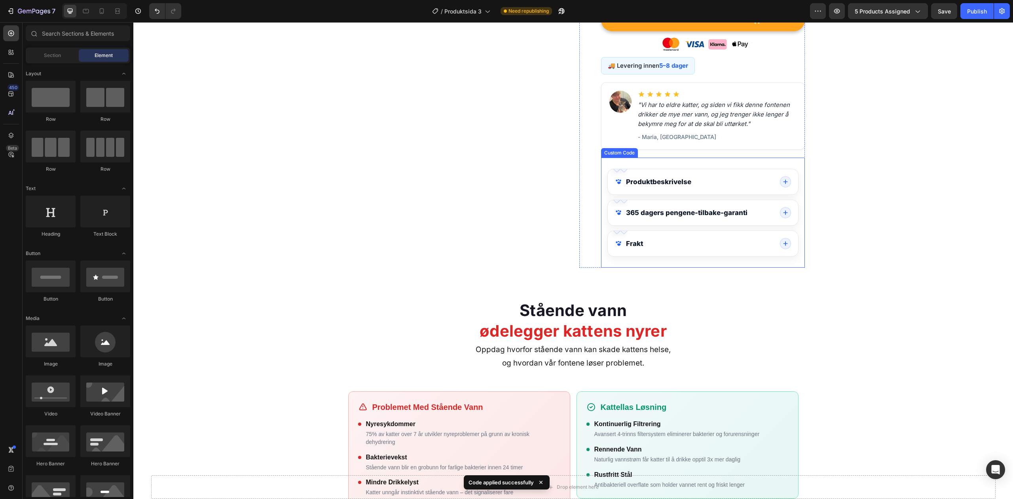
click at [784, 245] on icon "Produktinformasjon" at bounding box center [786, 243] width 4 height 4
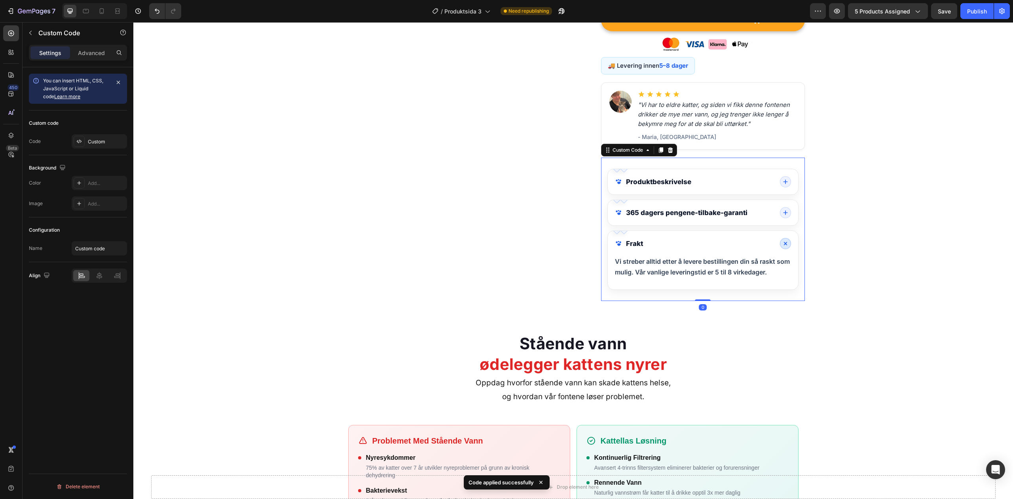
click at [781, 246] on icon "Produktinformasjon" at bounding box center [785, 243] width 9 height 9
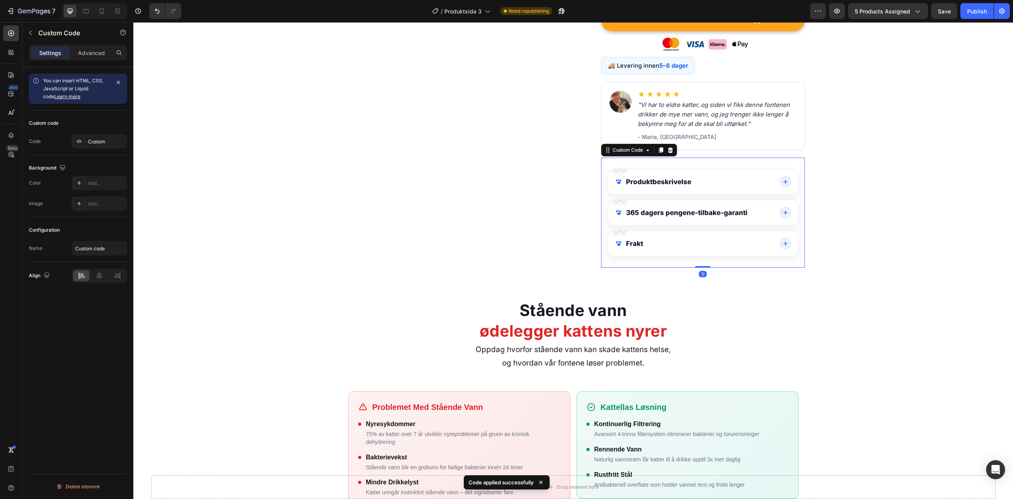
click at [787, 215] on summary "365 dagers pengene-tilbake-garanti" at bounding box center [703, 212] width 190 height 25
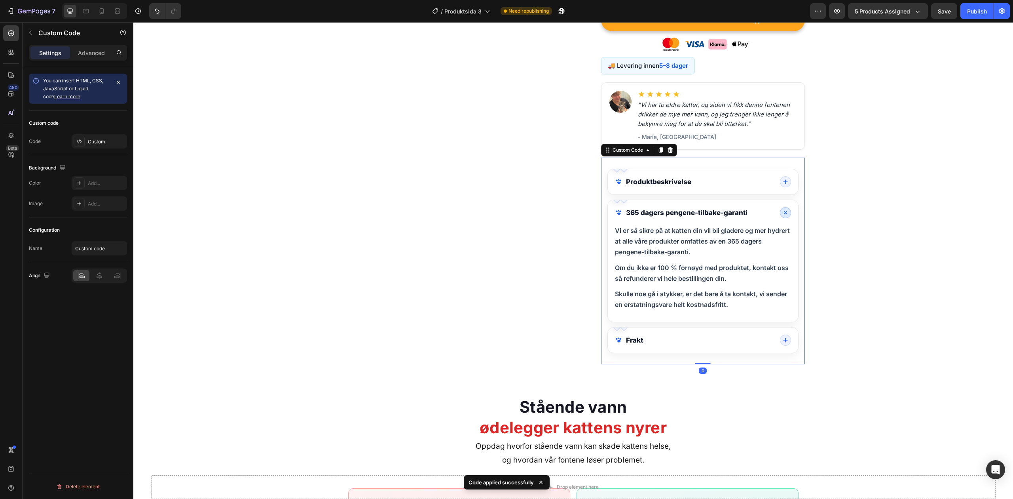
click at [786, 215] on icon "Produktinformasjon" at bounding box center [785, 212] width 9 height 9
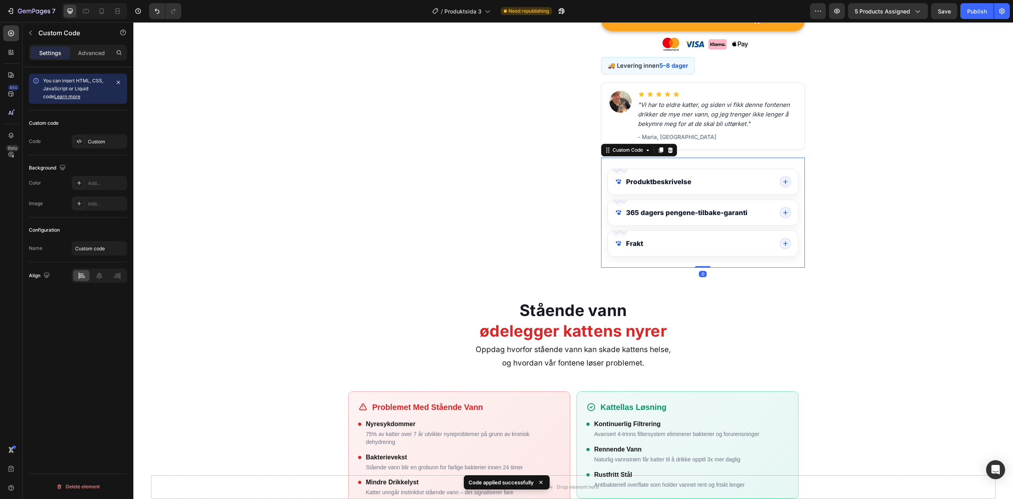
click at [776, 188] on summary "Produktbeskrivelse" at bounding box center [703, 181] width 190 height 25
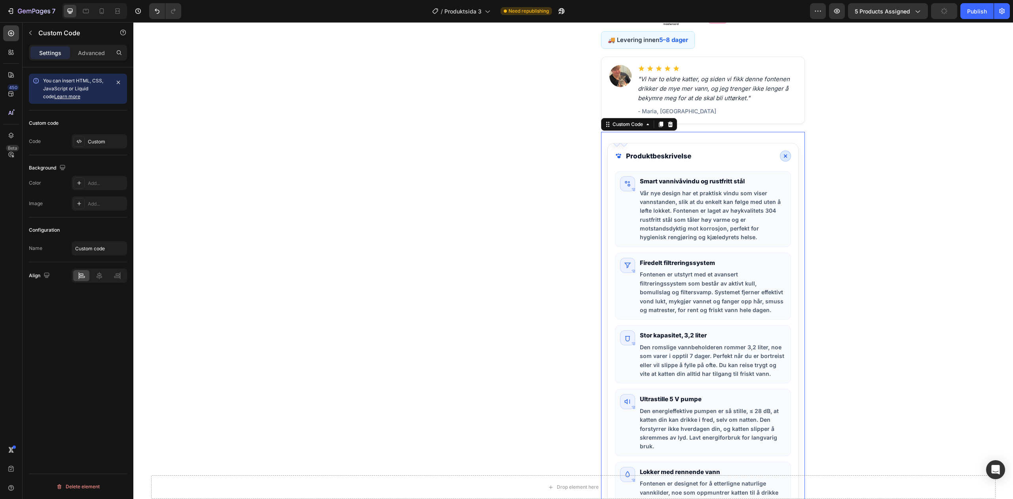
scroll to position [340, 0]
click at [781, 158] on icon "Produktinformasjon" at bounding box center [785, 158] width 9 height 9
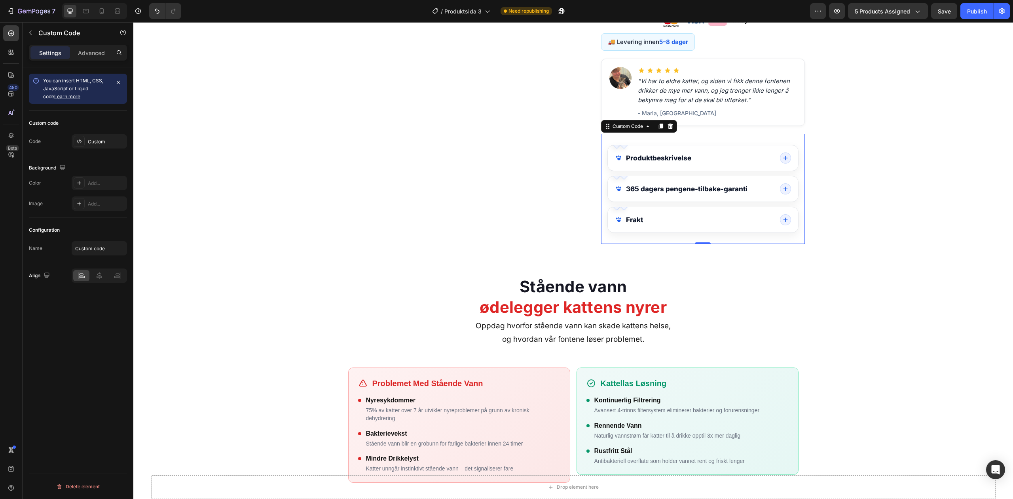
click at [93, 149] on div "Custom code Code Custom" at bounding box center [78, 132] width 98 height 45
click at [94, 148] on div "Custom" at bounding box center [99, 141] width 55 height 14
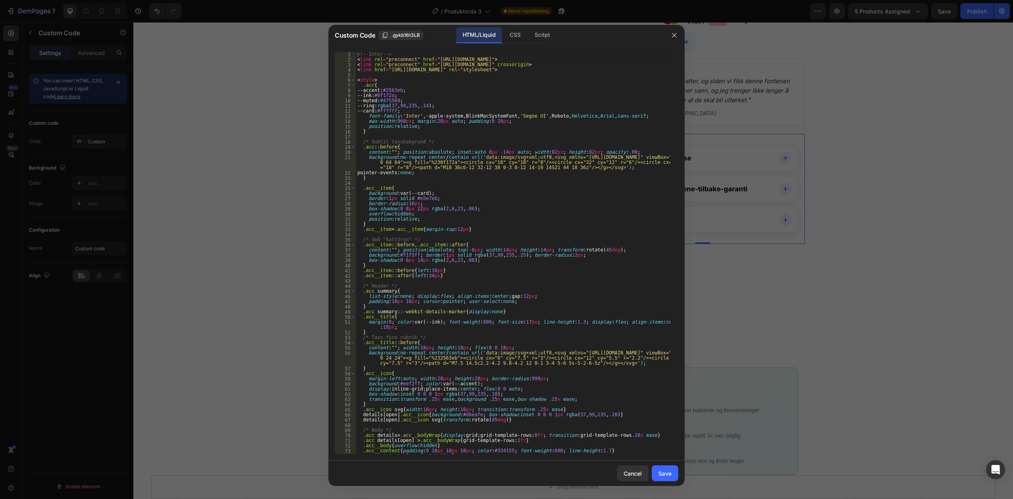
click at [454, 185] on div "<!-- Inter --> < link rel = "preconnect" href = "https://fonts.googleapis.com" …" at bounding box center [513, 258] width 315 height 412
type textarea "</section>"
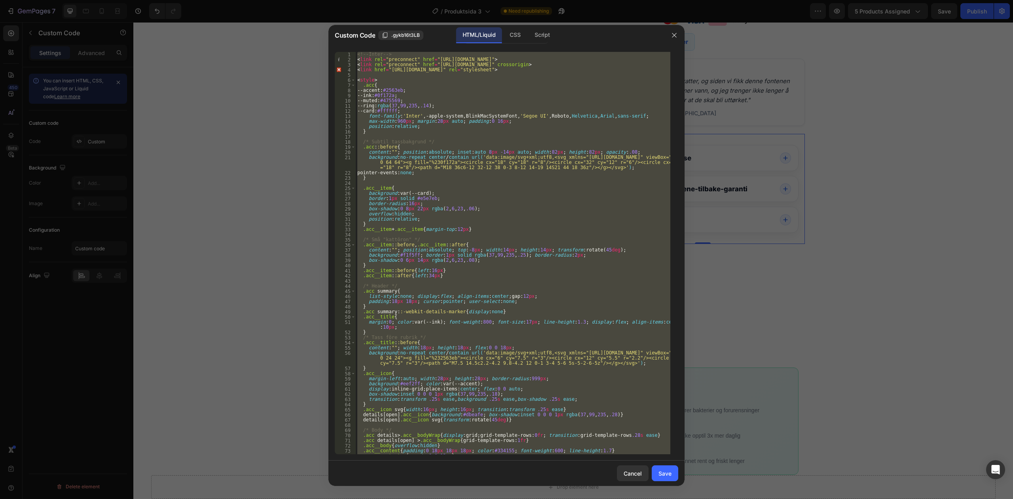
paste textarea
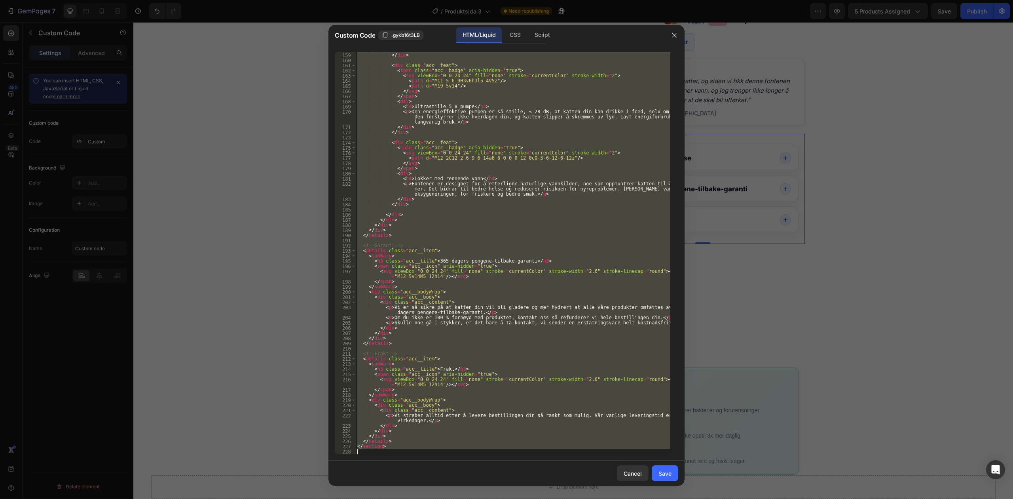
scroll to position [884, 0]
click at [489, 306] on div "</ div > </ div > < div class = "acc__feat" > < span class = "acc__badge" aria-…" at bounding box center [513, 253] width 315 height 402
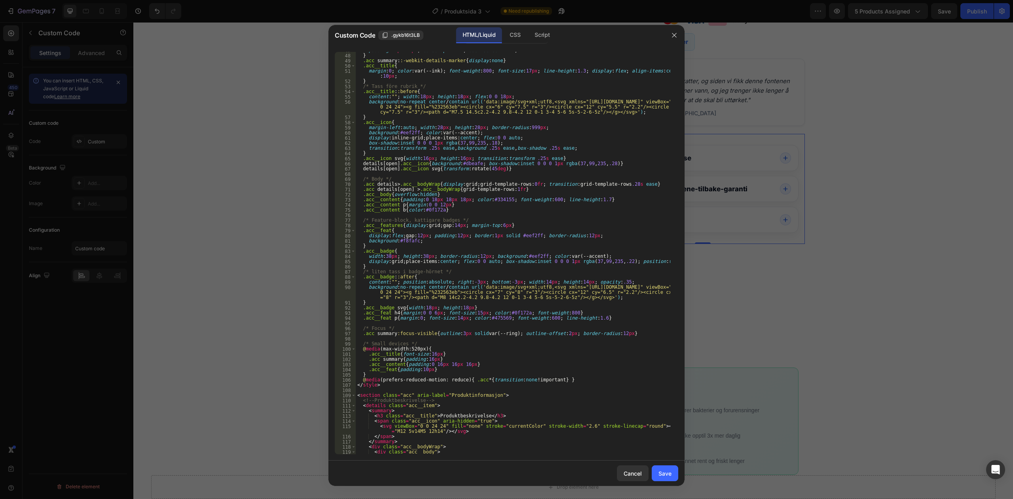
scroll to position [346, 0]
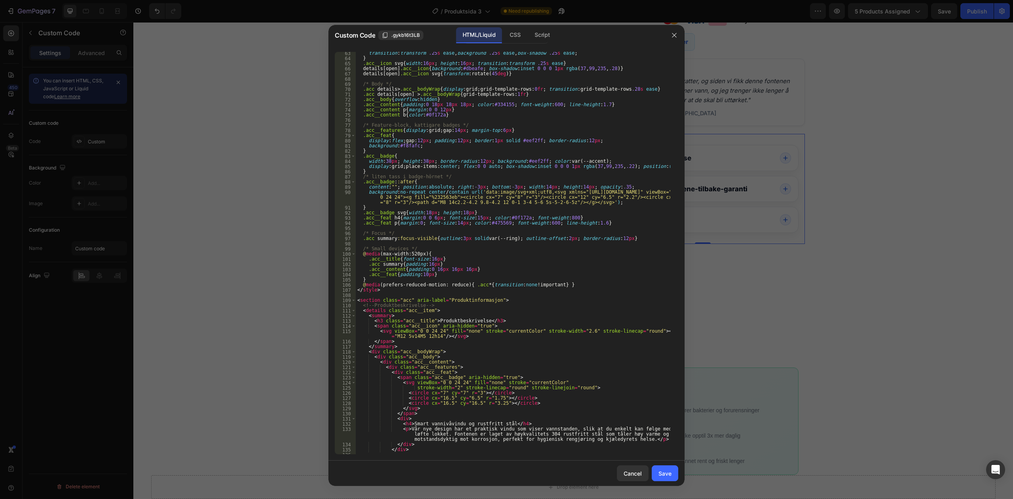
click at [567, 285] on div "transition : transform .25 s ease , background .25 s ease , box-shadow .25 s ea…" at bounding box center [513, 257] width 315 height 412
type textarea "@media (prefers-reduced-motion: reduce){ .acc *{transition:none !important} }"
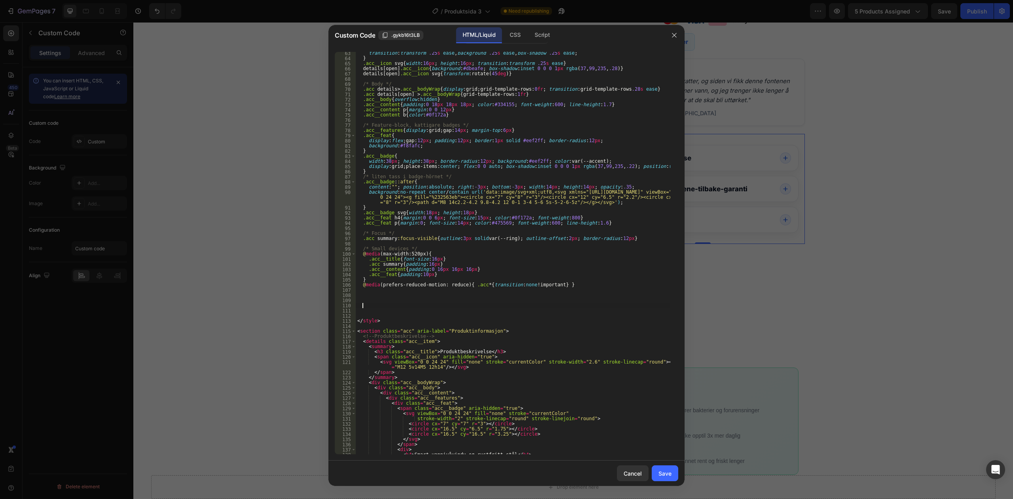
click at [383, 304] on div "transition : transform .25 s ease , background .25 s ease , box-shadow .25 s ea…" at bounding box center [513, 262] width 315 height 423
click at [391, 295] on div "transition : transform .25 s ease , background .25 s ease , box-shadow .25 s ea…" at bounding box center [513, 262] width 315 height 423
click at [385, 298] on div "transition : transform .25 s ease , background .25 s ease , box-shadow .25 s ea…" at bounding box center [513, 262] width 315 height 423
paste textarea "}"
type textarea "}"
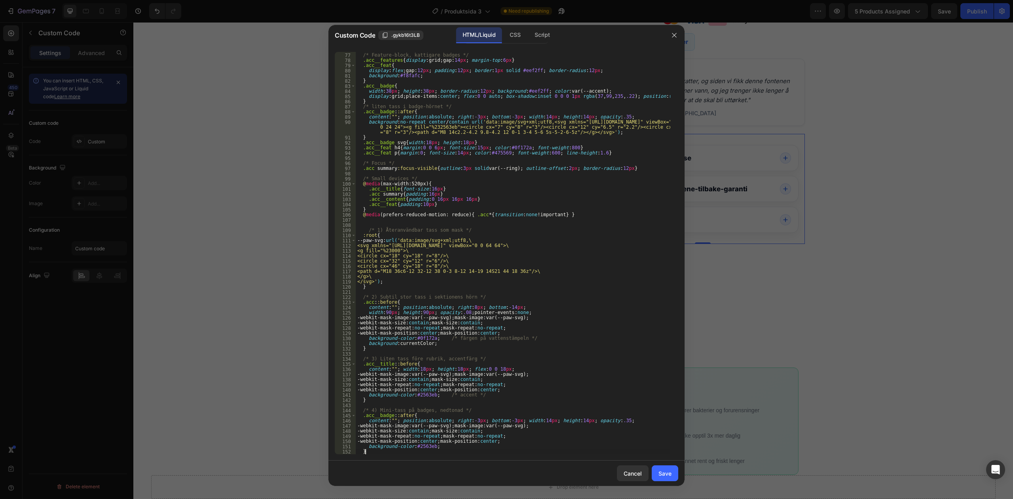
scroll to position [416, 0]
click at [672, 468] on button "Save" at bounding box center [665, 473] width 27 height 16
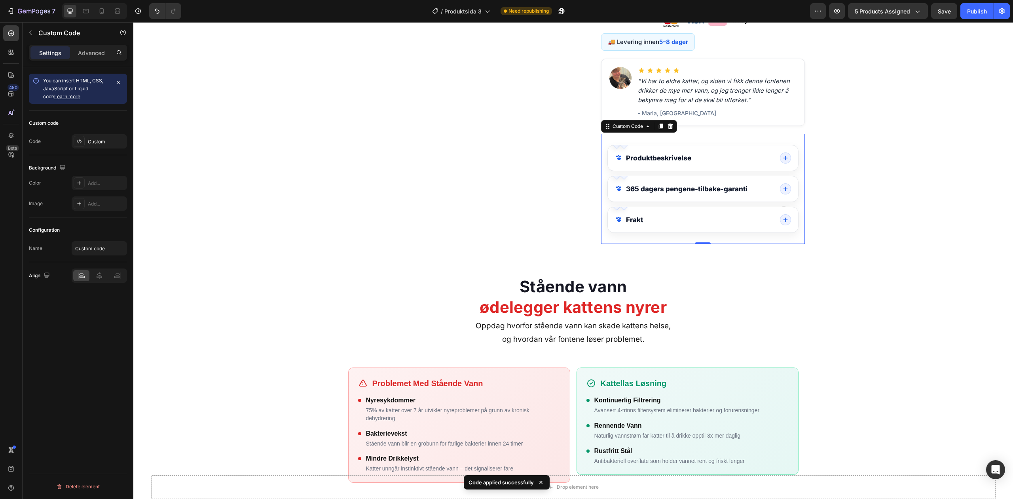
click at [784, 158] on icon "Produktinformasjon" at bounding box center [786, 158] width 6 height 6
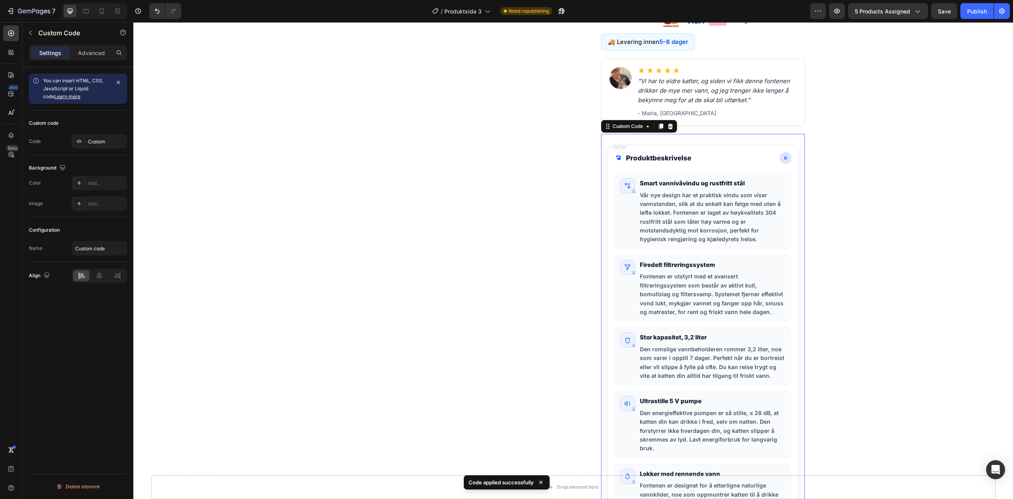
click at [784, 158] on icon "Produktinformasjon" at bounding box center [785, 158] width 9 height 9
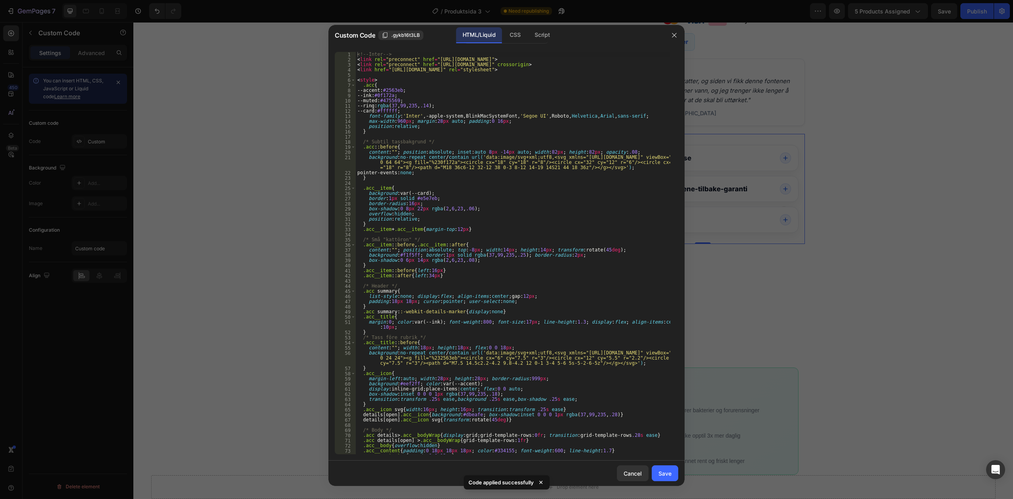
click at [745, 205] on div at bounding box center [506, 249] width 1013 height 499
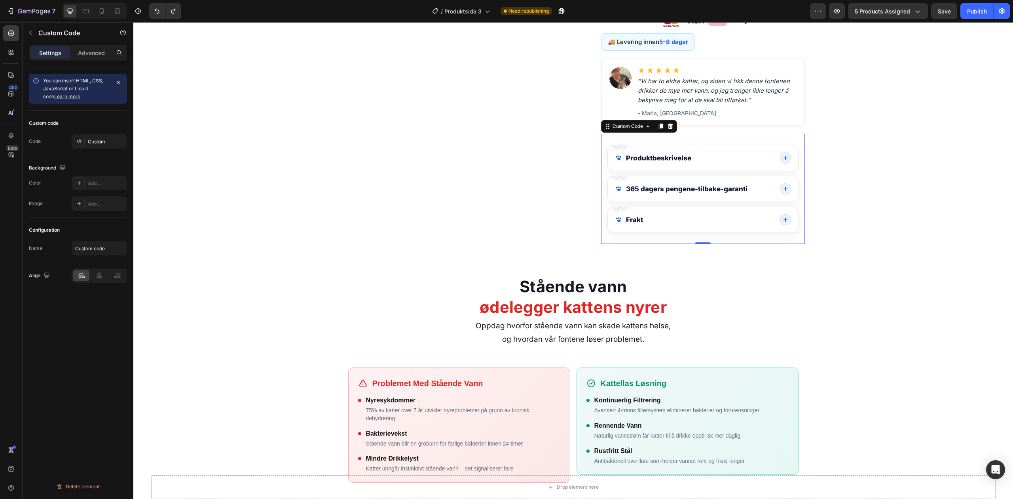
click at [693, 201] on summary "365 dagers pengene-tilbake-garanti" at bounding box center [703, 188] width 190 height 25
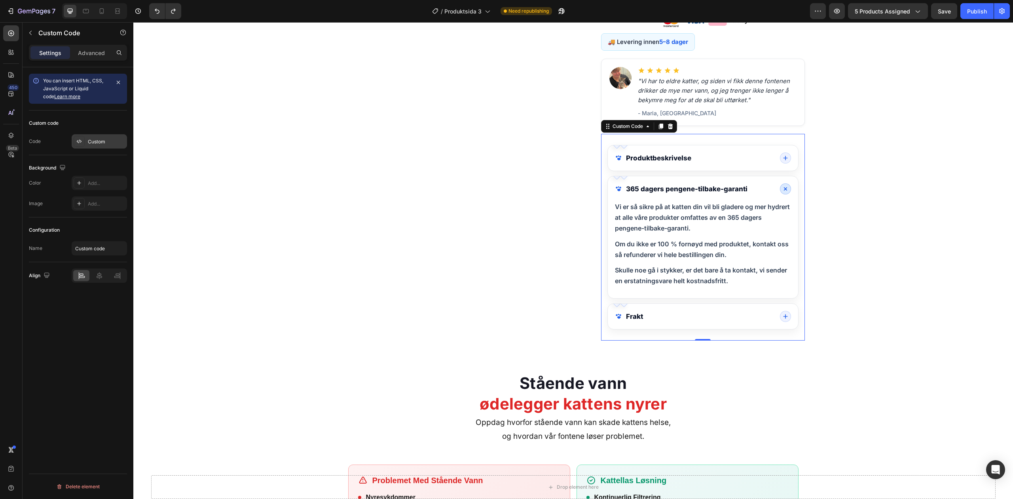
click at [105, 139] on div "Custom" at bounding box center [106, 141] width 37 height 7
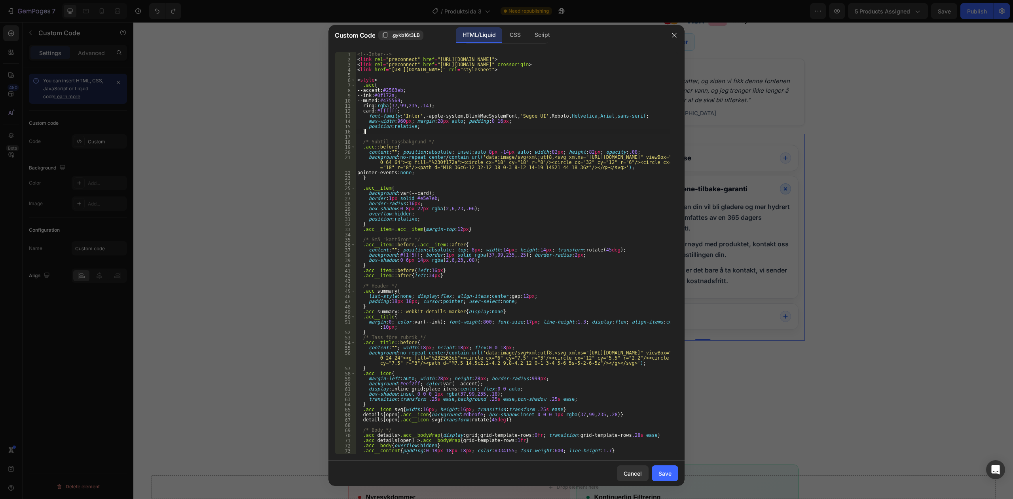
click at [372, 130] on div "<!-- Inter --> < link rel = "preconnect" href = "https://fonts.googleapis.com" …" at bounding box center [513, 258] width 315 height 412
type textarea "</section>"
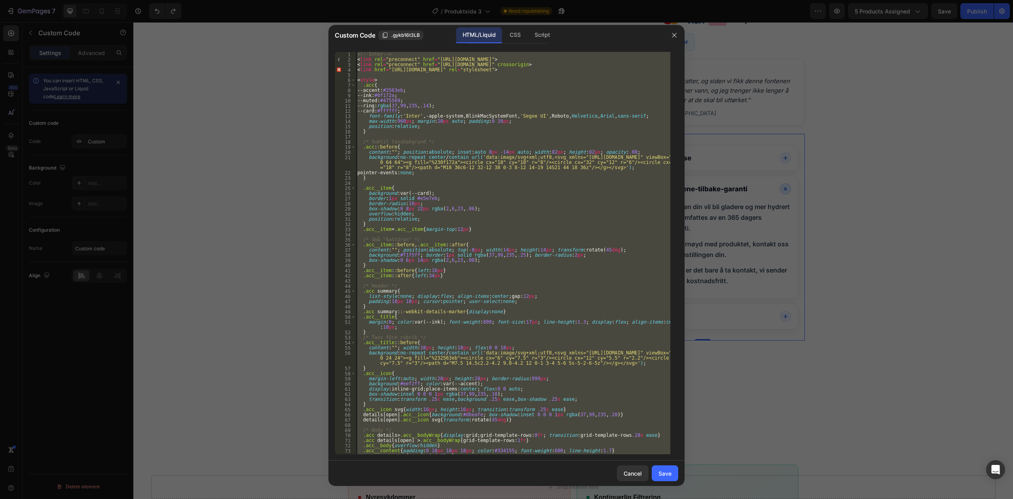
paste textarea
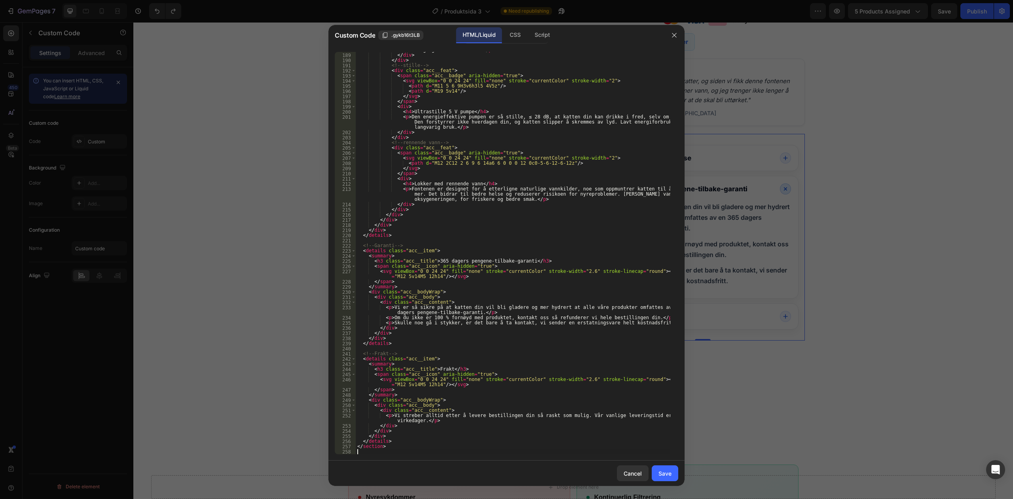
scroll to position [1003, 0]
click at [668, 469] on div "Save" at bounding box center [665, 473] width 13 height 8
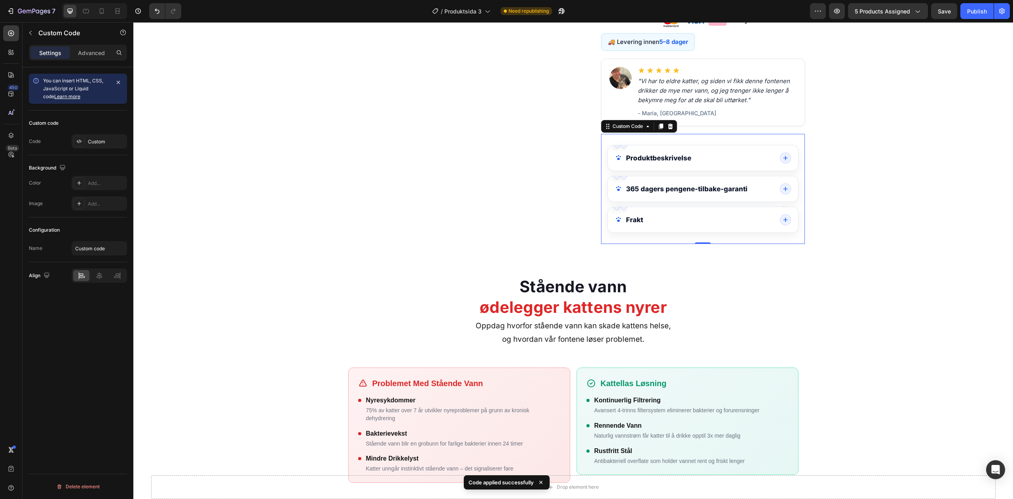
click at [784, 219] on icon "Produktinformasjon" at bounding box center [786, 220] width 6 height 6
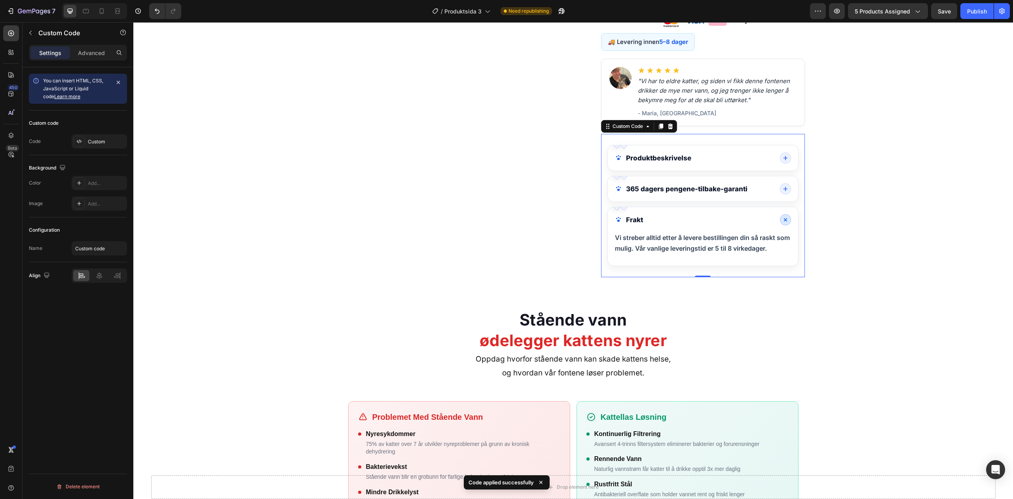
click at [784, 219] on span "Produktinformasjon" at bounding box center [785, 219] width 11 height 11
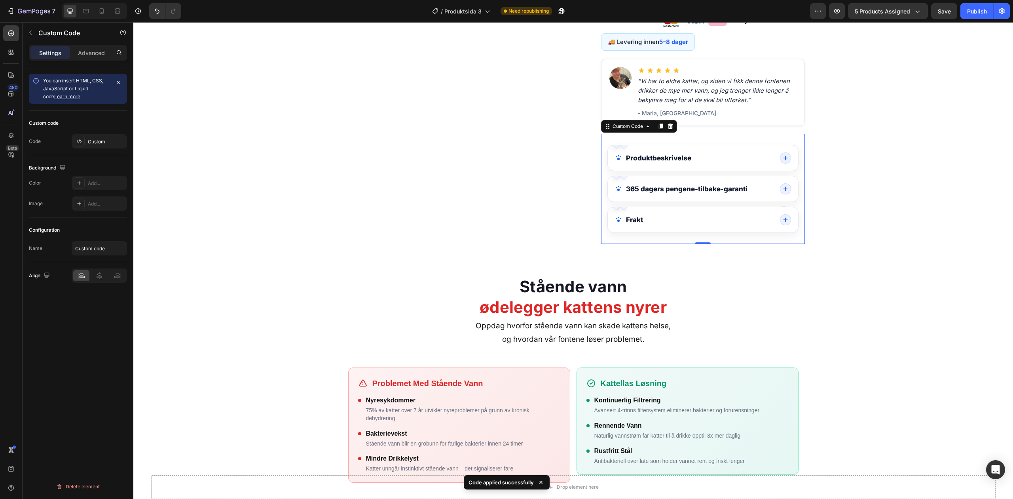
click at [783, 192] on icon "Produktinformasjon" at bounding box center [786, 189] width 6 height 6
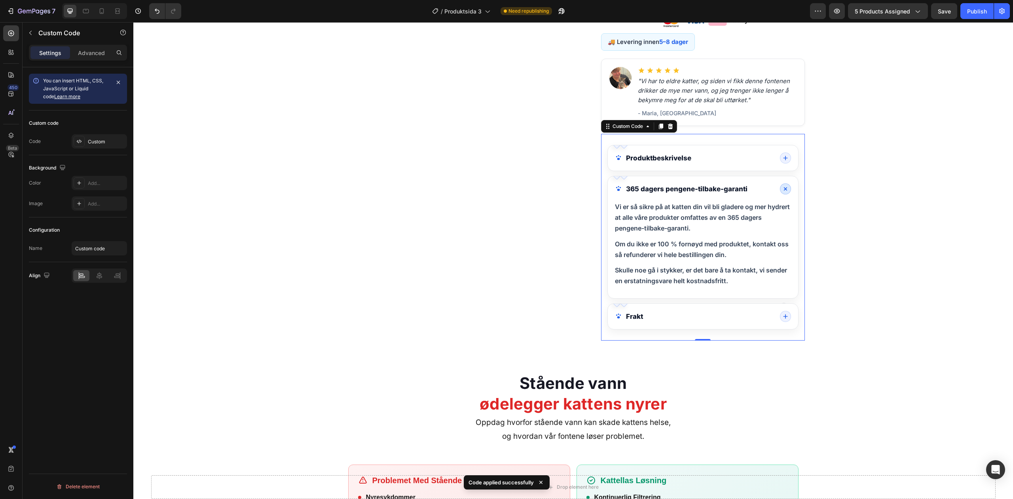
click at [781, 191] on icon "Produktinformasjon" at bounding box center [785, 188] width 9 height 9
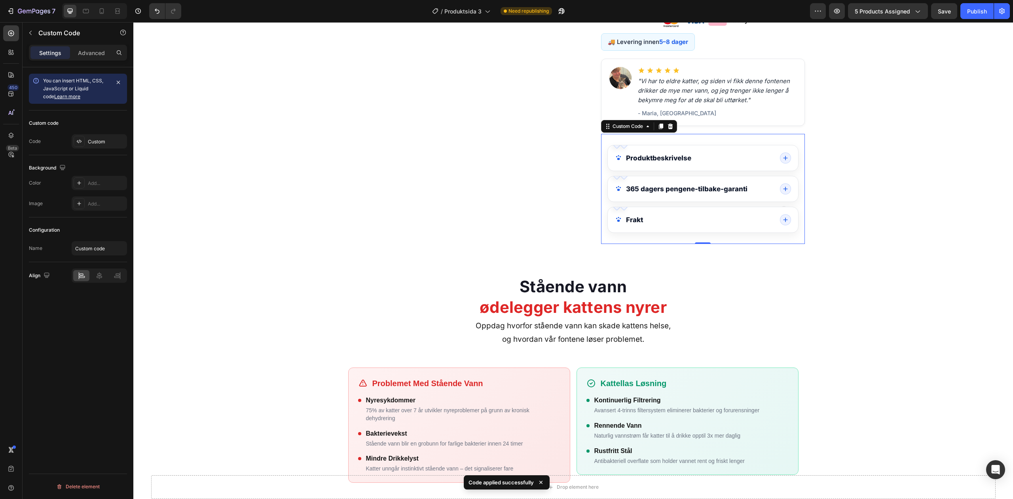
click at [790, 159] on summary "Produktbeskrivelse" at bounding box center [703, 157] width 190 height 25
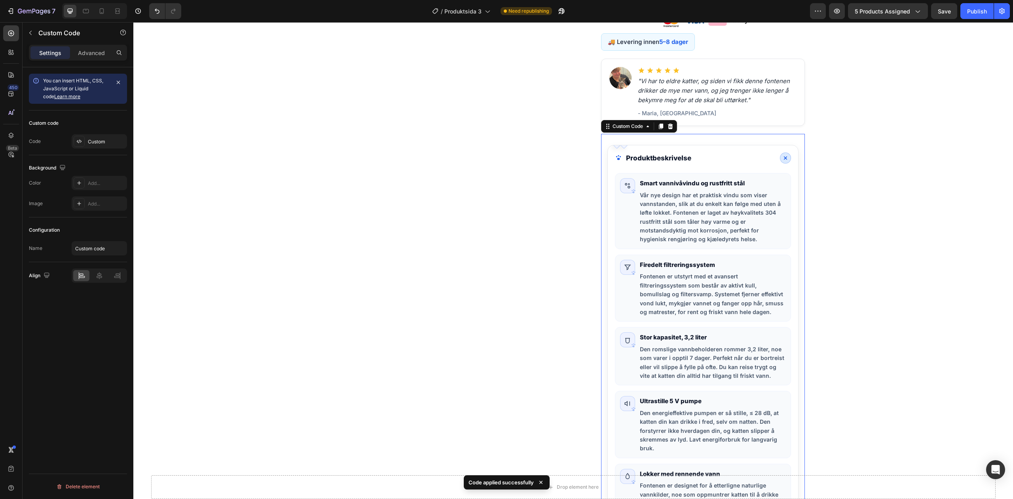
click at [786, 159] on icon "Produktinformasjon" at bounding box center [785, 158] width 9 height 9
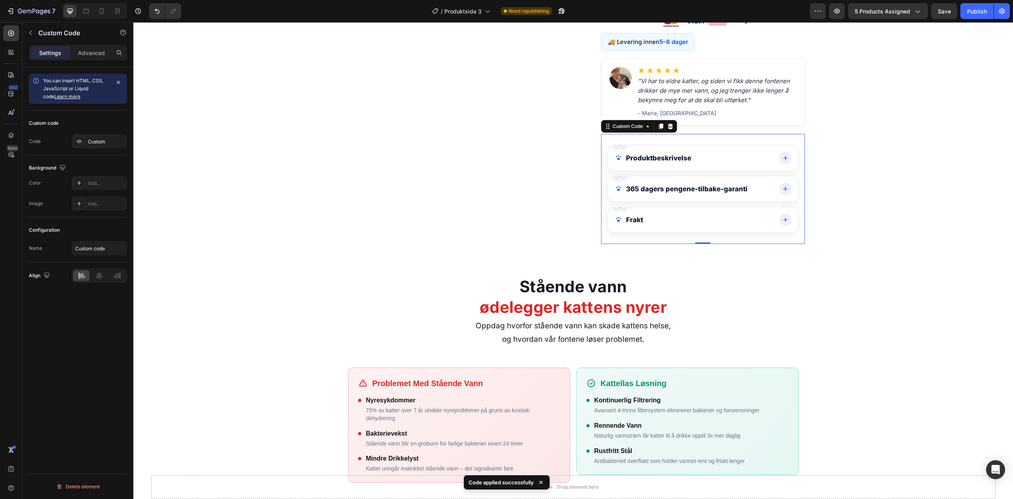
click at [786, 159] on span "Produktinformasjon" at bounding box center [785, 157] width 11 height 11
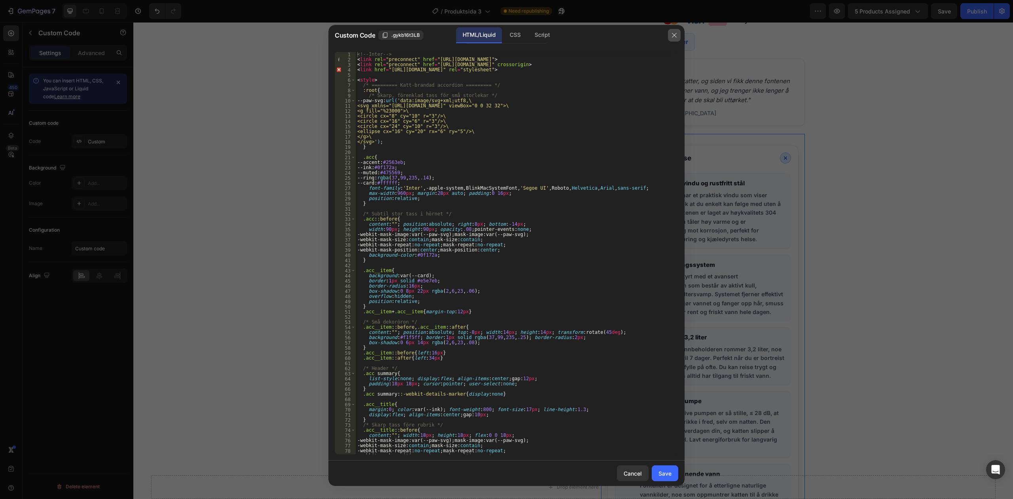
click at [674, 30] on button "button" at bounding box center [674, 35] width 13 height 13
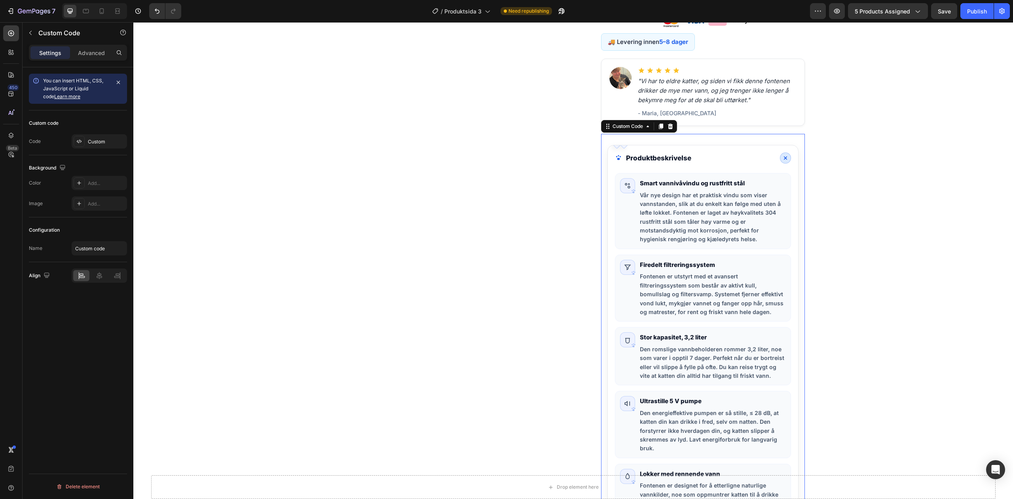
click at [783, 157] on icon "Produktinformasjon" at bounding box center [785, 158] width 9 height 9
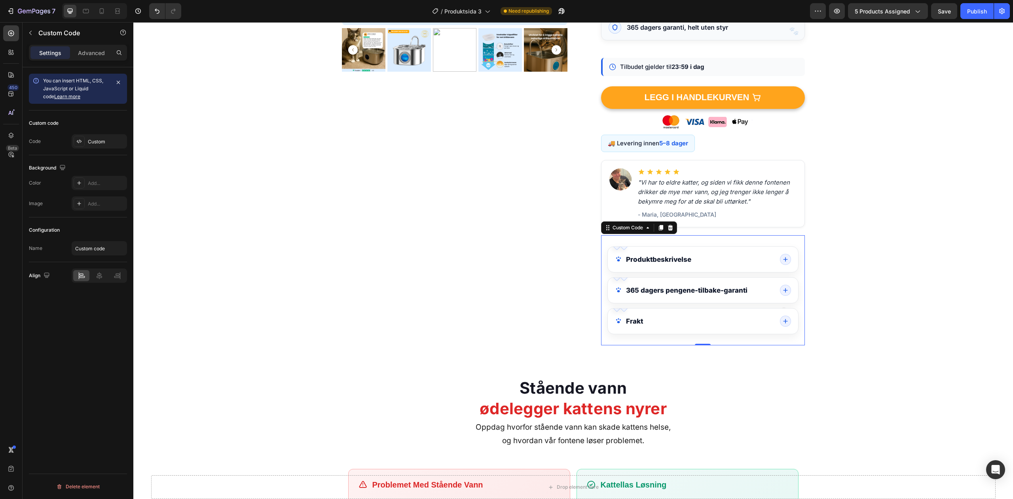
scroll to position [233, 0]
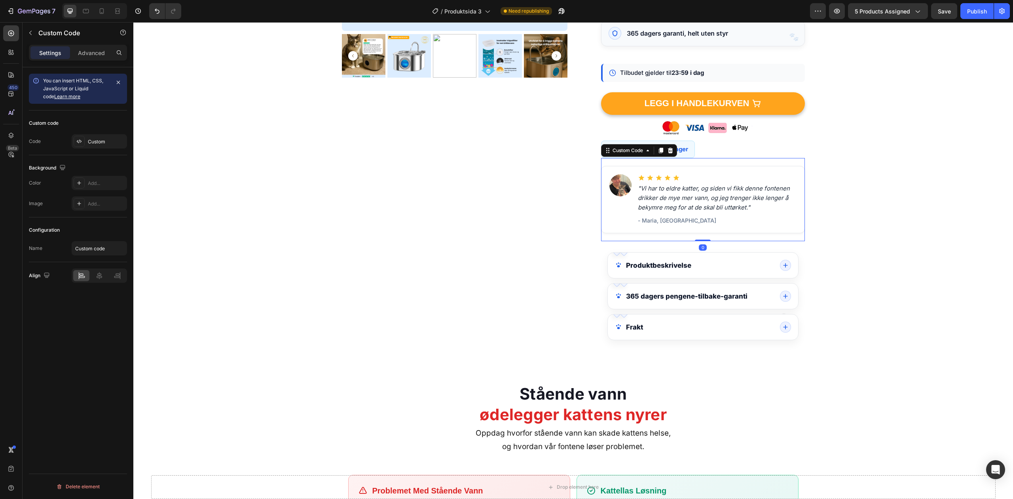
click at [748, 200] on p ""Vi har to eldre katter, og siden vi fikk denne fontenen drikker de mye mer van…" at bounding box center [717, 198] width 159 height 29
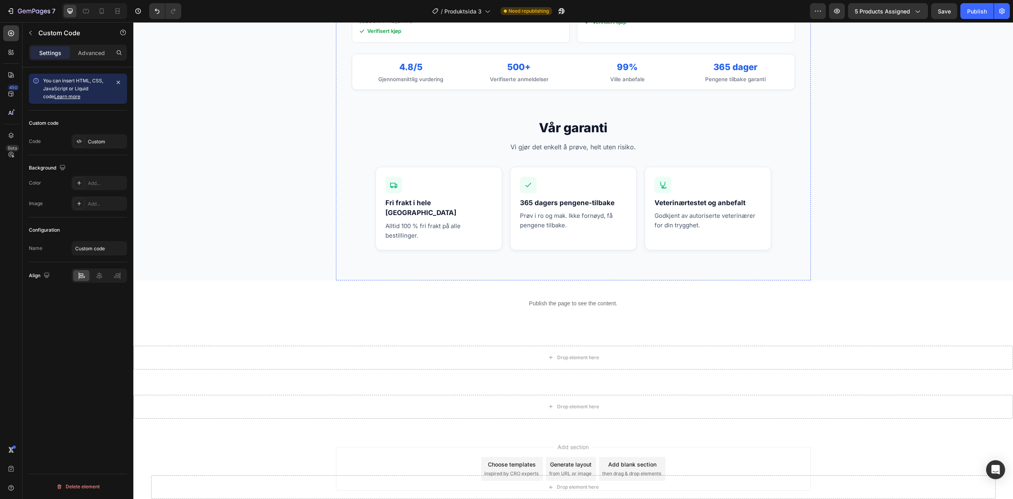
scroll to position [2559, 0]
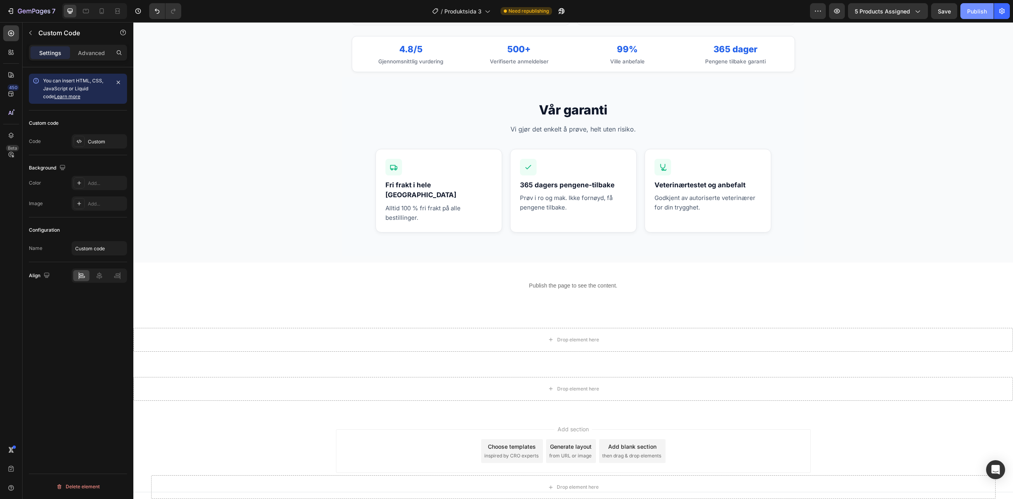
click at [976, 8] on div "Publish" at bounding box center [977, 11] width 20 height 8
click at [942, 15] on button "Save" at bounding box center [944, 11] width 26 height 16
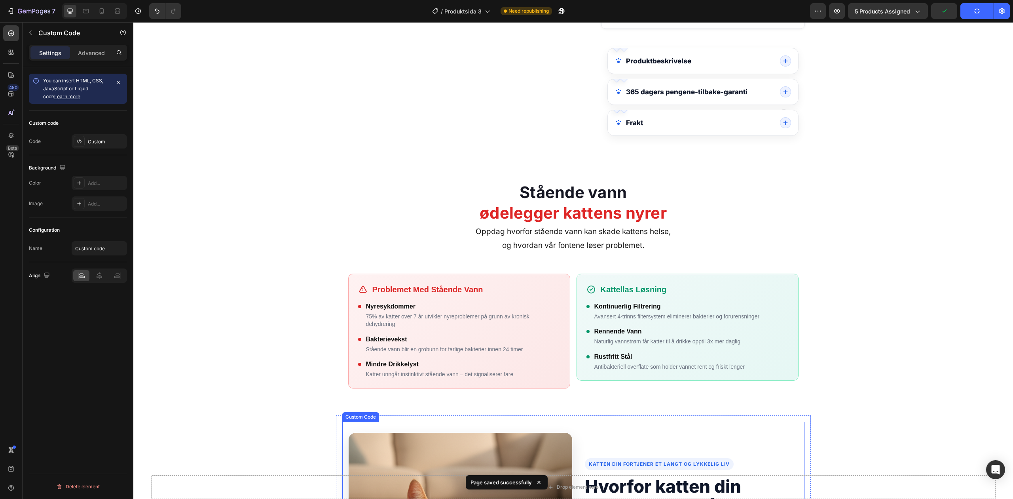
scroll to position [0, 0]
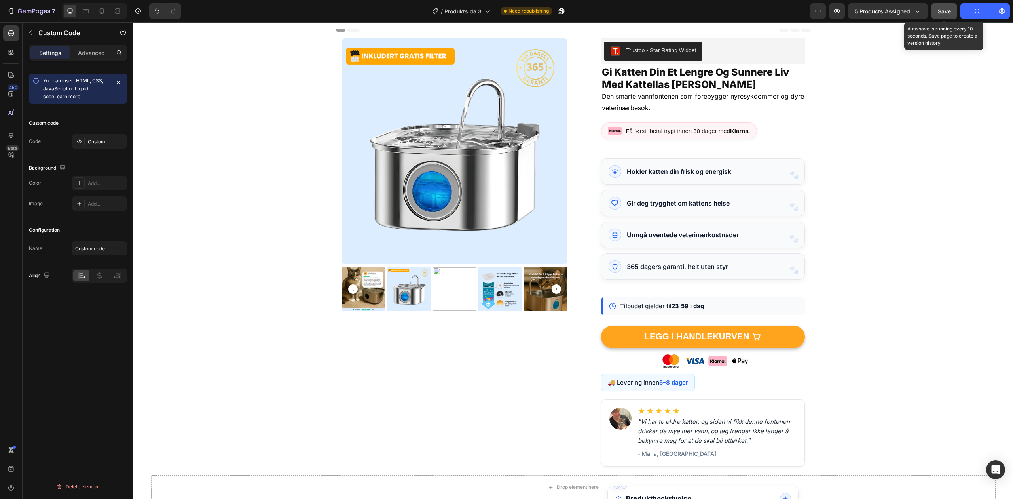
click at [951, 4] on button "Save" at bounding box center [944, 11] width 26 height 16
click at [938, 17] on button "Save" at bounding box center [944, 11] width 26 height 16
click at [970, 7] on div "Publish" at bounding box center [977, 11] width 20 height 8
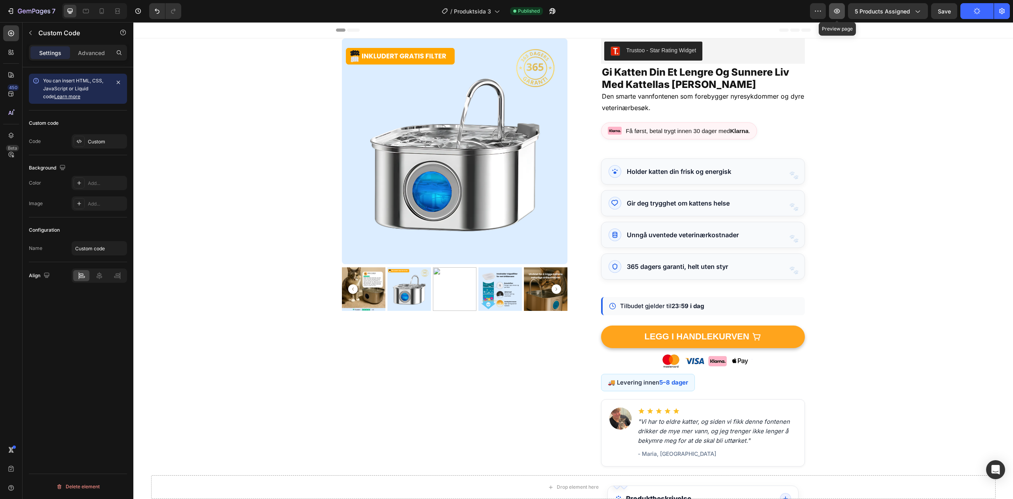
click at [830, 13] on button "button" at bounding box center [837, 11] width 16 height 16
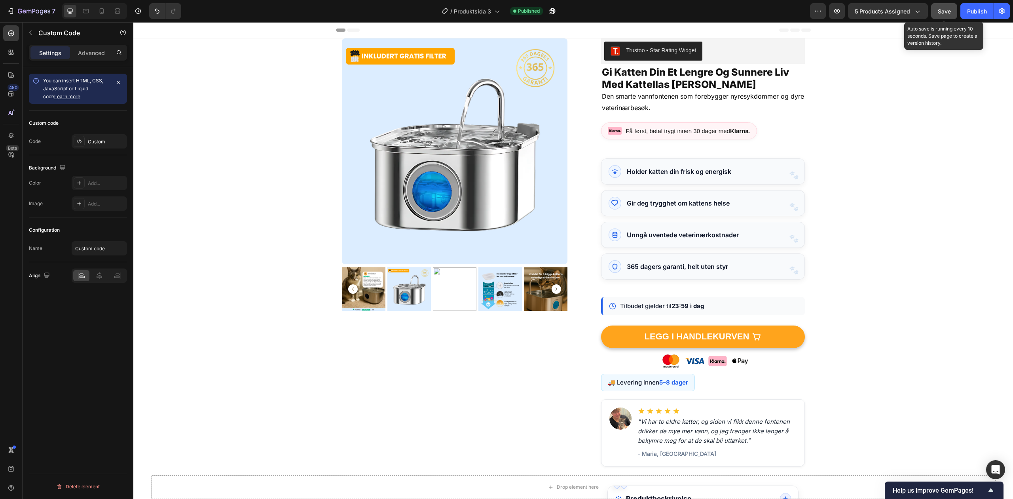
drag, startPoint x: 941, startPoint y: 10, endPoint x: 749, endPoint y: 9, distance: 192.4
click at [941, 10] on span "Save" at bounding box center [944, 11] width 13 height 7
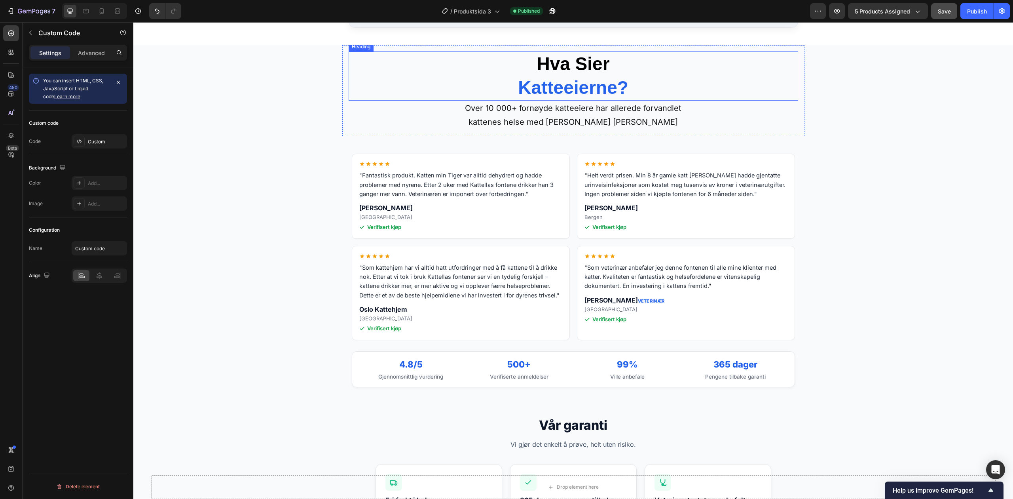
scroll to position [2246, 0]
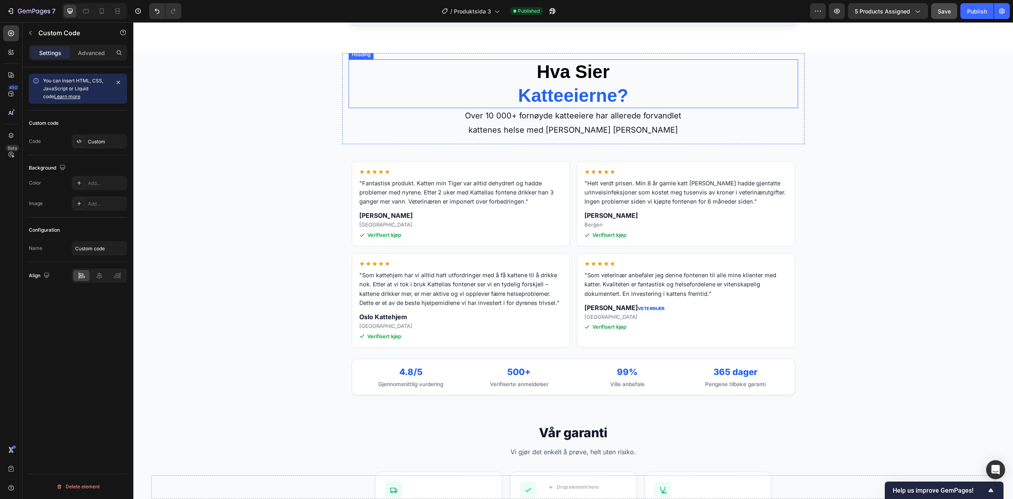
click at [627, 82] on h2 "Hva Sier Katteeierne?" at bounding box center [573, 83] width 212 height 49
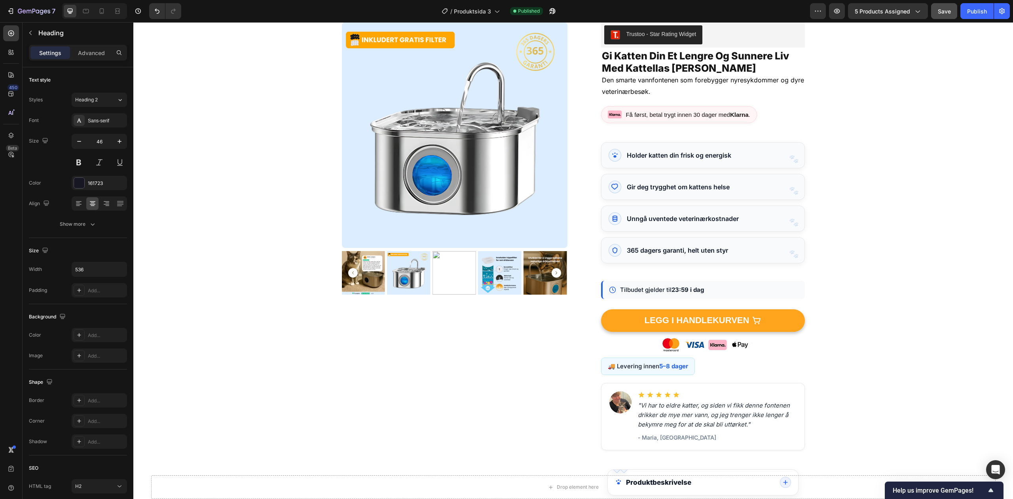
scroll to position [0, 0]
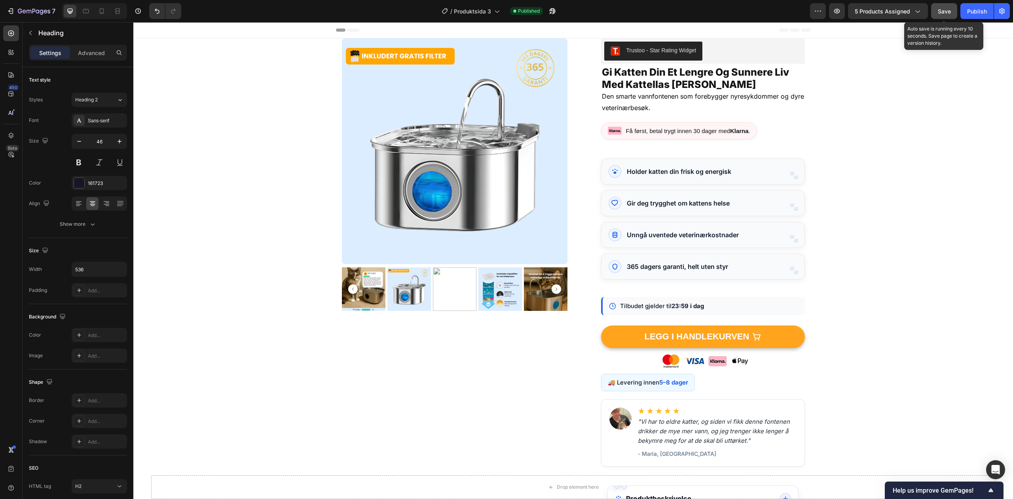
click at [936, 12] on button "Save" at bounding box center [944, 11] width 26 height 16
click at [108, 10] on div at bounding box center [101, 11] width 13 height 13
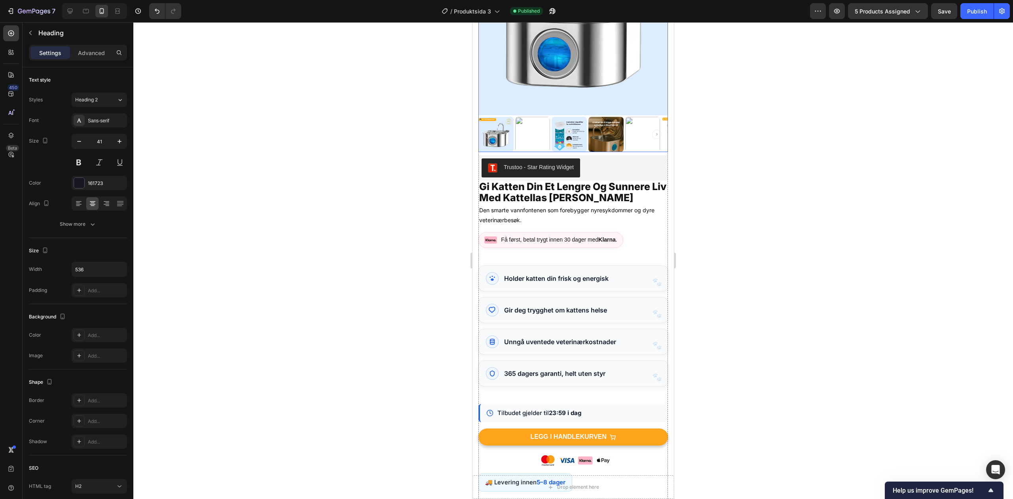
scroll to position [114, 0]
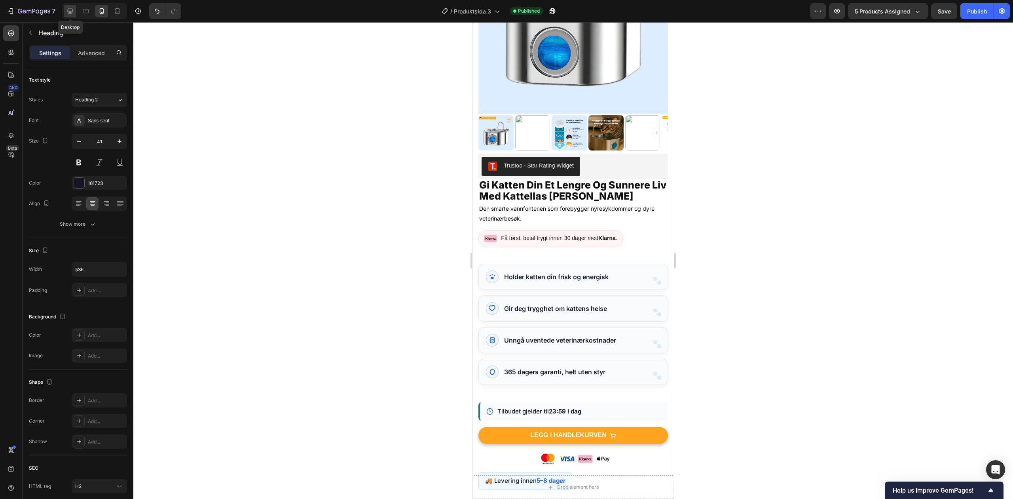
click at [65, 7] on div at bounding box center [70, 11] width 13 height 13
type input "46"
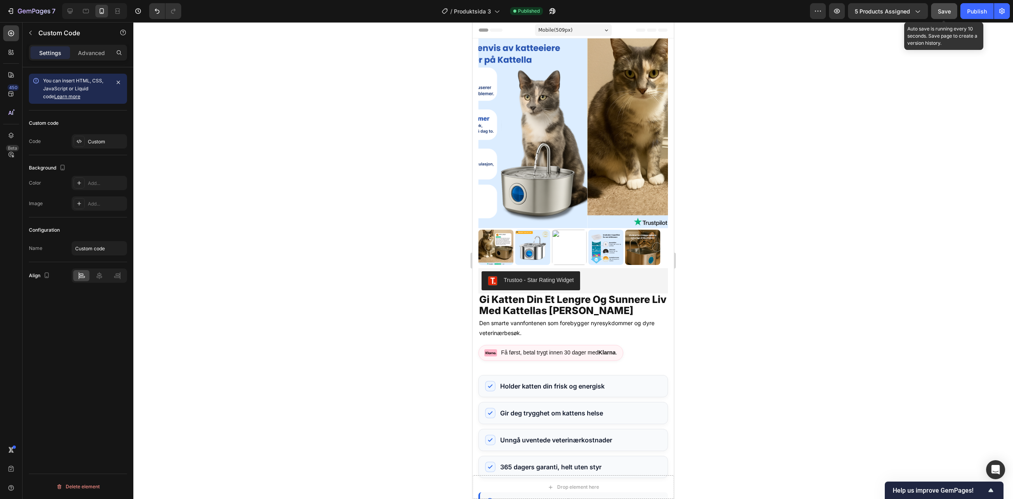
click at [943, 12] on span "Save" at bounding box center [944, 11] width 13 height 7
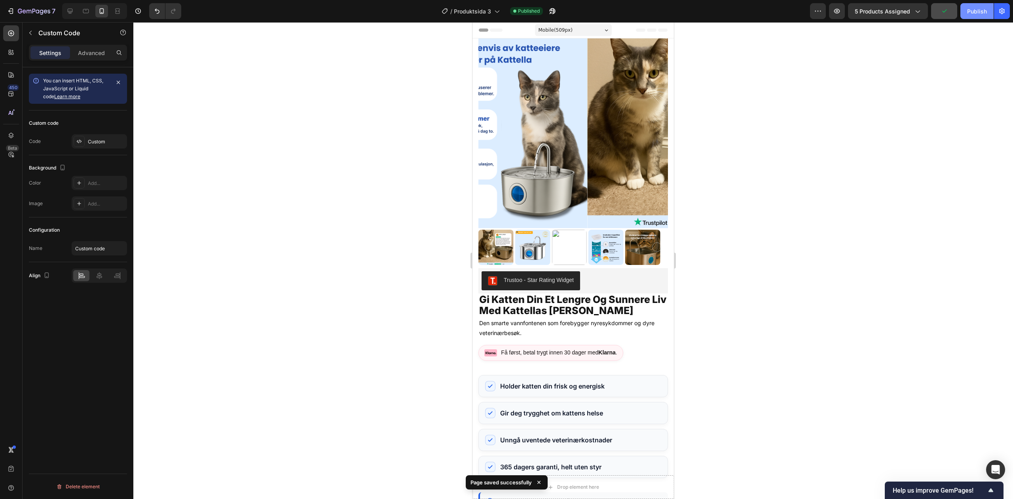
click at [963, 10] on button "Publish" at bounding box center [977, 11] width 33 height 16
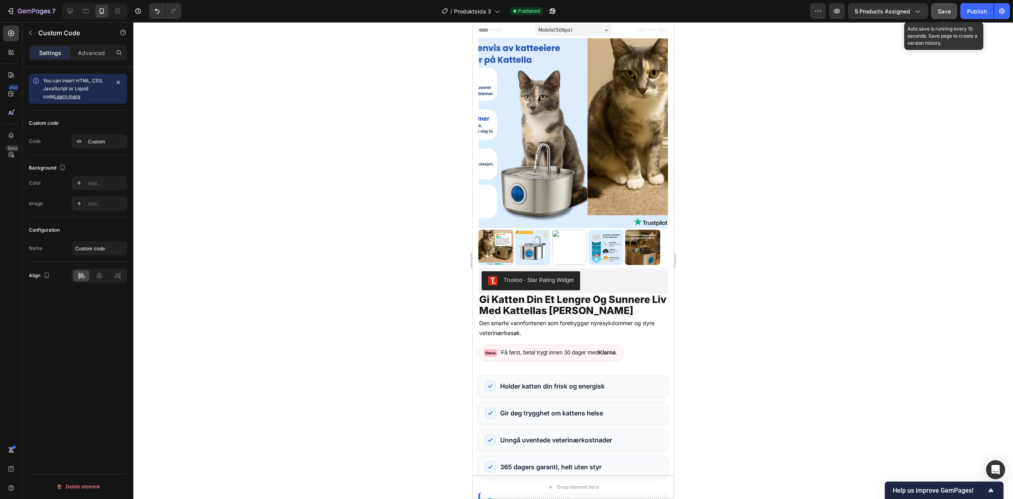
click at [949, 13] on span "Save" at bounding box center [944, 11] width 13 height 7
